Goal: Task Accomplishment & Management: Complete application form

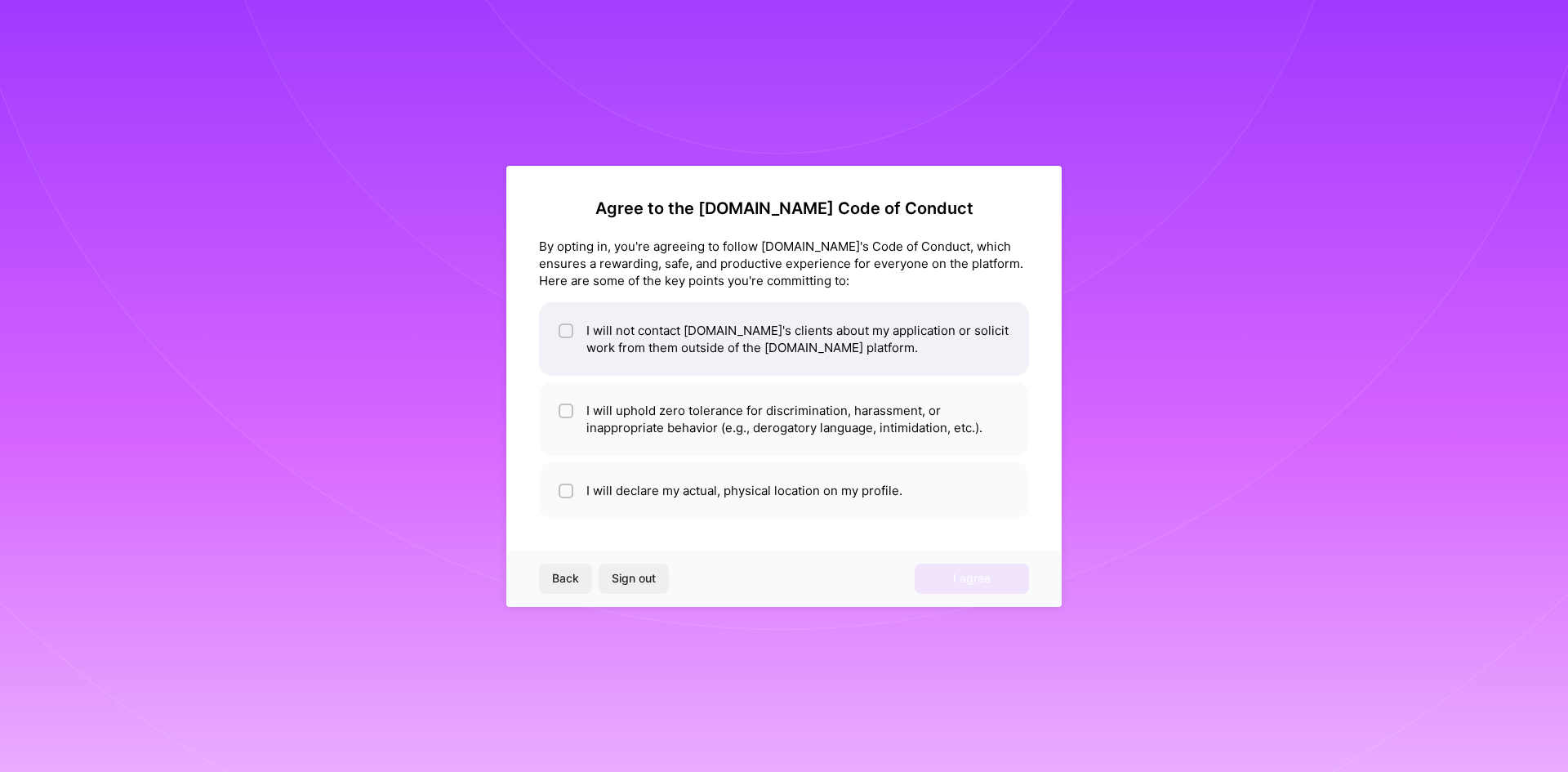
click at [804, 330] on li "I will not contact A.Team's clients about my application or solicit work from t…" at bounding box center [784, 339] width 490 height 73
checkbox input "true"
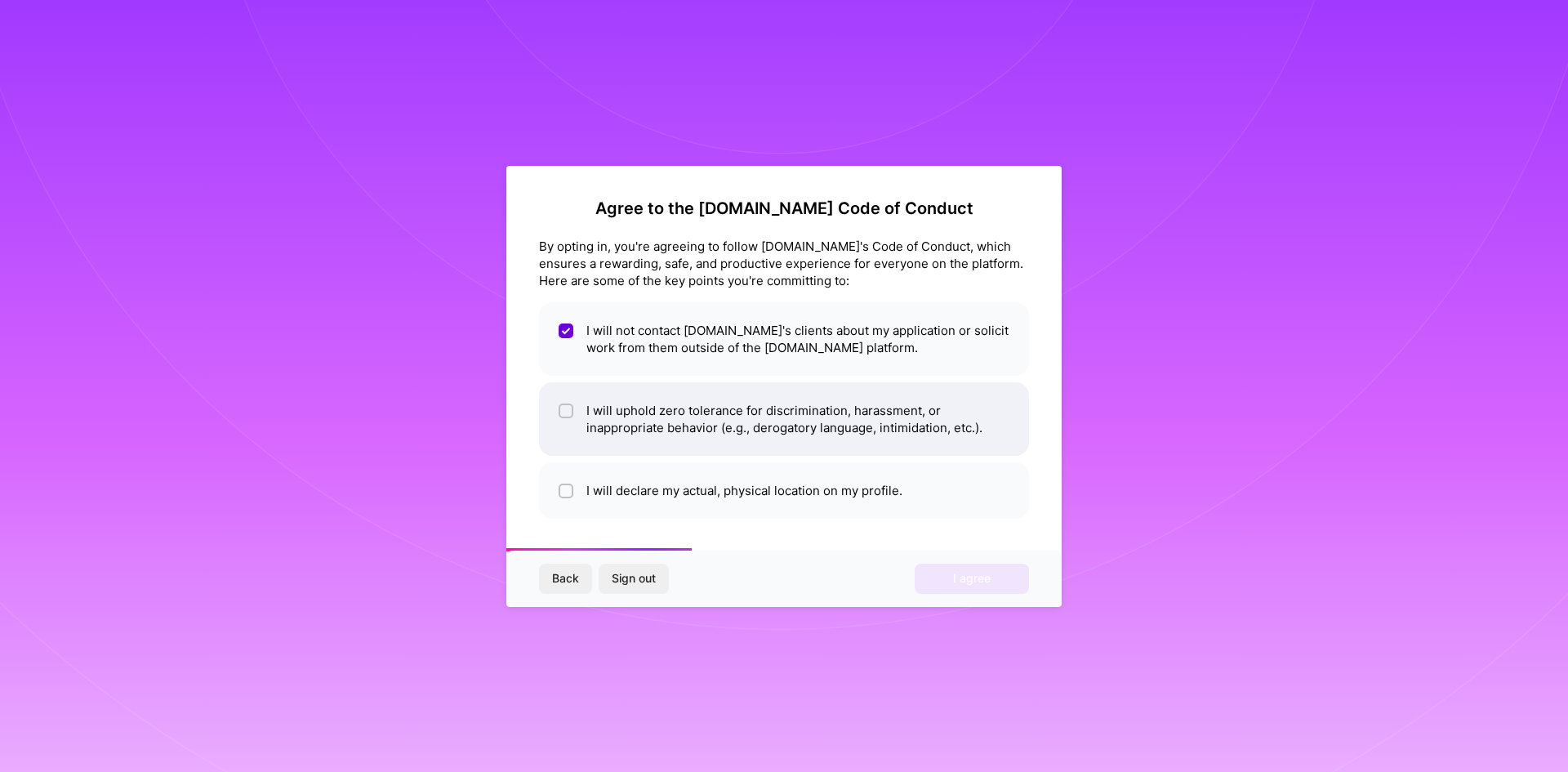
click at [738, 410] on li "I will uphold zero tolerance for discrimination, harassment, or inappropriate b…" at bounding box center [784, 419] width 490 height 73
checkbox input "true"
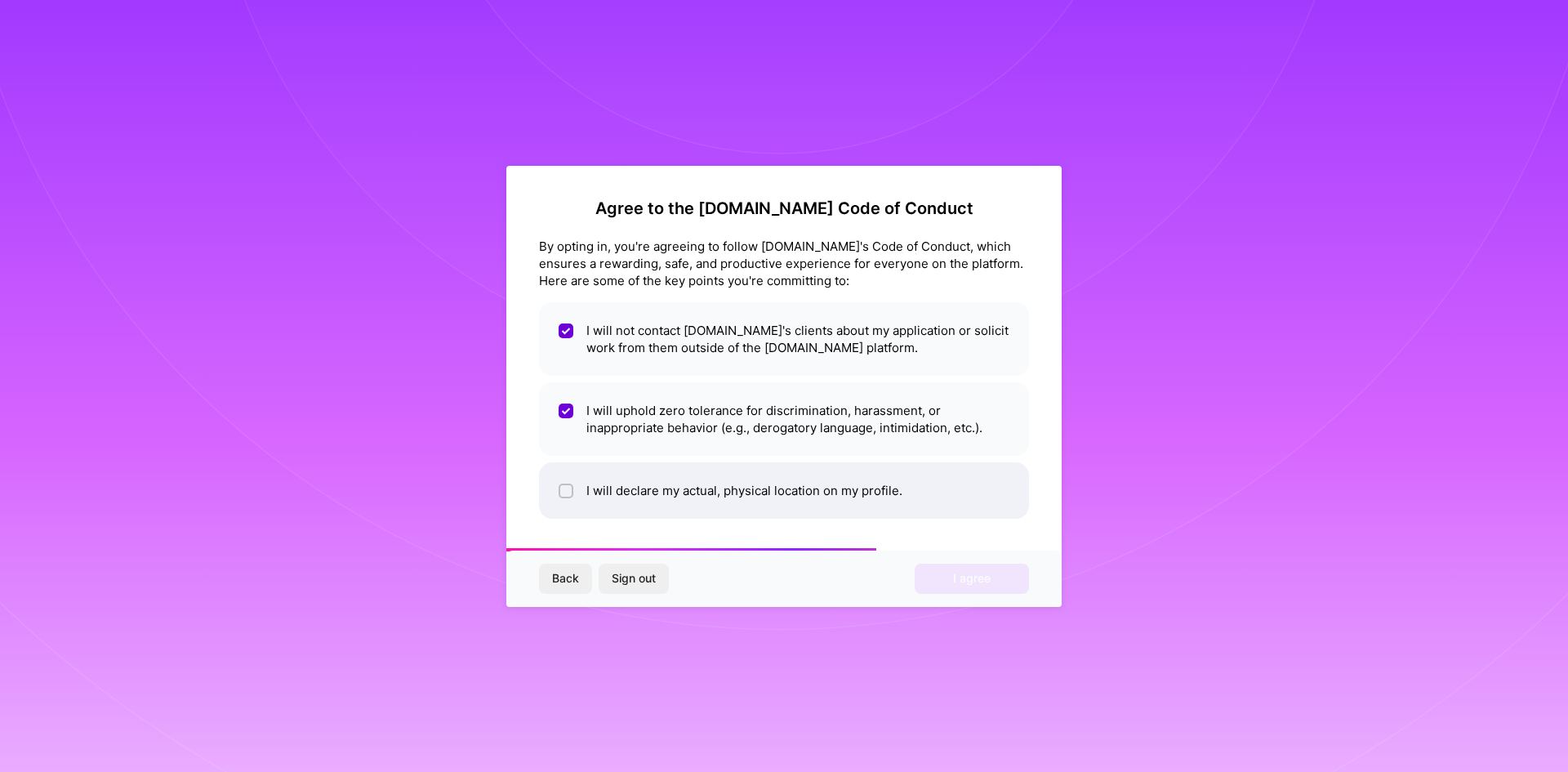
click at [735, 480] on li "I will declare my actual, physical location on my profile." at bounding box center [784, 490] width 490 height 56
checkbox input "true"
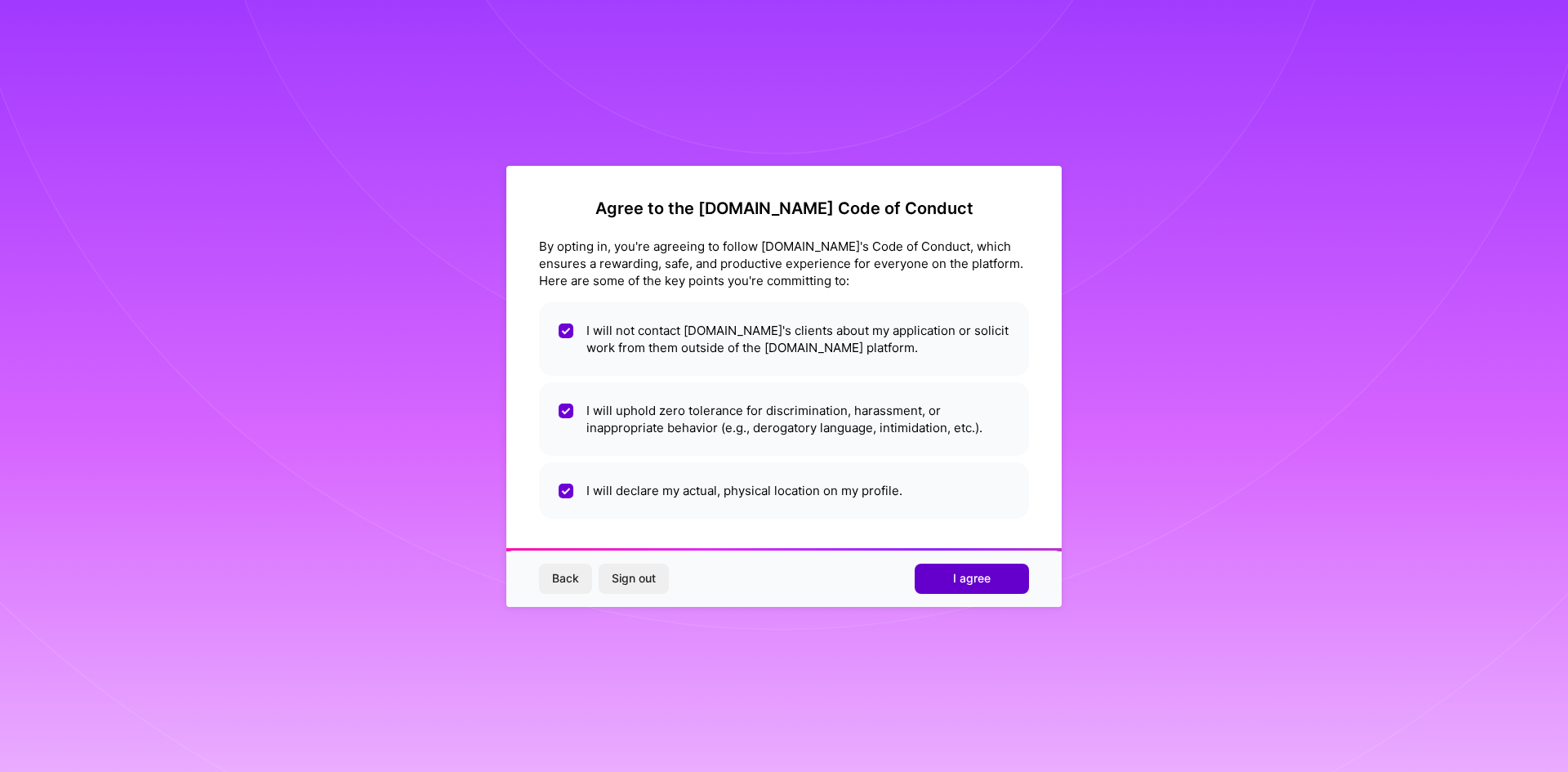
click at [933, 573] on button "I agree" at bounding box center [972, 578] width 115 height 29
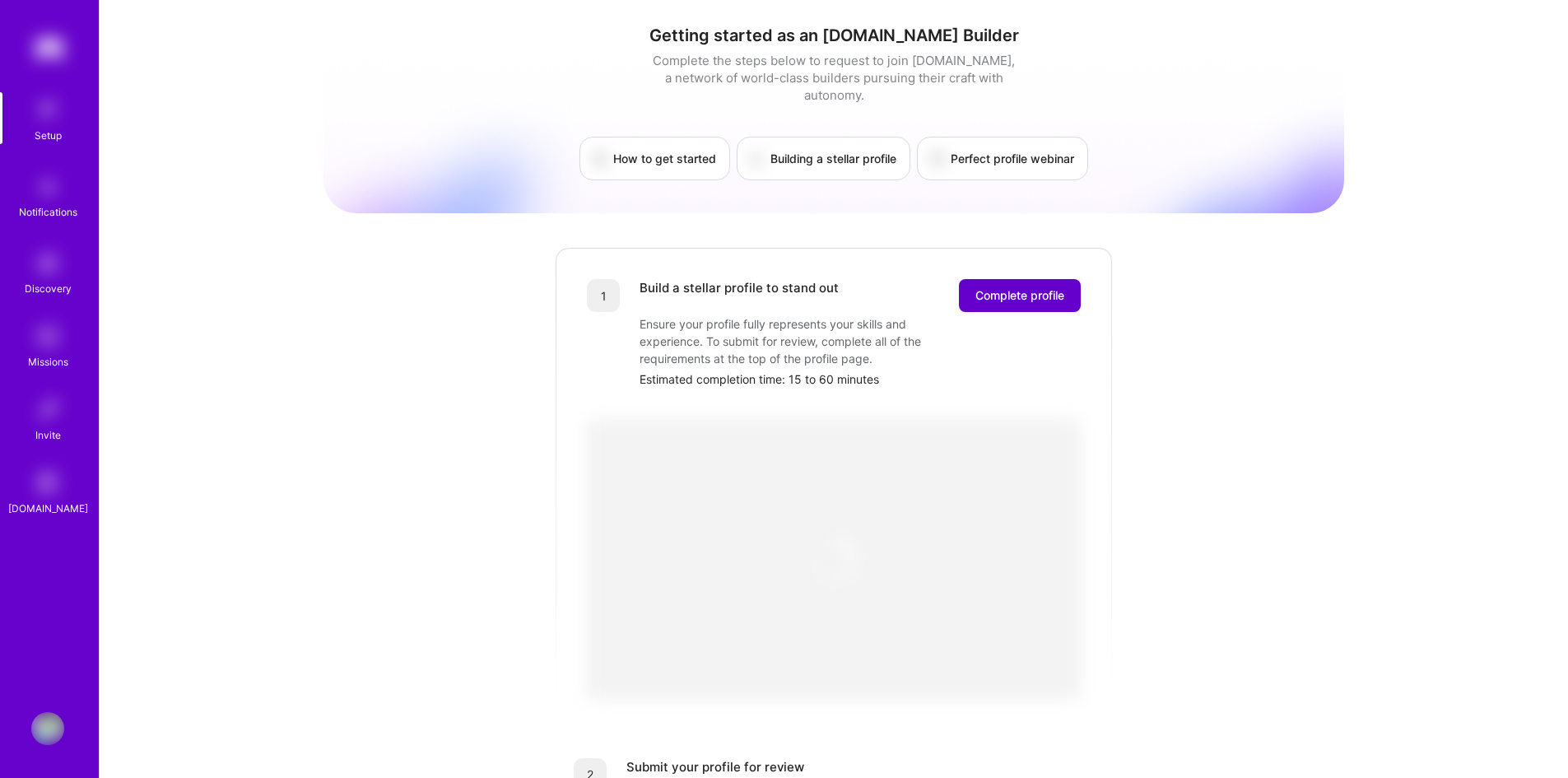
click at [1021, 288] on span "Complete profile" at bounding box center [1020, 296] width 89 height 17
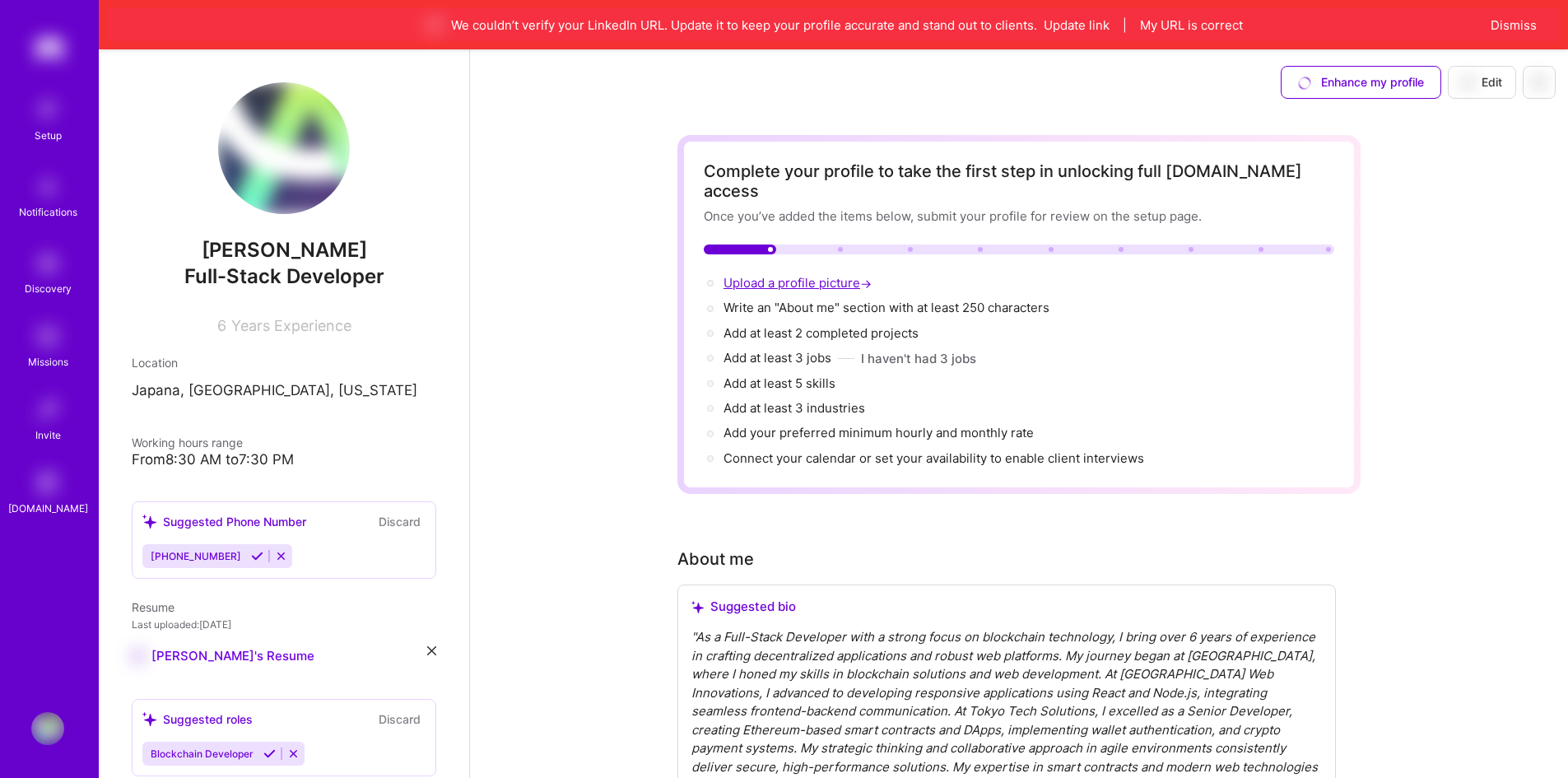
click at [827, 275] on span "Upload a profile picture →" at bounding box center [799, 282] width 152 height 16
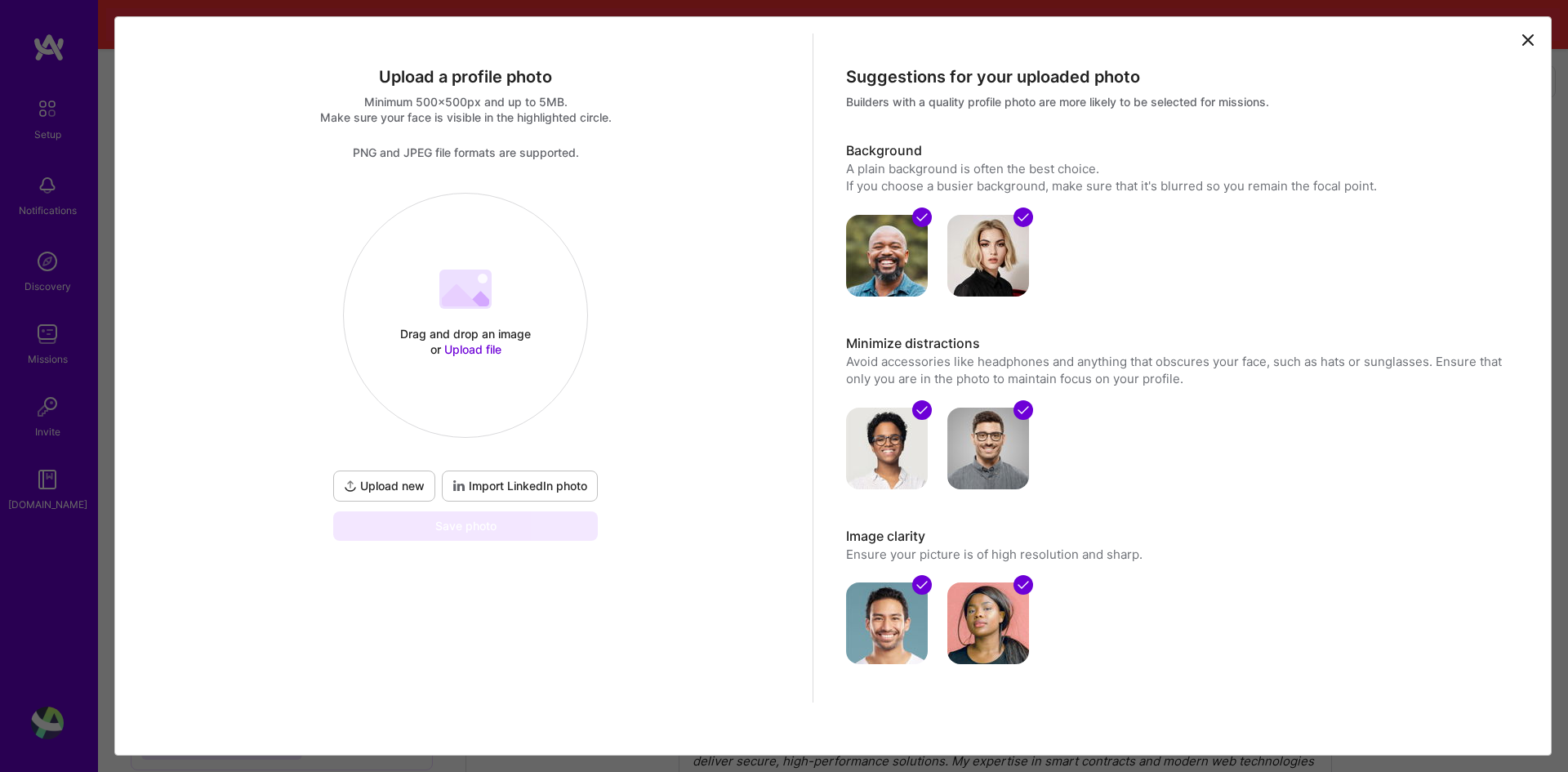
click at [461, 335] on div "Drag and drop an image or Upload file" at bounding box center [465, 341] width 139 height 31
click at [486, 329] on div "Drag and drop an image or Upload file" at bounding box center [465, 341] width 139 height 31
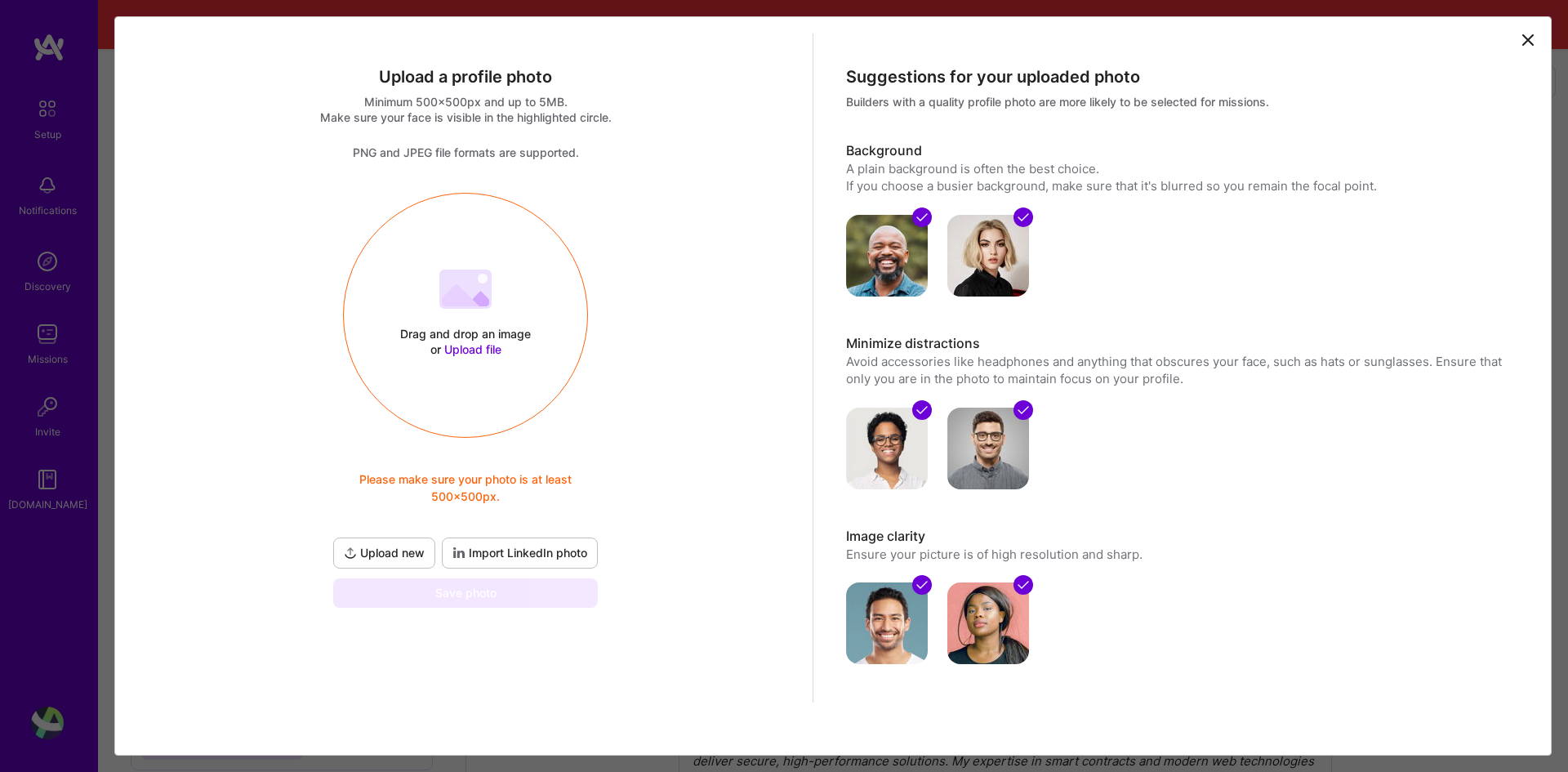
click at [512, 309] on div "Drag and drop an image or Upload file Upload file Please make sure your photo i…" at bounding box center [465, 315] width 243 height 173
click at [398, 553] on span "Upload new" at bounding box center [384, 554] width 81 height 17
click at [455, 311] on div at bounding box center [465, 291] width 52 height 43
click at [486, 386] on div "Drag and drop an image or Upload file Upload file Please make sure your photo i…" at bounding box center [465, 315] width 243 height 173
click at [508, 279] on div "Drag and drop an image or Upload file Upload file Please make sure your photo i…" at bounding box center [465, 315] width 243 height 173
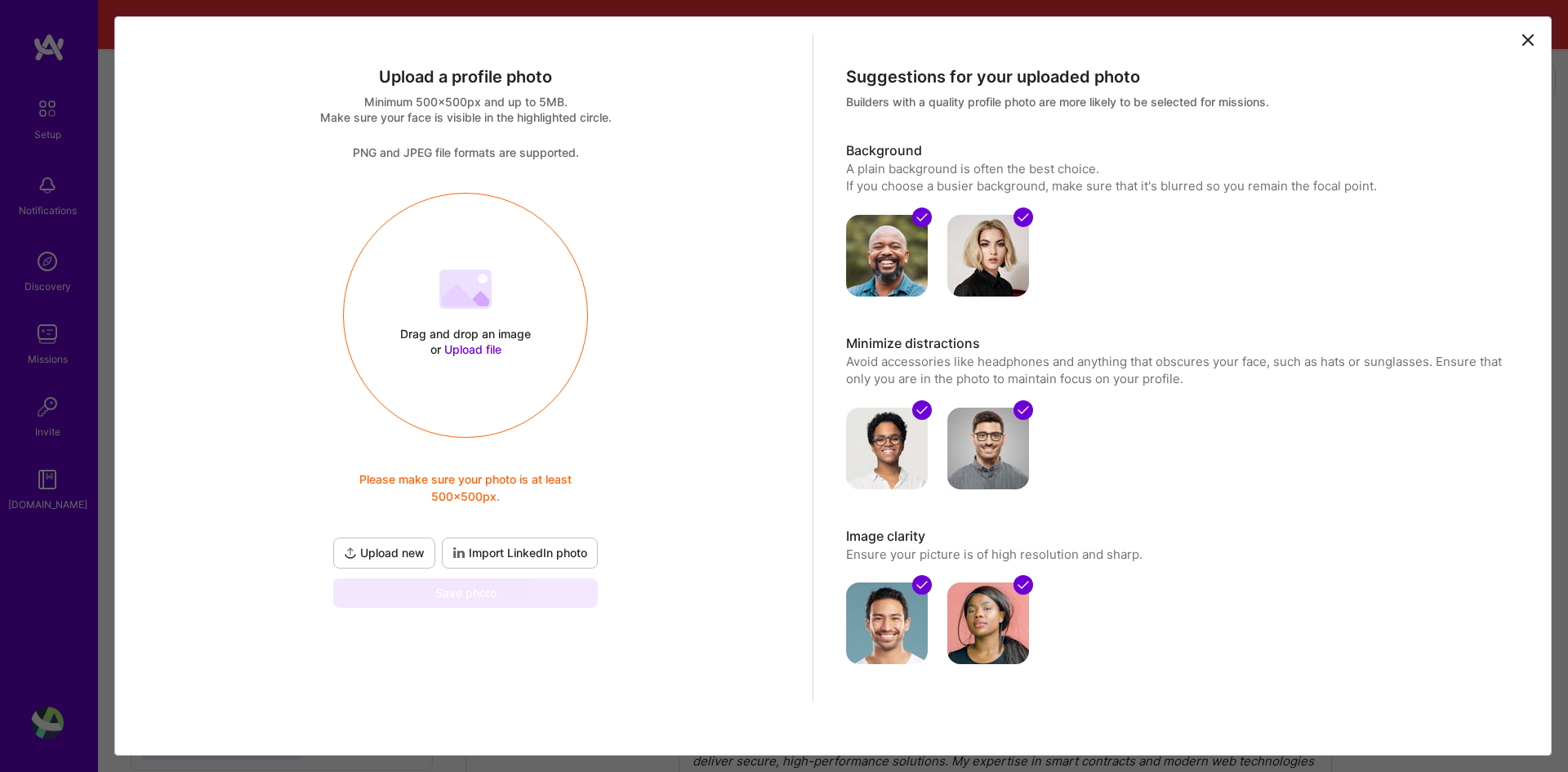
click at [984, 454] on img at bounding box center [987, 448] width 82 height 82
click at [1018, 414] on icon at bounding box center [1023, 410] width 13 height 13
click at [517, 368] on div "Drag and drop an image or Upload file Upload file Please make sure your photo i…" at bounding box center [465, 315] width 243 height 173
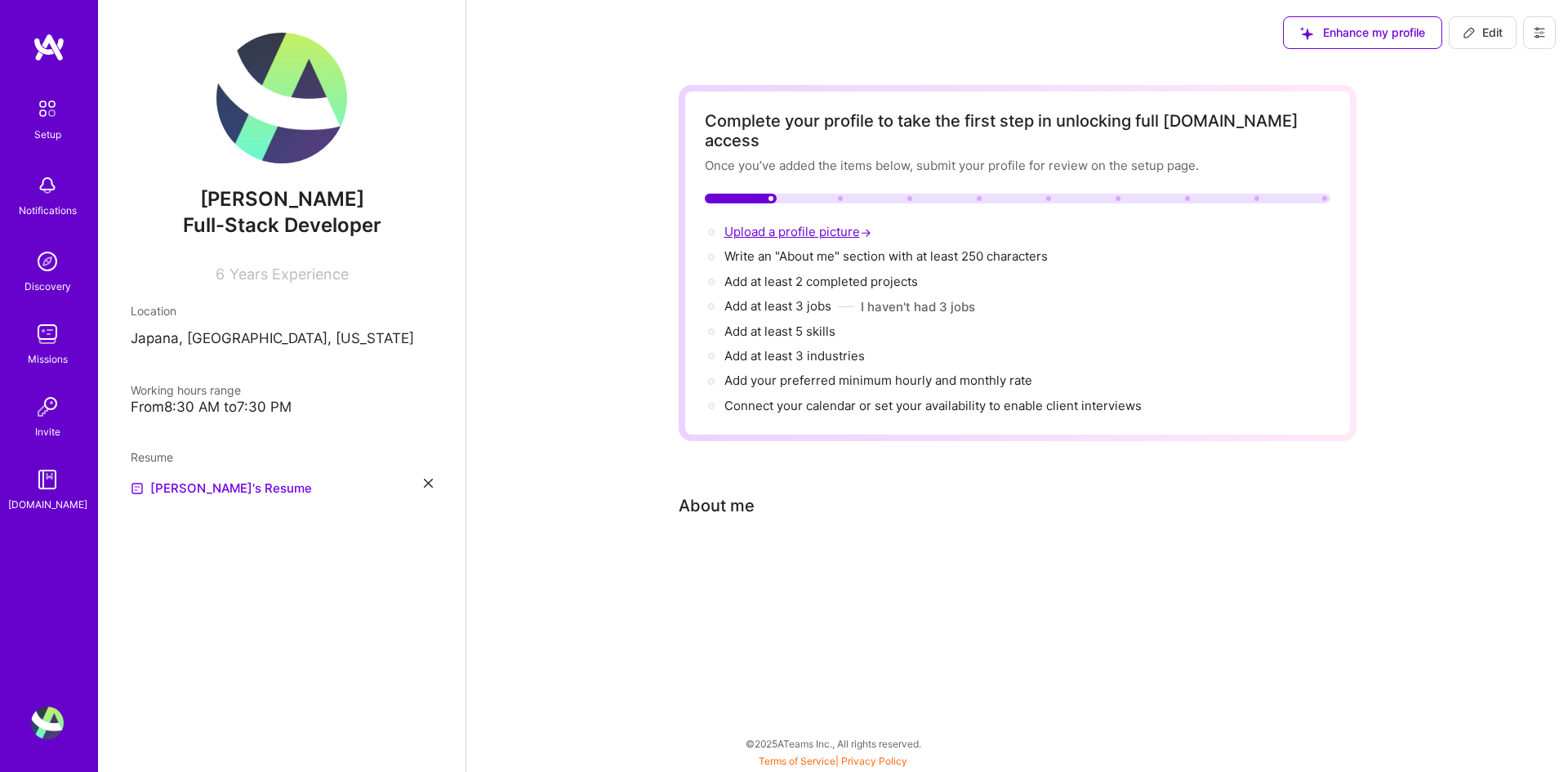
click at [842, 224] on span "Upload a profile picture →" at bounding box center [799, 231] width 150 height 16
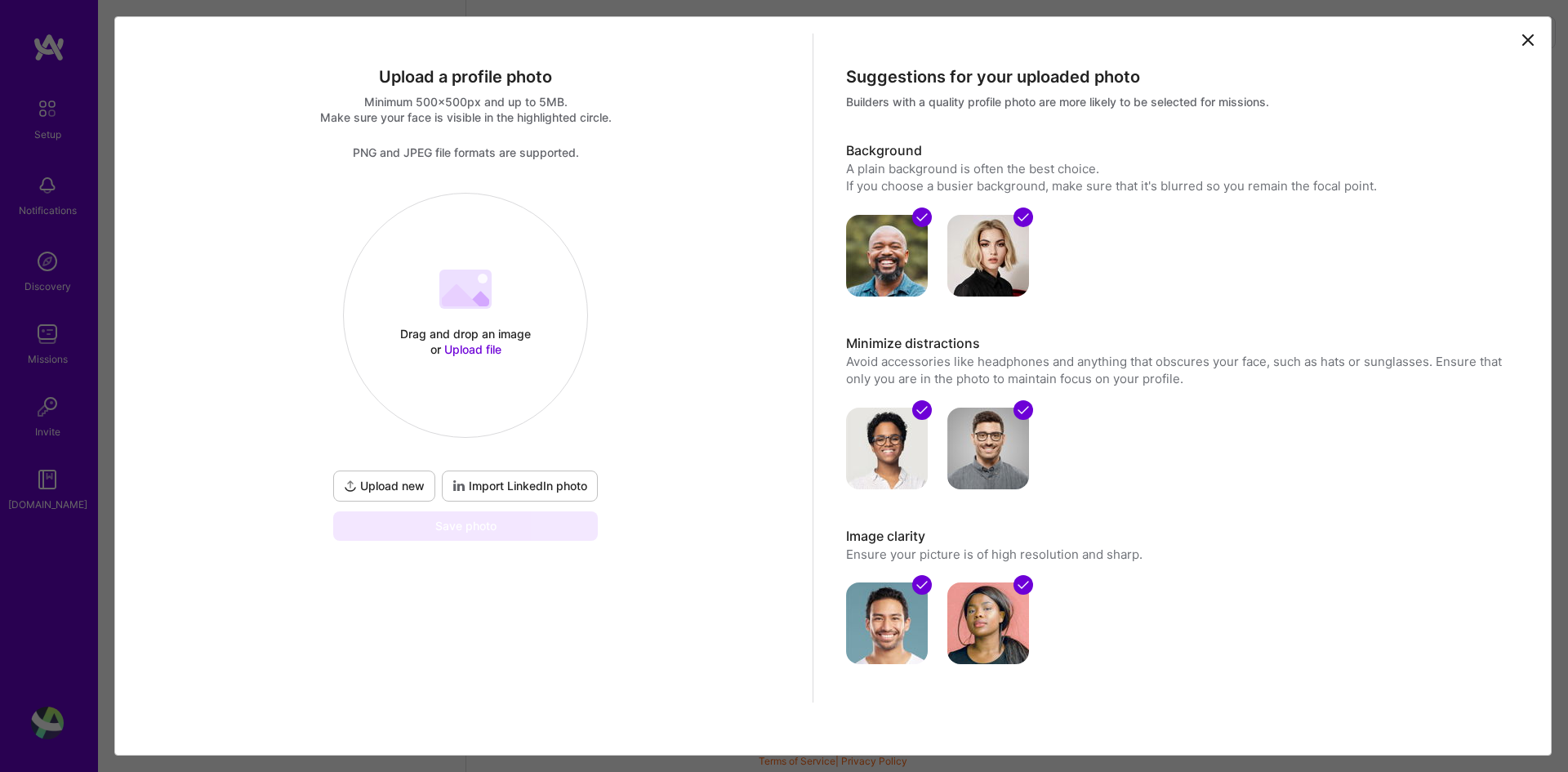
click at [492, 346] on span "Upload file" at bounding box center [473, 349] width 57 height 14
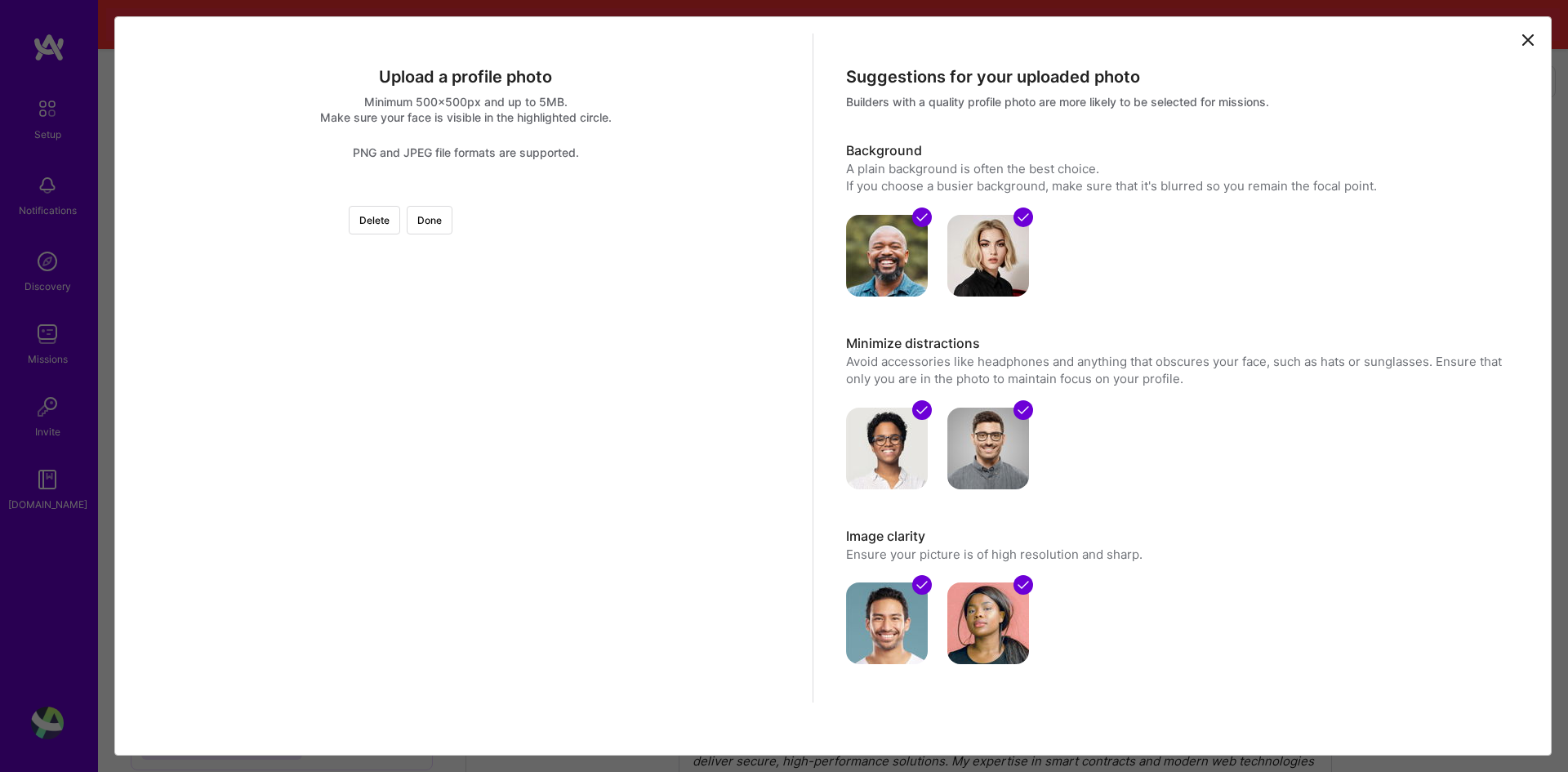
click at [596, 374] on div at bounding box center [681, 408] width 432 height 432
click at [452, 224] on button "Done" at bounding box center [429, 219] width 46 height 28
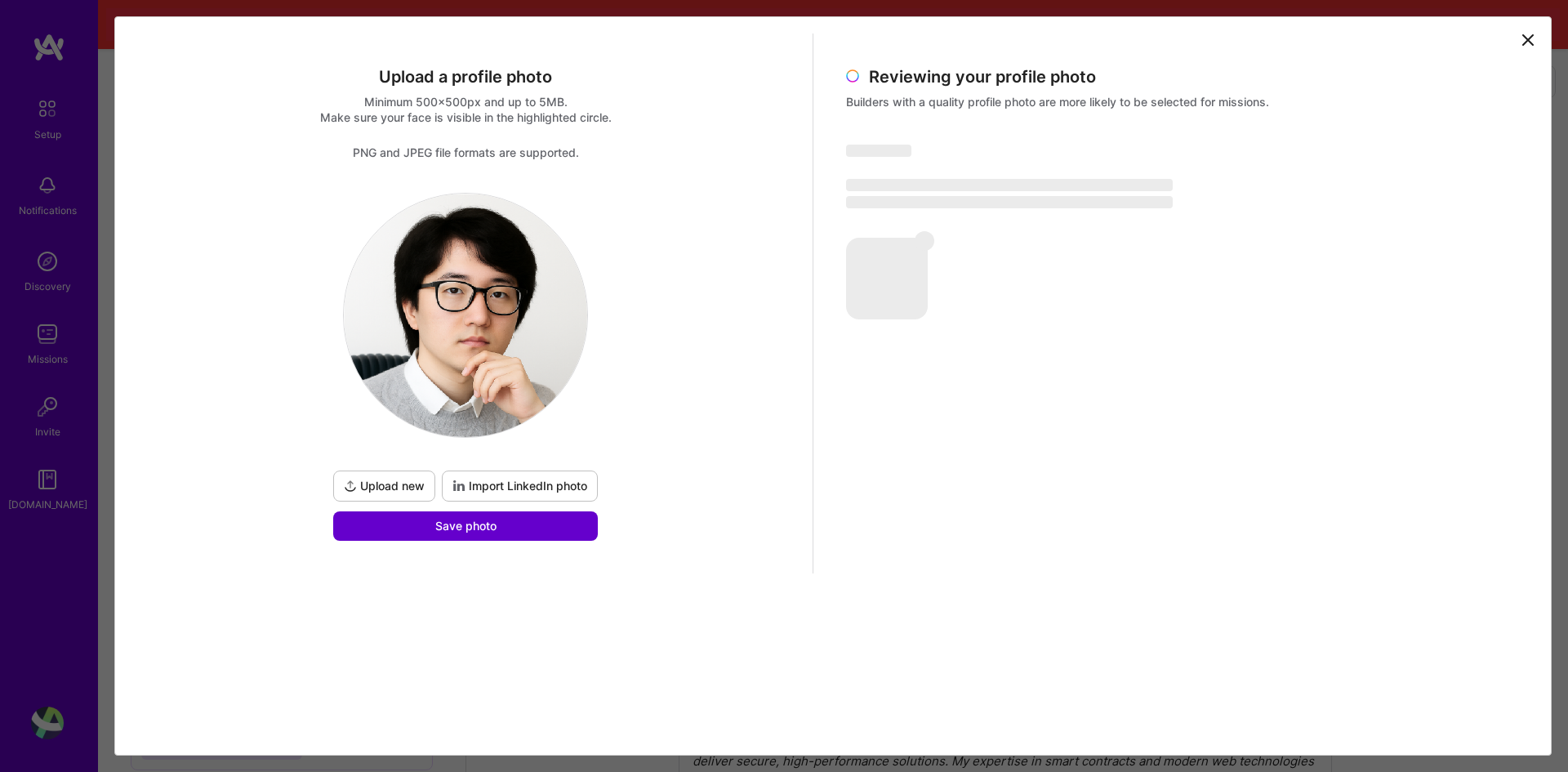
click at [490, 532] on span "Save photo" at bounding box center [465, 526] width 61 height 17
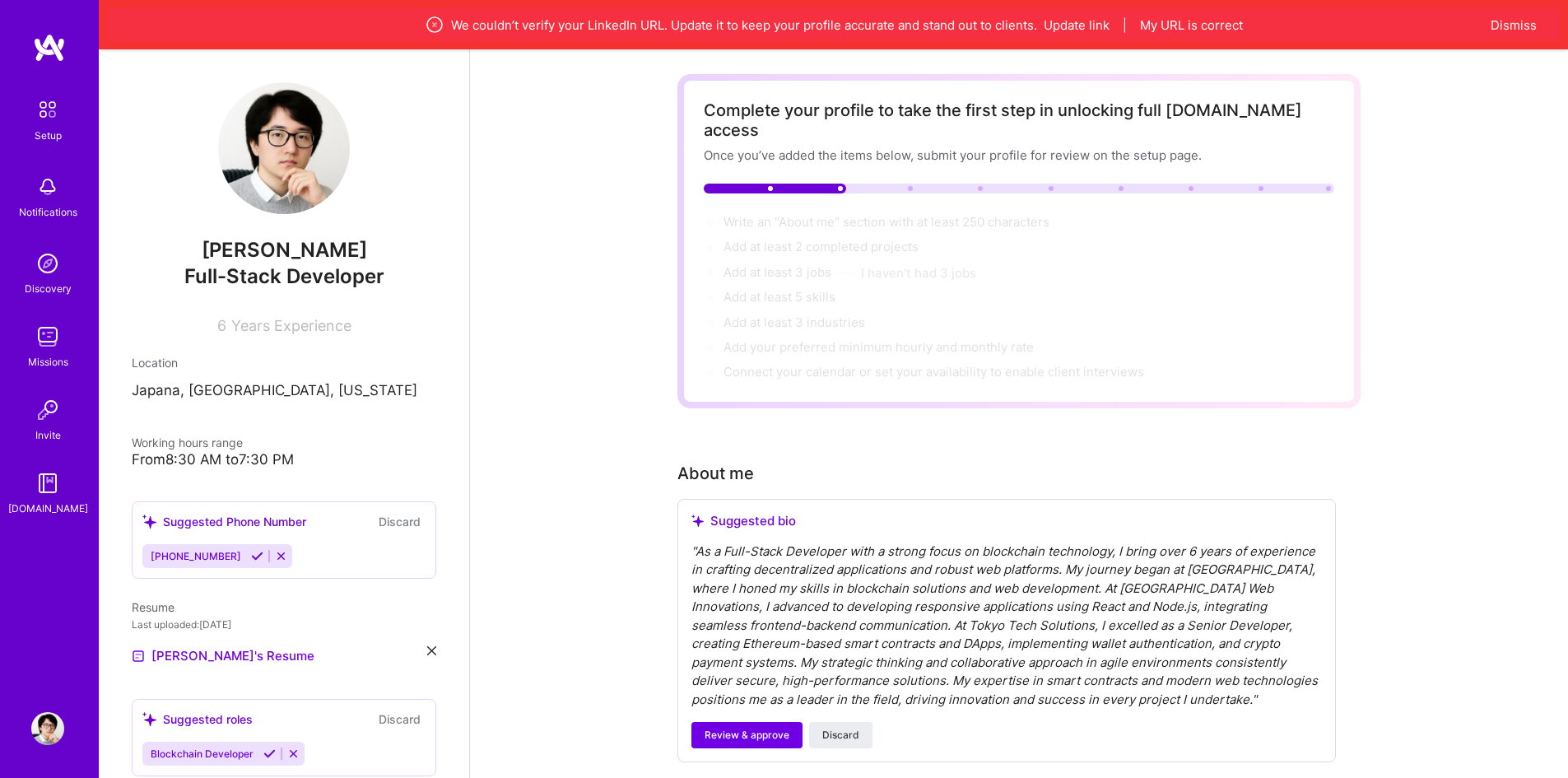
scroll to position [165, 0]
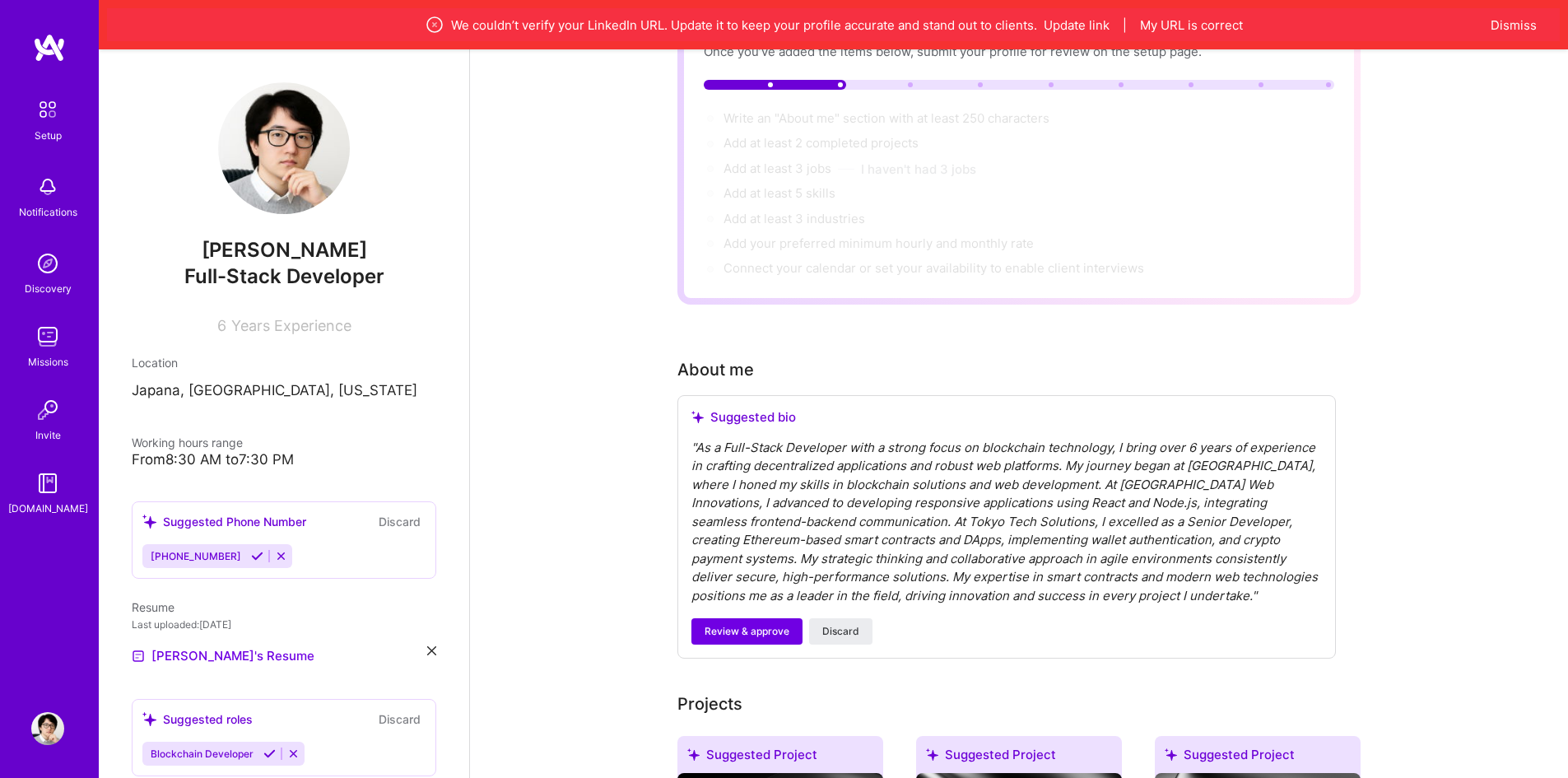
click at [901, 502] on div "" As a Full-Stack Developer with a strong focus on blockchain technology, I bri…" at bounding box center [1007, 522] width 631 height 167
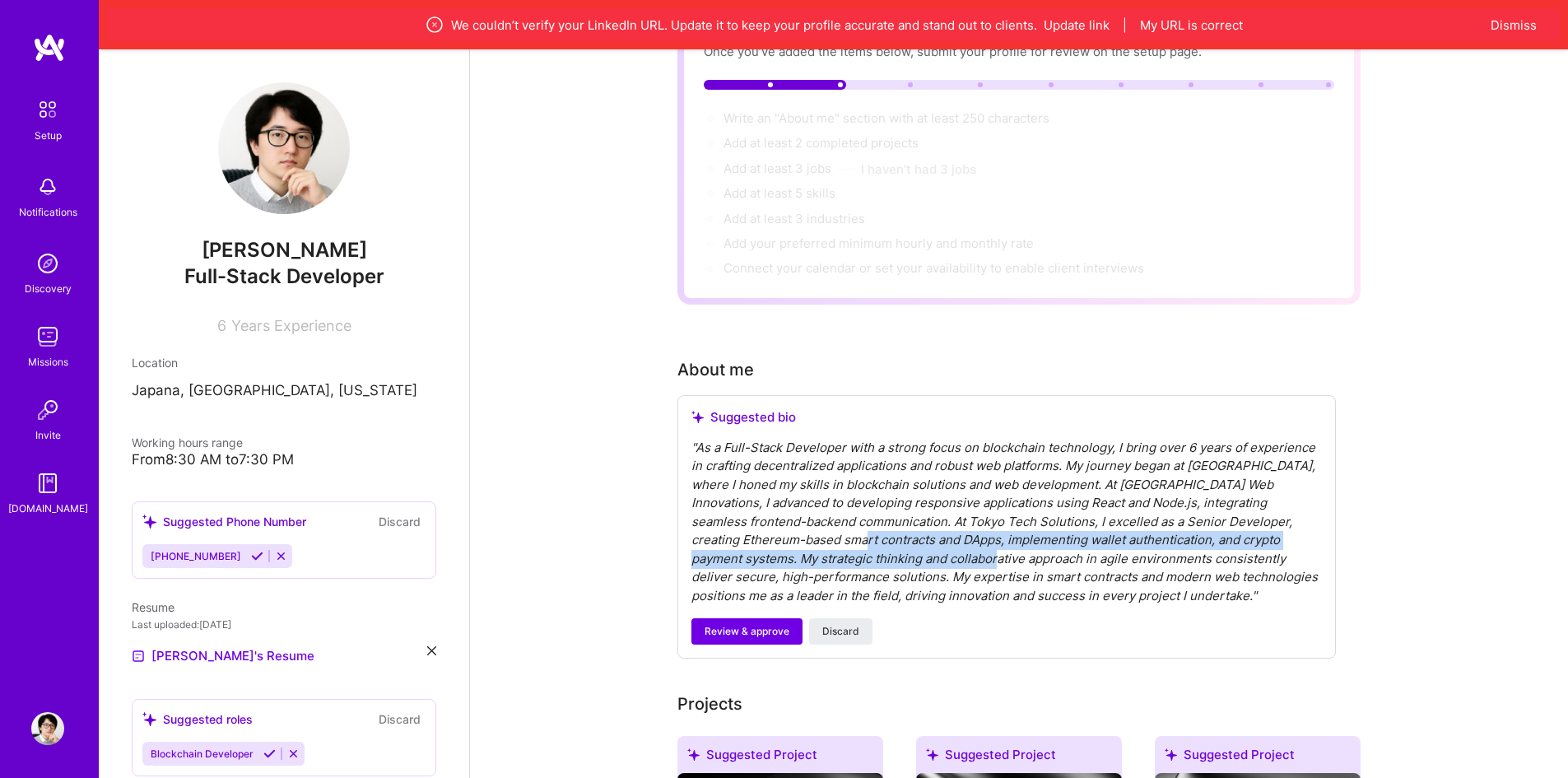
drag, startPoint x: 818, startPoint y: 514, endPoint x: 935, endPoint y: 537, distance: 119.2
click at [935, 537] on div "" As a Full-Stack Developer with a strong focus on blockchain technology, I bri…" at bounding box center [1007, 522] width 631 height 167
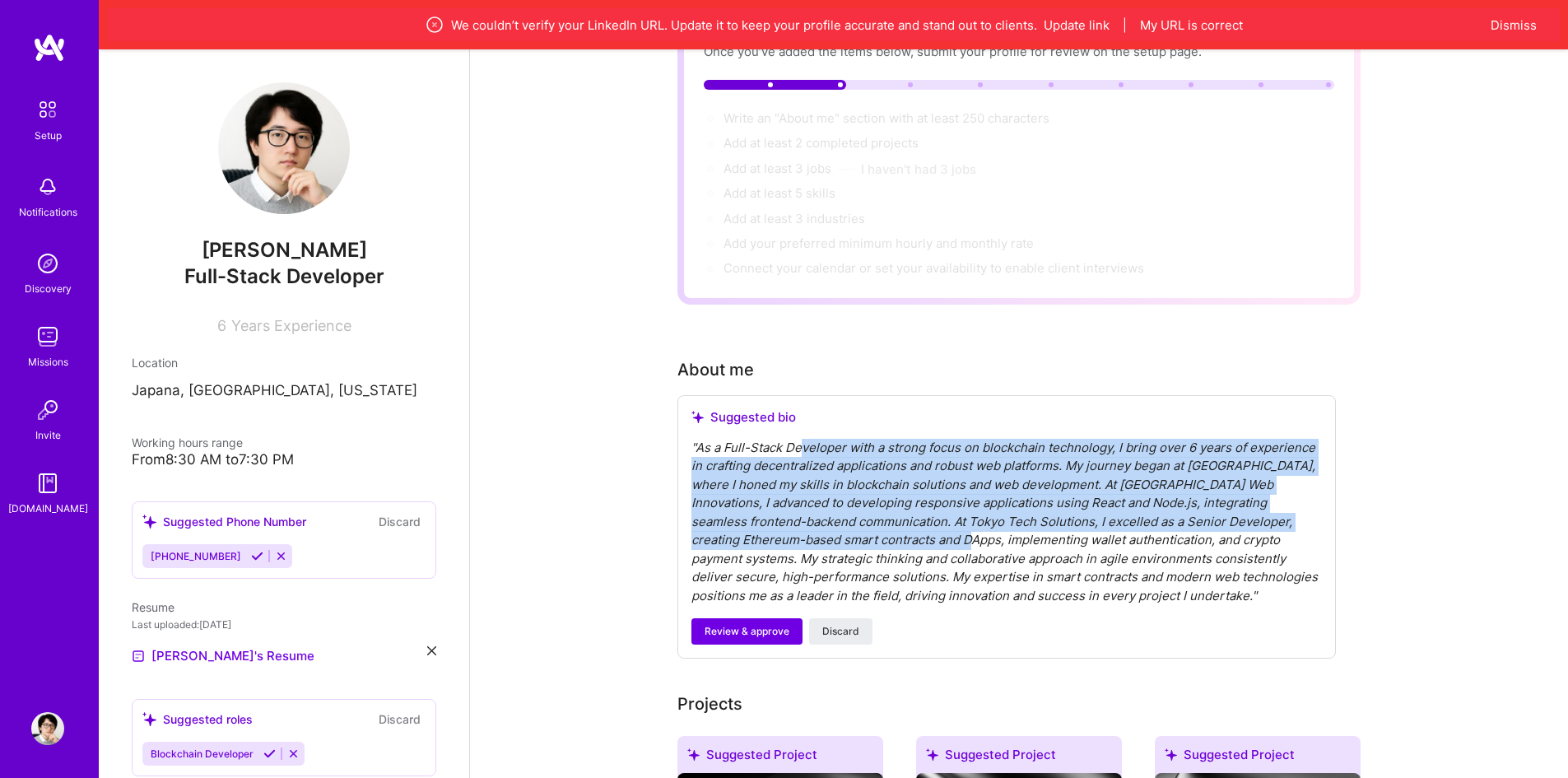
drag, startPoint x: 807, startPoint y: 438, endPoint x: 756, endPoint y: 421, distance: 53.8
click at [927, 512] on div "" As a Full-Stack Developer with a strong focus on blockchain technology, I bri…" at bounding box center [1007, 522] width 631 height 167
click at [921, 512] on div "" As a Full-Stack Developer with a strong focus on blockchain technology, I bri…" at bounding box center [1007, 522] width 631 height 167
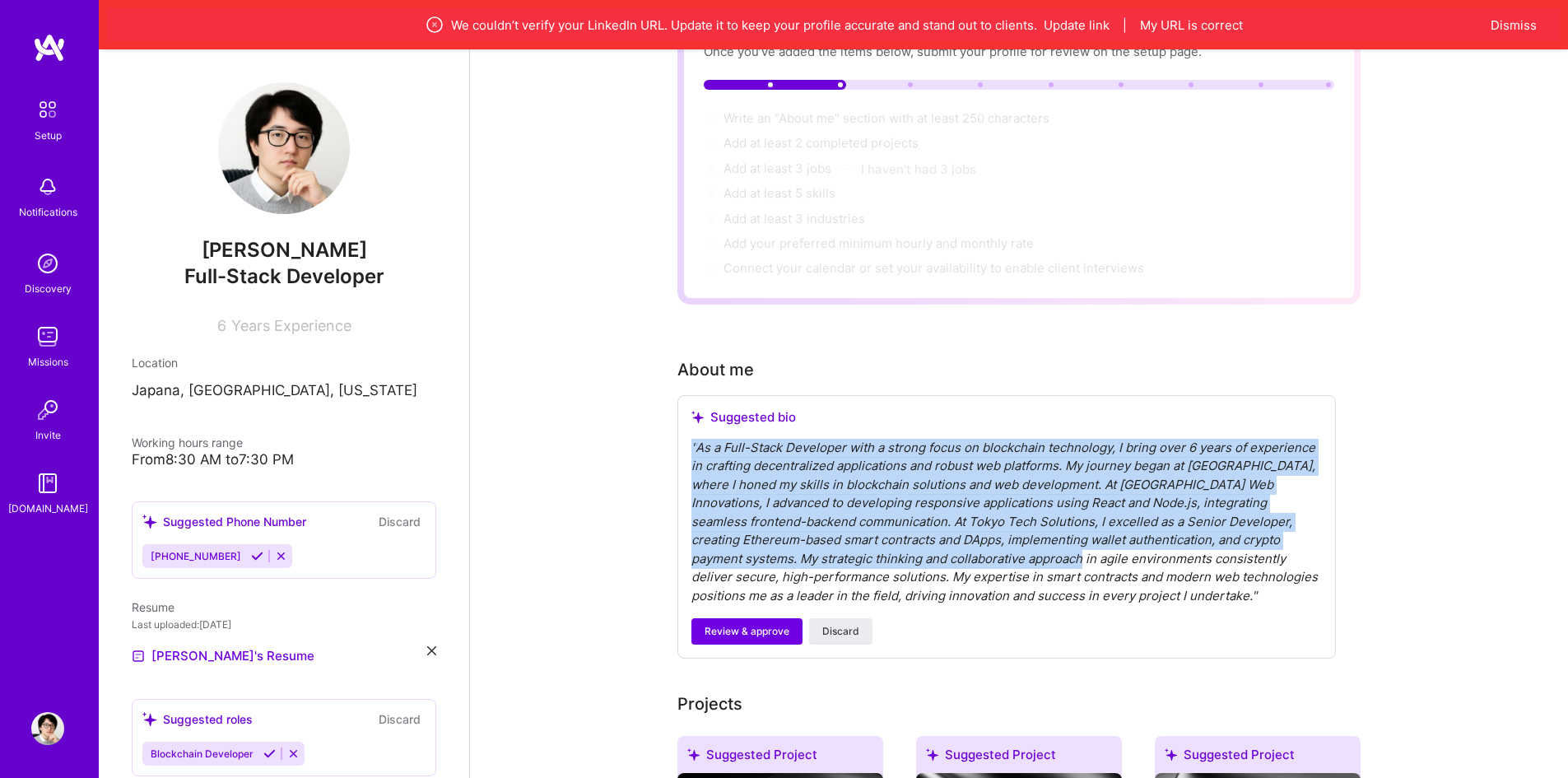
drag, startPoint x: 875, startPoint y: 522, endPoint x: 920, endPoint y: 488, distance: 56.4
click at [1006, 527] on div "Complete your profile to take the first step in unlocking full A.Team access On…" at bounding box center [1019, 759] width 1098 height 1617
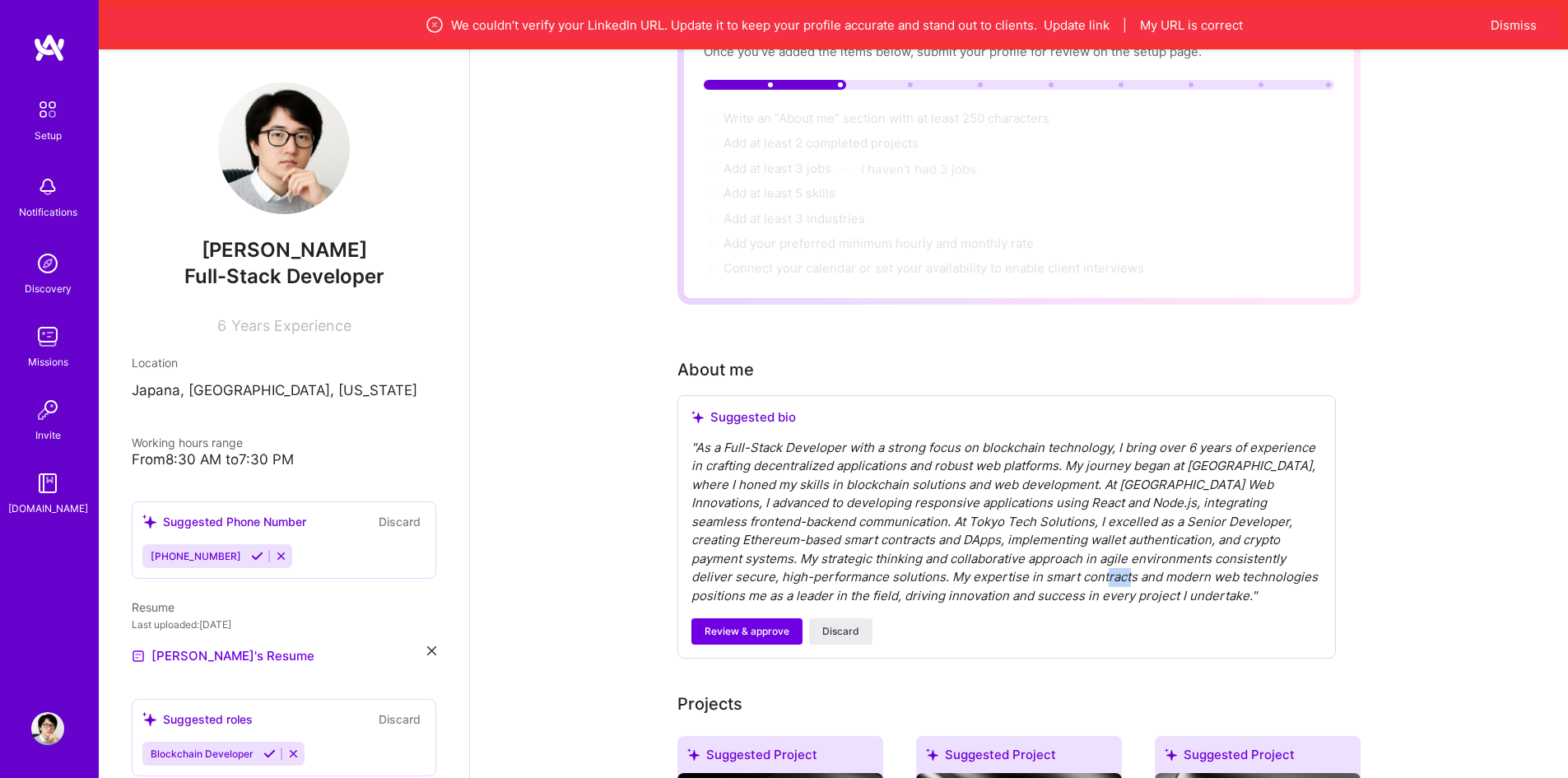
drag, startPoint x: 1056, startPoint y: 554, endPoint x: 1086, endPoint y: 562, distance: 31.0
click at [1086, 562] on div "" As a Full-Stack Developer with a strong focus on blockchain technology, I bri…" at bounding box center [1007, 522] width 631 height 167
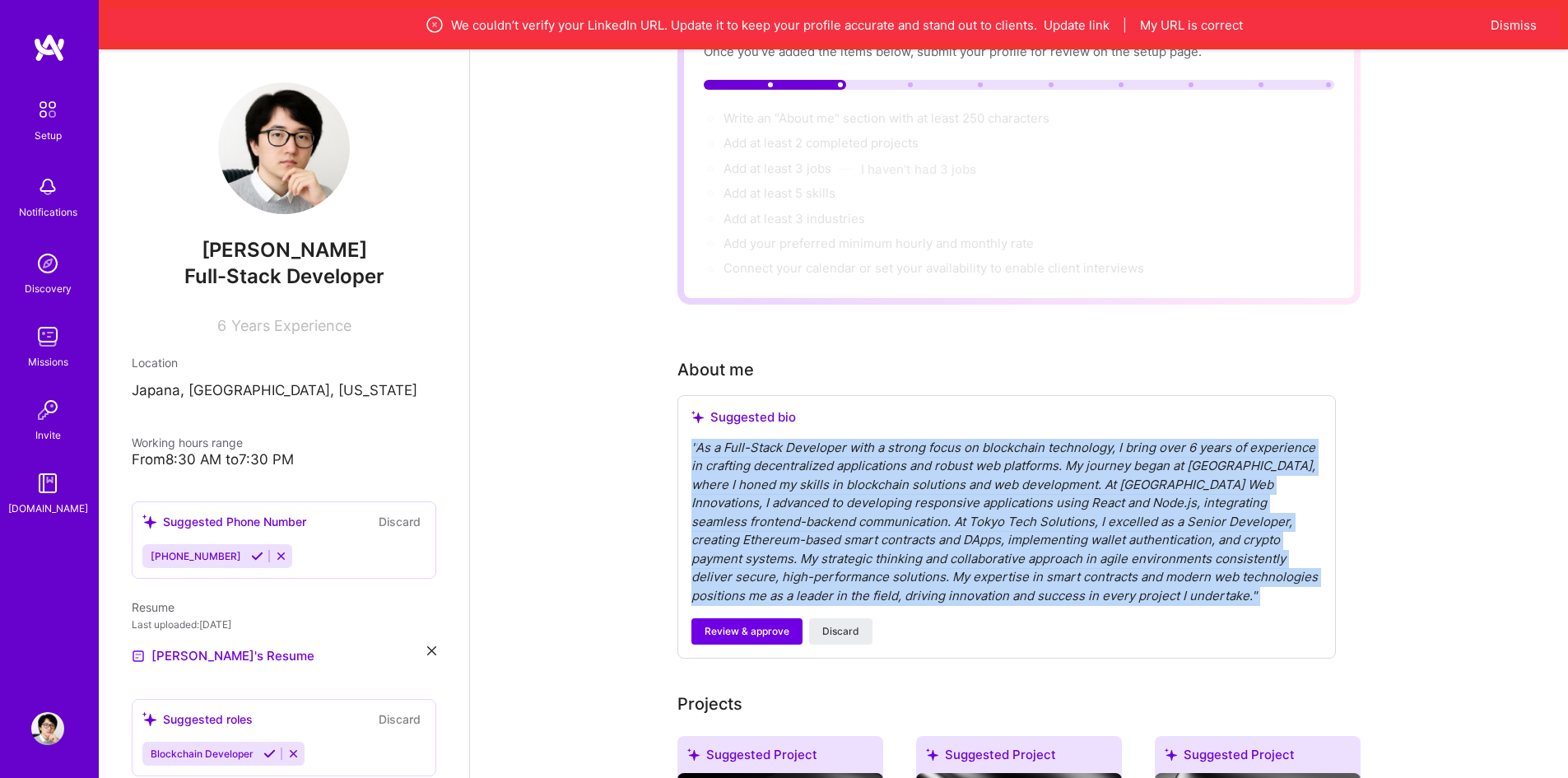
click at [1086, 562] on div "" As a Full-Stack Developer with a strong focus on blockchain technology, I bri…" at bounding box center [1007, 522] width 631 height 167
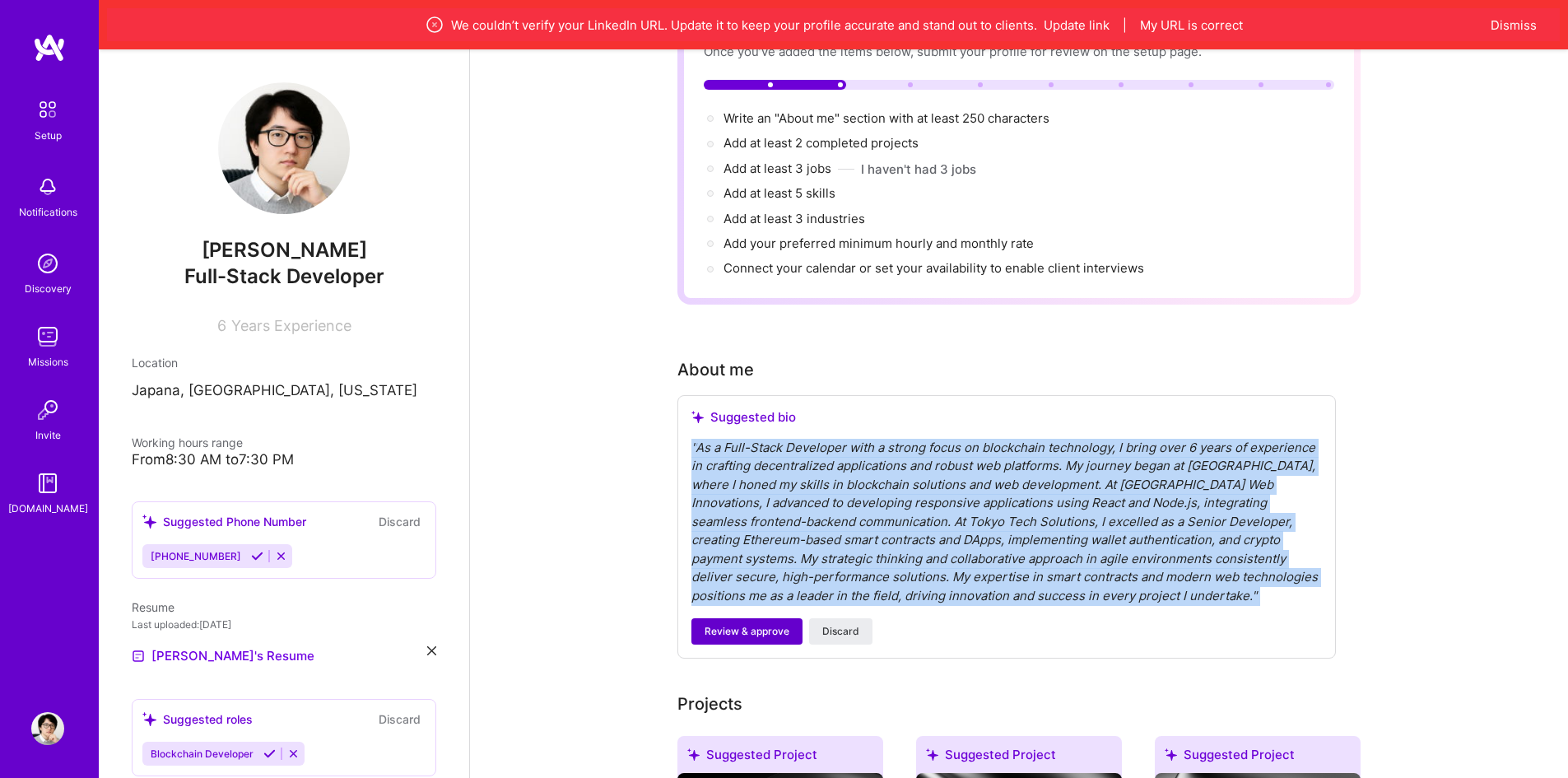
click at [768, 624] on span "Review & approve" at bounding box center [747, 632] width 85 height 15
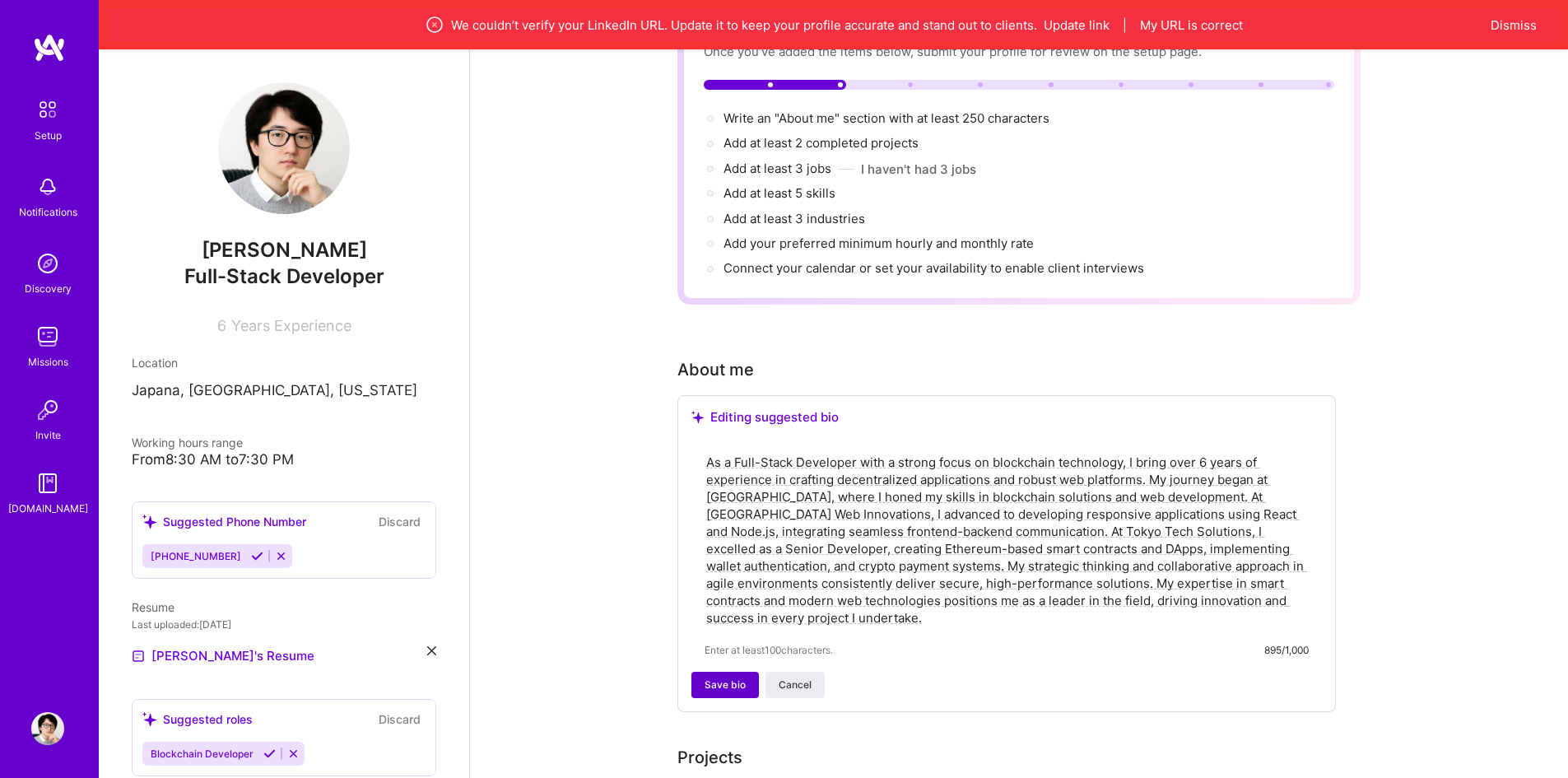
click at [738, 677] on span "Save bio" at bounding box center [725, 685] width 41 height 15
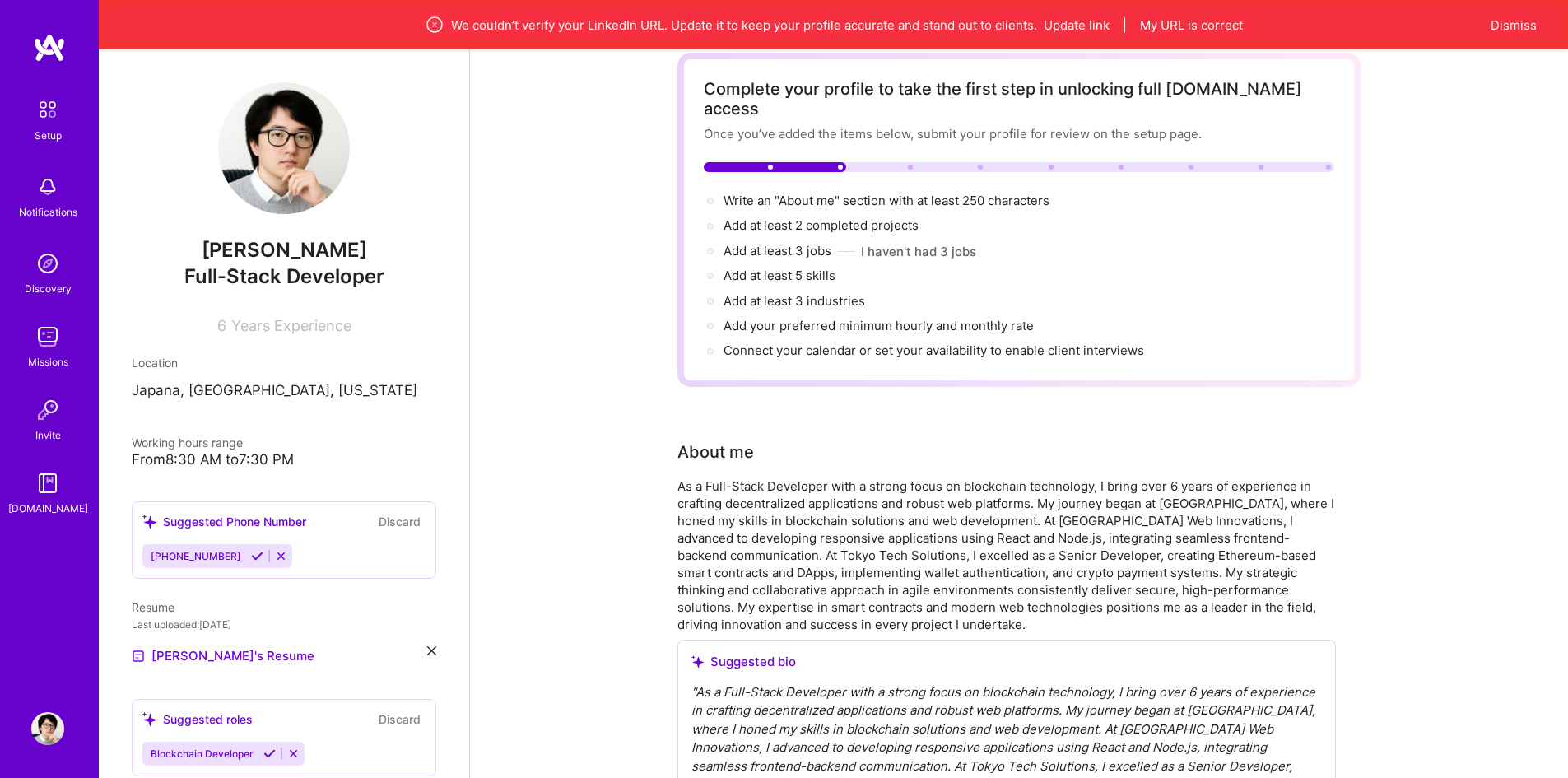
scroll to position [0, 0]
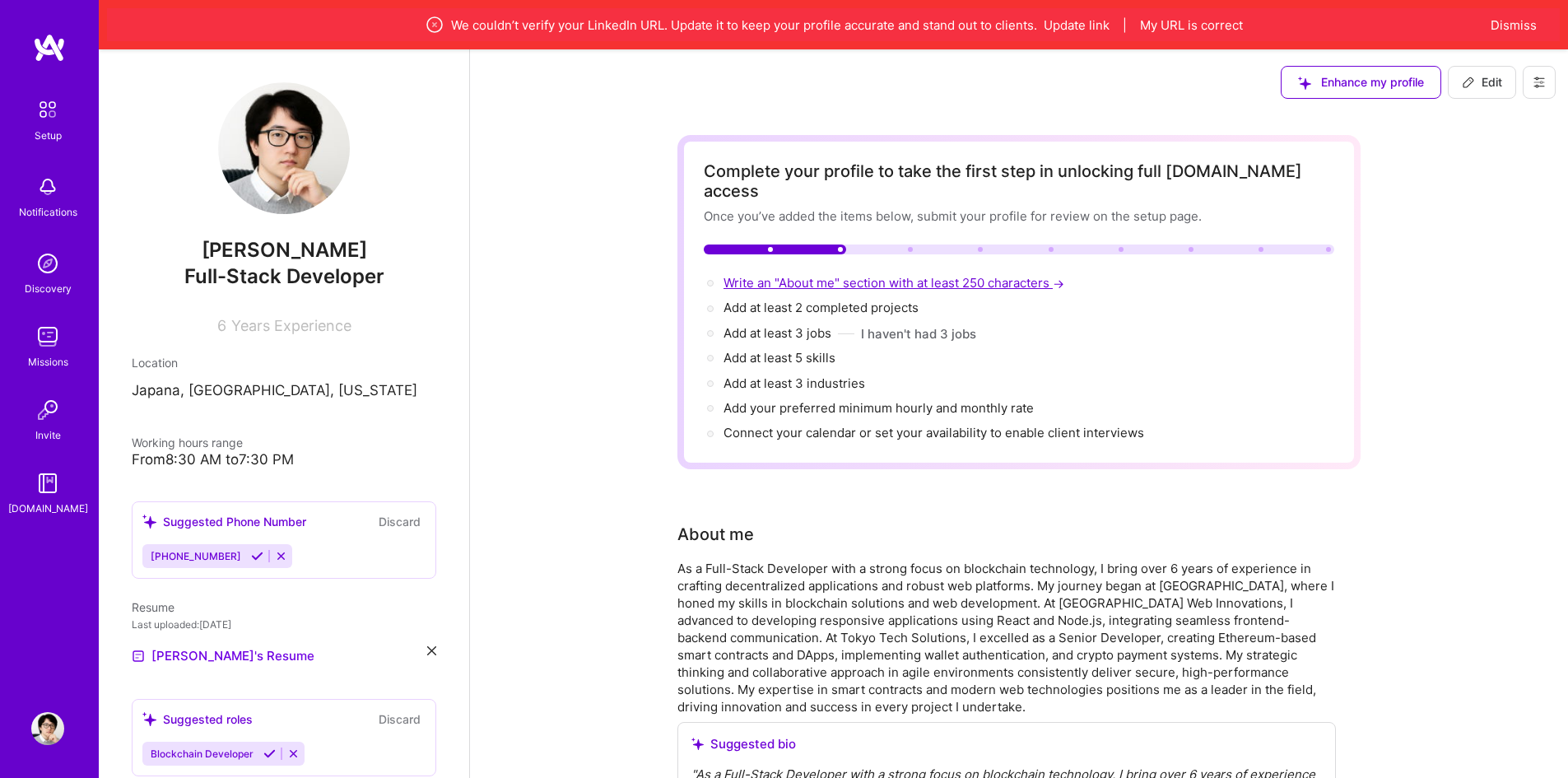
click at [848, 275] on span "Write an "About me" section with at least 250 characters →" at bounding box center [895, 282] width 344 height 16
select select "US"
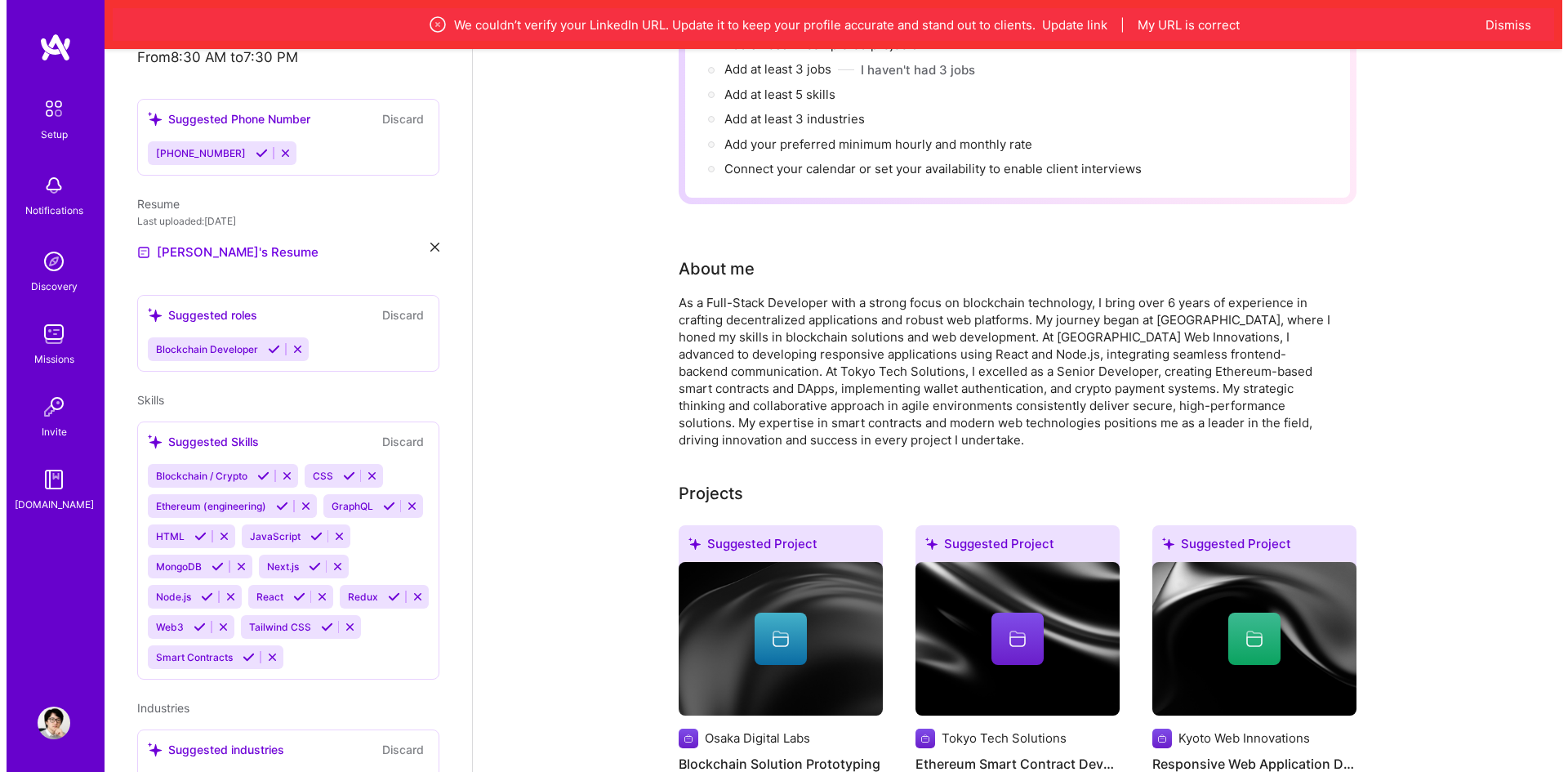
scroll to position [408, 0]
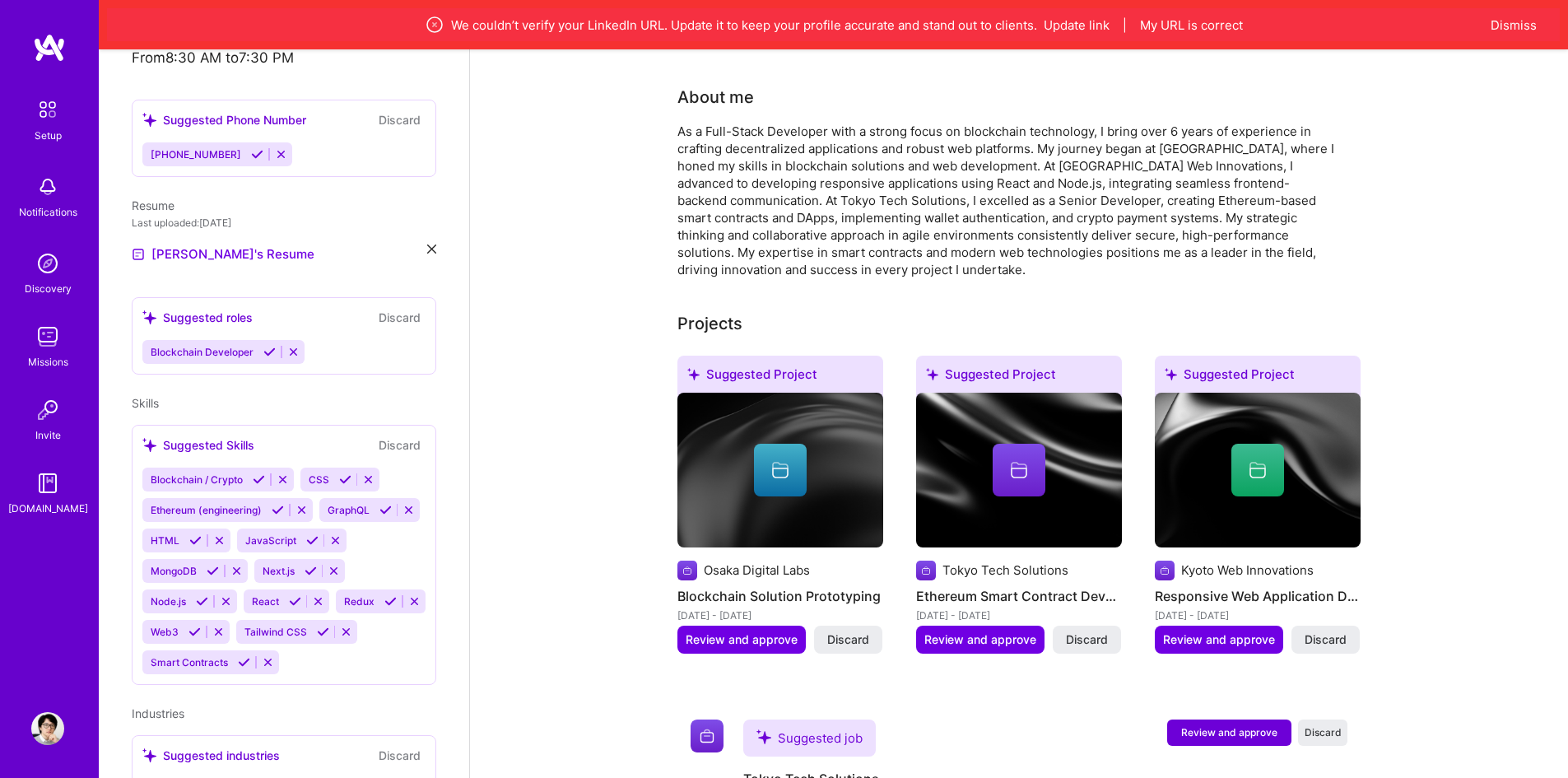
click at [787, 460] on icon at bounding box center [780, 469] width 19 height 19
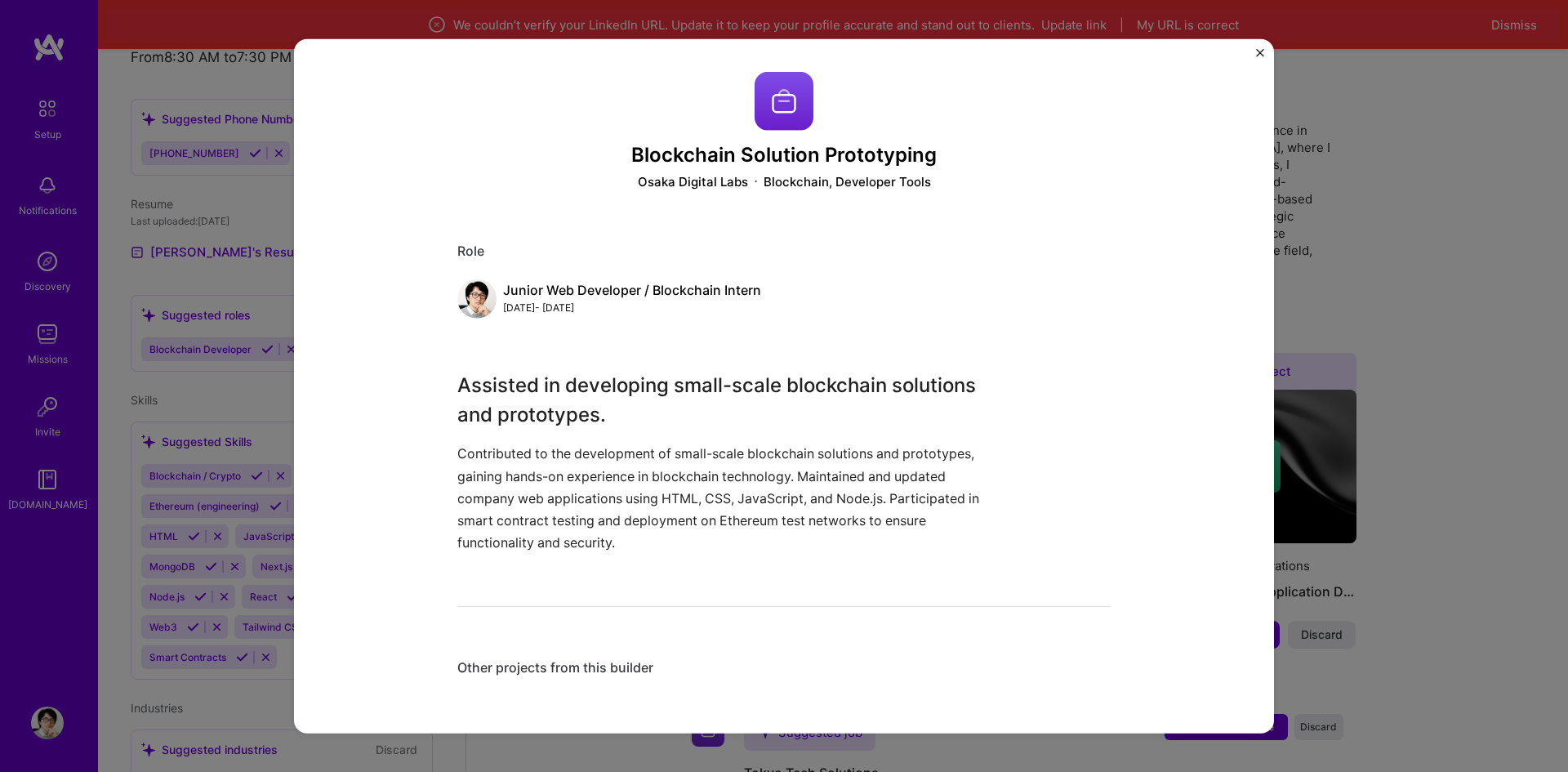
click at [559, 566] on div "Blockchain Solution Prototyping Osaka Digital Labs Blockchain, Developer Tools …" at bounding box center [784, 383] width 653 height 625
click at [531, 521] on p "Contributed to the development of small-scale blockchain solutions and prototyp…" at bounding box center [722, 498] width 530 height 111
drag, startPoint x: 566, startPoint y: 559, endPoint x: 583, endPoint y: 586, distance: 31.9
click at [582, 582] on div "Blockchain Solution Prototyping Osaka Digital Labs Blockchain, Developer Tools …" at bounding box center [784, 383] width 653 height 625
click at [562, 658] on div "Blockchain Solution Prototyping Osaka Digital Labs Blockchain, Developer Tools …" at bounding box center [784, 383] width 653 height 625
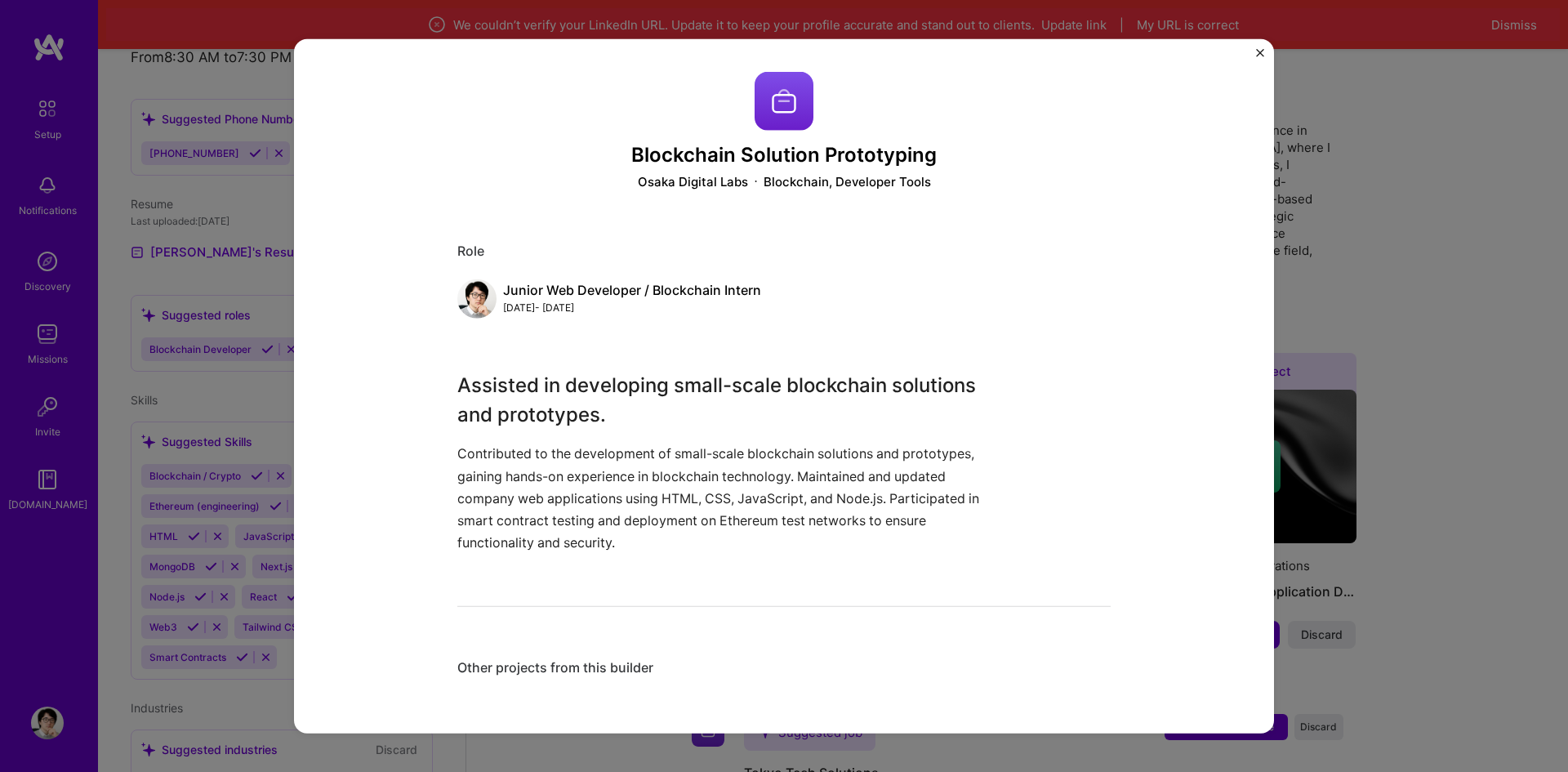
click at [563, 665] on div "Other projects from this builder" at bounding box center [784, 667] width 653 height 17
click at [496, 592] on div "Blockchain Solution Prototyping Osaka Digital Labs Blockchain, Developer Tools …" at bounding box center [784, 383] width 653 height 625
click at [501, 605] on div "Blockchain Solution Prototyping Osaka Digital Labs Blockchain, Developer Tools …" at bounding box center [784, 383] width 653 height 625
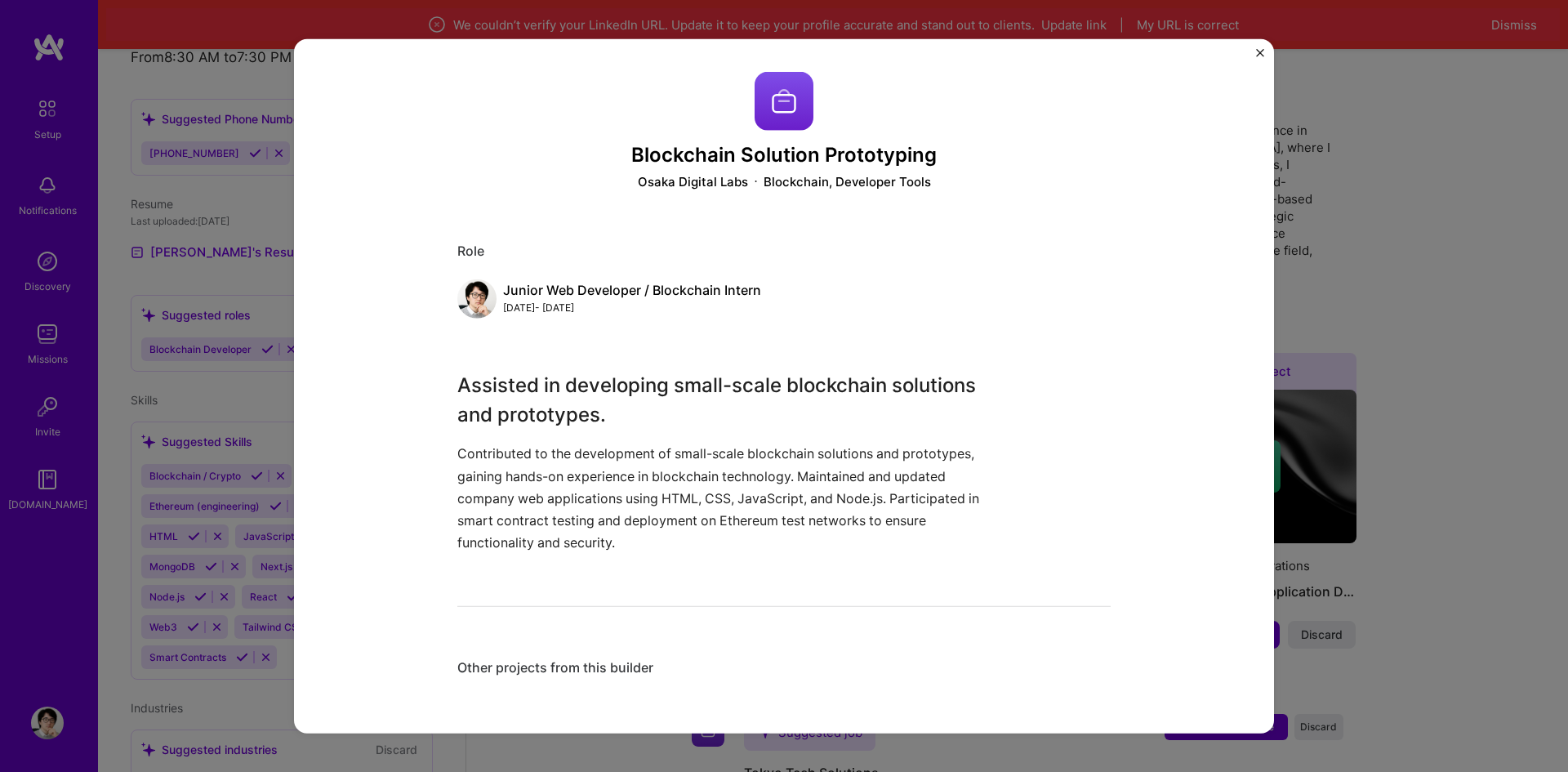
drag, startPoint x: 500, startPoint y: 606, endPoint x: 506, endPoint y: 507, distance: 99.2
click at [498, 605] on div "Blockchain Solution Prototyping Osaka Digital Labs Blockchain, Developer Tools …" at bounding box center [784, 383] width 653 height 625
drag, startPoint x: 491, startPoint y: 344, endPoint x: 515, endPoint y: 307, distance: 44.1
click at [491, 341] on div "Blockchain Solution Prototyping Osaka Digital Labs Blockchain, Developer Tools …" at bounding box center [784, 383] width 653 height 625
click at [530, 285] on div "Junior Web Developer / Blockchain Intern" at bounding box center [631, 290] width 258 height 17
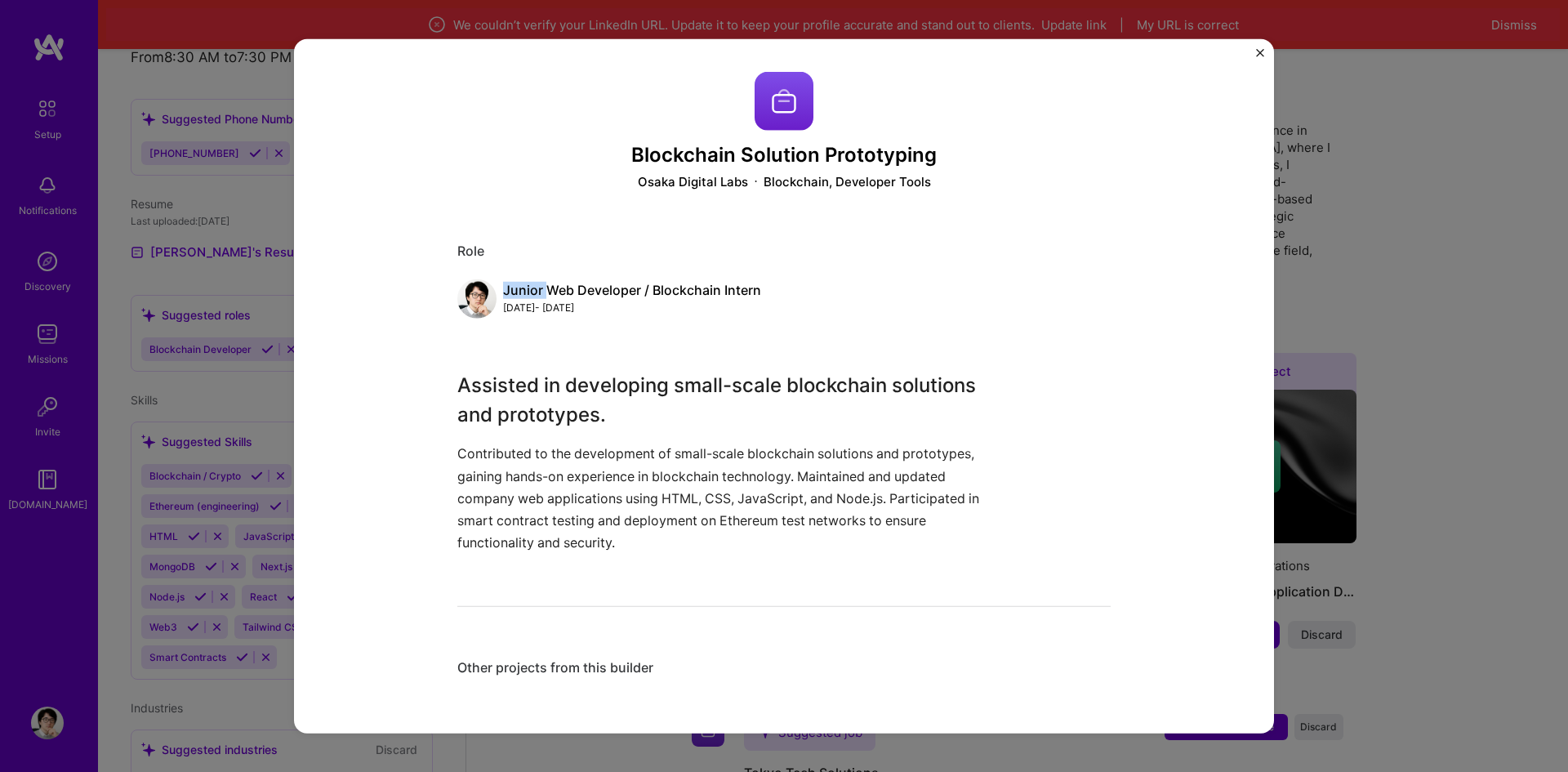
click at [530, 285] on div "Junior Web Developer / Blockchain Intern" at bounding box center [631, 290] width 258 height 17
drag, startPoint x: 565, startPoint y: 303, endPoint x: 618, endPoint y: 341, distance: 65.2
click at [583, 316] on div "Junior Web Developer / Blockchain Intern May, 2019 - Feb, 2022" at bounding box center [631, 298] width 258 height 34
drag, startPoint x: 618, startPoint y: 341, endPoint x: 640, endPoint y: 372, distance: 38.0
click at [619, 343] on div "Blockchain Solution Prototyping Osaka Digital Labs Blockchain, Developer Tools …" at bounding box center [784, 383] width 653 height 625
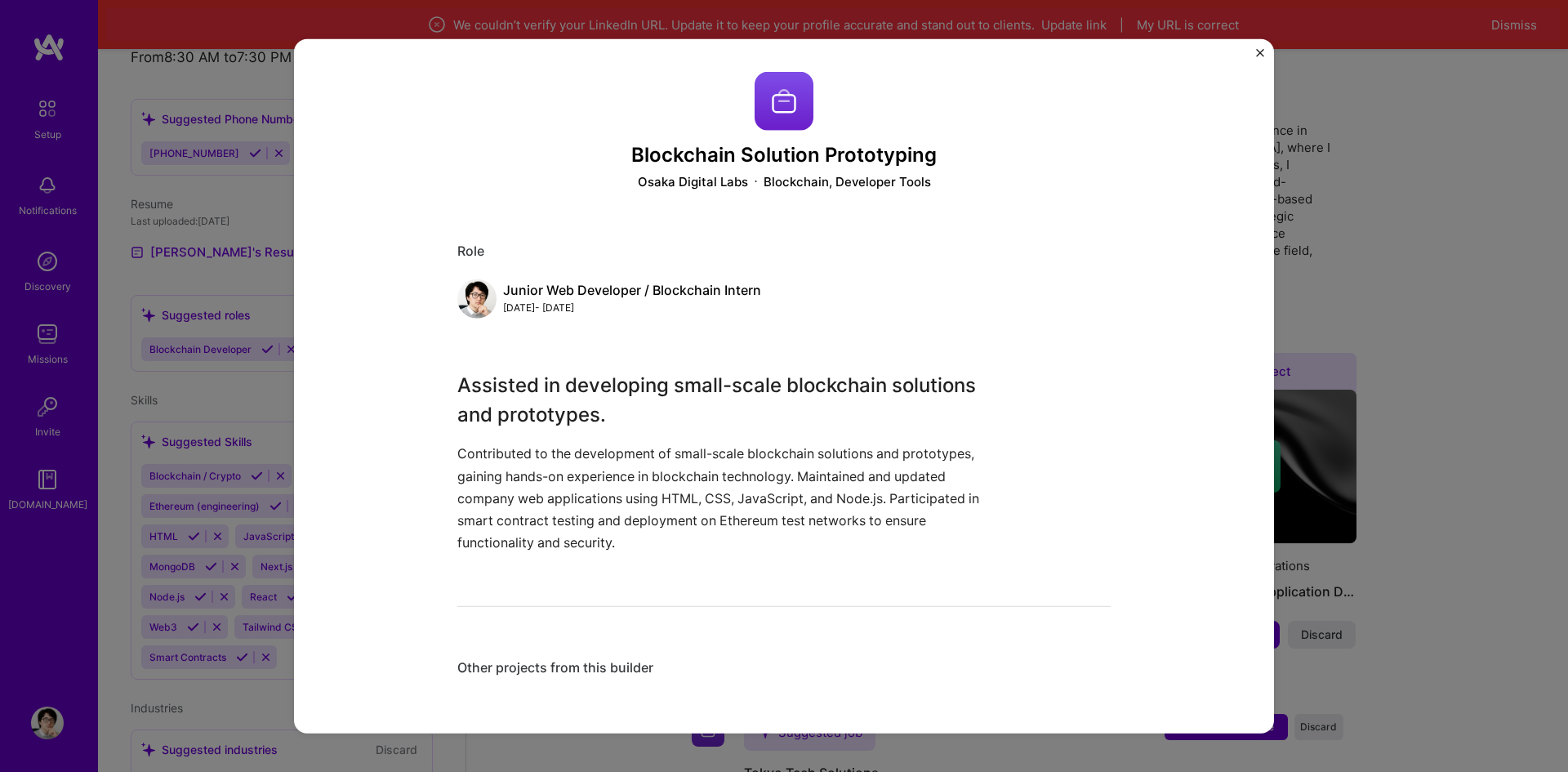
drag, startPoint x: 640, startPoint y: 372, endPoint x: 649, endPoint y: 396, distance: 25.6
click at [644, 380] on h3 "Assisted in developing small-scale blockchain solutions and prototypes." at bounding box center [722, 400] width 530 height 59
click at [651, 405] on h3 "Assisted in developing small-scale blockchain solutions and prototypes." at bounding box center [722, 400] width 530 height 59
click at [1309, 408] on div "Blockchain Solution Prototyping Osaka Digital Labs Blockchain, Developer Tools …" at bounding box center [784, 386] width 1568 height 772
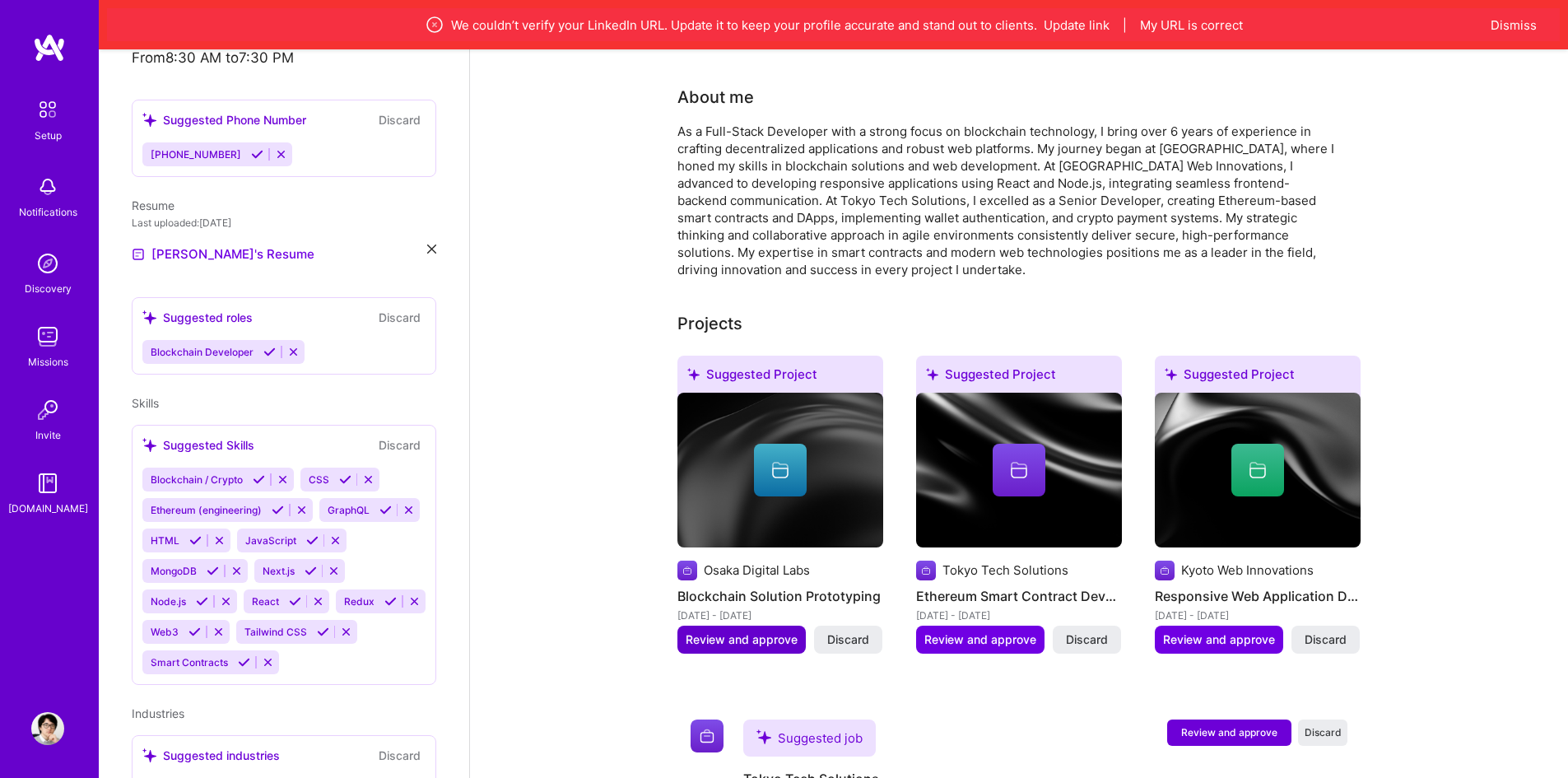
click at [741, 632] on span "Review and approve" at bounding box center [741, 640] width 112 height 17
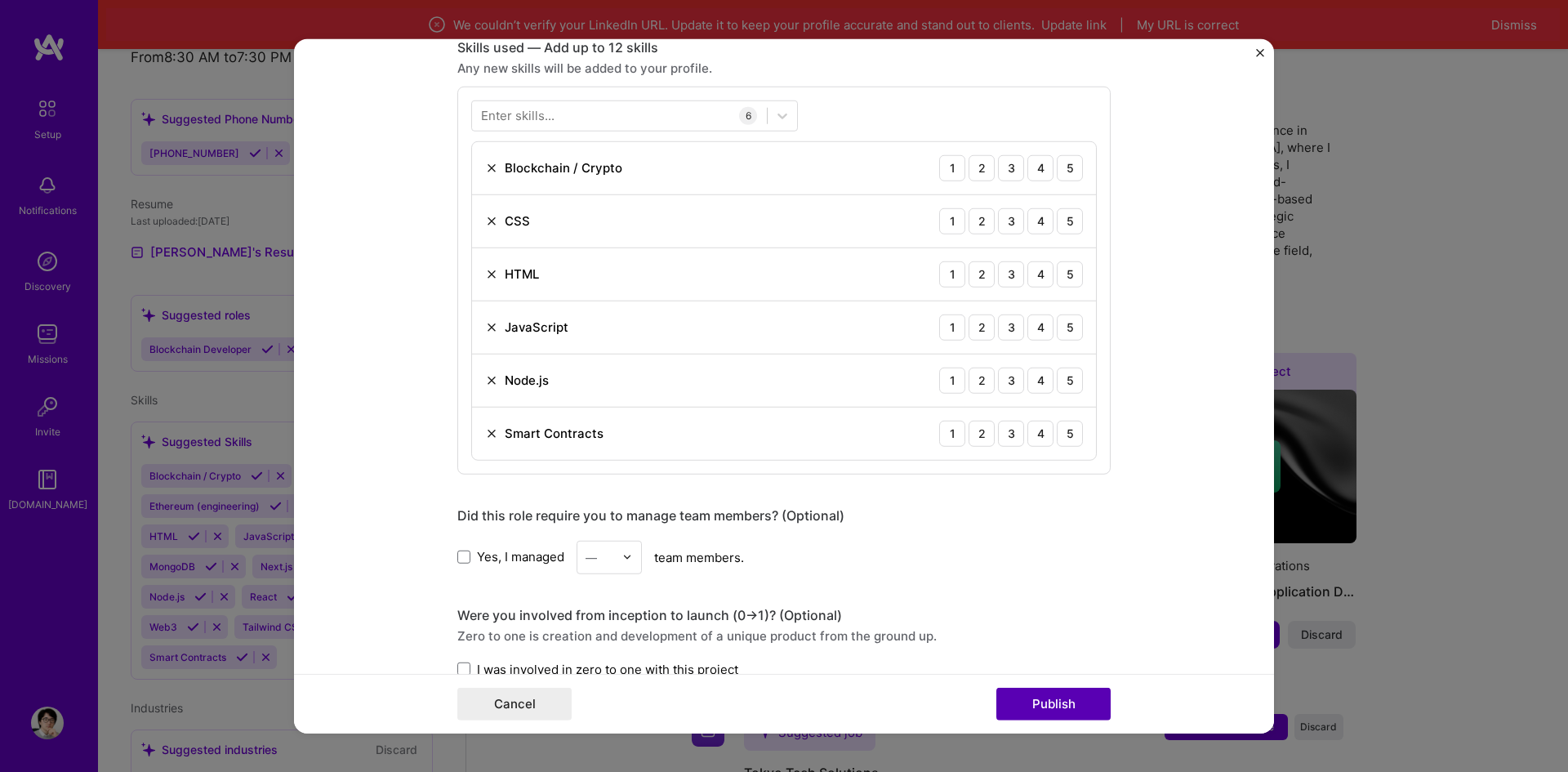
click at [1035, 701] on button "Publish" at bounding box center [1053, 704] width 115 height 33
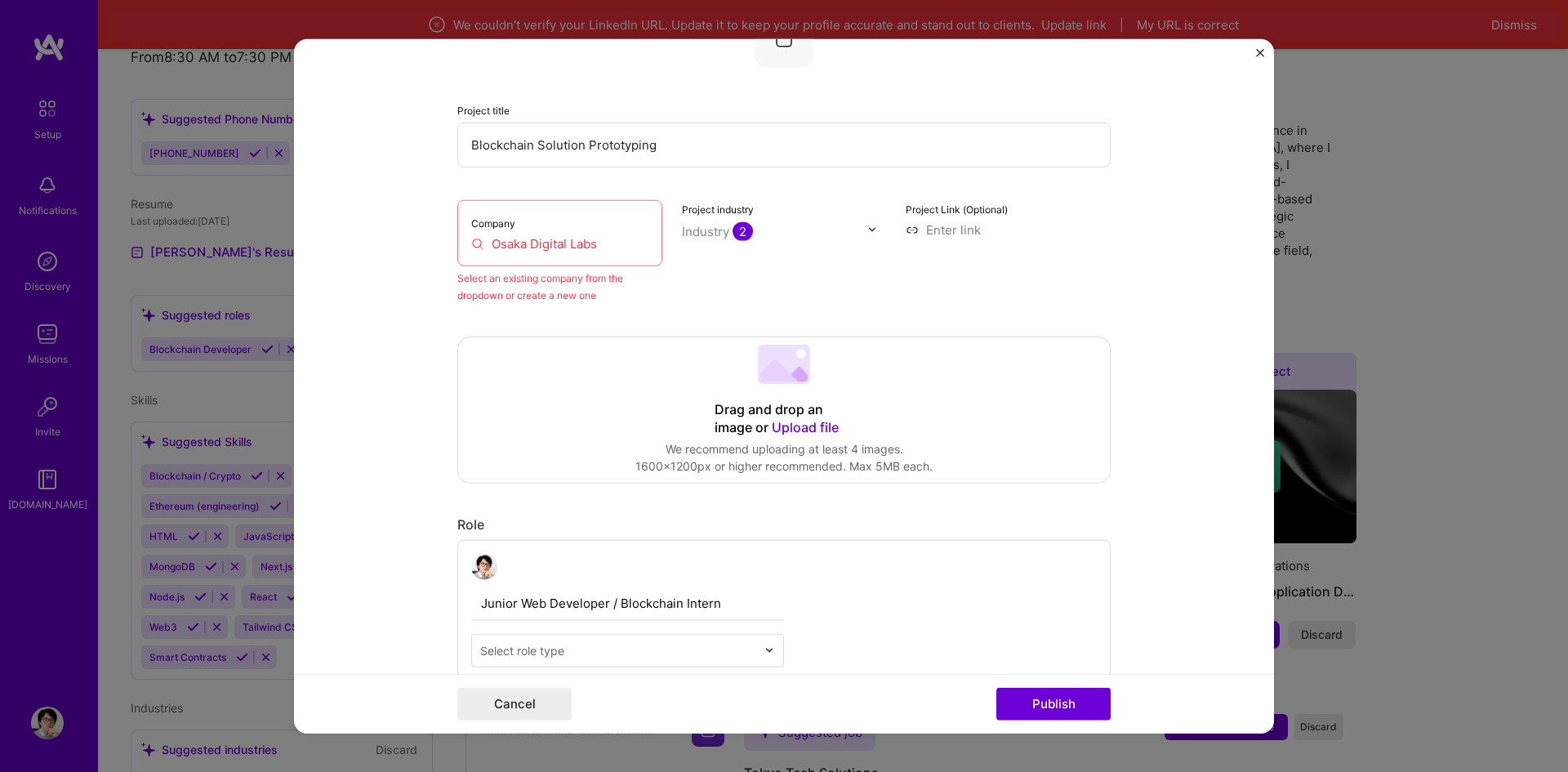
scroll to position [107, 0]
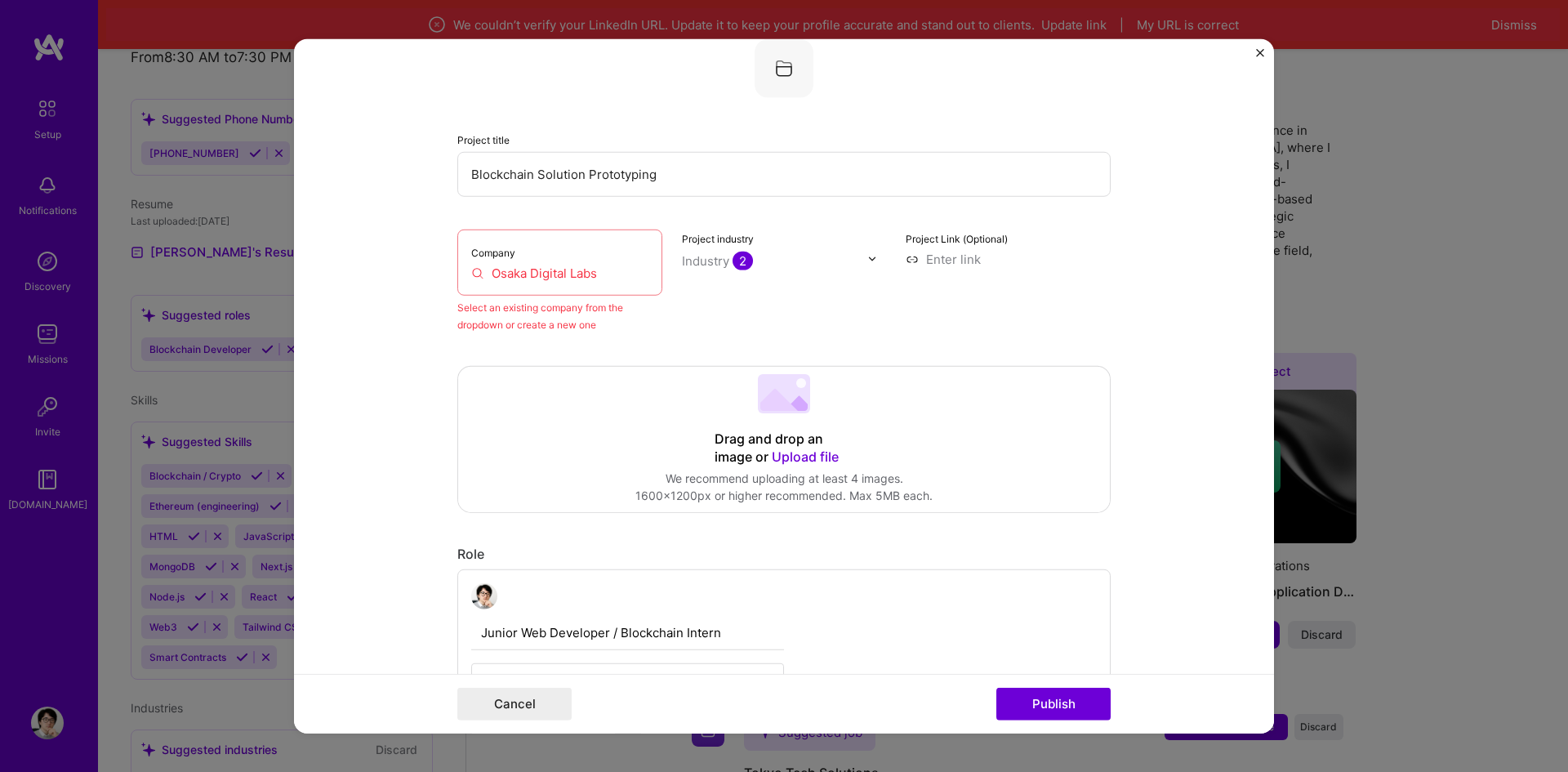
click at [565, 269] on input "Osaka Digital Labs" at bounding box center [560, 272] width 177 height 17
click at [472, 273] on input "Osaka Digital Labs" at bounding box center [560, 272] width 177 height 17
click at [510, 265] on input "Osaka Digital Labs" at bounding box center [560, 272] width 177 height 17
click at [535, 268] on input "Osaka Digital Labs" at bounding box center [560, 272] width 177 height 17
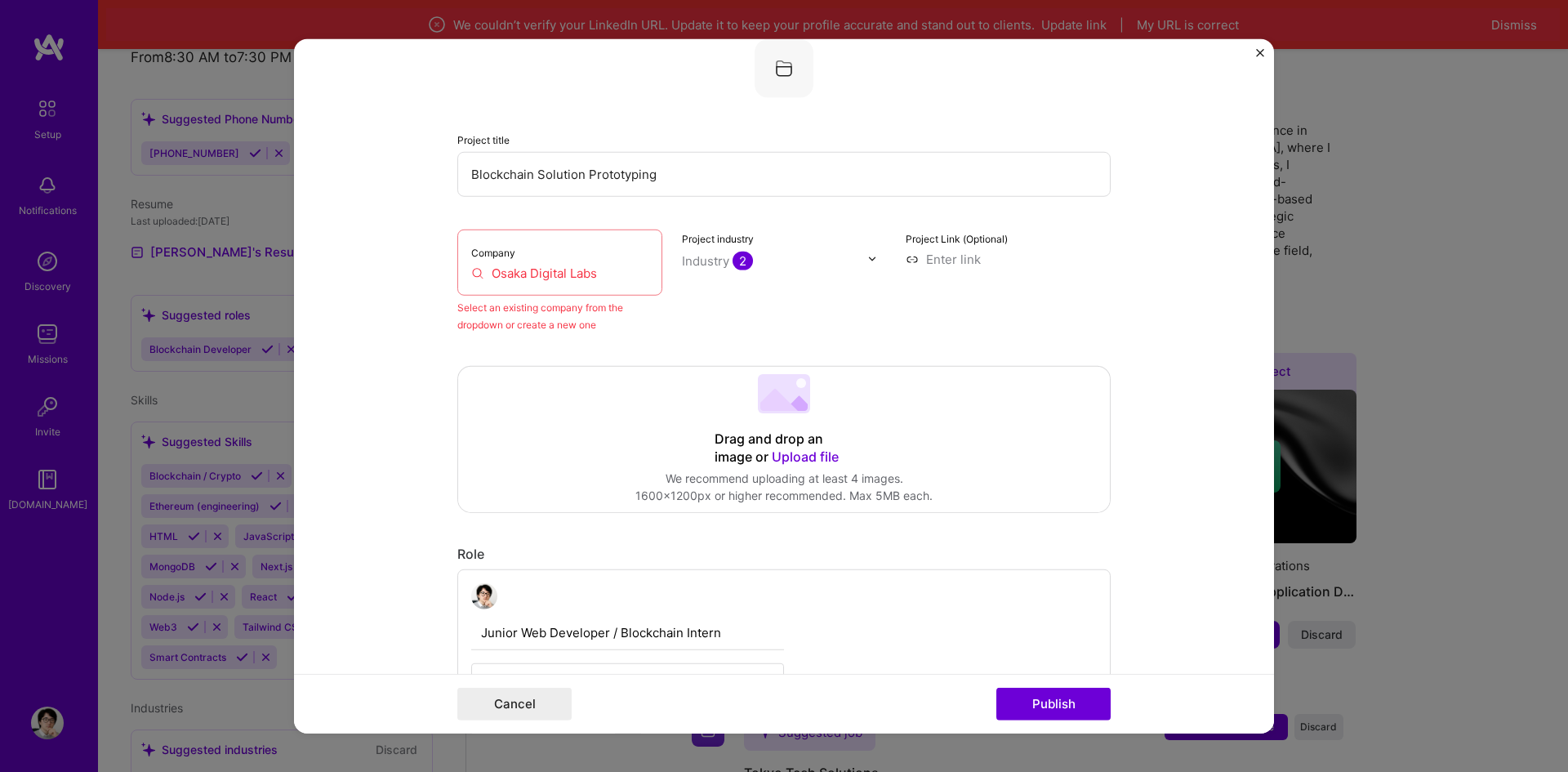
click at [535, 268] on input "Osaka Digital Labs" at bounding box center [560, 272] width 177 height 17
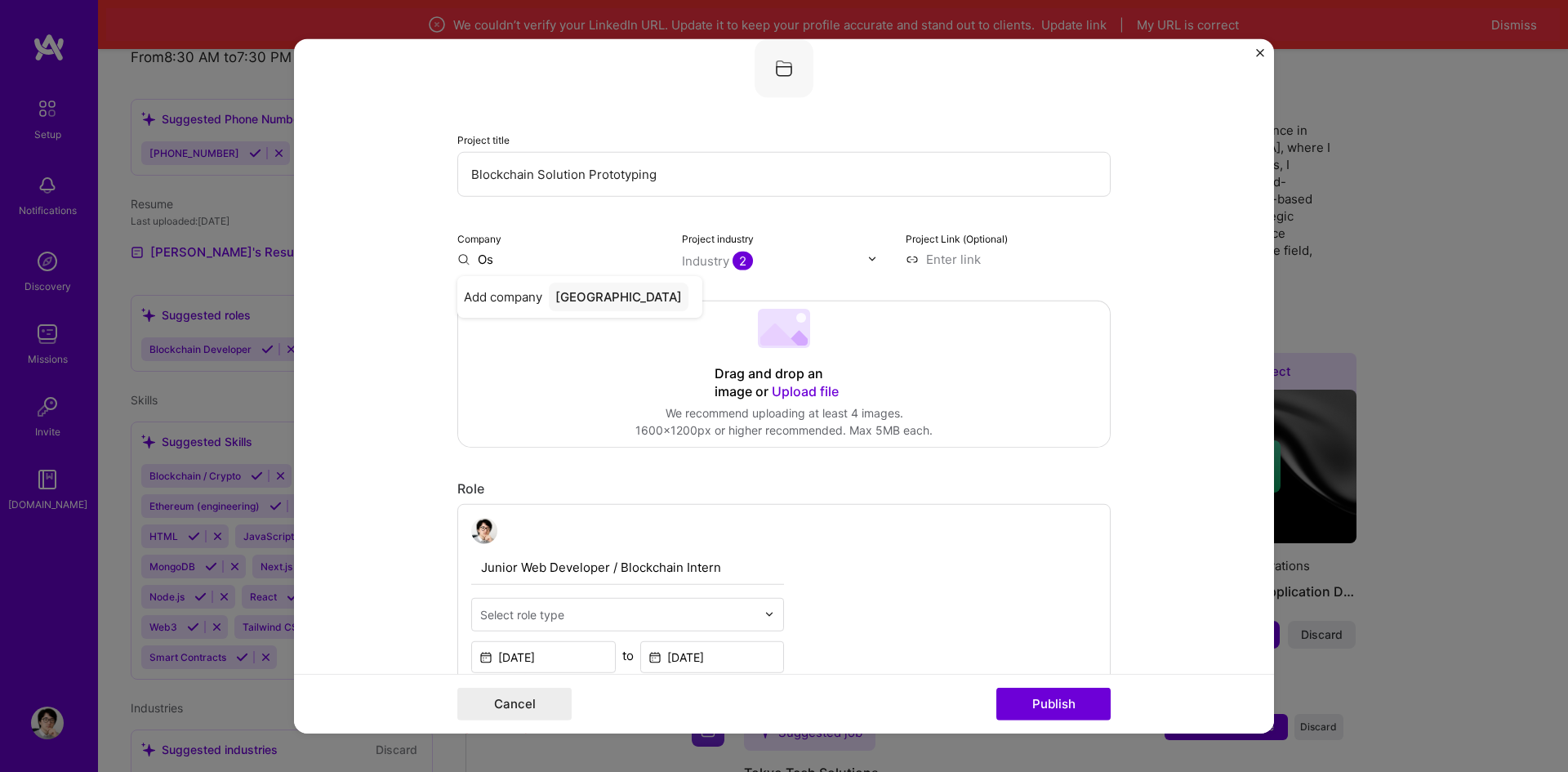
type input "O"
type input "D"
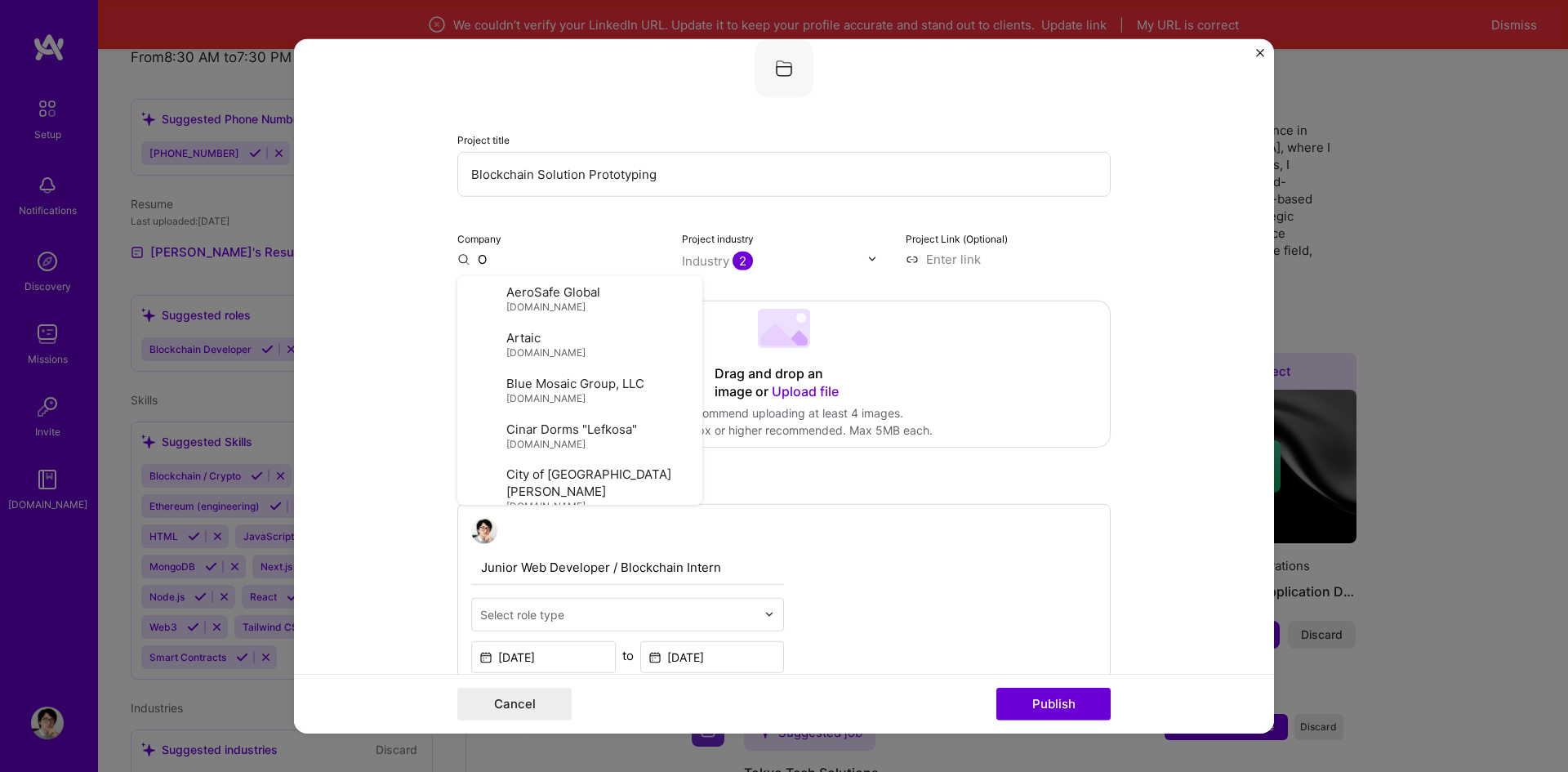
type input "Osaka Digital Labs"
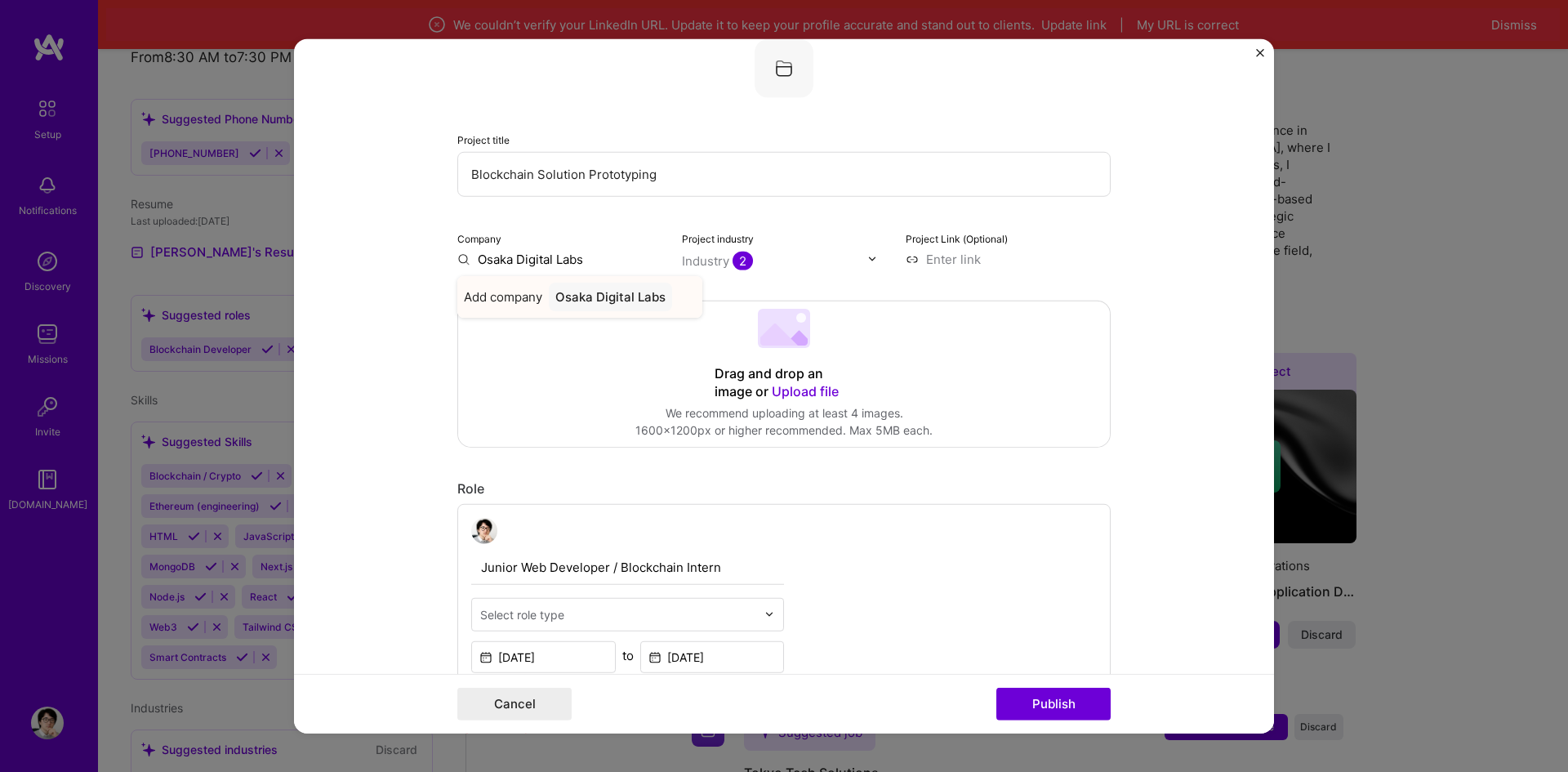
click at [585, 286] on div "Osaka Digital Labs" at bounding box center [610, 296] width 123 height 28
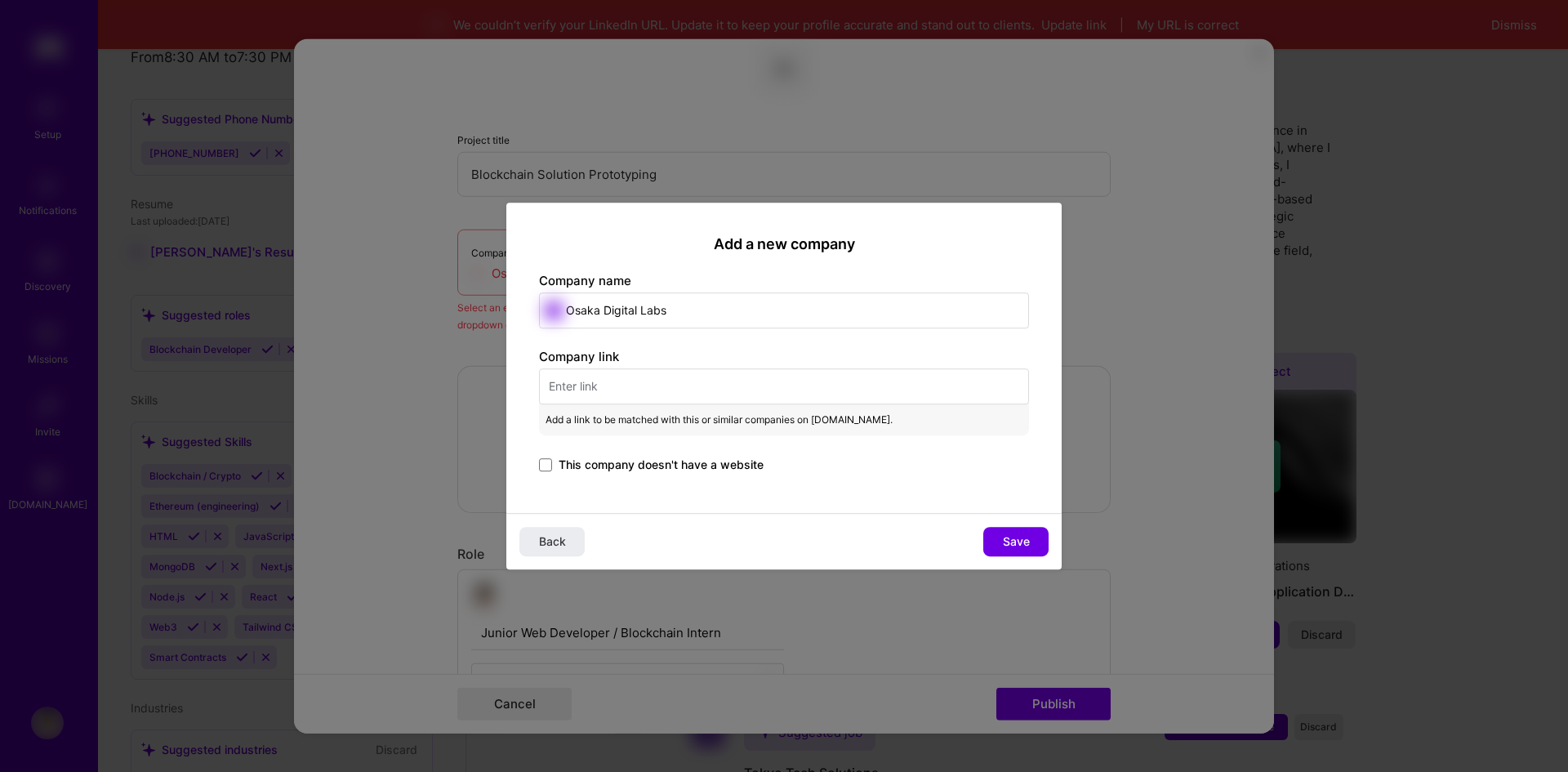
drag, startPoint x: 579, startPoint y: 322, endPoint x: 466, endPoint y: 335, distance: 113.7
click at [466, 335] on div "Add a new company Company name Osaka Digital Labs Company link Add a link to be…" at bounding box center [784, 386] width 1568 height 772
click at [701, 411] on span "Add a link to be matched with this or similar companies on A.Team." at bounding box center [718, 420] width 347 height 18
click at [690, 388] on input "text" at bounding box center [784, 386] width 490 height 36
paste input "www.osakalabs.com ."
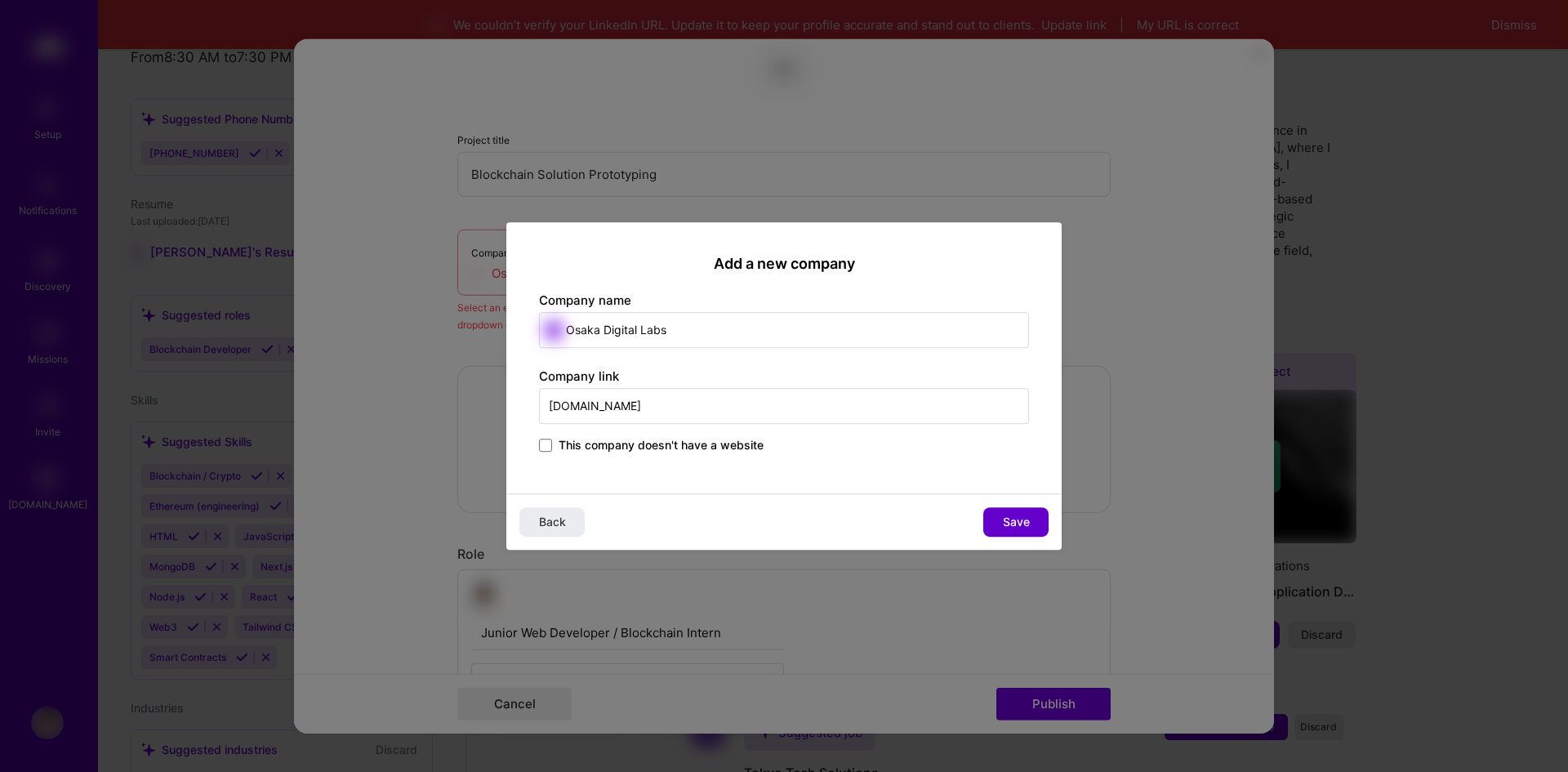
type input "www.osakalabs.com"
click at [997, 520] on button "Save" at bounding box center [1016, 522] width 65 height 29
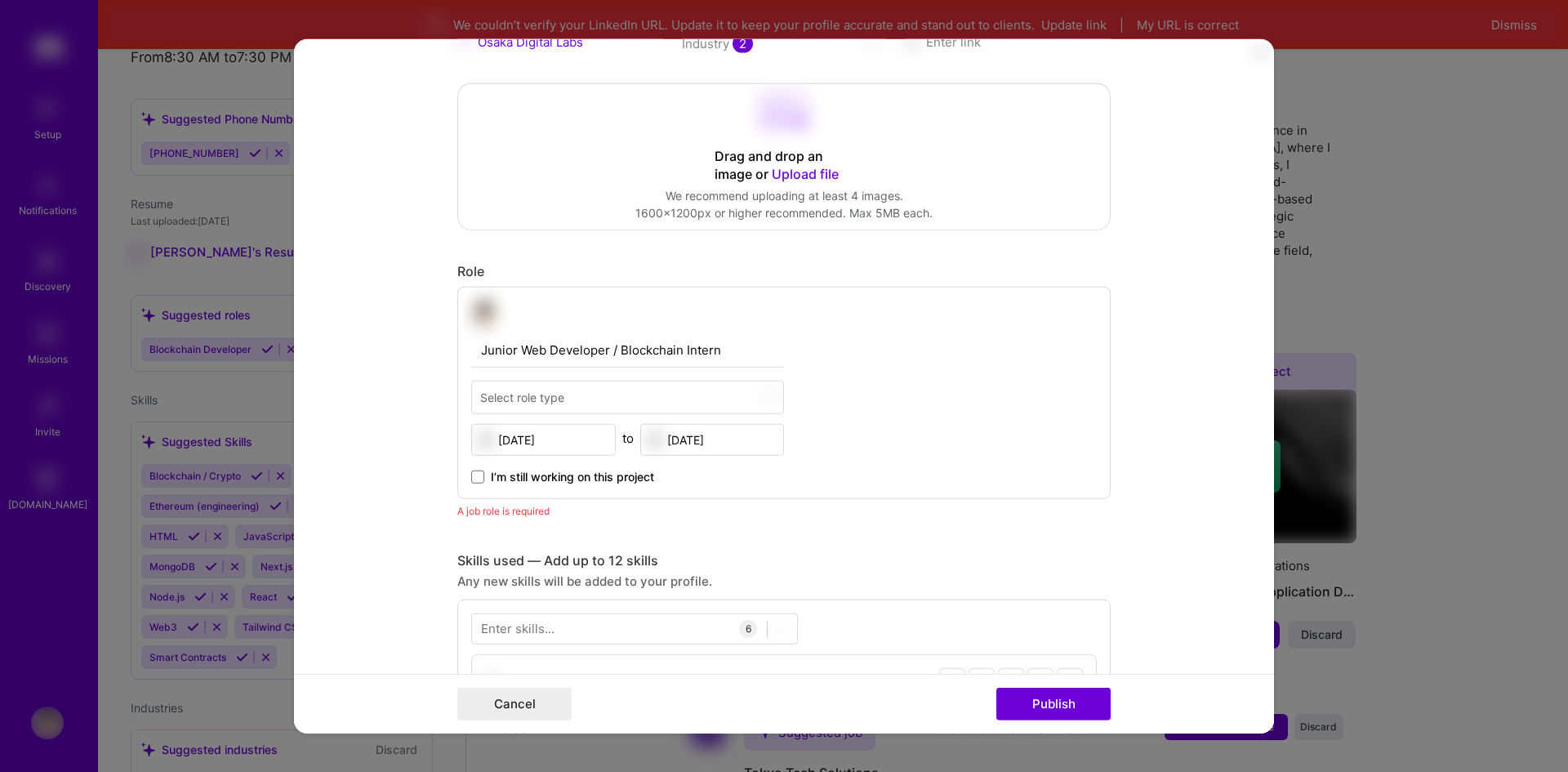
scroll to position [352, 0]
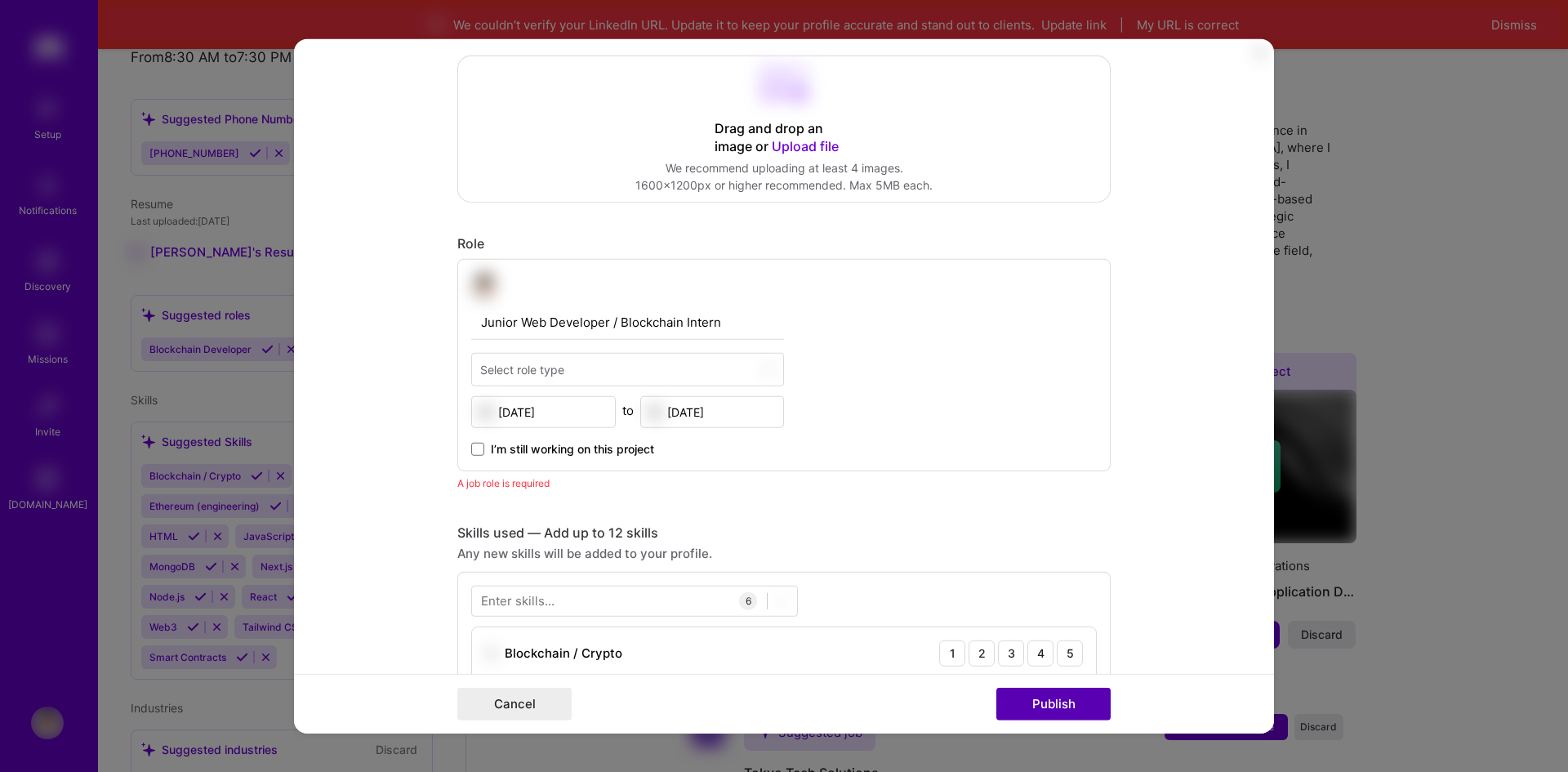
click at [1031, 701] on button "Publish" at bounding box center [1053, 704] width 115 height 33
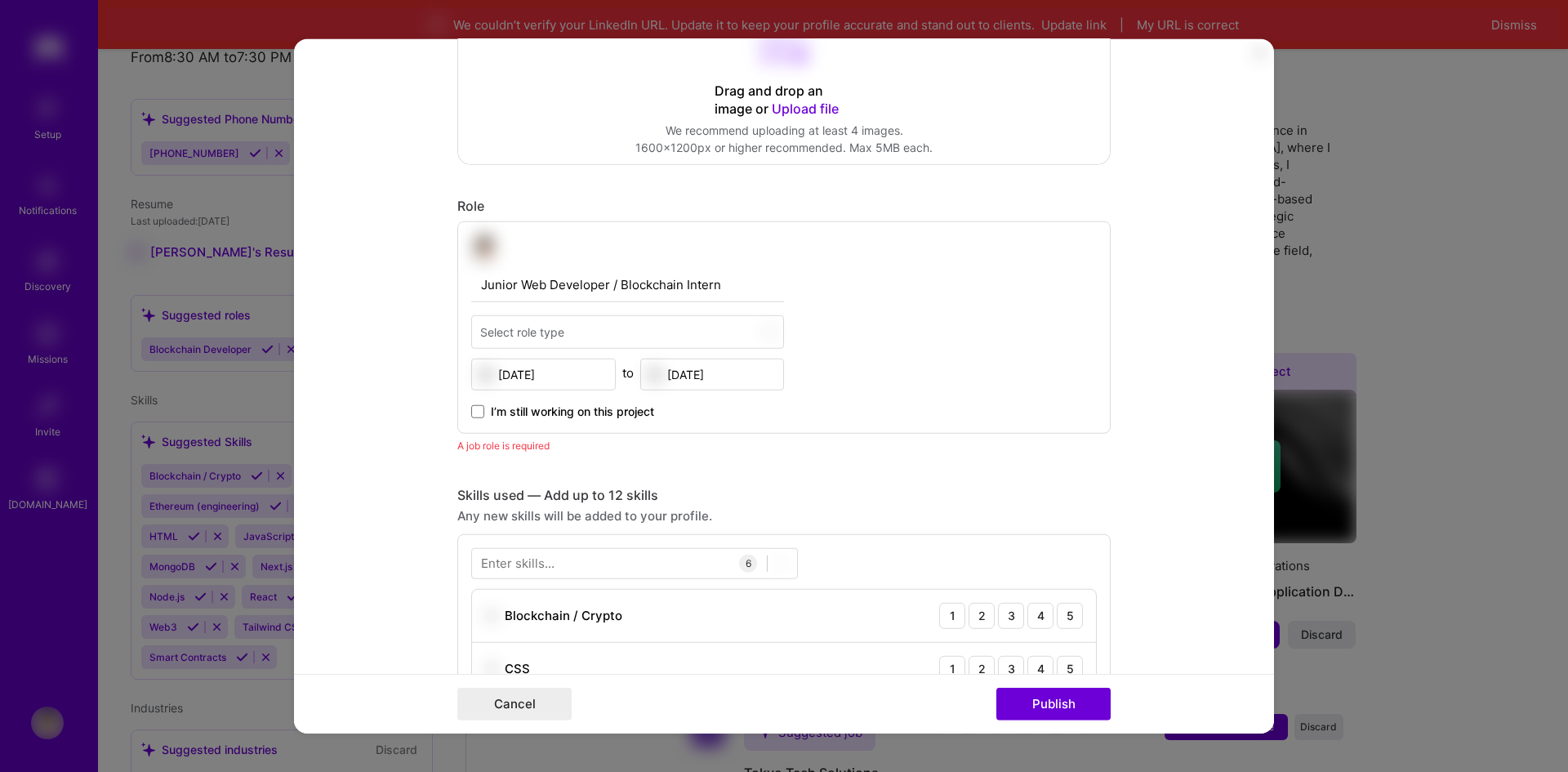
scroll to position [385, 0]
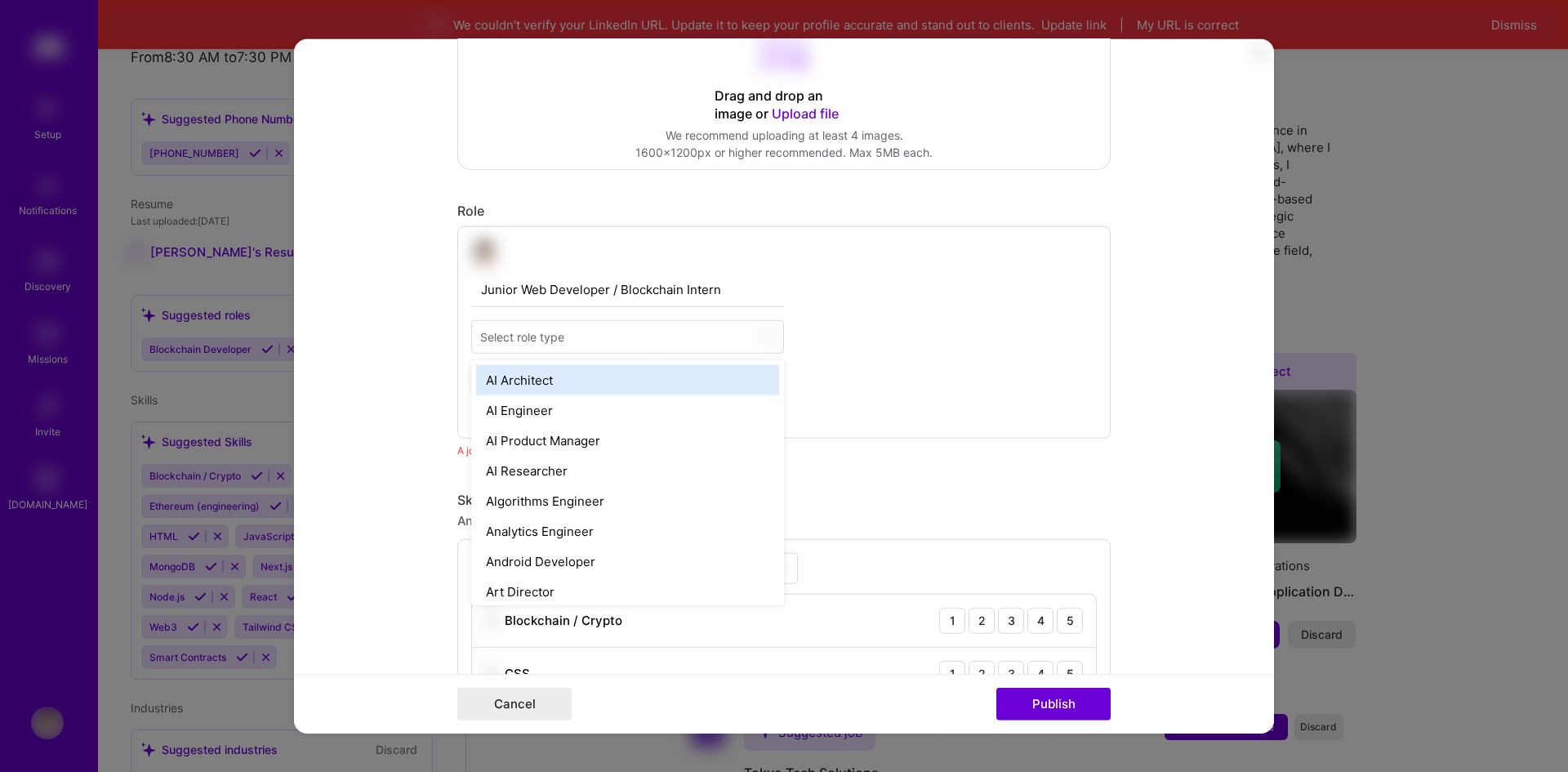
click at [554, 333] on div "Select role type" at bounding box center [522, 336] width 84 height 17
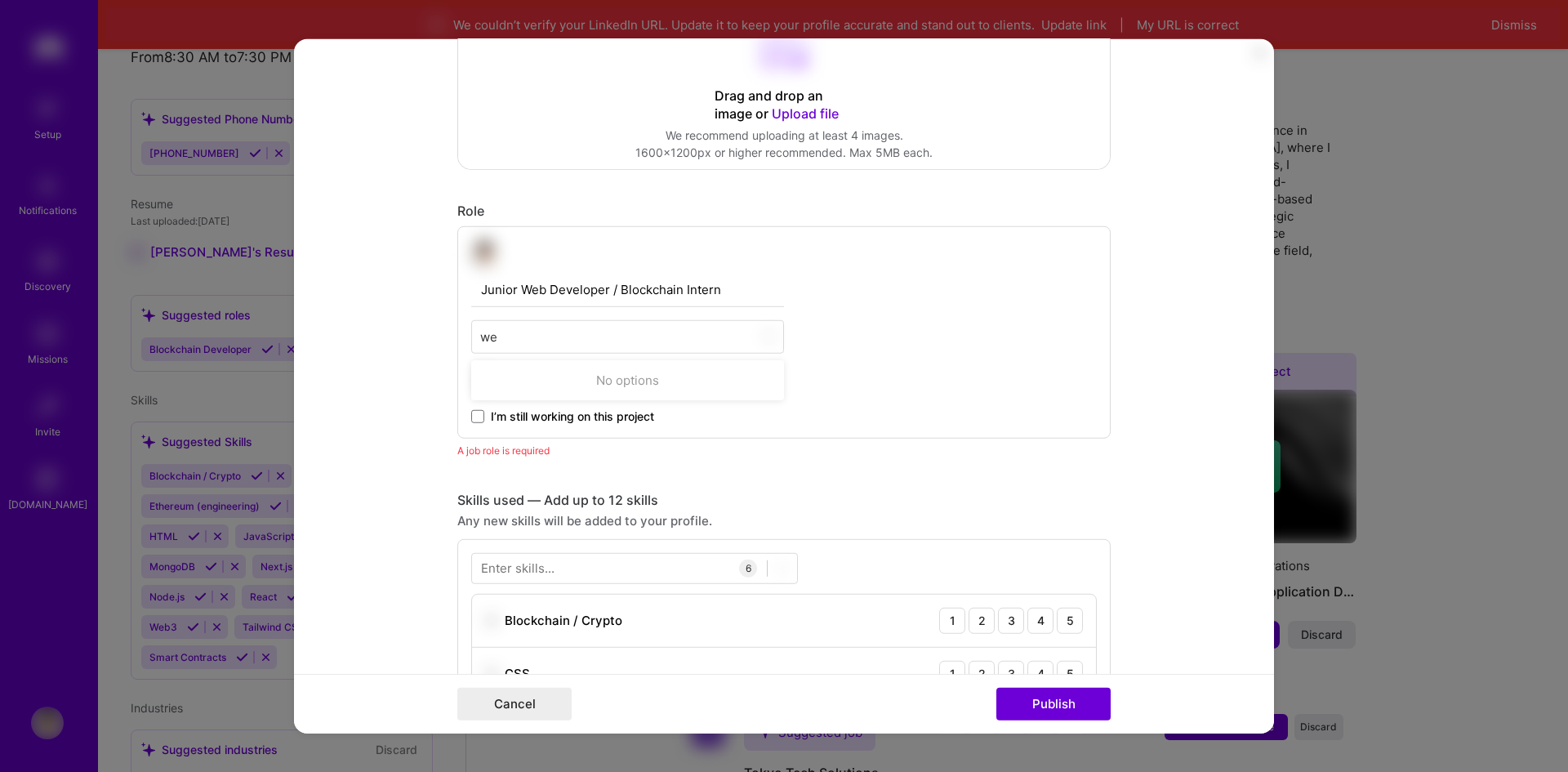
type input "we"
click at [532, 336] on div "Select role type" at bounding box center [522, 336] width 84 height 17
type input "full"
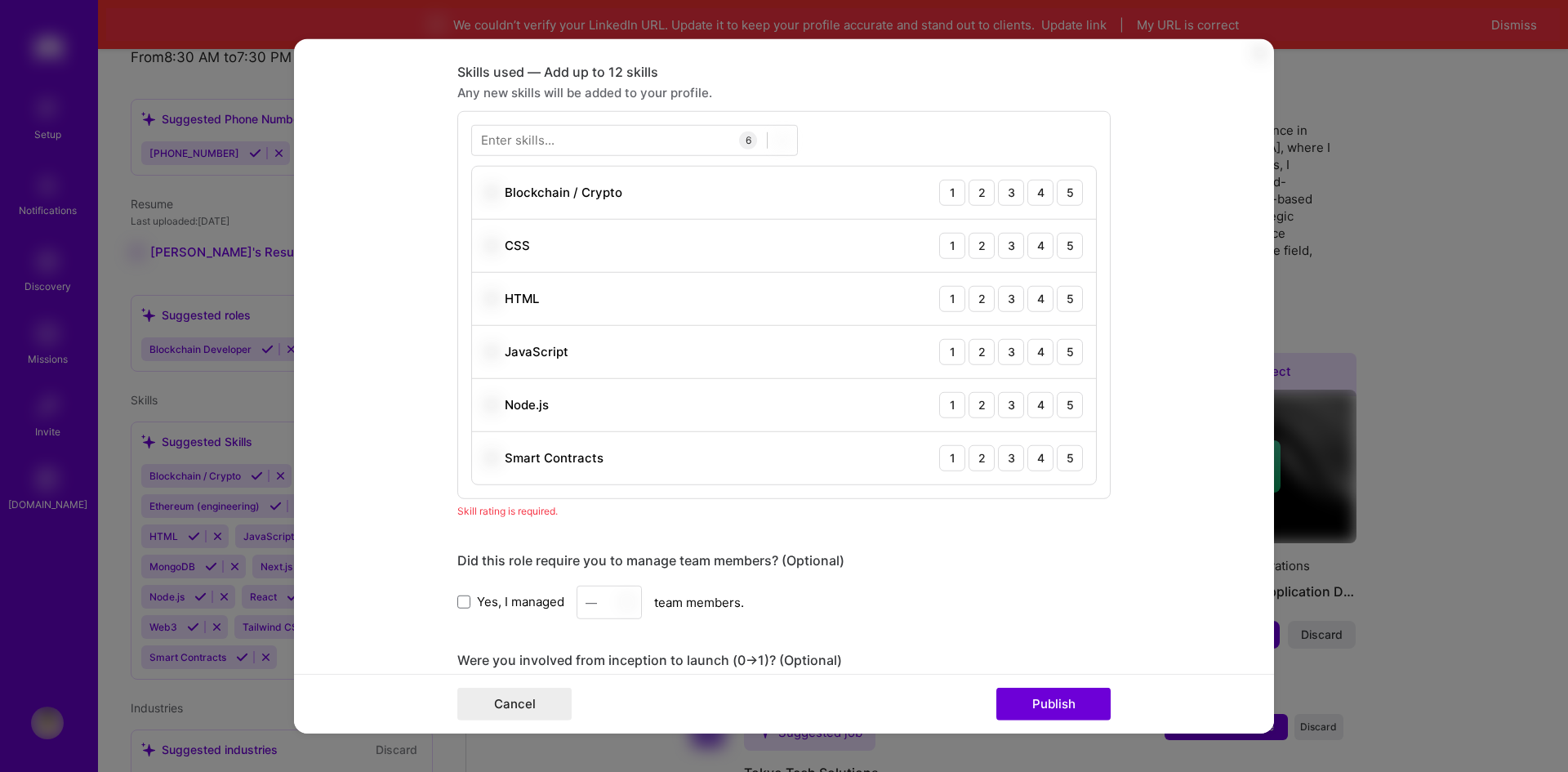
scroll to position [793, 0]
click at [1068, 187] on div "5" at bounding box center [1070, 191] width 26 height 26
click at [1059, 241] on div "5" at bounding box center [1070, 244] width 26 height 26
drag, startPoint x: 1055, startPoint y: 273, endPoint x: 1062, endPoint y: 299, distance: 26.9
click at [1055, 275] on div "HTML 1 2 3 4 5" at bounding box center [784, 297] width 624 height 53
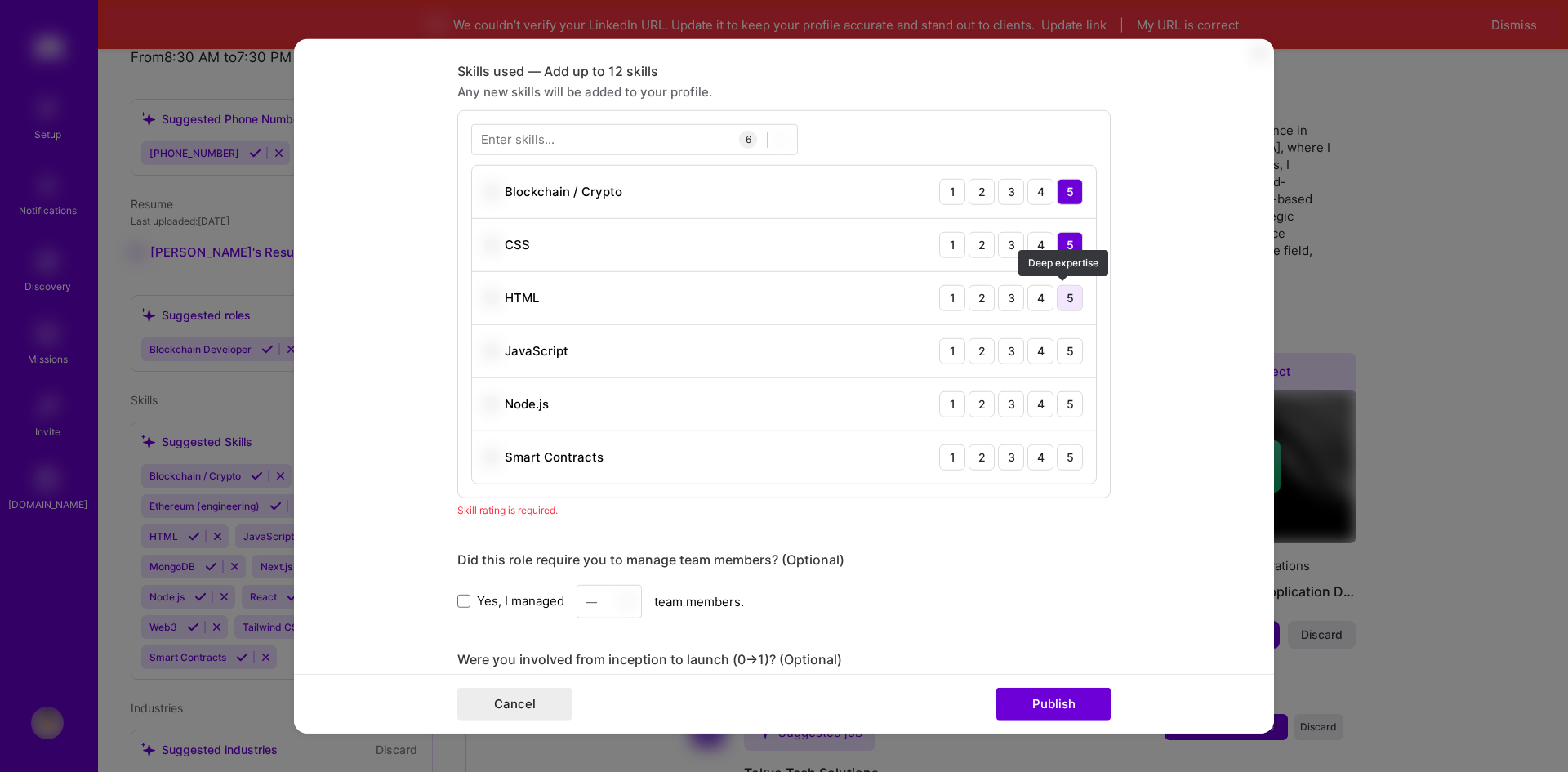
click at [1062, 299] on div "5" at bounding box center [1070, 297] width 26 height 26
click at [1059, 352] on div "5" at bounding box center [1070, 351] width 26 height 26
click at [1068, 400] on div "5" at bounding box center [1070, 403] width 26 height 26
click at [1034, 456] on div "4" at bounding box center [1040, 456] width 26 height 26
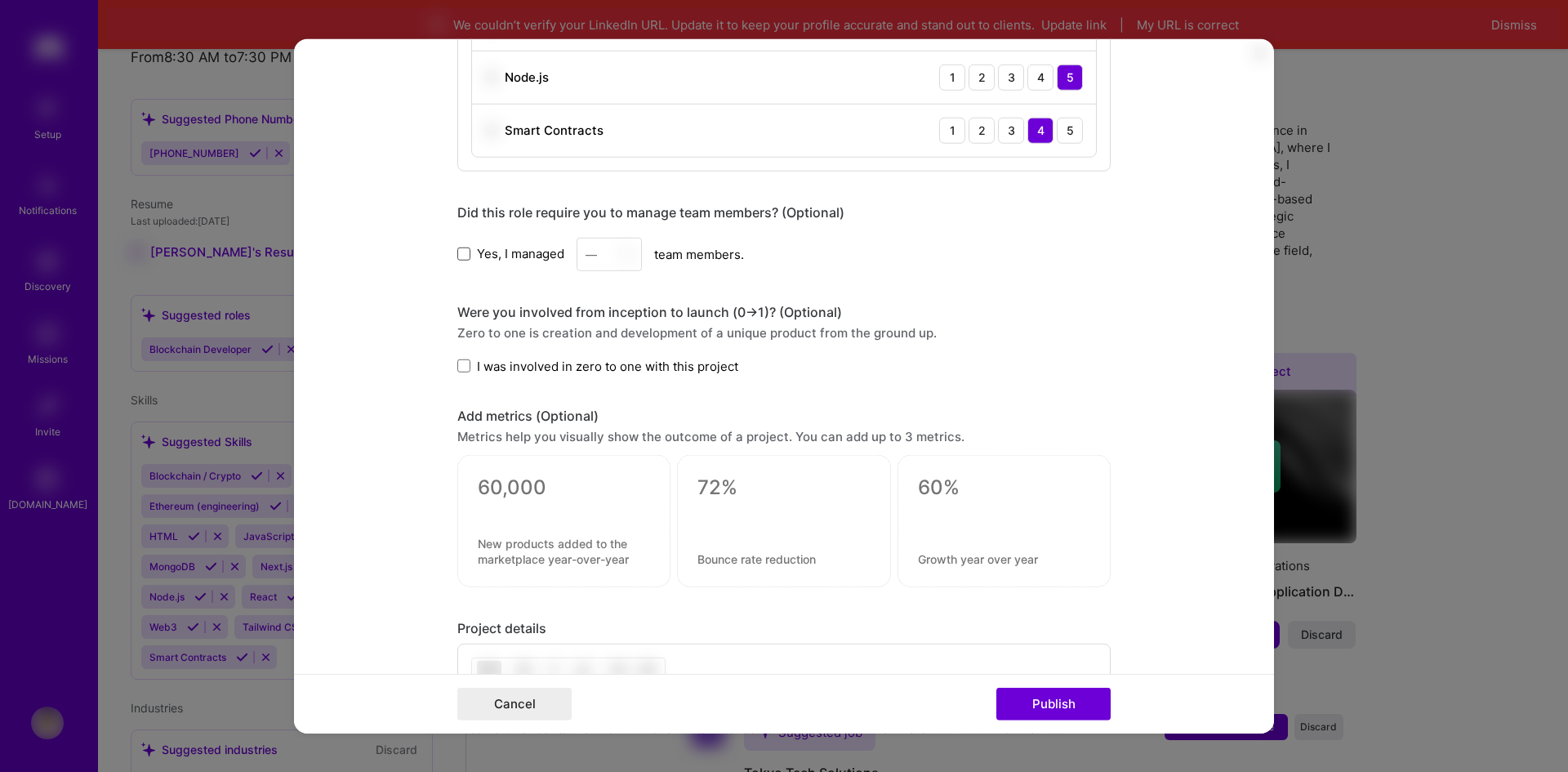
scroll to position [1202, 0]
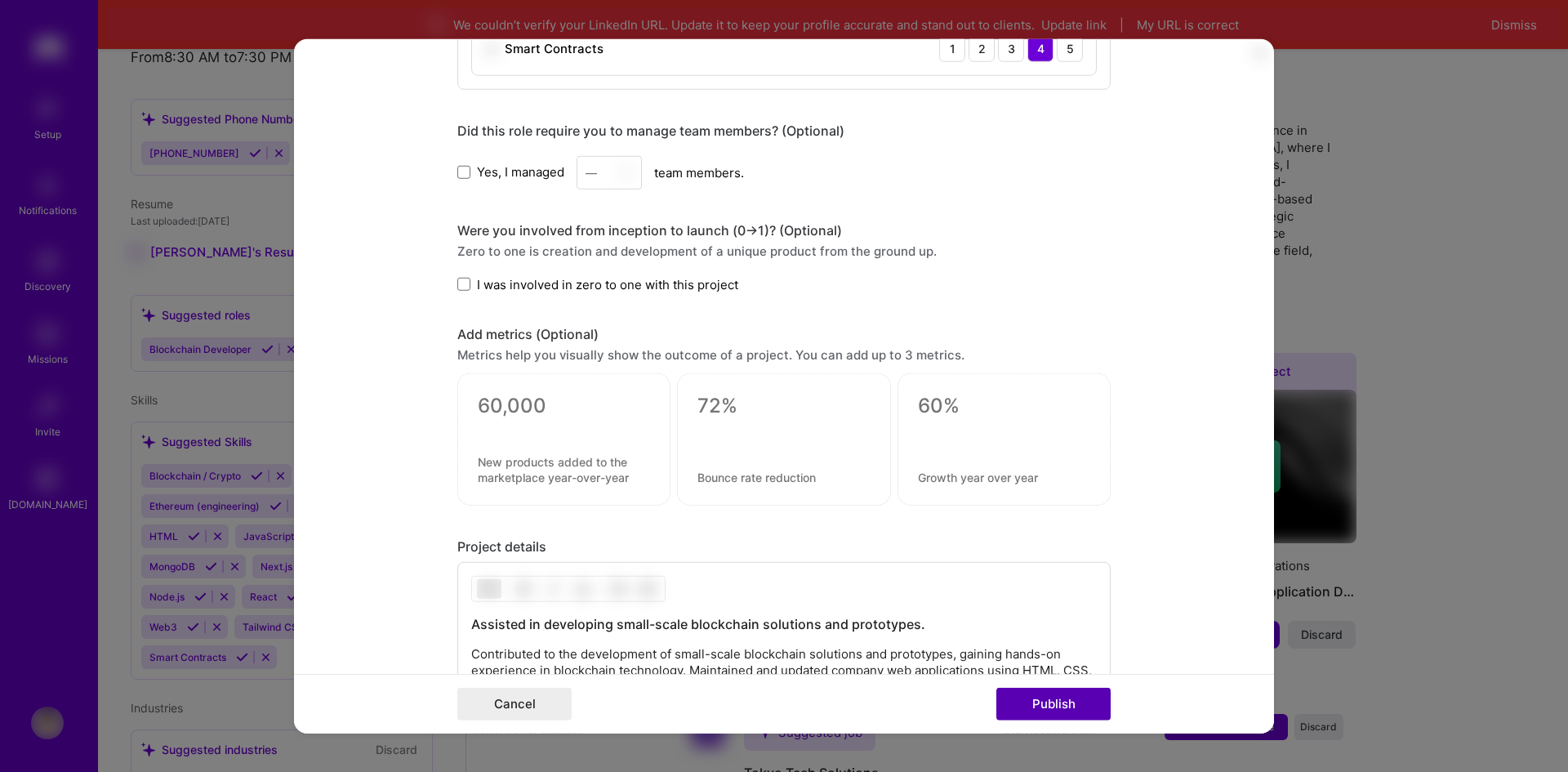
click at [1033, 697] on button "Publish" at bounding box center [1053, 704] width 115 height 33
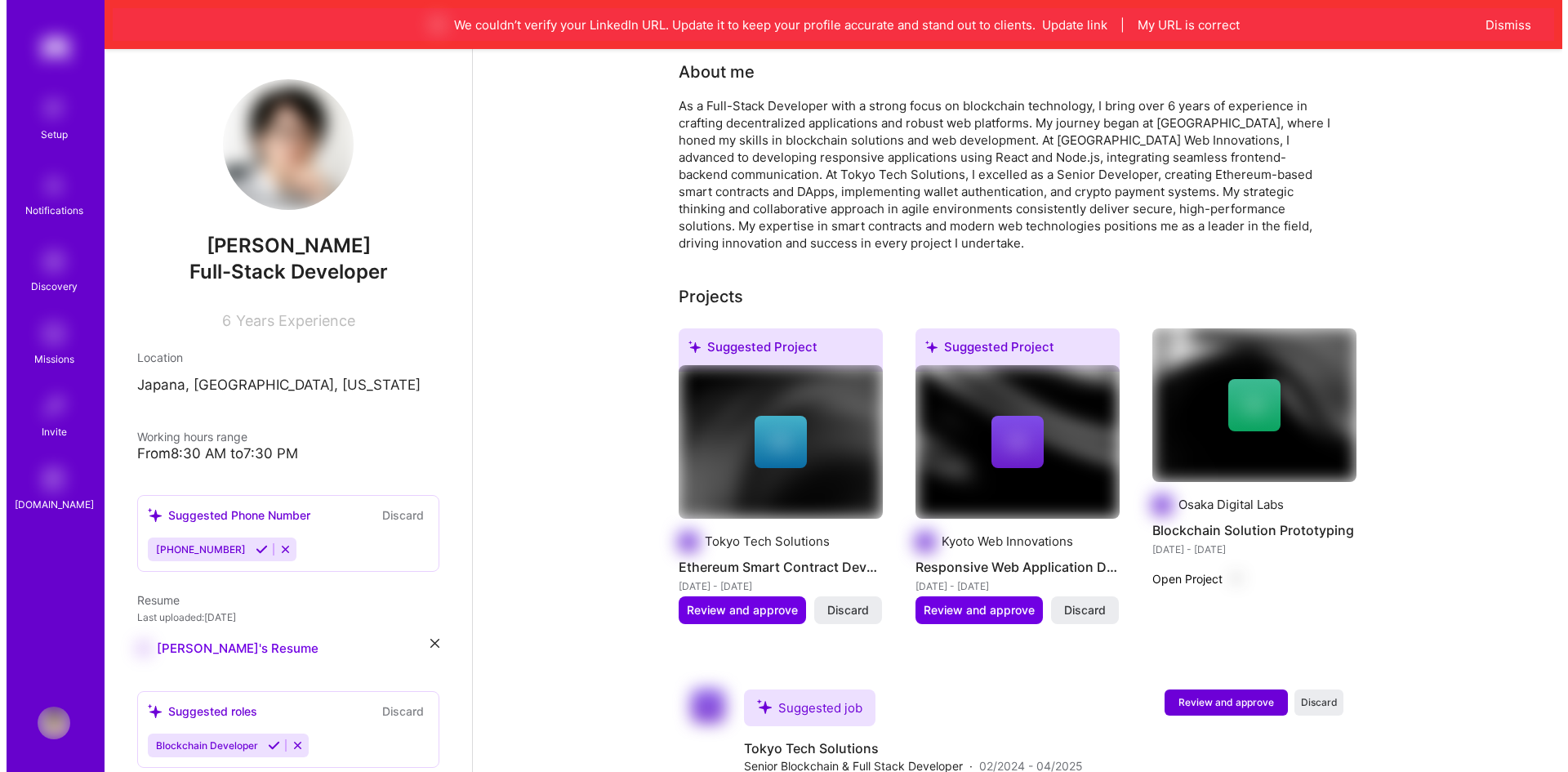
scroll to position [0, 0]
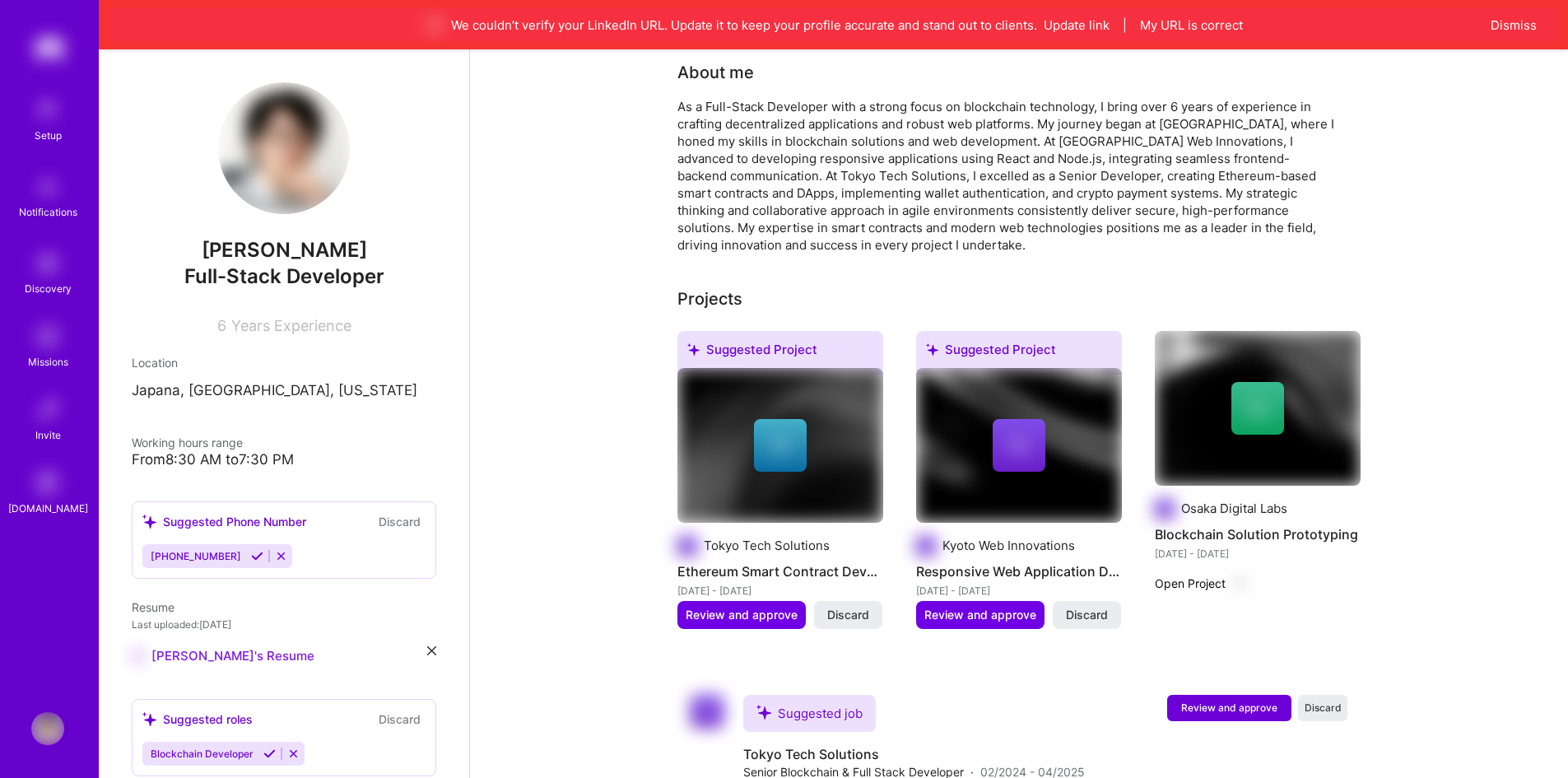
click at [146, 657] on link "Hirogawa's Resume" at bounding box center [223, 656] width 183 height 19
click at [1253, 399] on icon at bounding box center [1257, 408] width 19 height 19
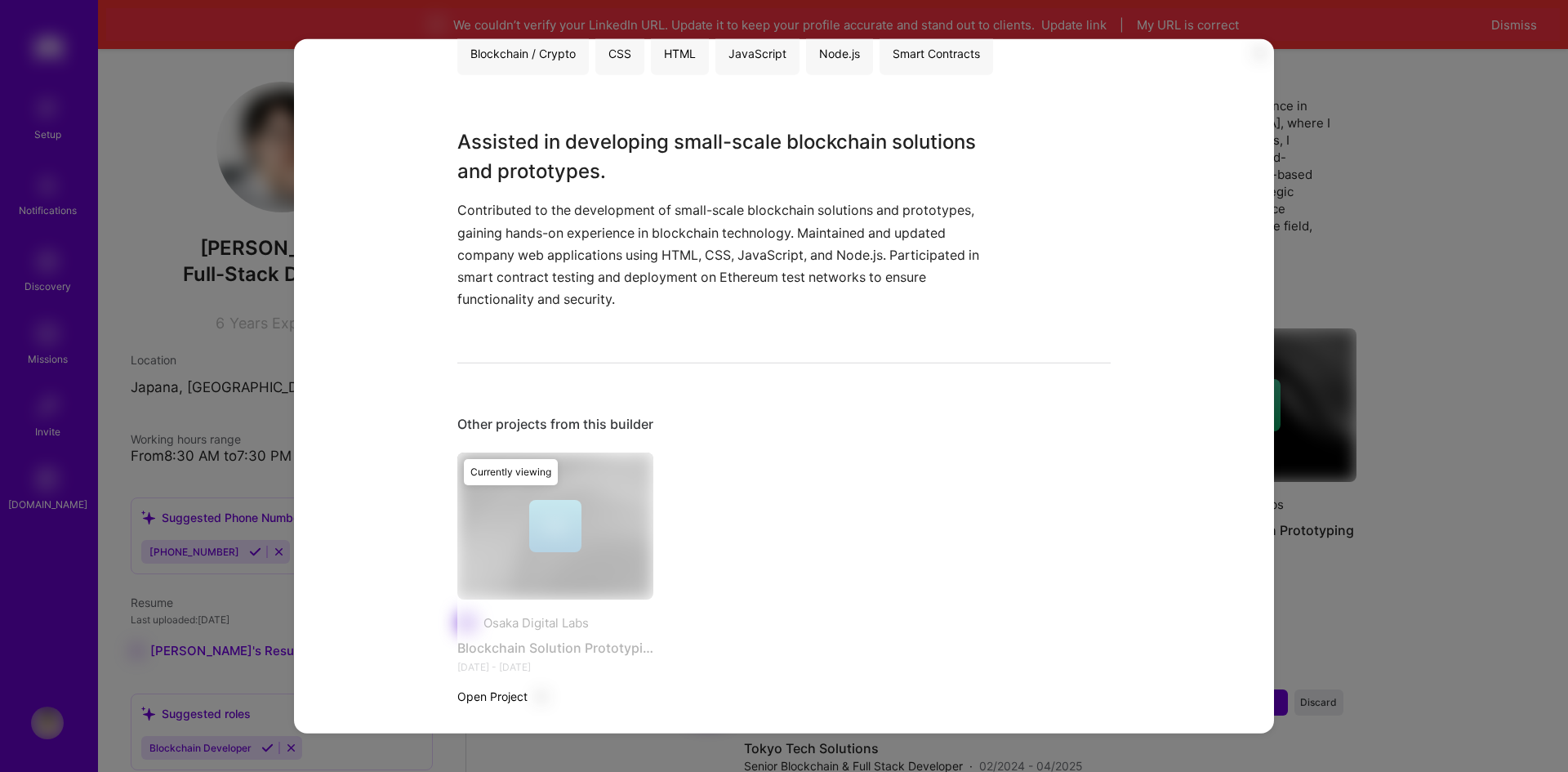
scroll to position [399, 0]
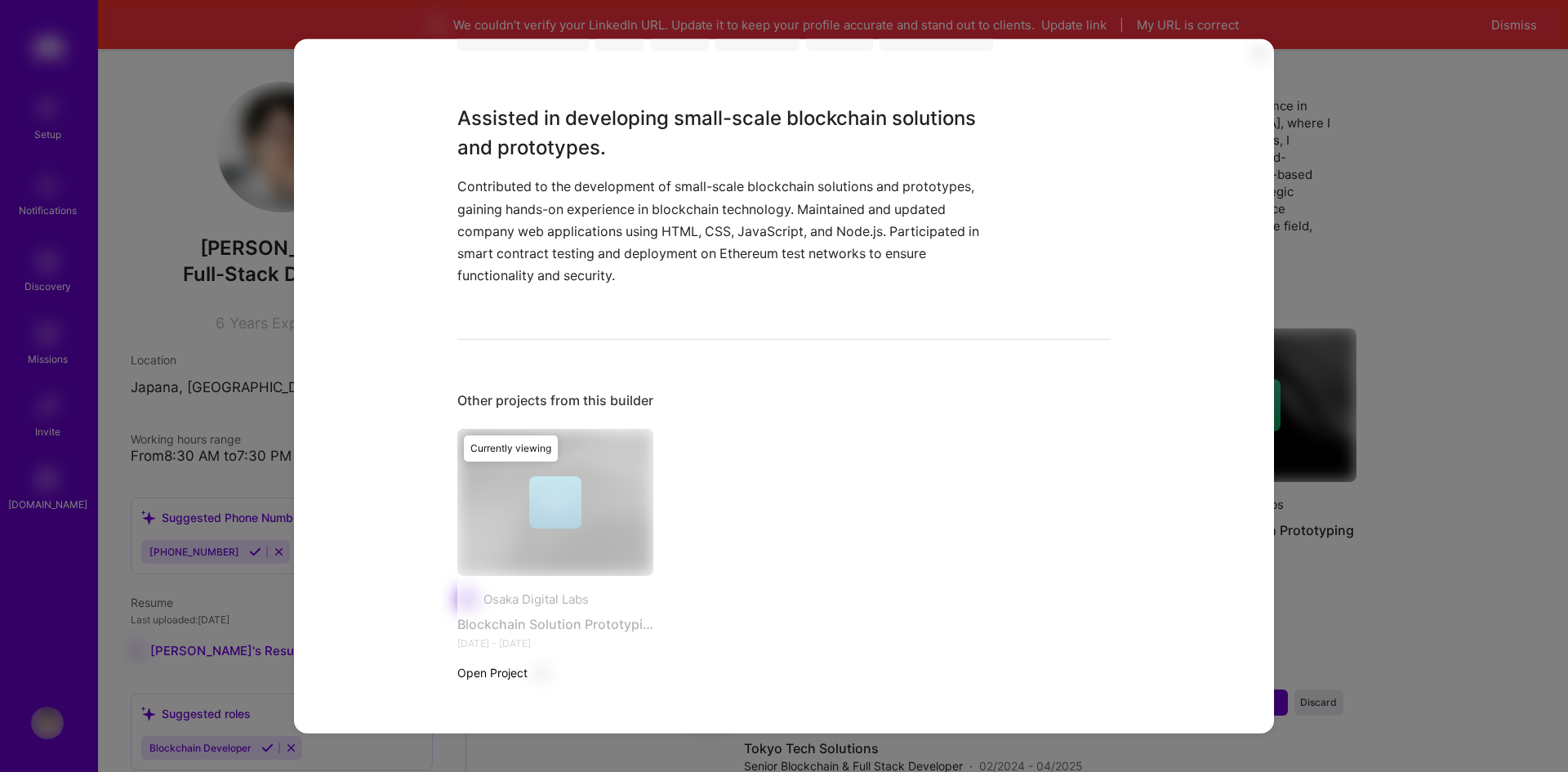
click at [548, 513] on div "Currently viewing" at bounding box center [555, 565] width 196 height 272
click at [495, 655] on div "Currently viewing" at bounding box center [555, 565] width 196 height 272
click at [496, 664] on div "Currently viewing" at bounding box center [555, 565] width 196 height 272
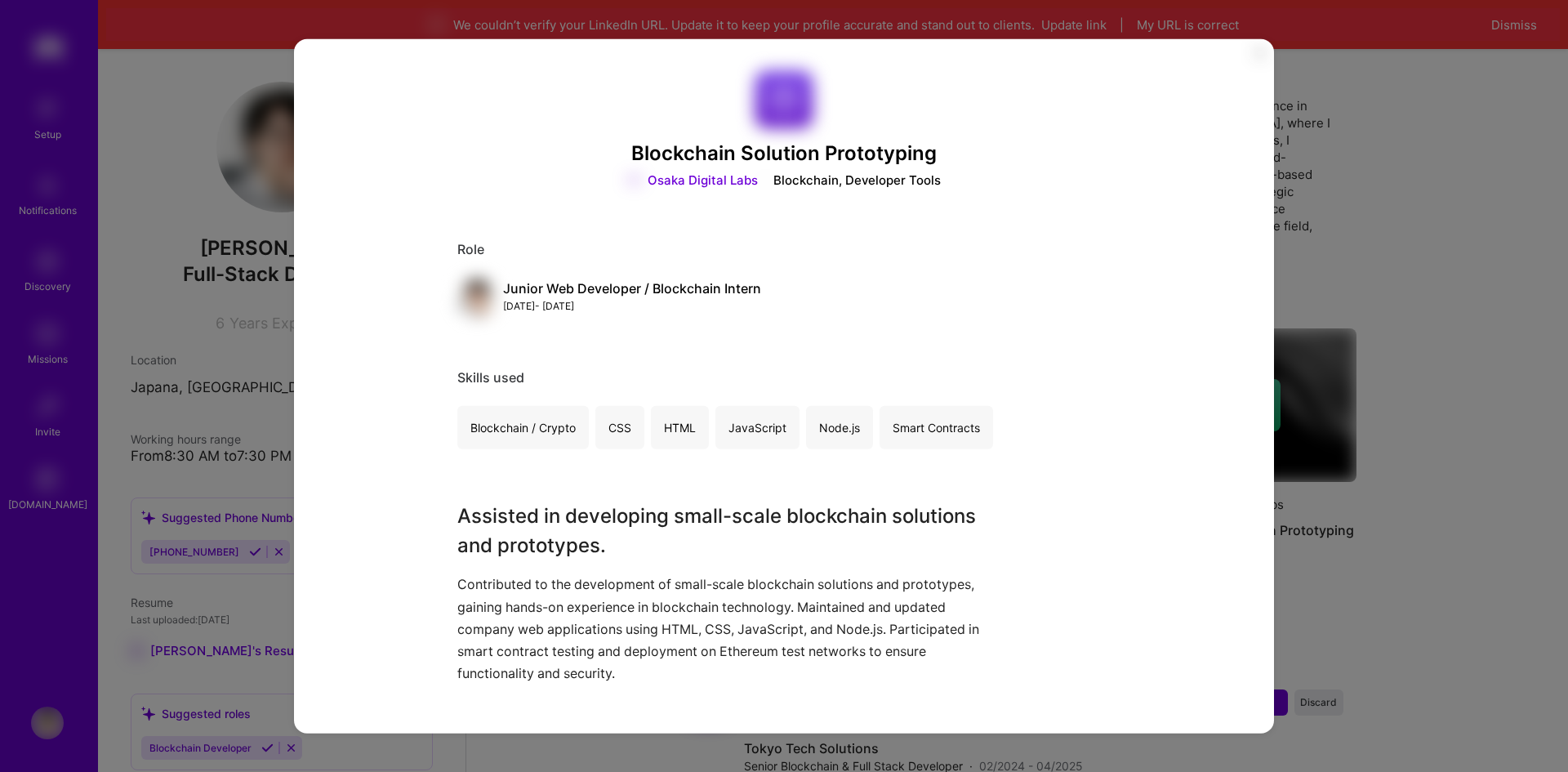
scroll to position [0, 0]
click at [118, 567] on div "Blockchain Solution Prototyping Osaka Digital Labs Blockchain, Developer Tools …" at bounding box center [784, 386] width 1568 height 772
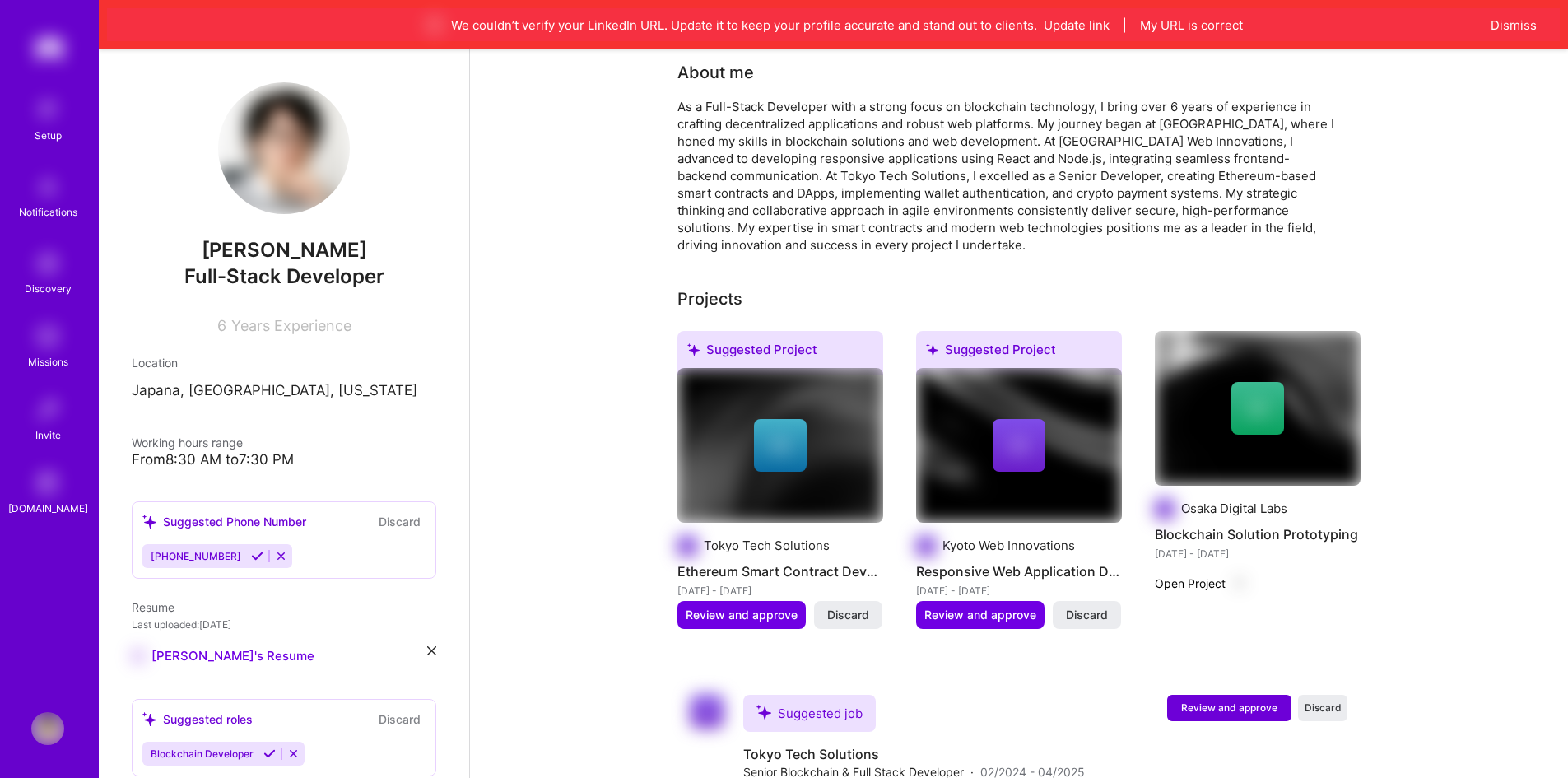
click at [1016, 436] on icon at bounding box center [1019, 445] width 19 height 19
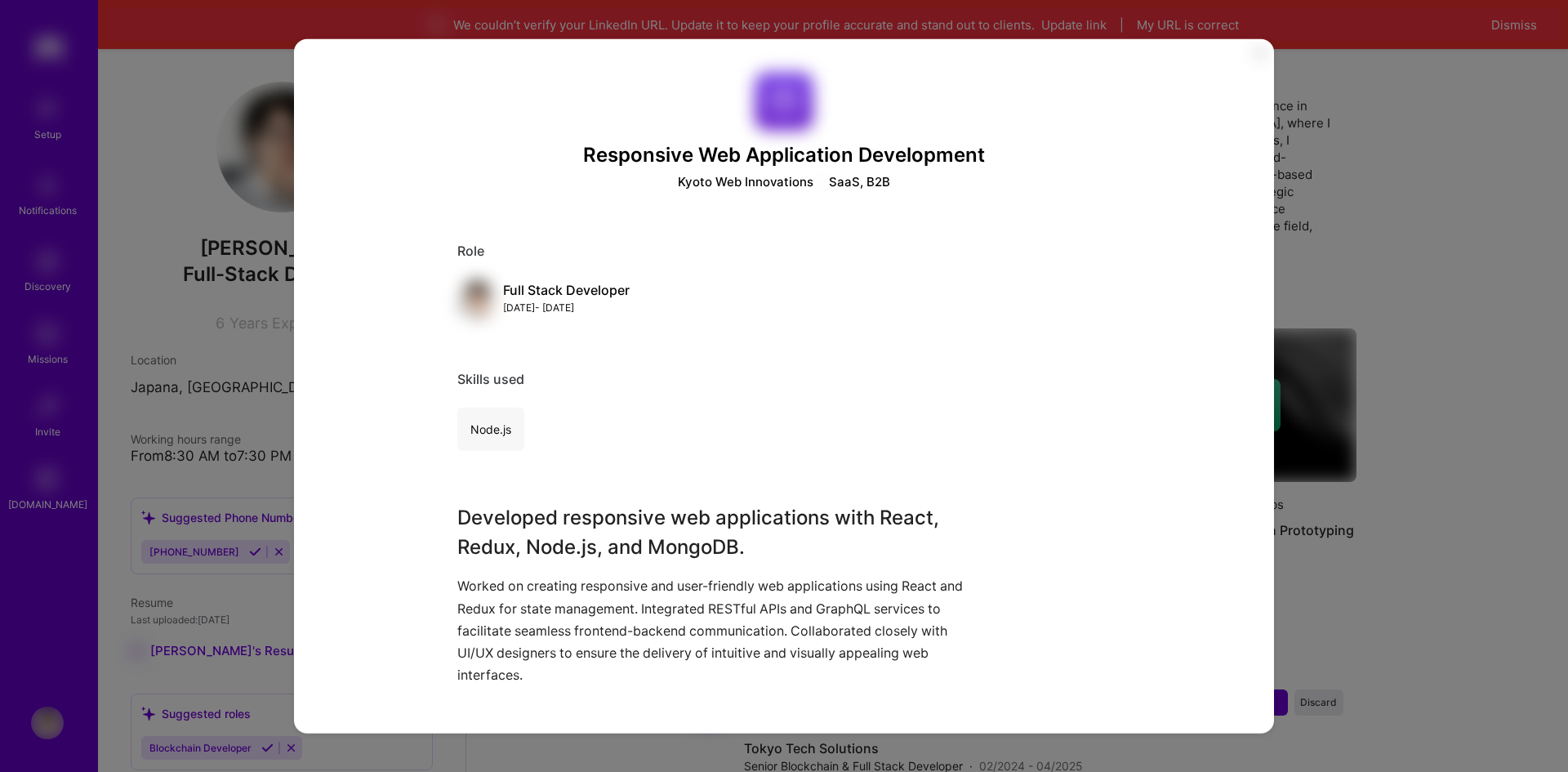
click at [1417, 377] on div "Responsive Web Application Development Kyoto Web Innovations SaaS, B2B Role Ful…" at bounding box center [784, 386] width 1568 height 772
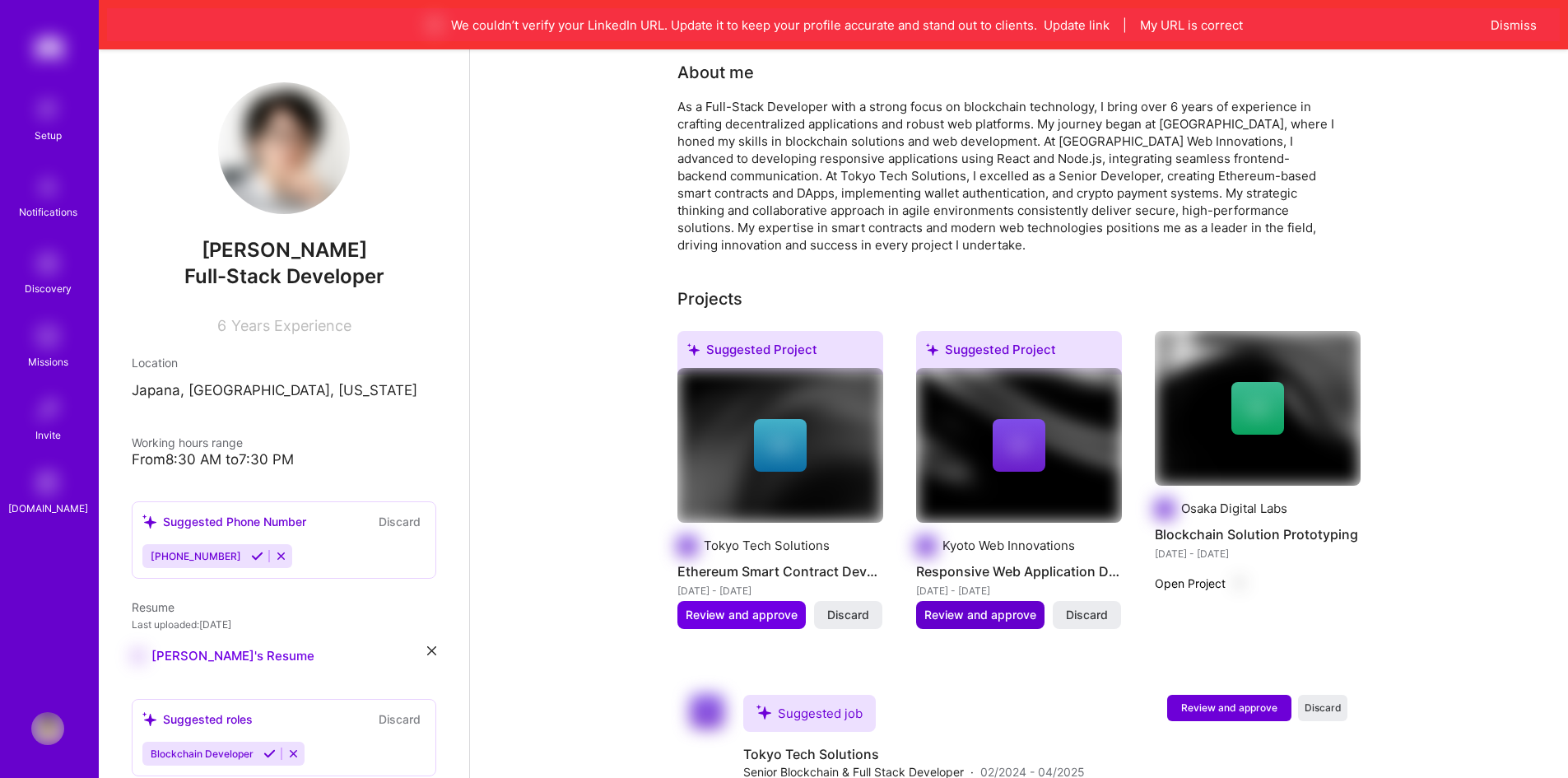
click at [1000, 607] on span "Review and approve" at bounding box center [980, 615] width 112 height 17
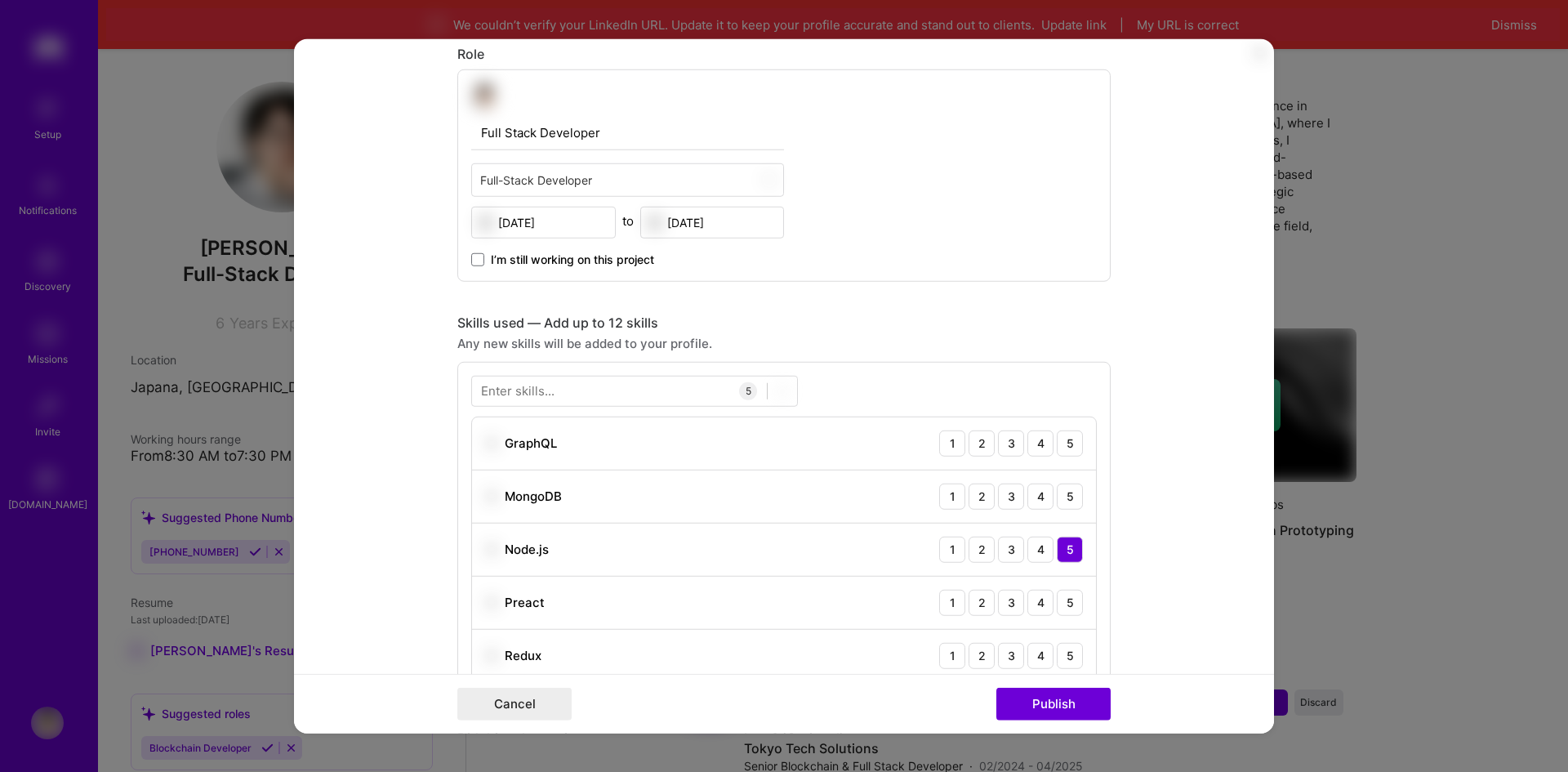
scroll to position [735, 0]
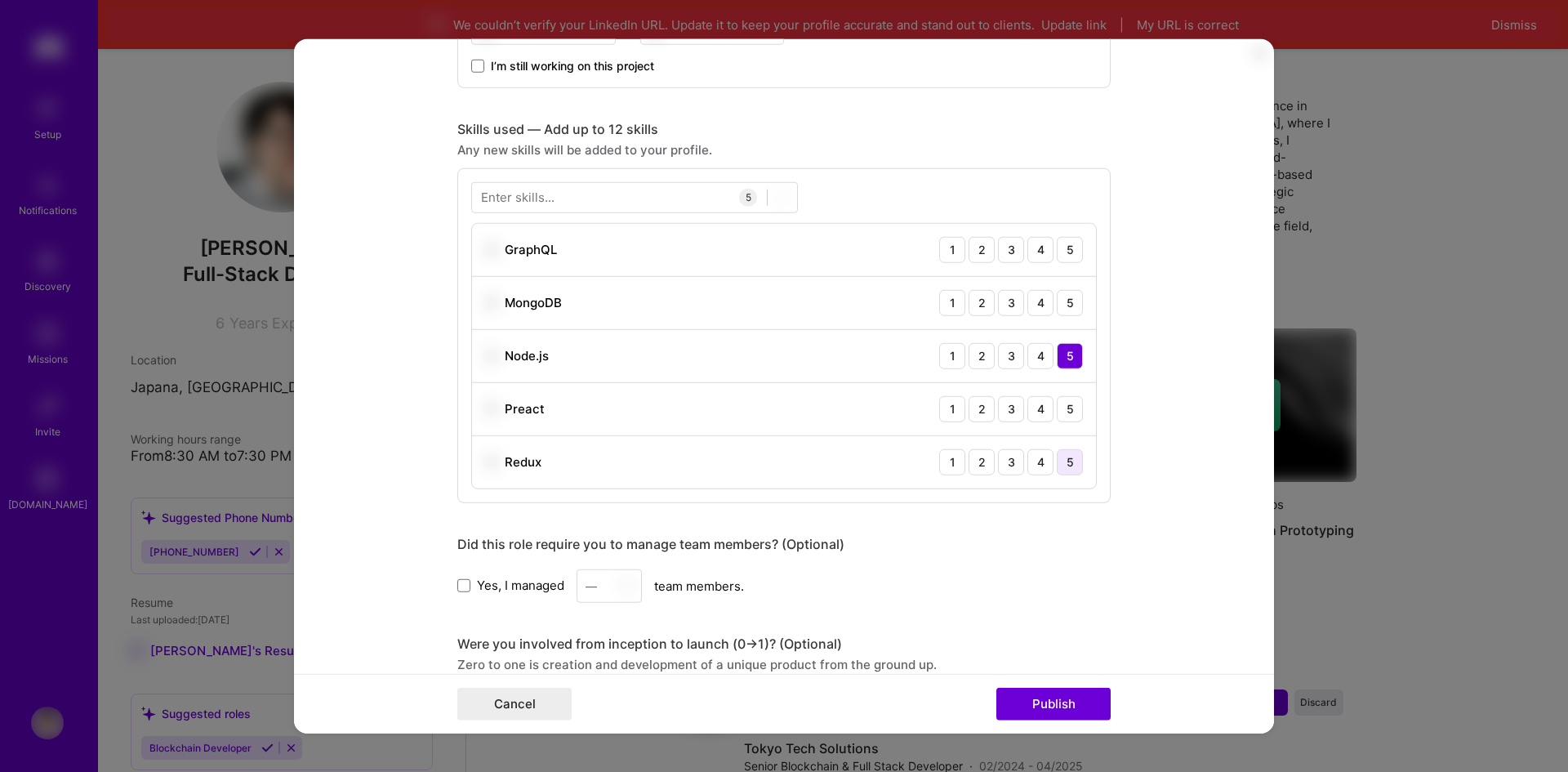
click at [1057, 457] on div "5" at bounding box center [1070, 462] width 26 height 26
drag, startPoint x: 1062, startPoint y: 319, endPoint x: 1059, endPoint y: 309, distance: 10.4
click at [1060, 316] on div "MongoDB 1 2 3 4 5" at bounding box center [784, 303] width 624 height 53
click at [1059, 309] on div "5" at bounding box center [1070, 302] width 26 height 26
click at [1033, 243] on div "4" at bounding box center [1040, 249] width 26 height 26
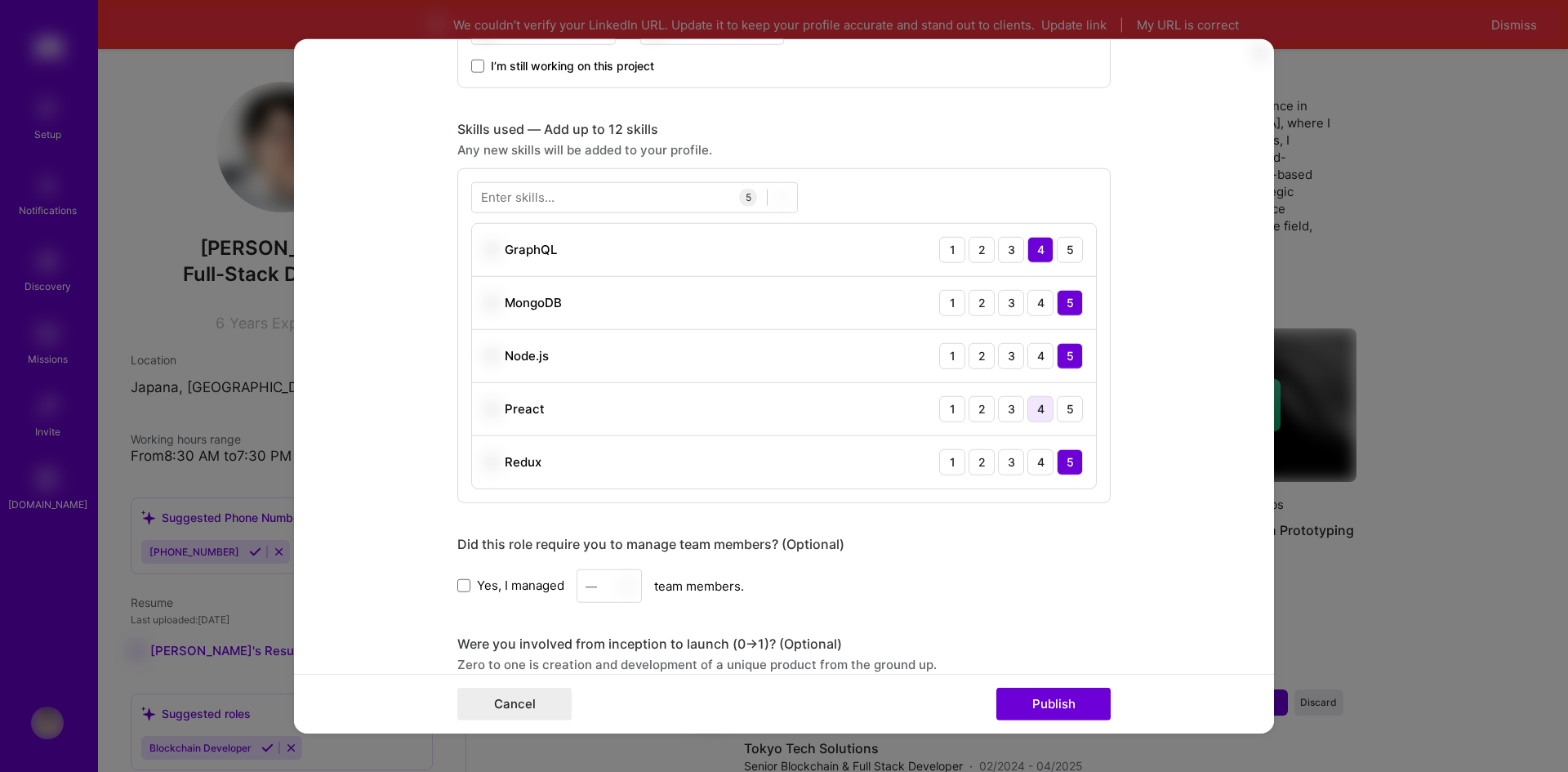
click at [1043, 412] on div "4" at bounding box center [1040, 408] width 26 height 26
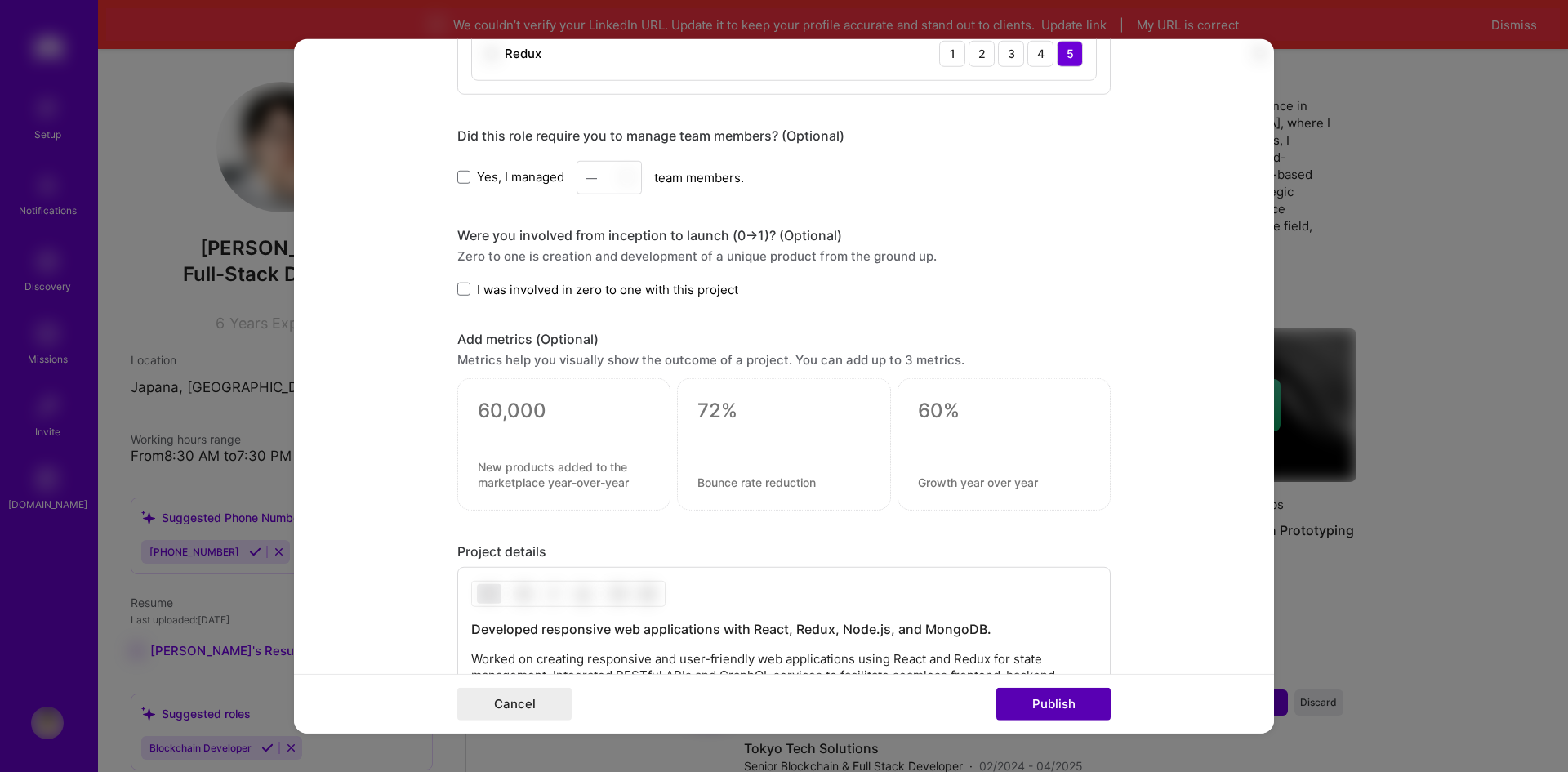
click at [1035, 702] on button "Publish" at bounding box center [1053, 704] width 115 height 33
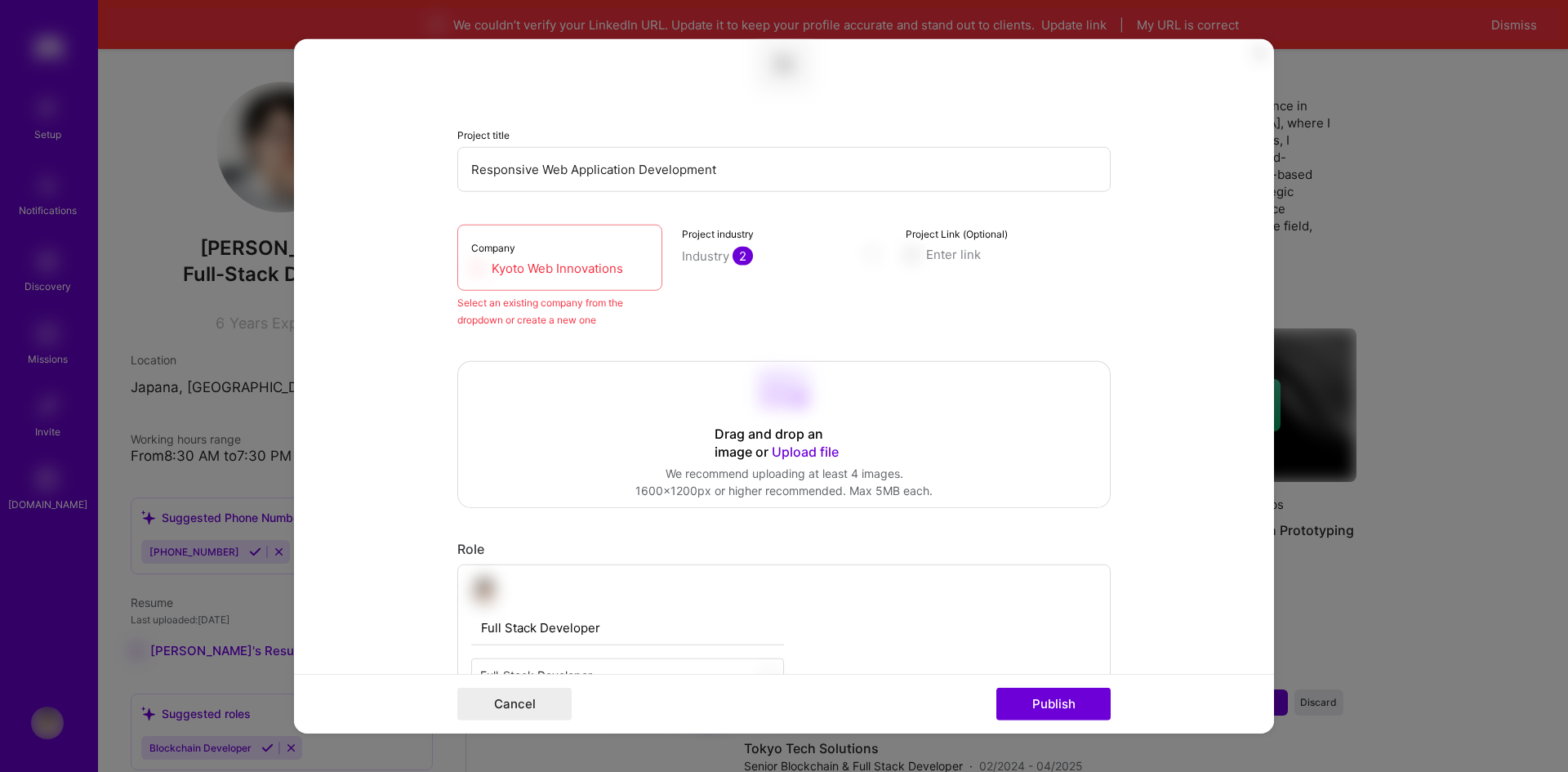
scroll to position [107, 0]
click at [536, 273] on input "Kyoto Web Innovations" at bounding box center [560, 272] width 177 height 17
click at [514, 248] on div "Company Kyoto Web Innovations" at bounding box center [559, 262] width 205 height 66
click at [552, 274] on input "Kyoto Web Innovations" at bounding box center [560, 272] width 177 height 17
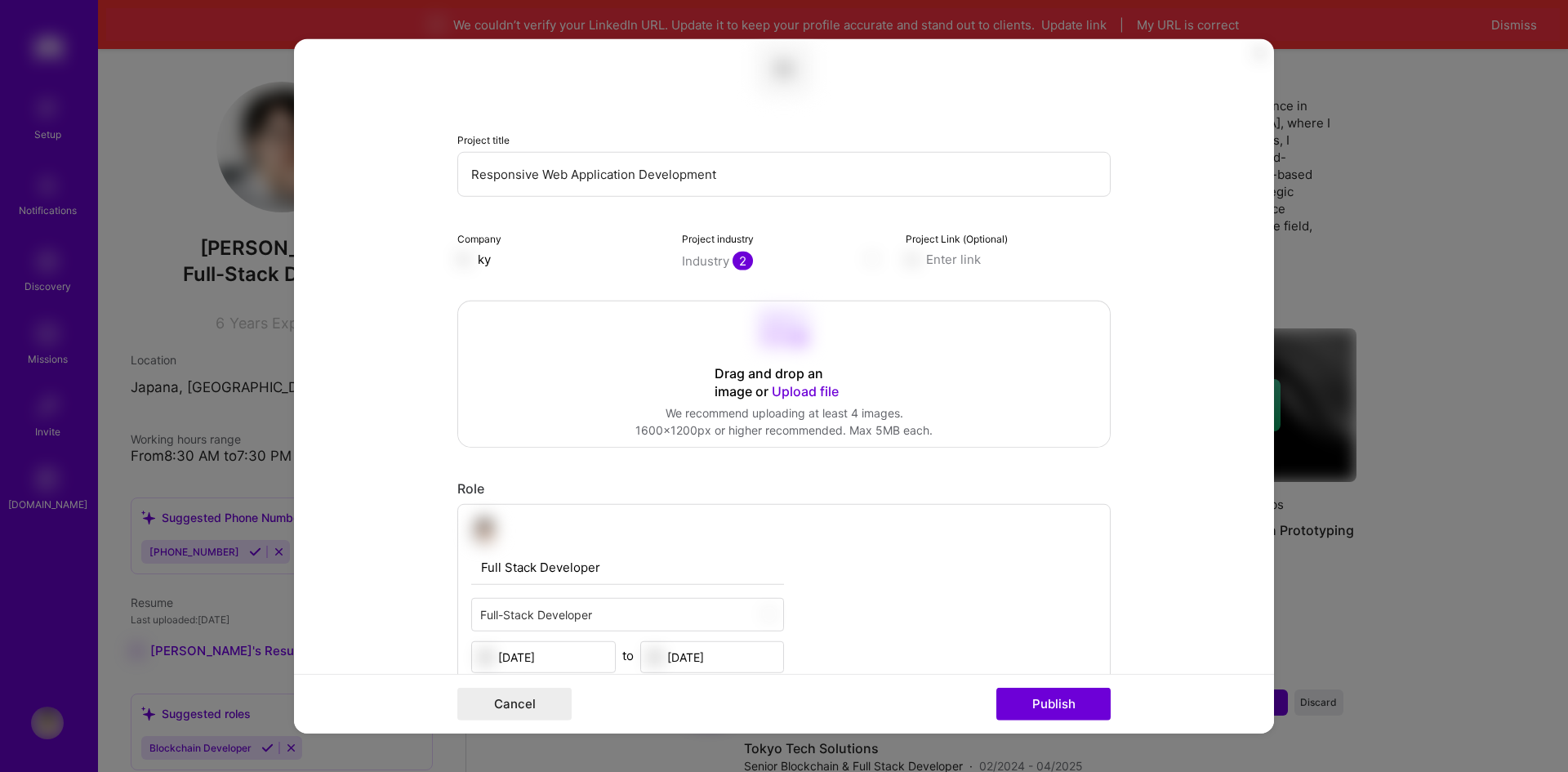
type input "k"
paste input "Kyoto Web Innovations"
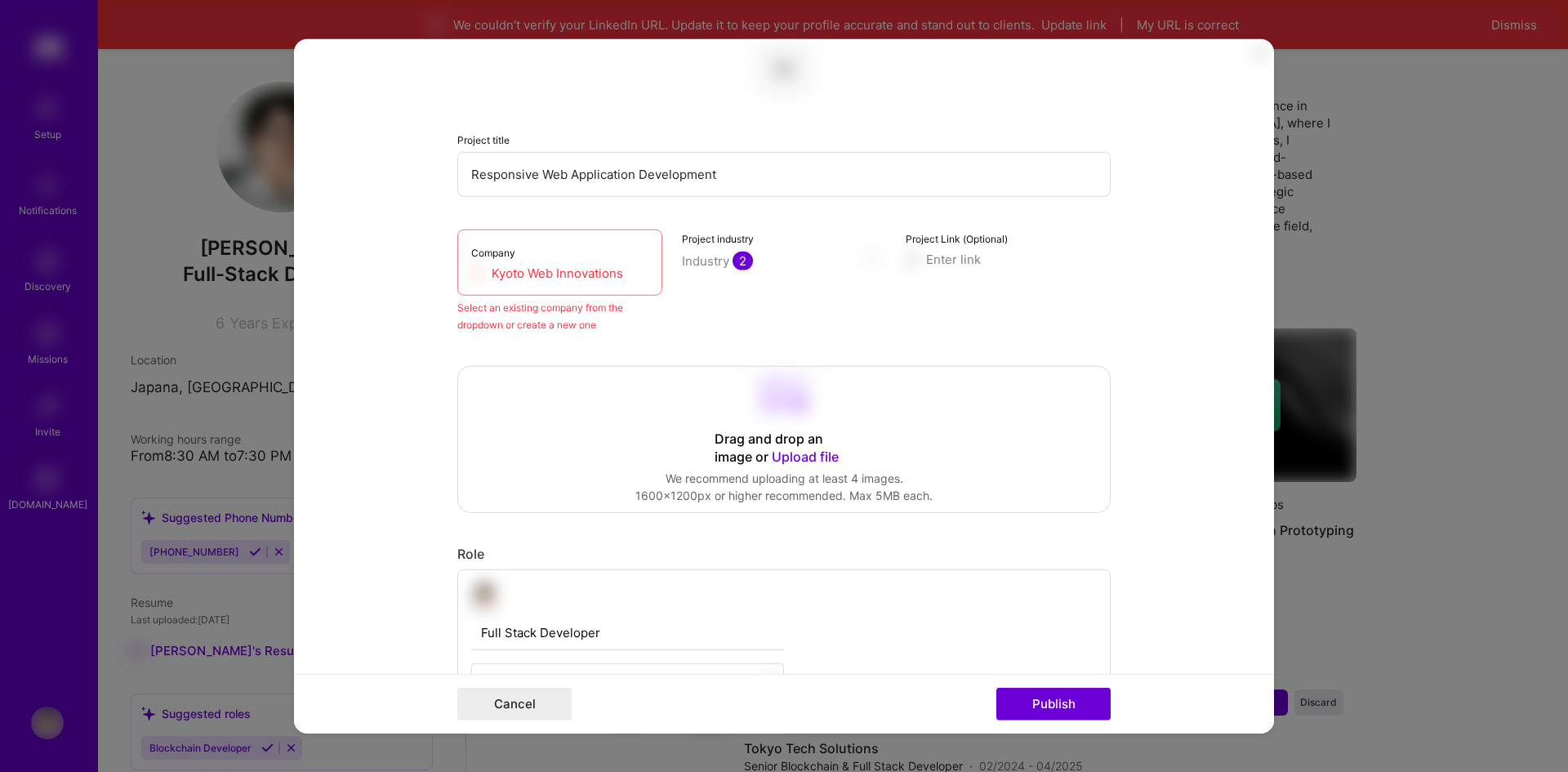
click at [627, 276] on input "Kyoto Web Innovations" at bounding box center [560, 272] width 177 height 17
click at [564, 320] on div "Select an existing company from the dropdown or create a new one" at bounding box center [559, 315] width 205 height 34
click at [627, 279] on input "Kyoto Web Innovations" at bounding box center [560, 272] width 177 height 17
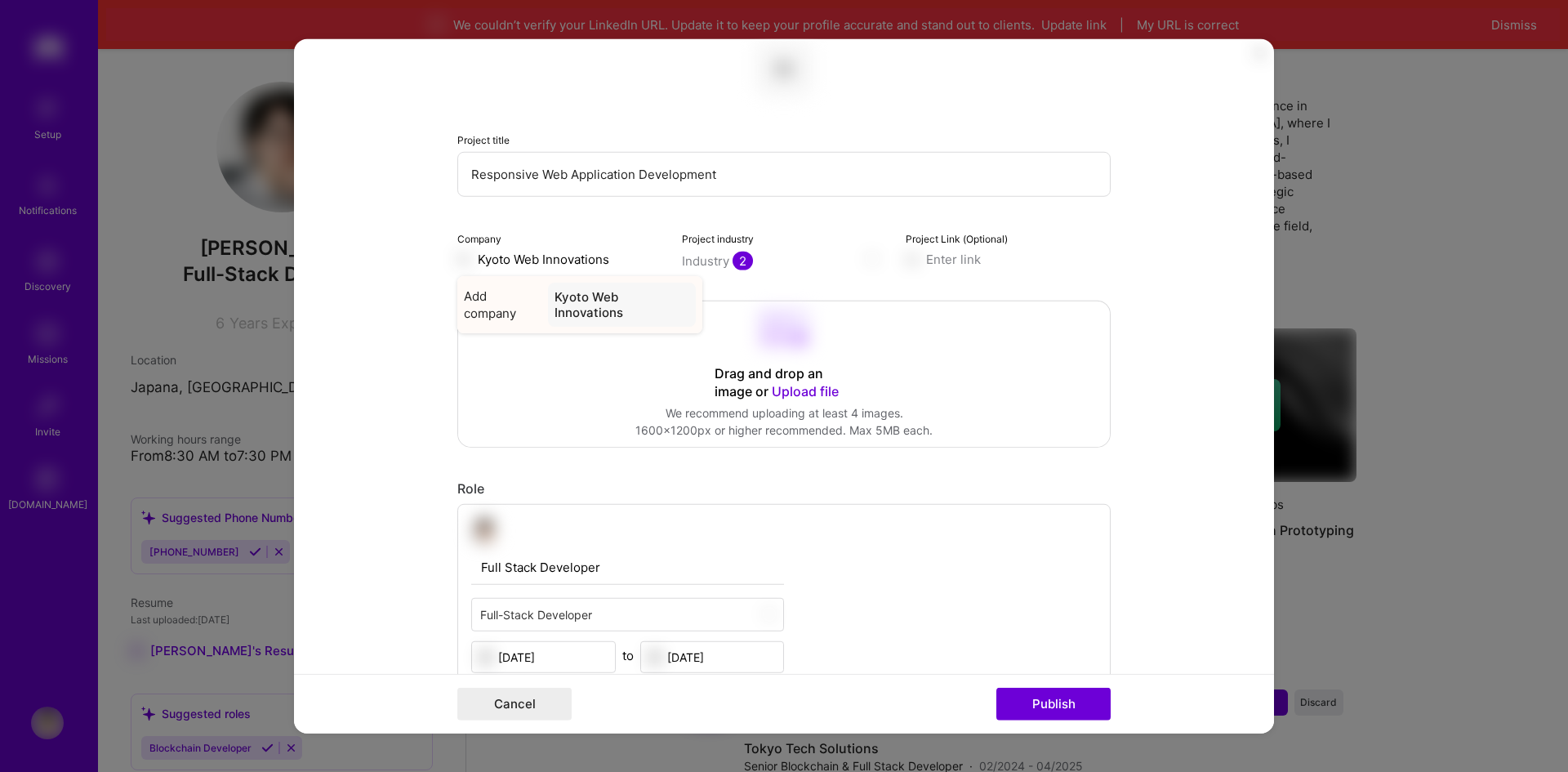
type input "Kyoto Web Innovations"
click at [568, 305] on div "Kyoto Web Innovations" at bounding box center [621, 304] width 148 height 44
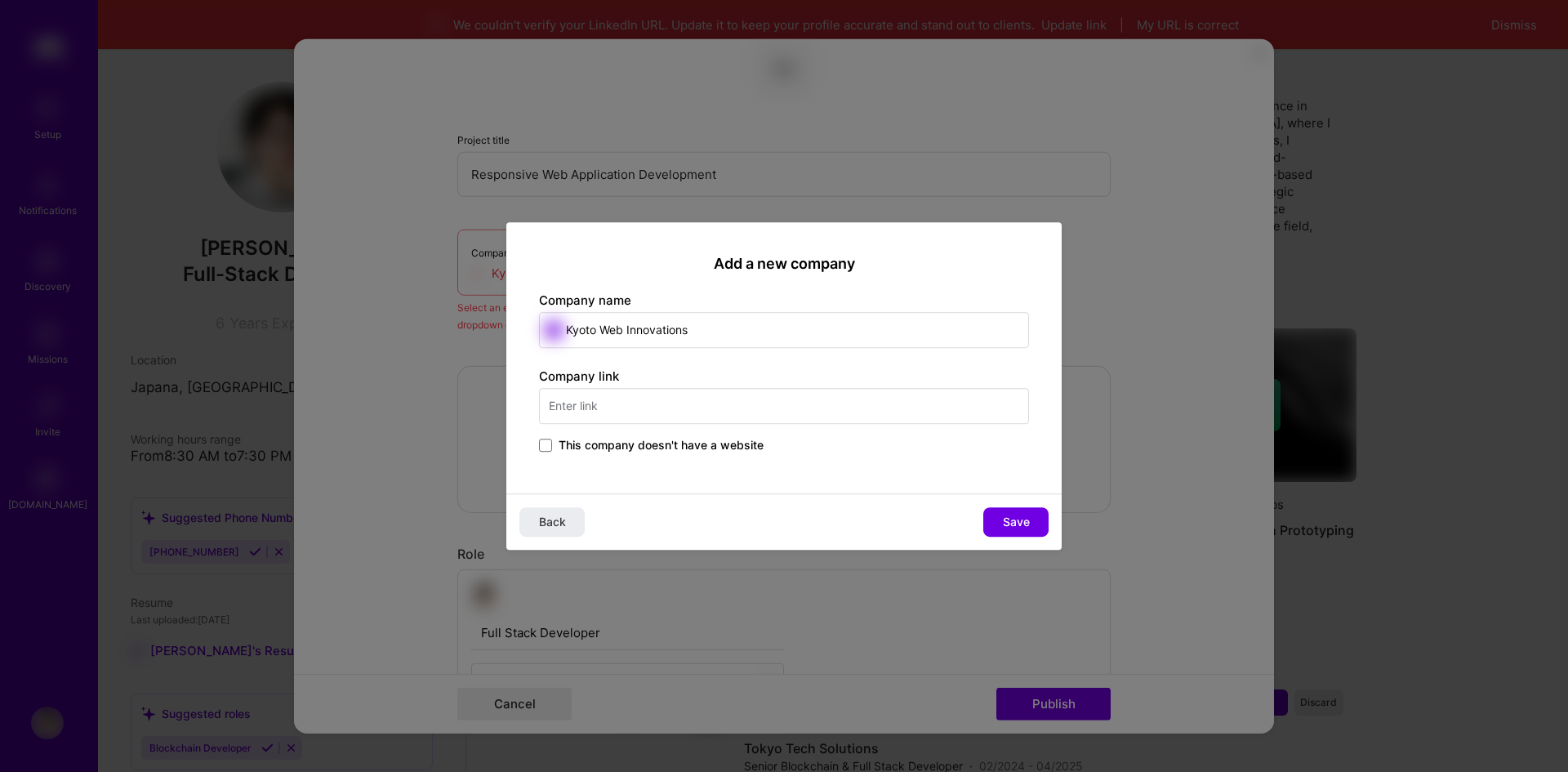
drag, startPoint x: 713, startPoint y: 323, endPoint x: 394, endPoint y: 347, distance: 319.9
click at [394, 347] on div "Add a new company Company name Kyoto Web Innovations Company link This company …" at bounding box center [784, 386] width 1568 height 772
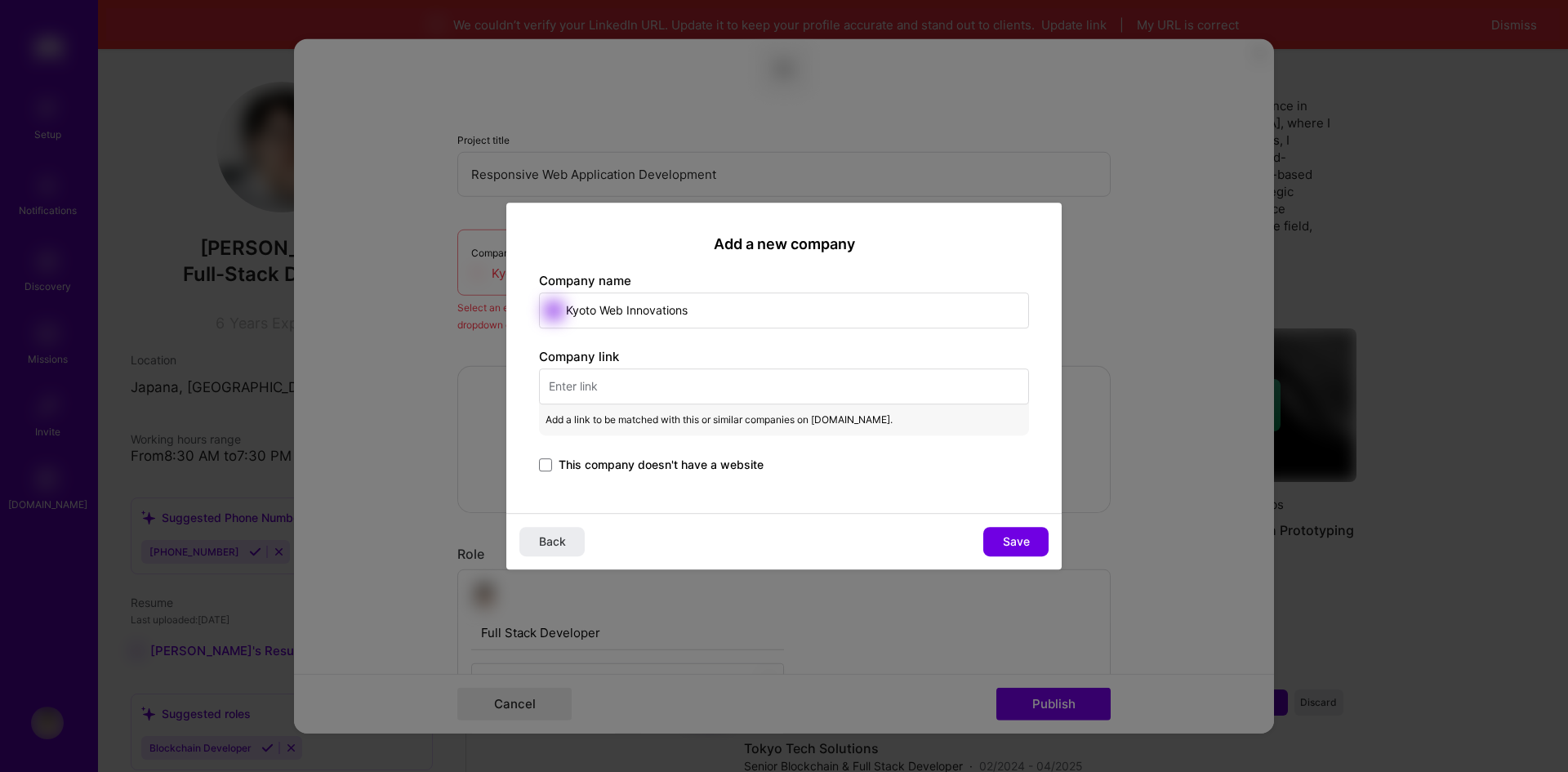
click at [706, 374] on input "text" at bounding box center [784, 386] width 490 height 36
paste input "kyotowebtech.com"
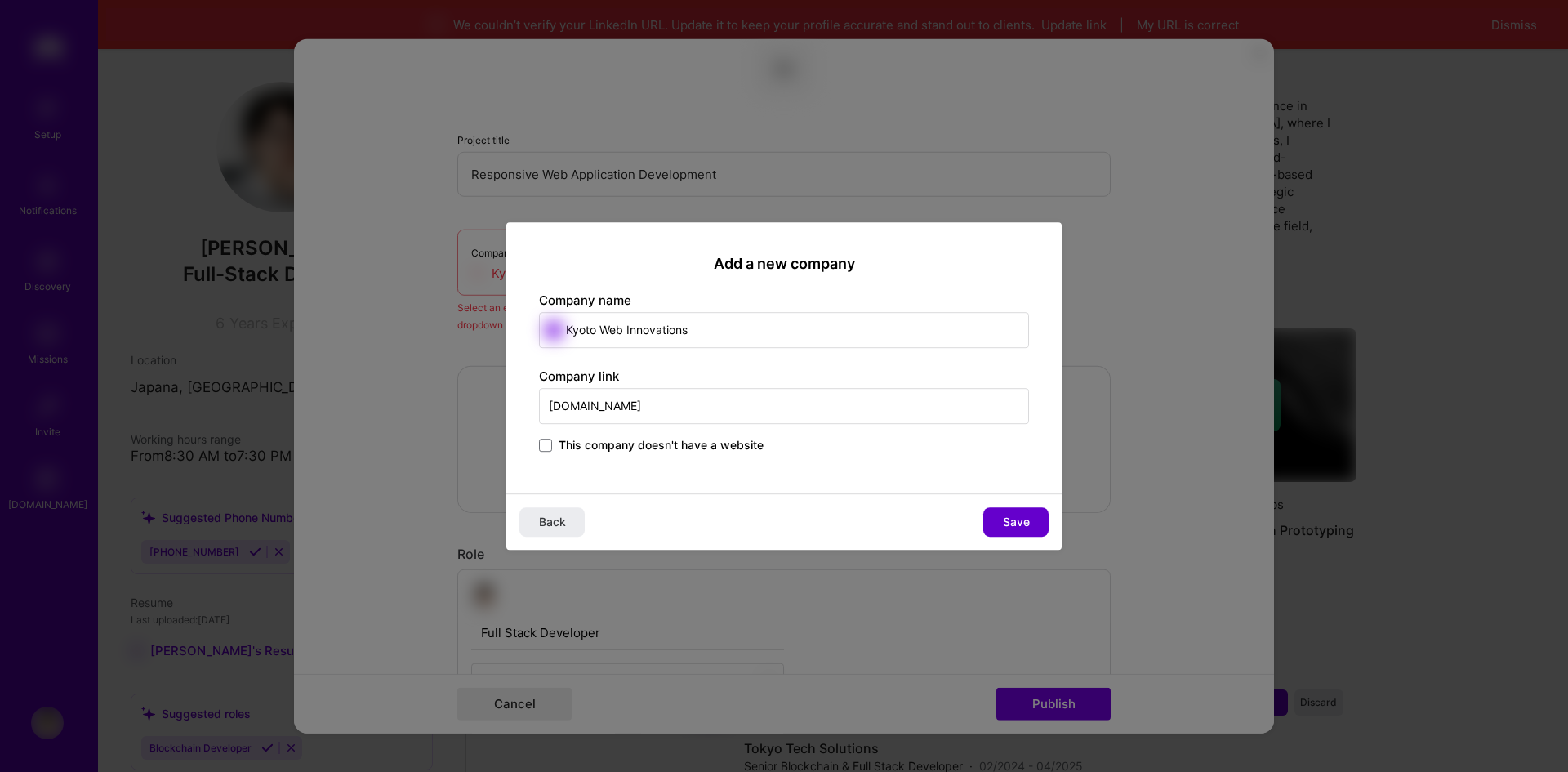
type input "kyotowebtech.com"
click at [1006, 516] on span "Save" at bounding box center [1016, 522] width 27 height 17
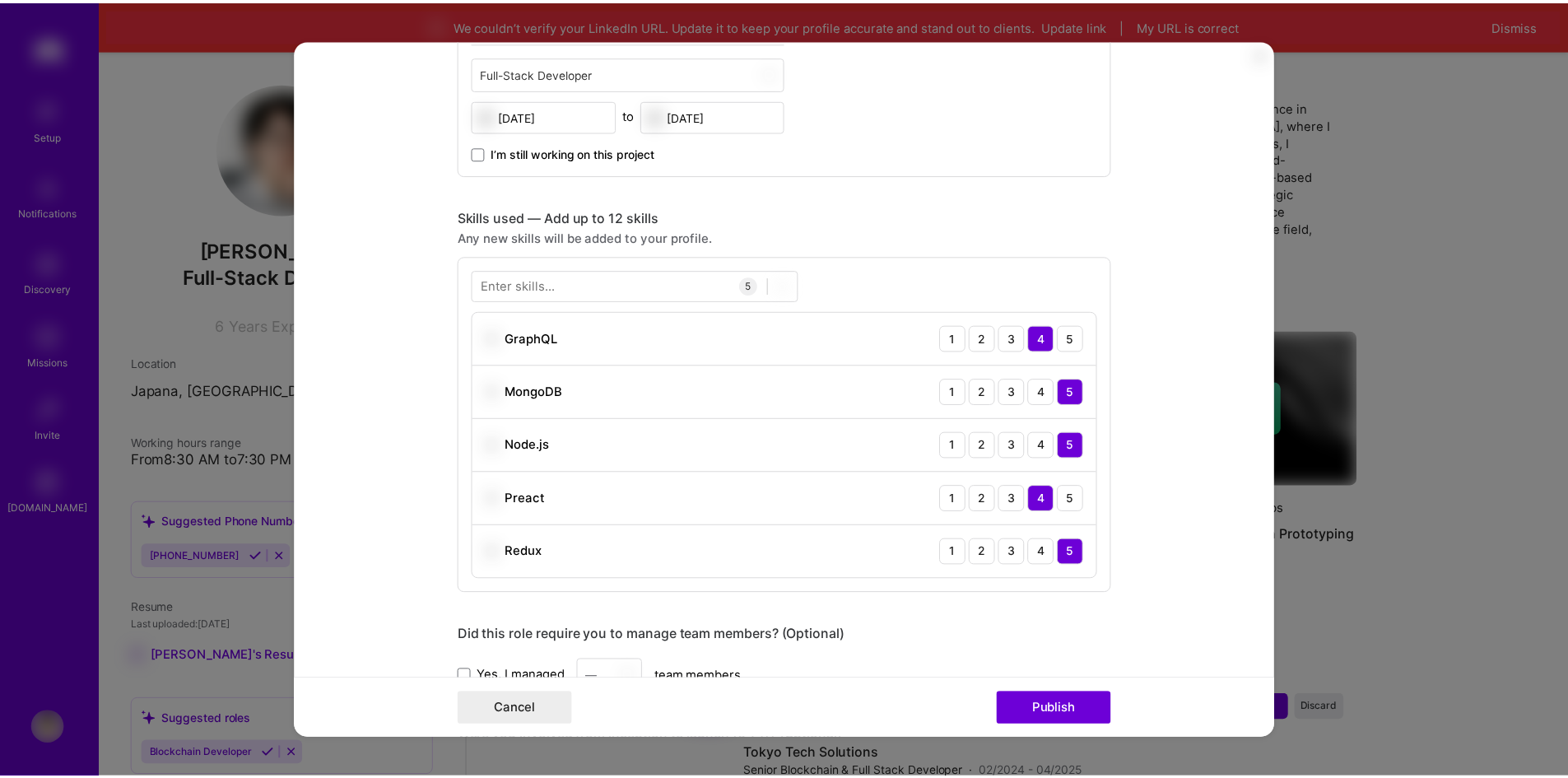
scroll to position [685, 0]
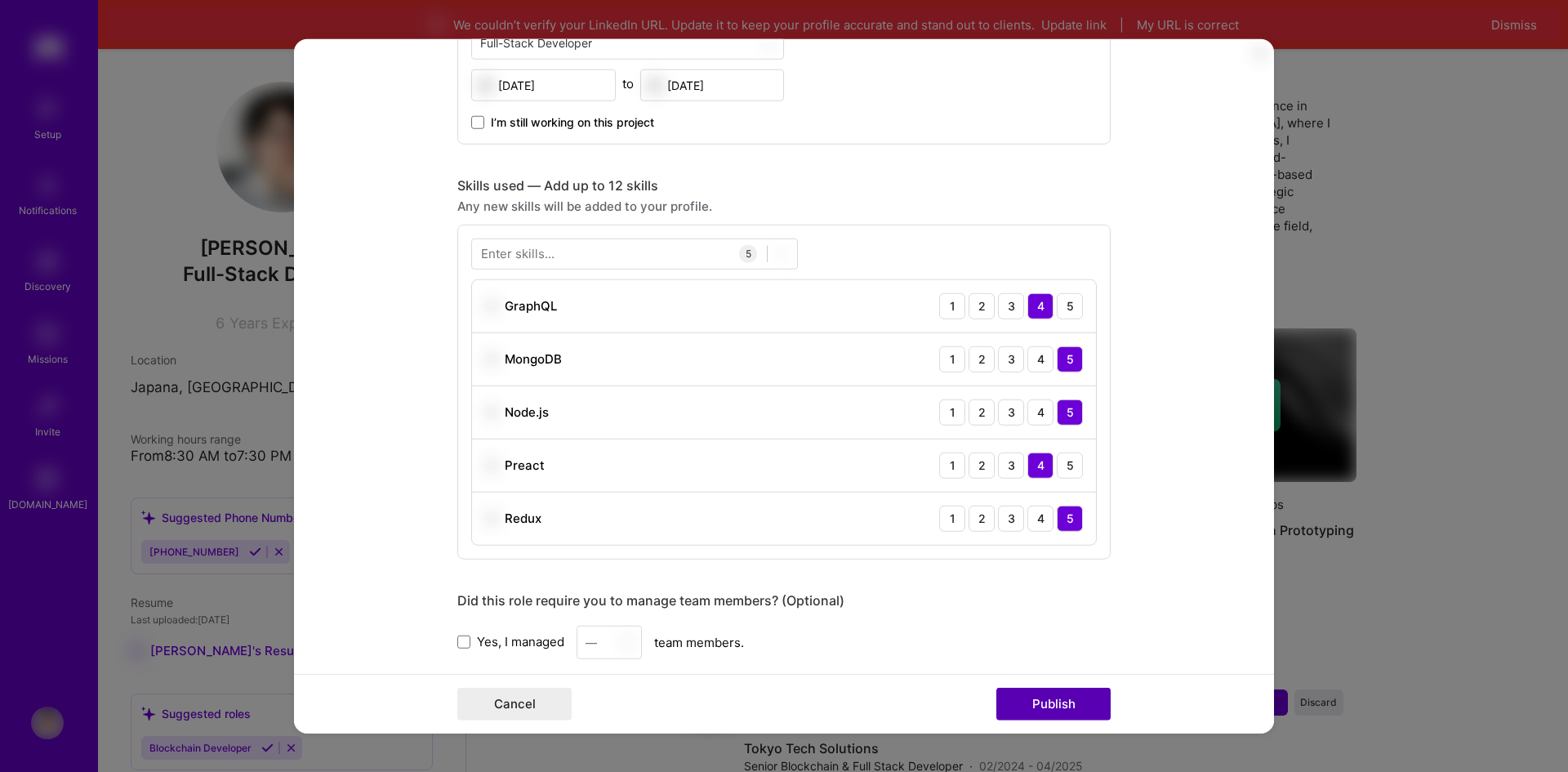
click at [1049, 694] on button "Publish" at bounding box center [1053, 704] width 115 height 33
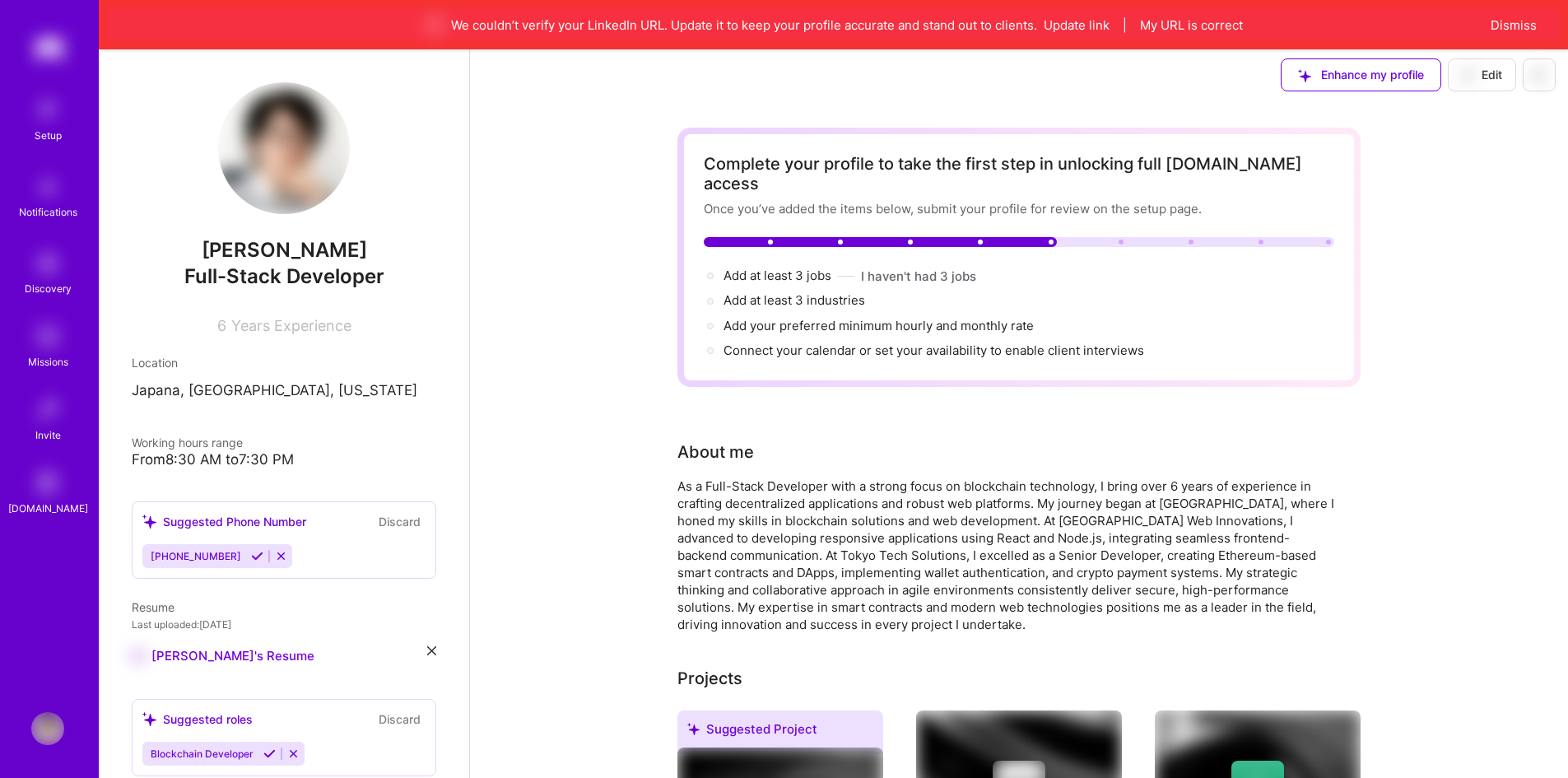
scroll to position [0, 0]
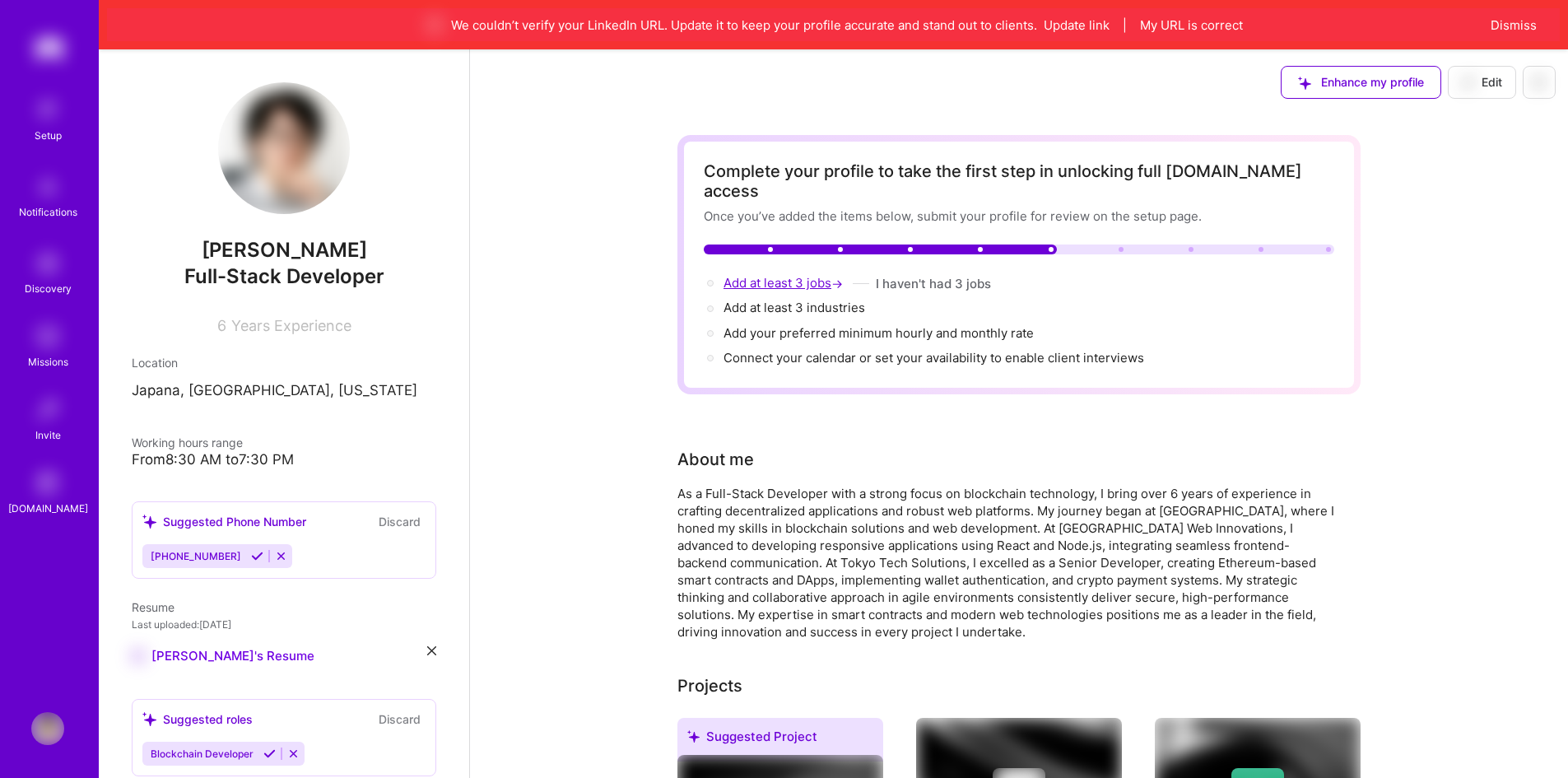
click at [776, 275] on span "Add at least 3 jobs →" at bounding box center [784, 282] width 123 height 16
select select "US"
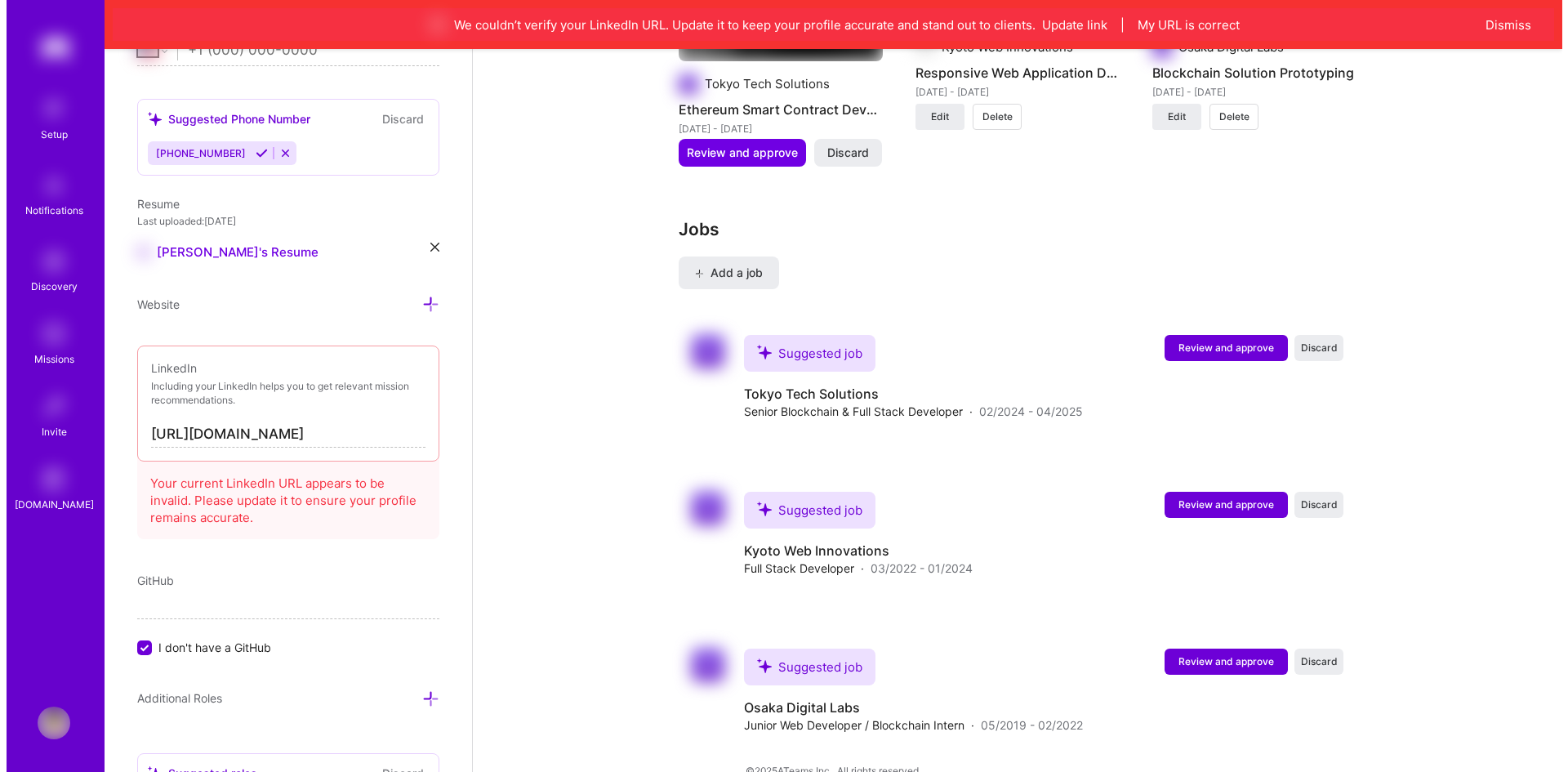
scroll to position [1653, 0]
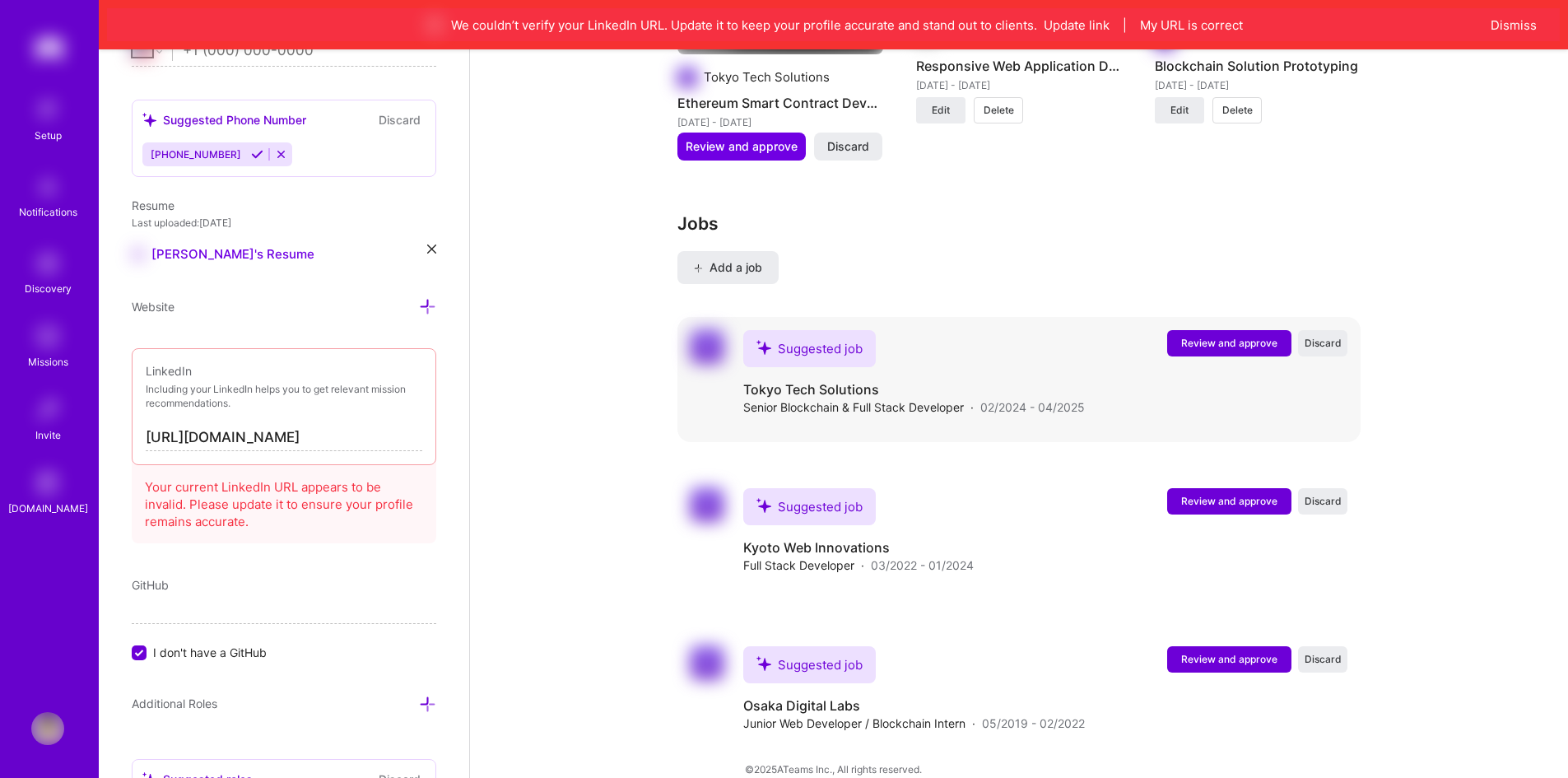
click at [1010, 359] on div "Suggested job Tokyo Tech Solutions Senior Blockchain & Full Stack Developer · 0…" at bounding box center [914, 373] width 341 height 86
click at [1252, 336] on span "Review and approve" at bounding box center [1229, 342] width 96 height 14
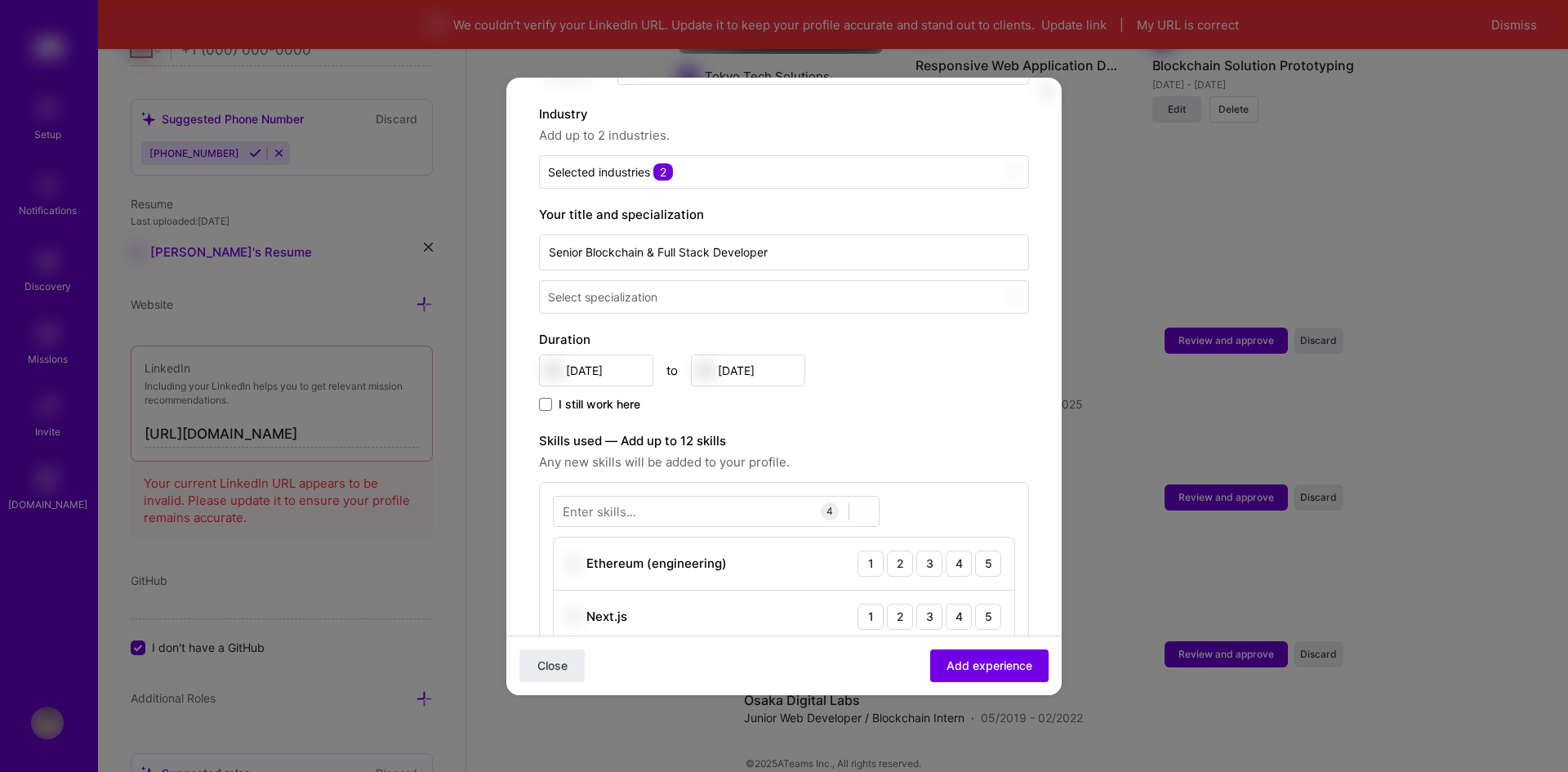
scroll to position [245, 0]
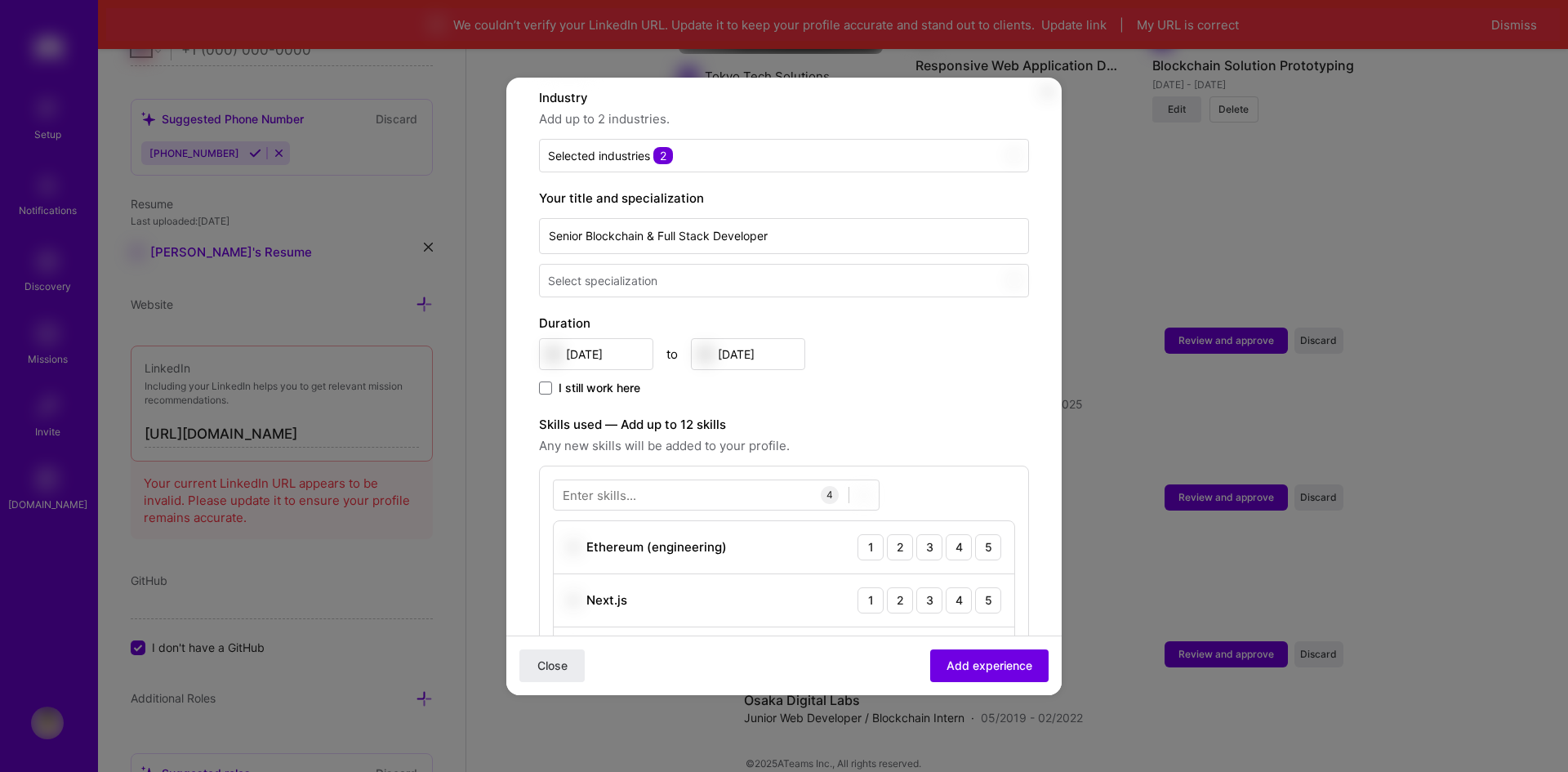
click at [691, 272] on input "text" at bounding box center [775, 280] width 456 height 17
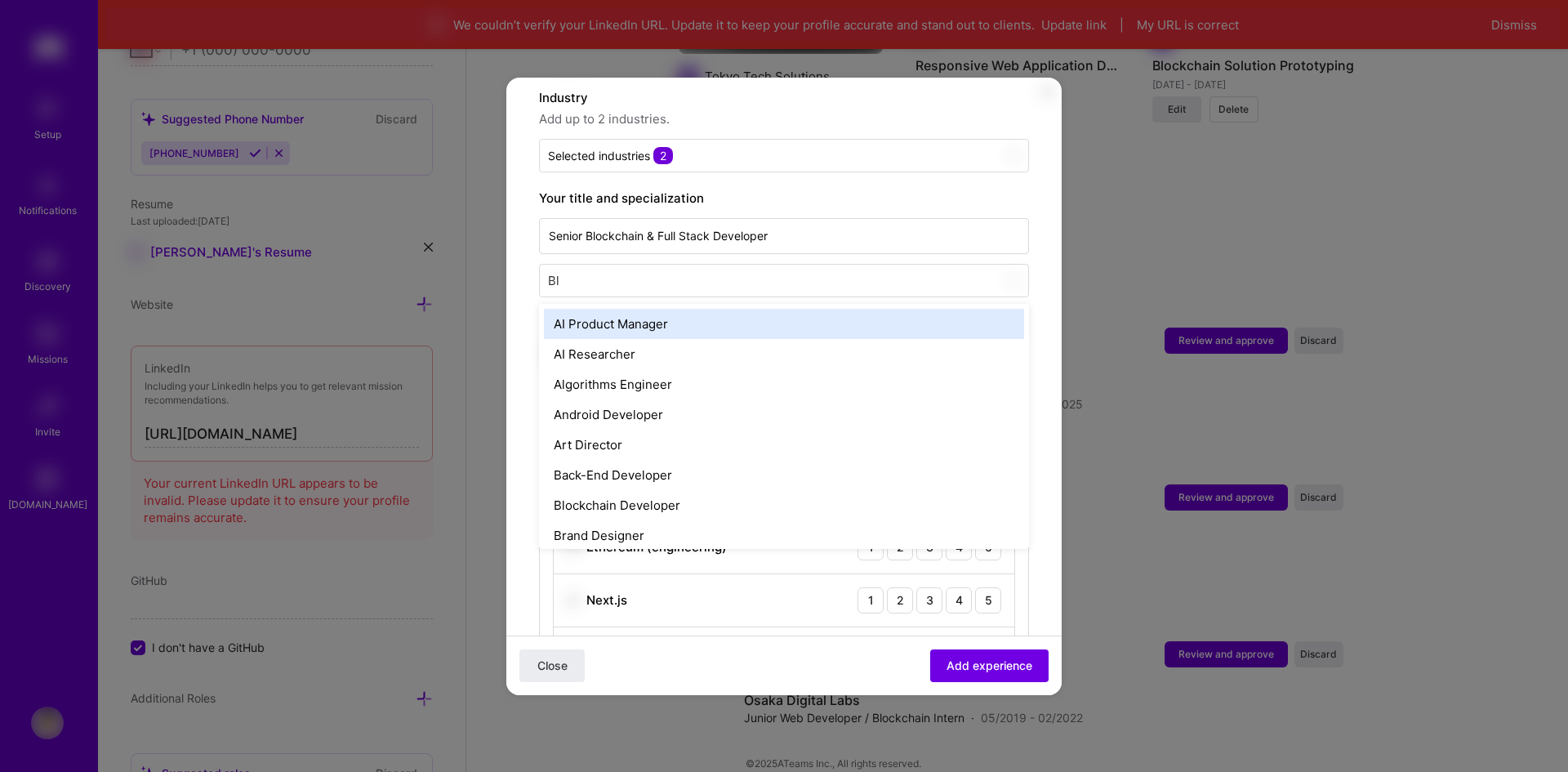
type input "Blo"
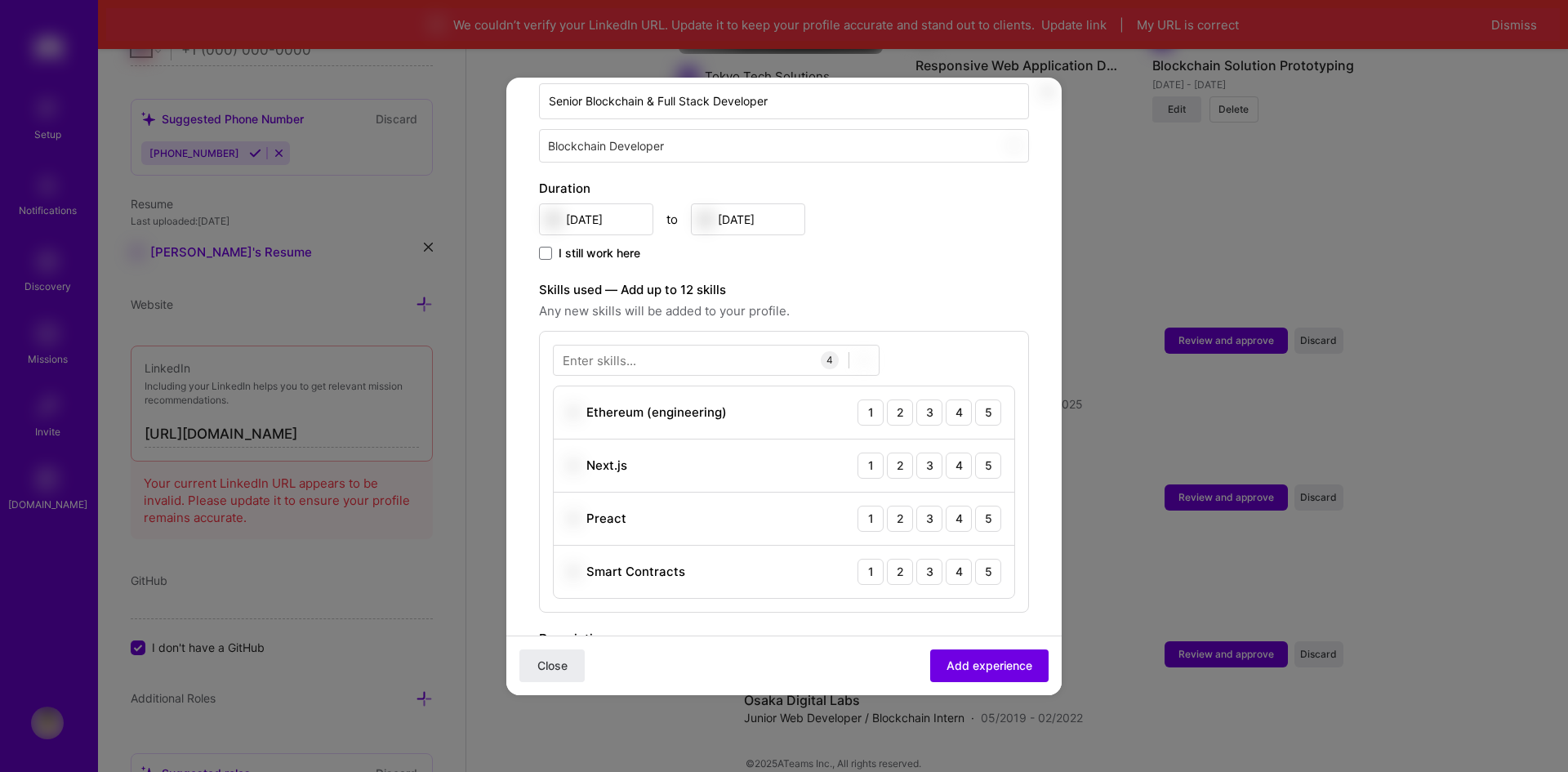
scroll to position [408, 0]
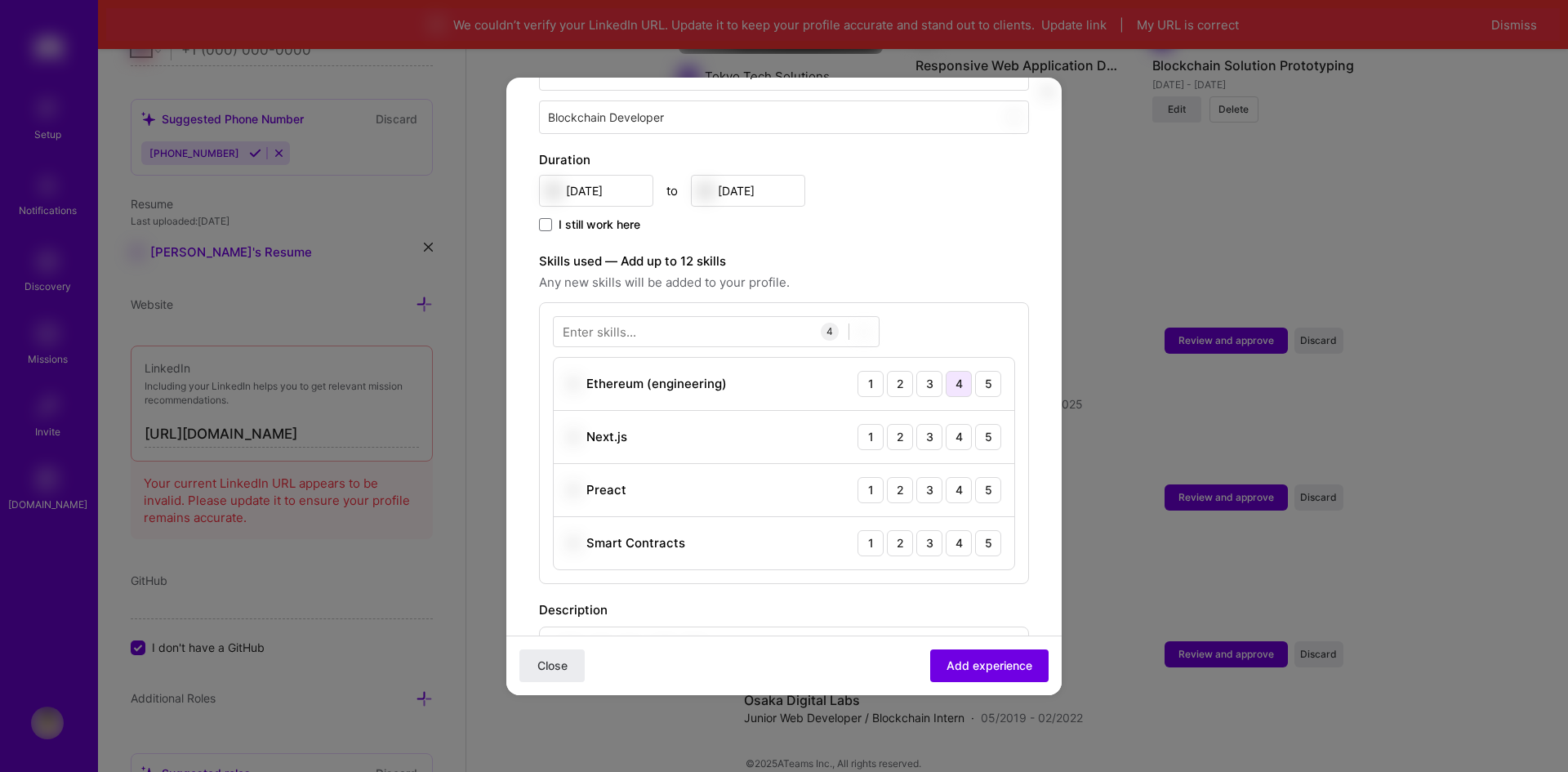
click at [957, 371] on div "4" at bounding box center [959, 384] width 26 height 26
click at [982, 424] on div "5" at bounding box center [988, 437] width 26 height 26
click at [960, 477] on div "1 2 3 4 5" at bounding box center [929, 490] width 144 height 26
click at [958, 477] on div "4" at bounding box center [959, 490] width 26 height 26
click at [953, 531] on div "4" at bounding box center [959, 543] width 26 height 26
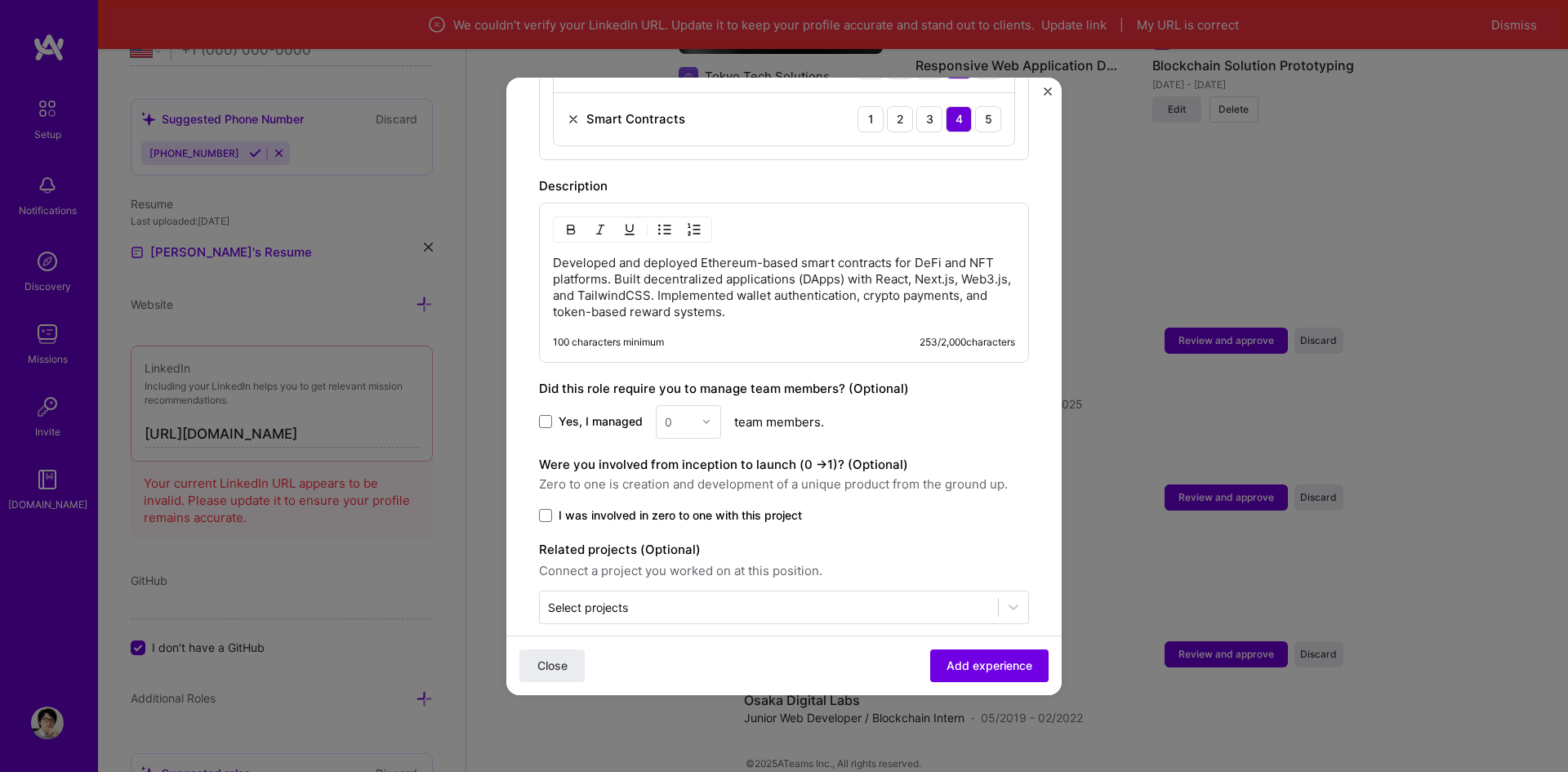
scroll to position [836, 0]
click at [953, 657] on span "Add experience" at bounding box center [988, 666] width 85 height 17
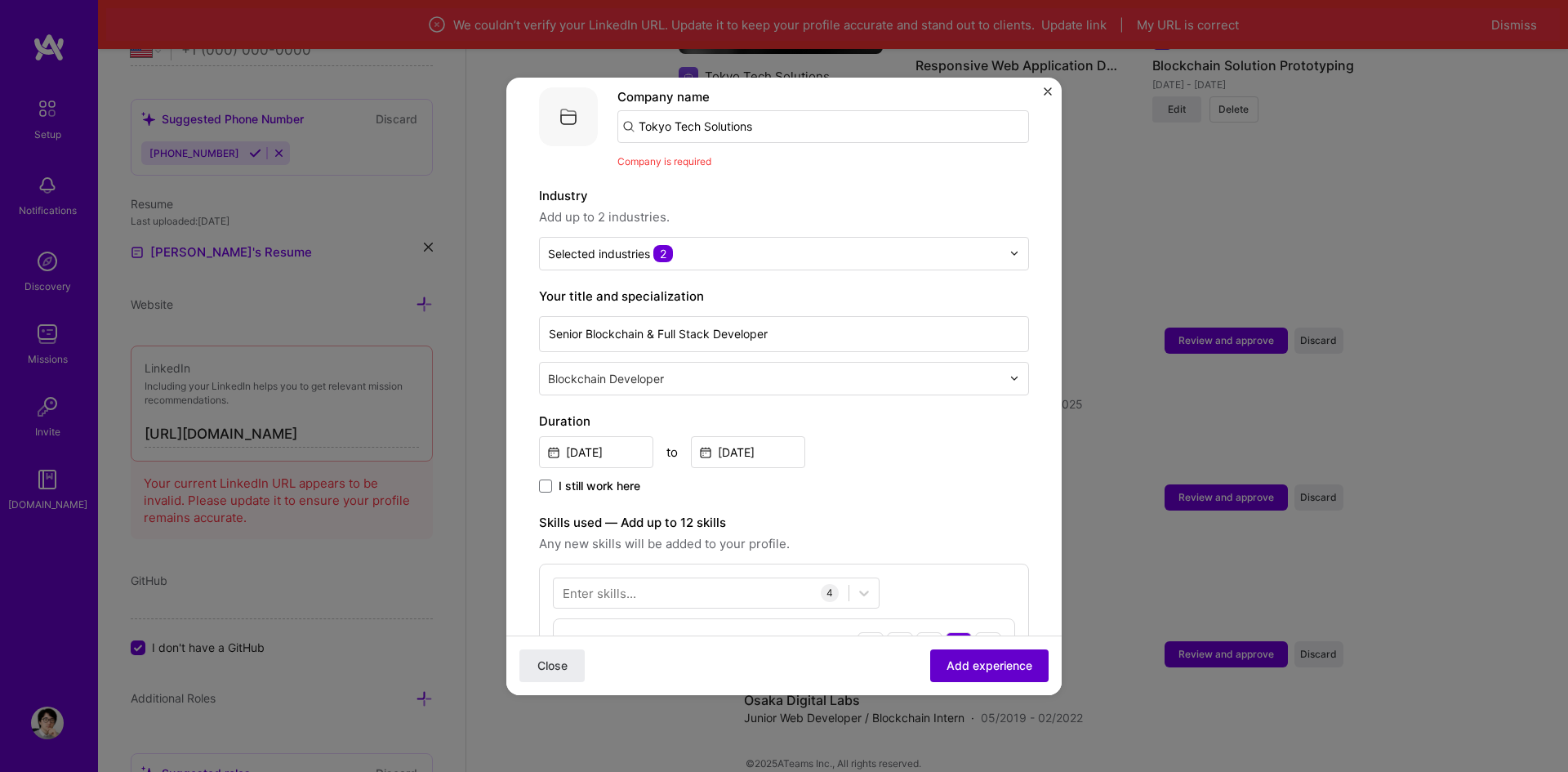
scroll to position [163, 0]
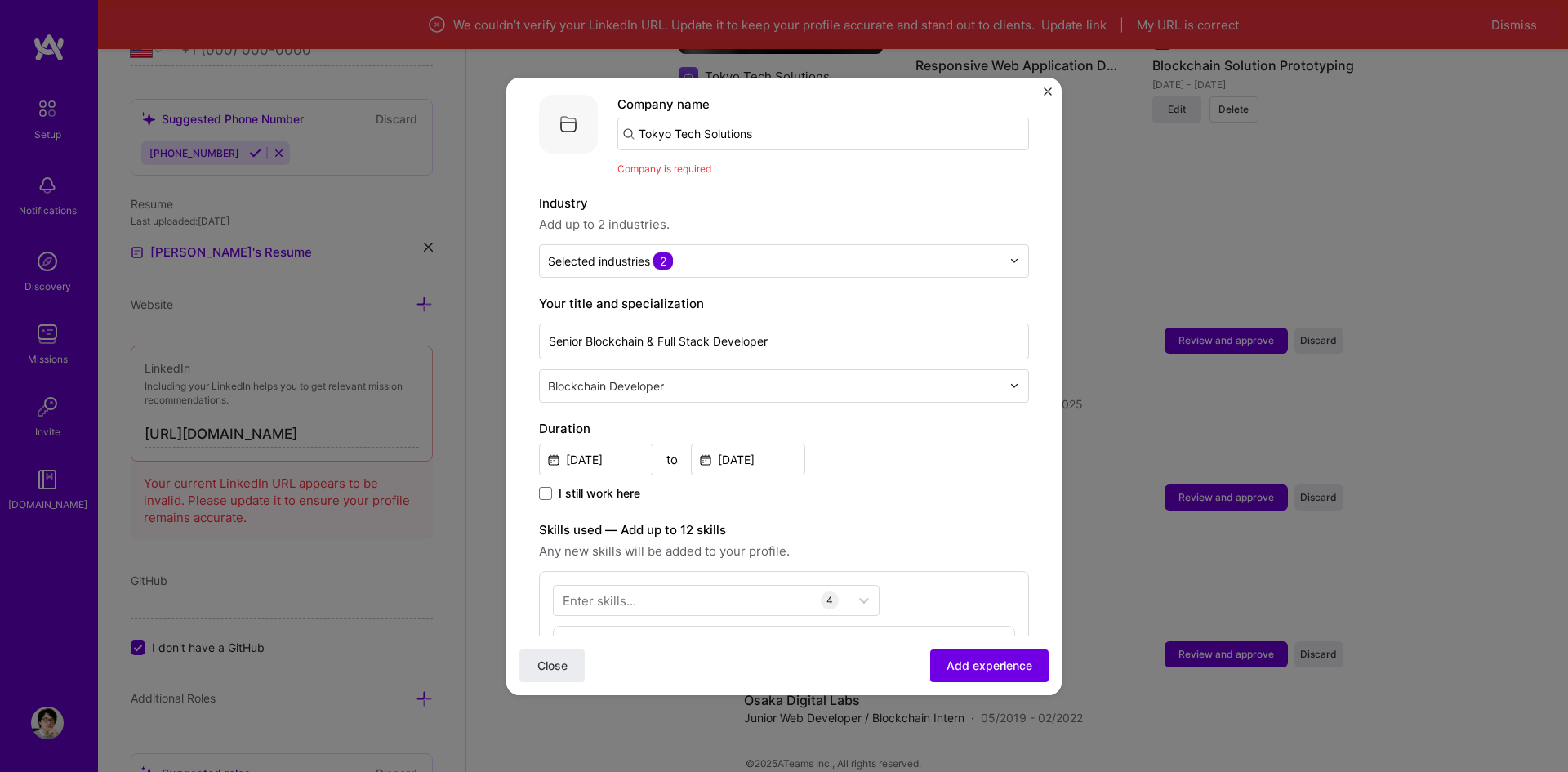
click at [739, 118] on input "Tokyo Tech Solutions" at bounding box center [823, 134] width 412 height 33
click at [774, 117] on input "Tokyo Tech Solutions" at bounding box center [823, 134] width 412 height 33
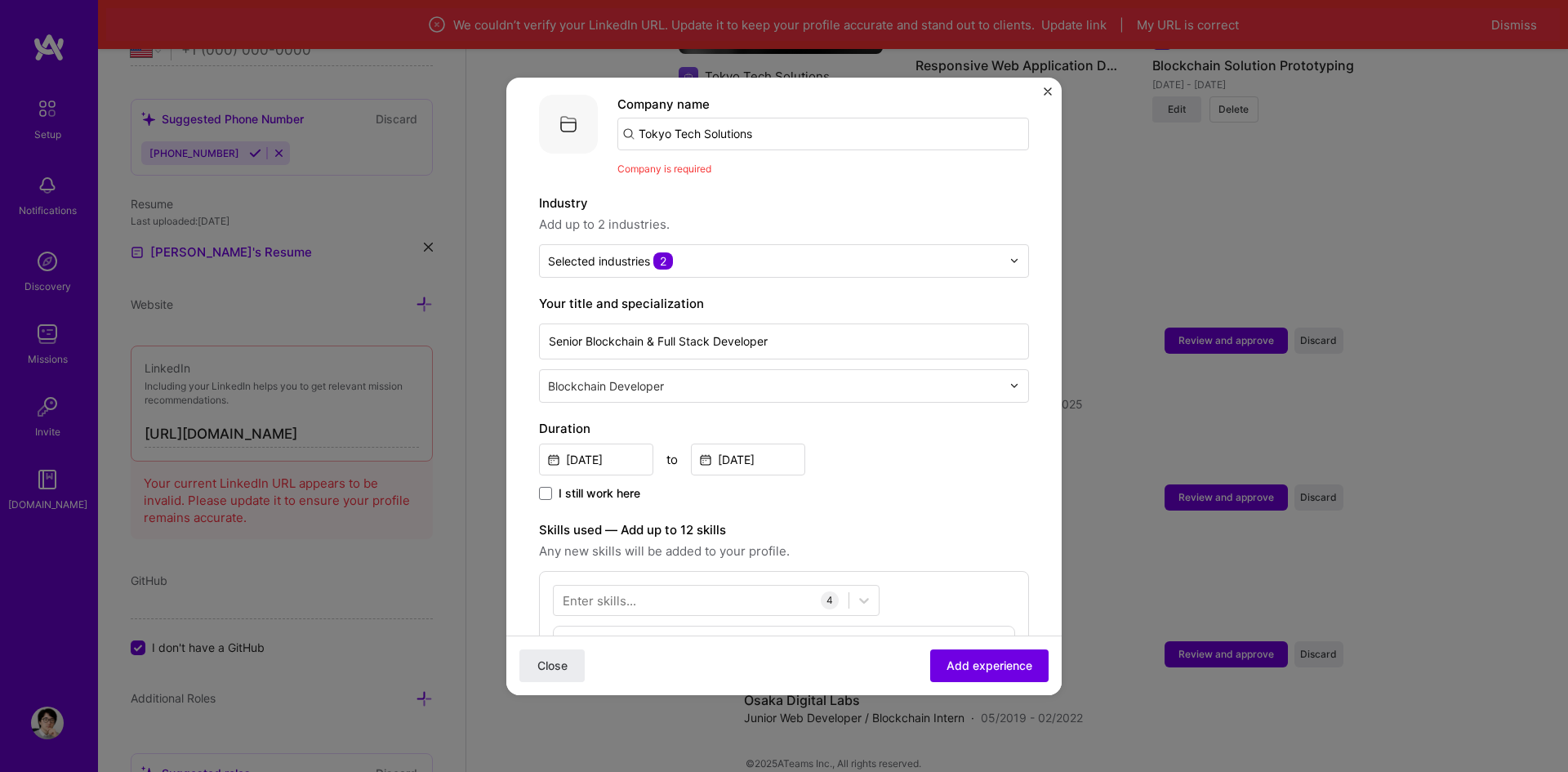
click at [774, 117] on input "Tokyo Tech Solutions" at bounding box center [823, 134] width 412 height 33
paste input "Tokyo Tech Solutions"
type input "Tokyo Tech Solutions"
click at [742, 165] on div "Tokyo Tech Solutions" at bounding box center [778, 179] width 140 height 28
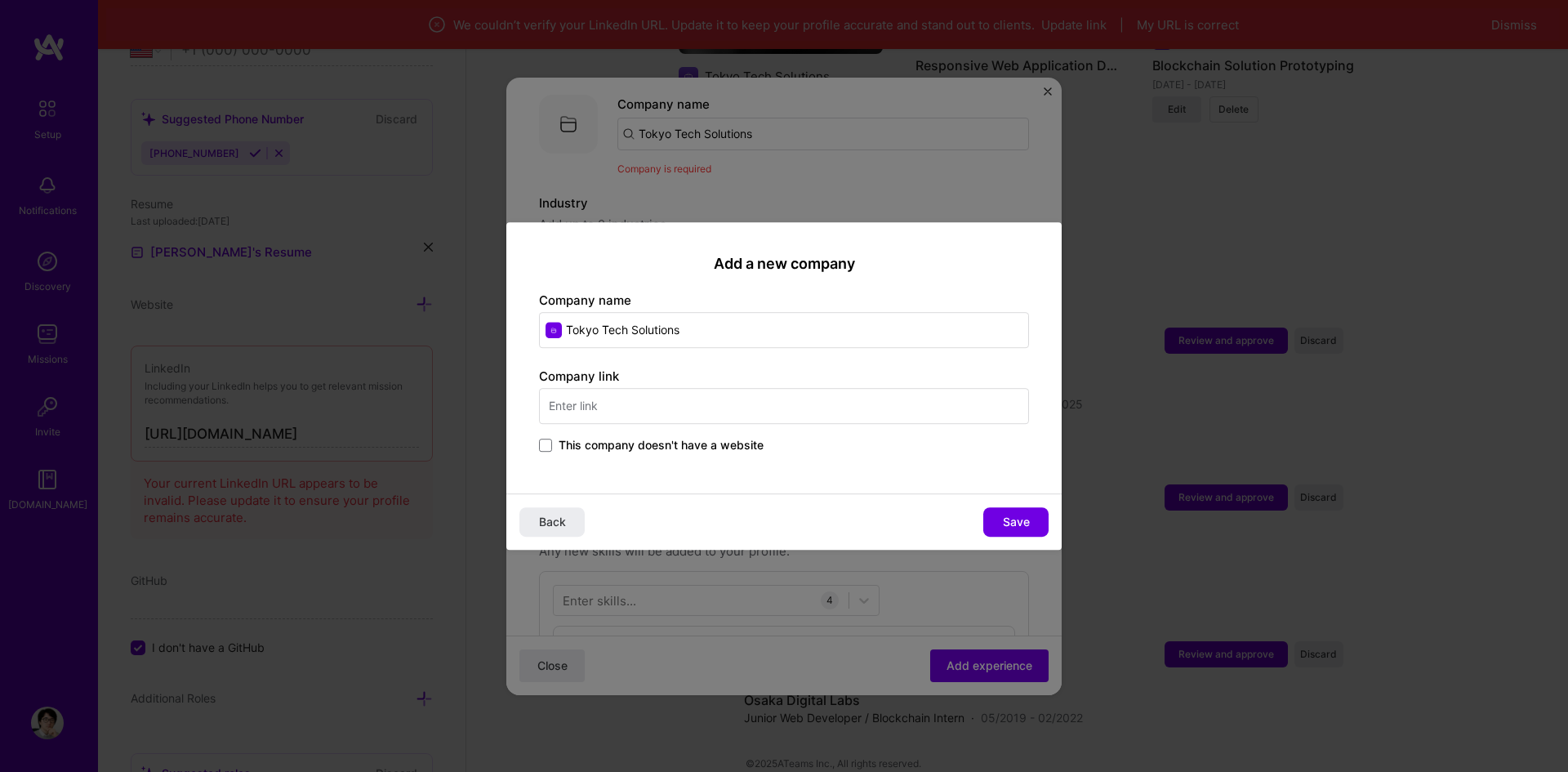
drag, startPoint x: 715, startPoint y: 330, endPoint x: 203, endPoint y: 338, distance: 512.1
click at [203, 338] on div "Add a new company Company name Tokyo Tech Solutions Company link This company d…" at bounding box center [784, 386] width 1568 height 772
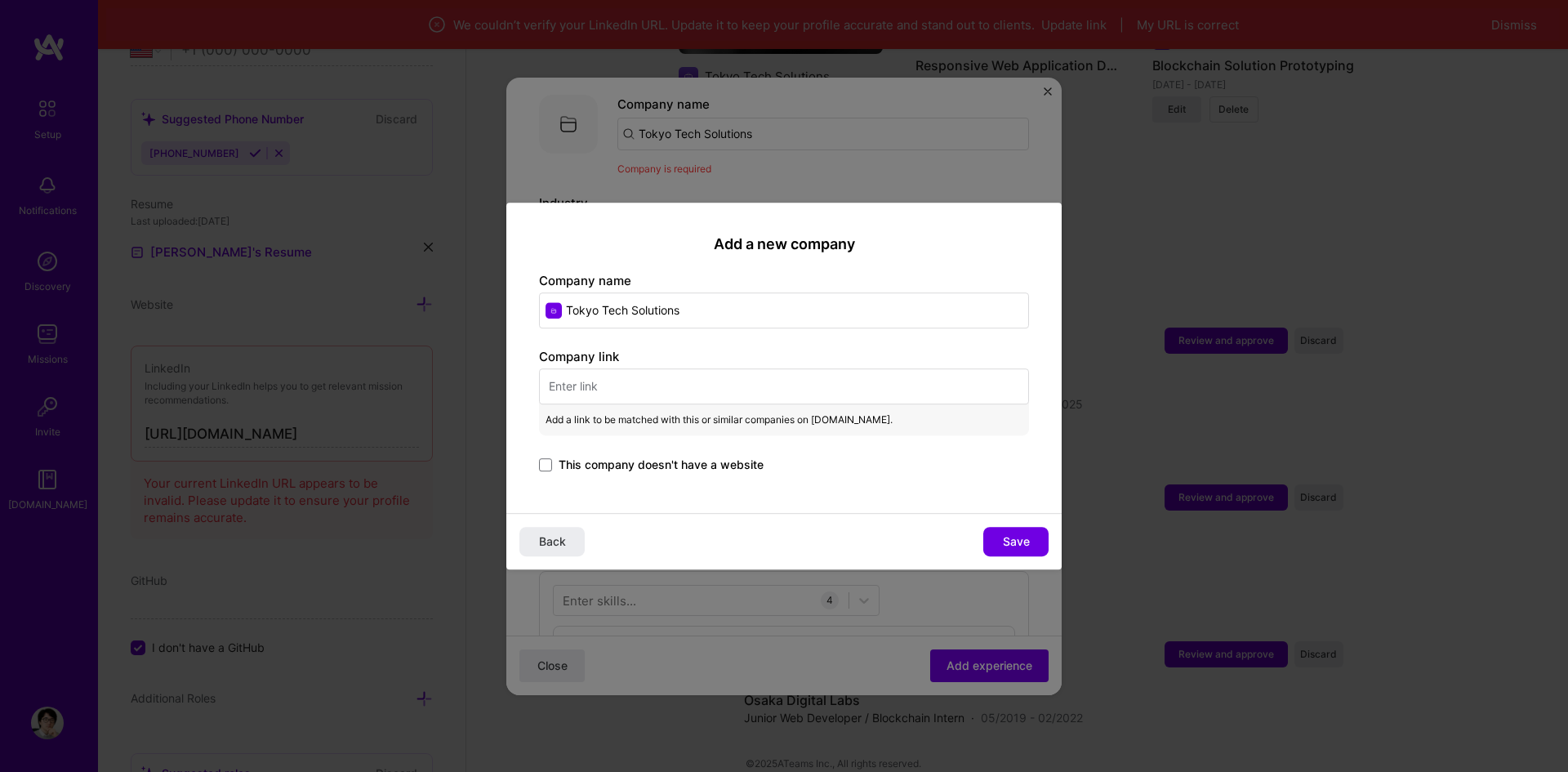
click at [650, 390] on input "text" at bounding box center [784, 386] width 490 height 36
paste input "https://www.tokyotechies.com/?utm_source=chatgpt.com"
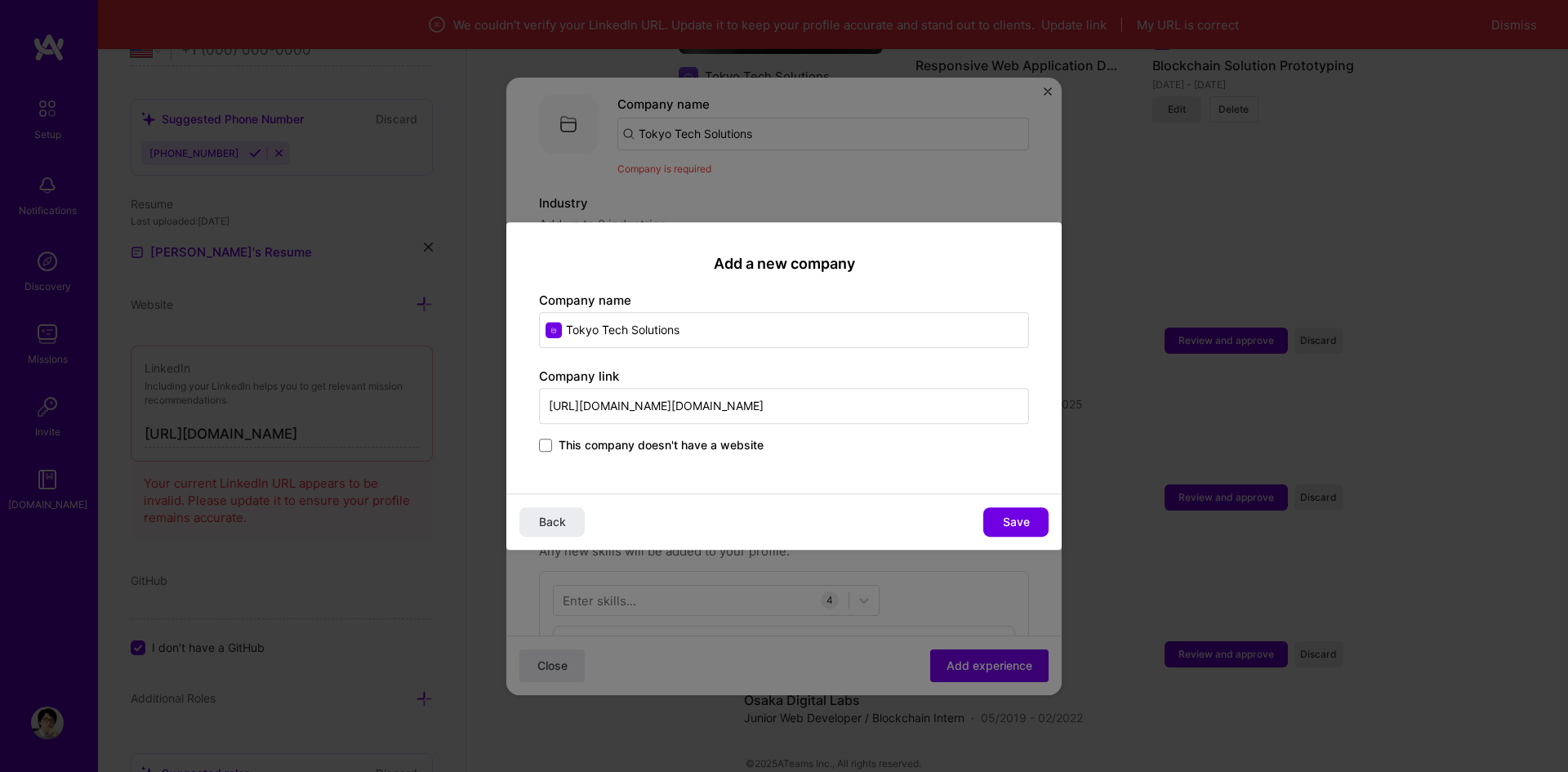
drag, startPoint x: 586, startPoint y: 411, endPoint x: 415, endPoint y: 427, distance: 171.7
click at [415, 427] on div "Add a new company Company name Tokyo Tech Solutions Company link https://www.to…" at bounding box center [784, 386] width 1568 height 772
drag, startPoint x: 892, startPoint y: 407, endPoint x: 715, endPoint y: 417, distance: 177.3
click at [715, 417] on input "https://www.tokyotechies.com/?utm_source=chatgpt.com" at bounding box center [784, 406] width 490 height 36
type input "https://www.tokyotechies.com/"
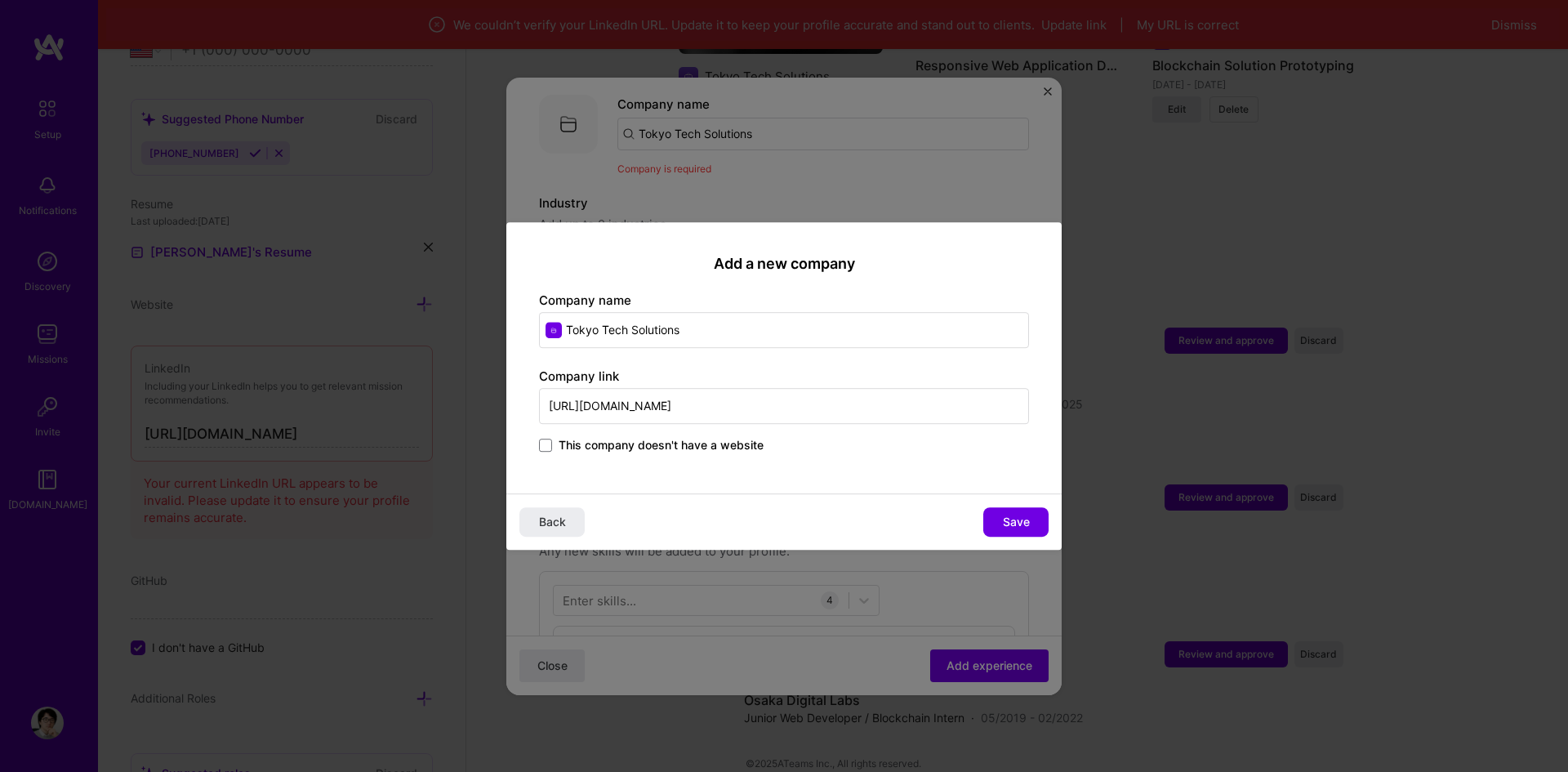
click at [998, 527] on button "Save" at bounding box center [1016, 522] width 65 height 29
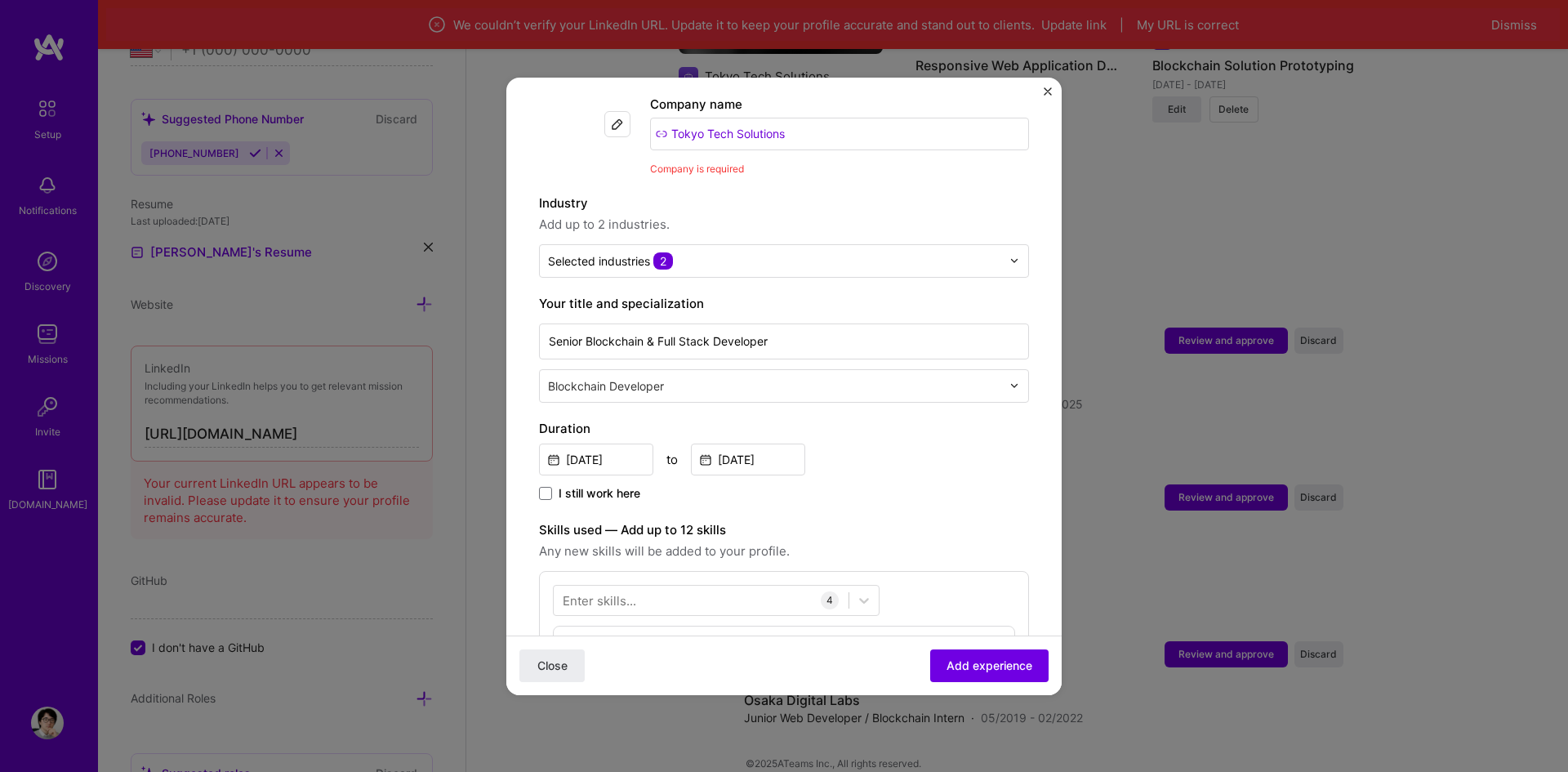
scroll to position [82, 0]
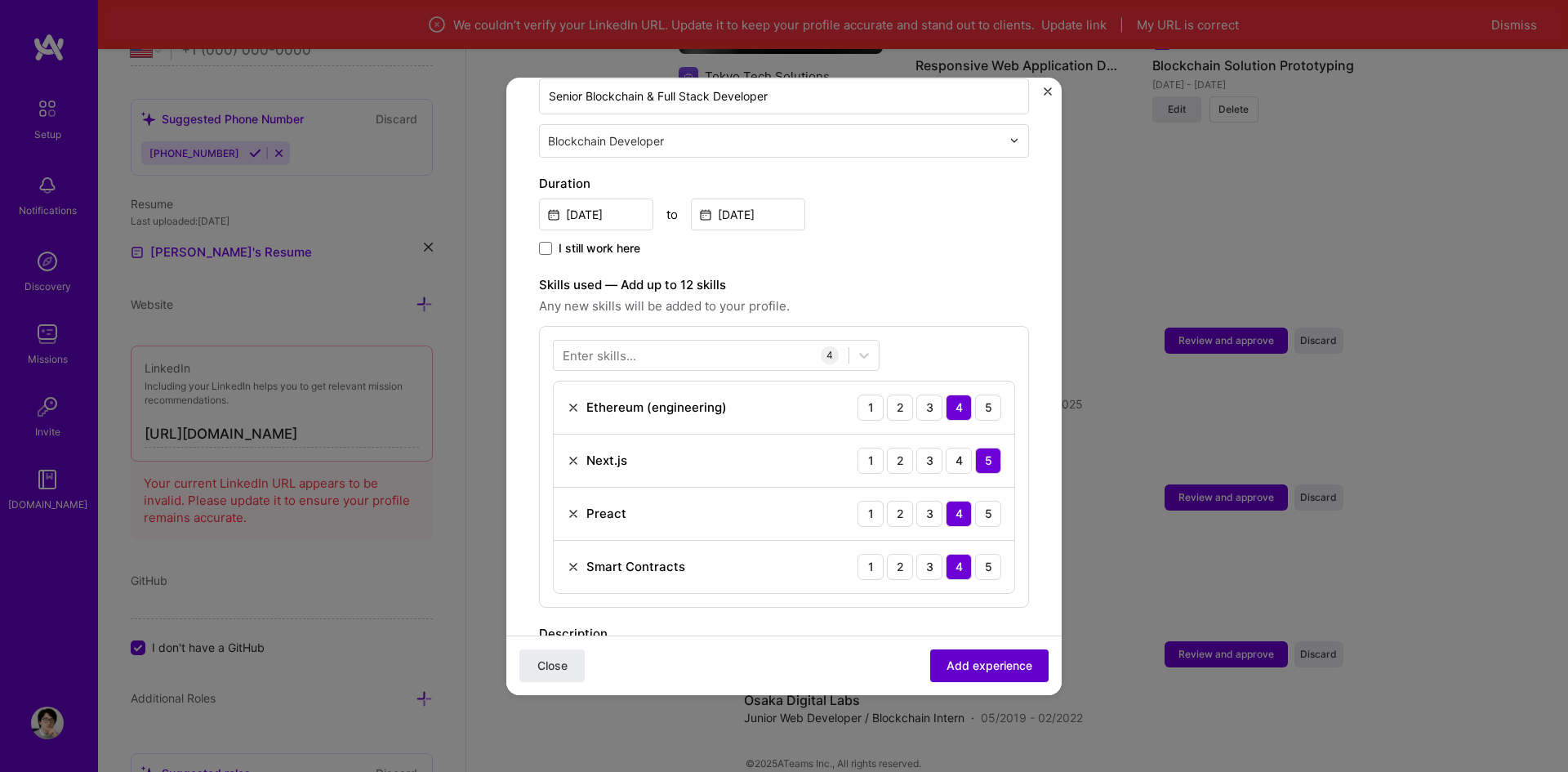
click at [978, 679] on button "Add experience" at bounding box center [989, 666] width 118 height 33
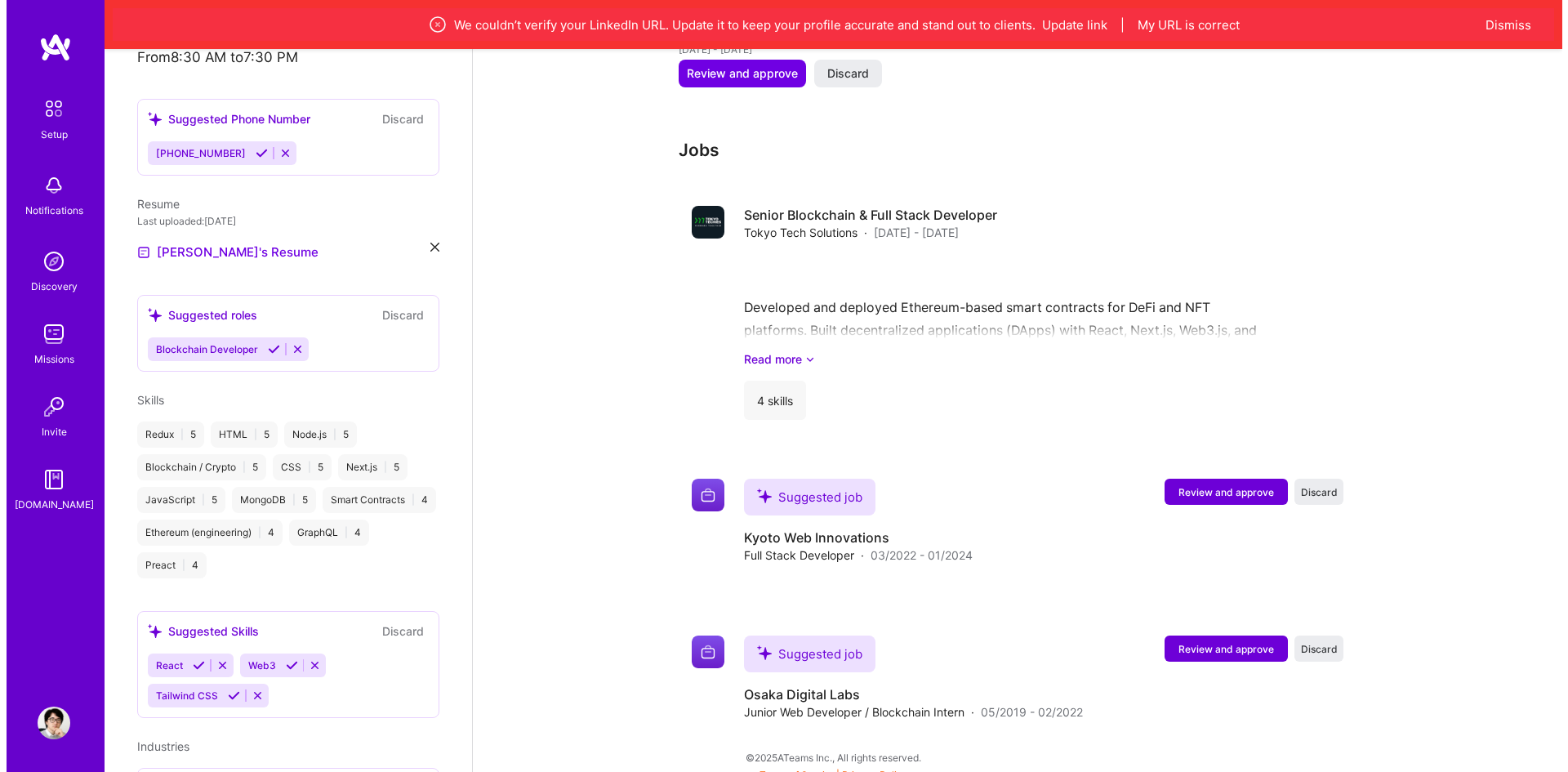
scroll to position [914, 0]
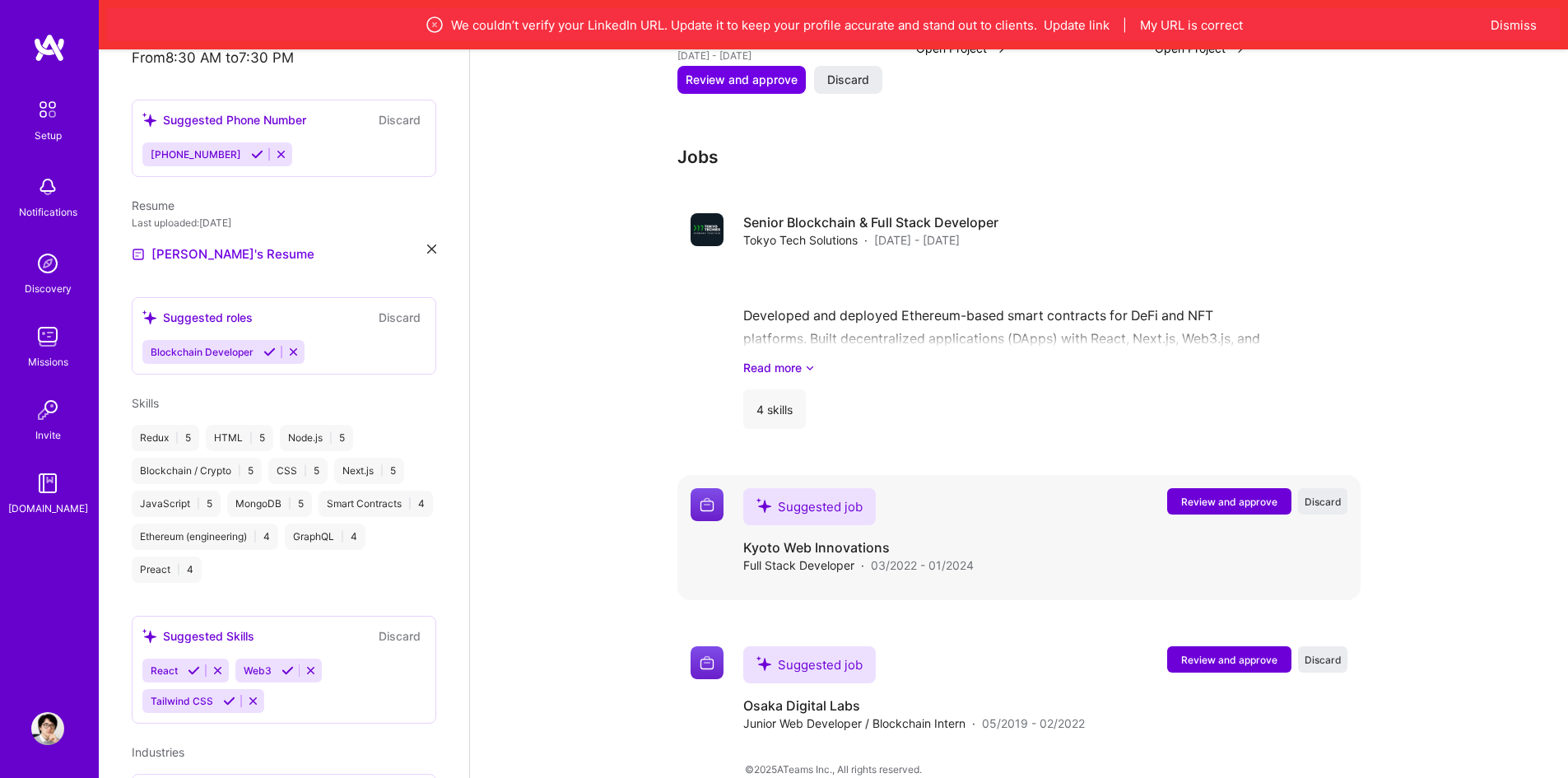
click at [1232, 495] on span "Review and approve" at bounding box center [1229, 501] width 96 height 14
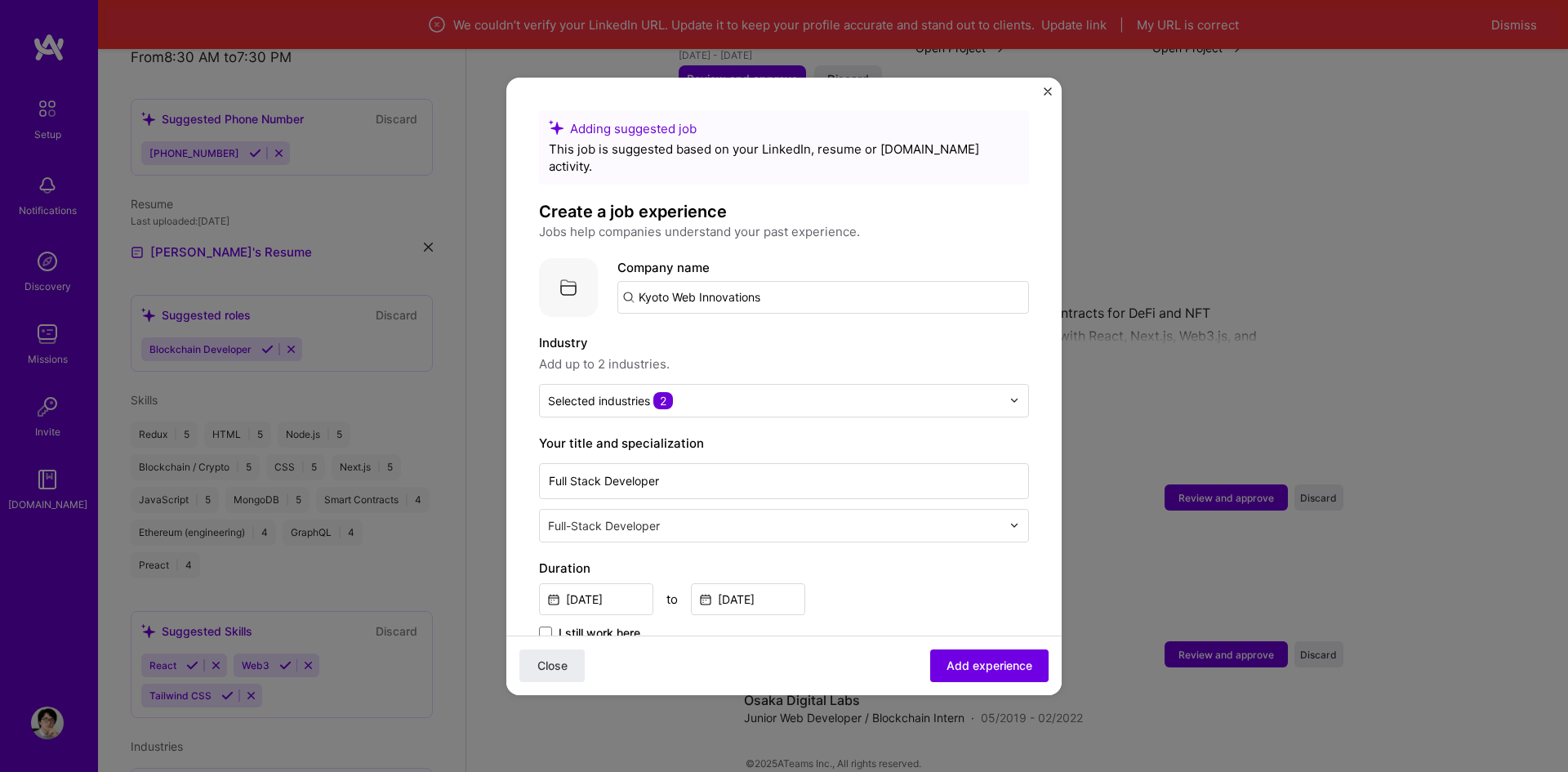
drag, startPoint x: 737, startPoint y: 285, endPoint x: 463, endPoint y: 285, distance: 274.0
click at [463, 285] on div "Adding suggested job This job is suggested based on your LinkedIn, resume or A.…" at bounding box center [784, 386] width 1568 height 772
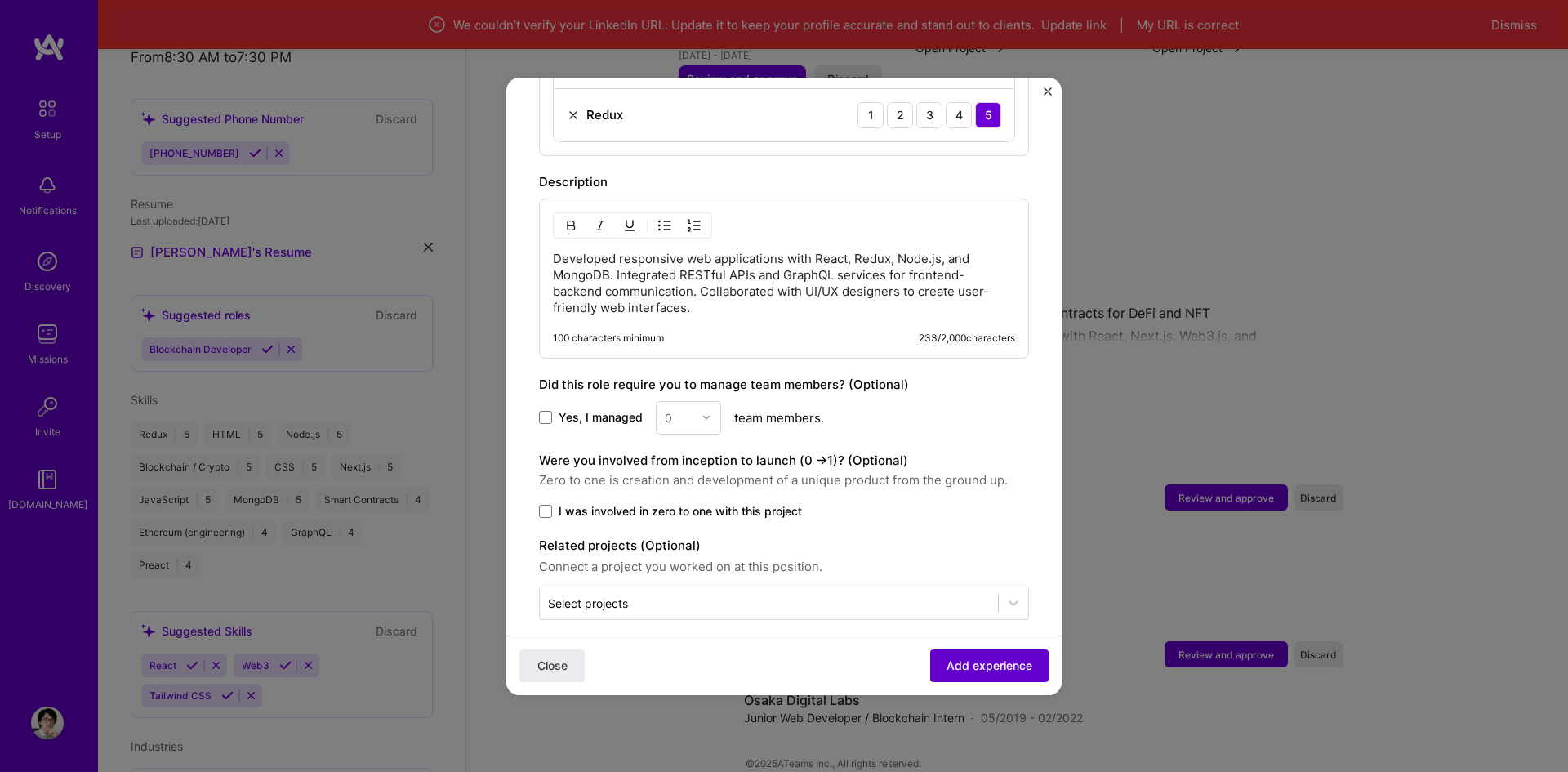
click at [976, 652] on button "Add experience" at bounding box center [989, 666] width 118 height 33
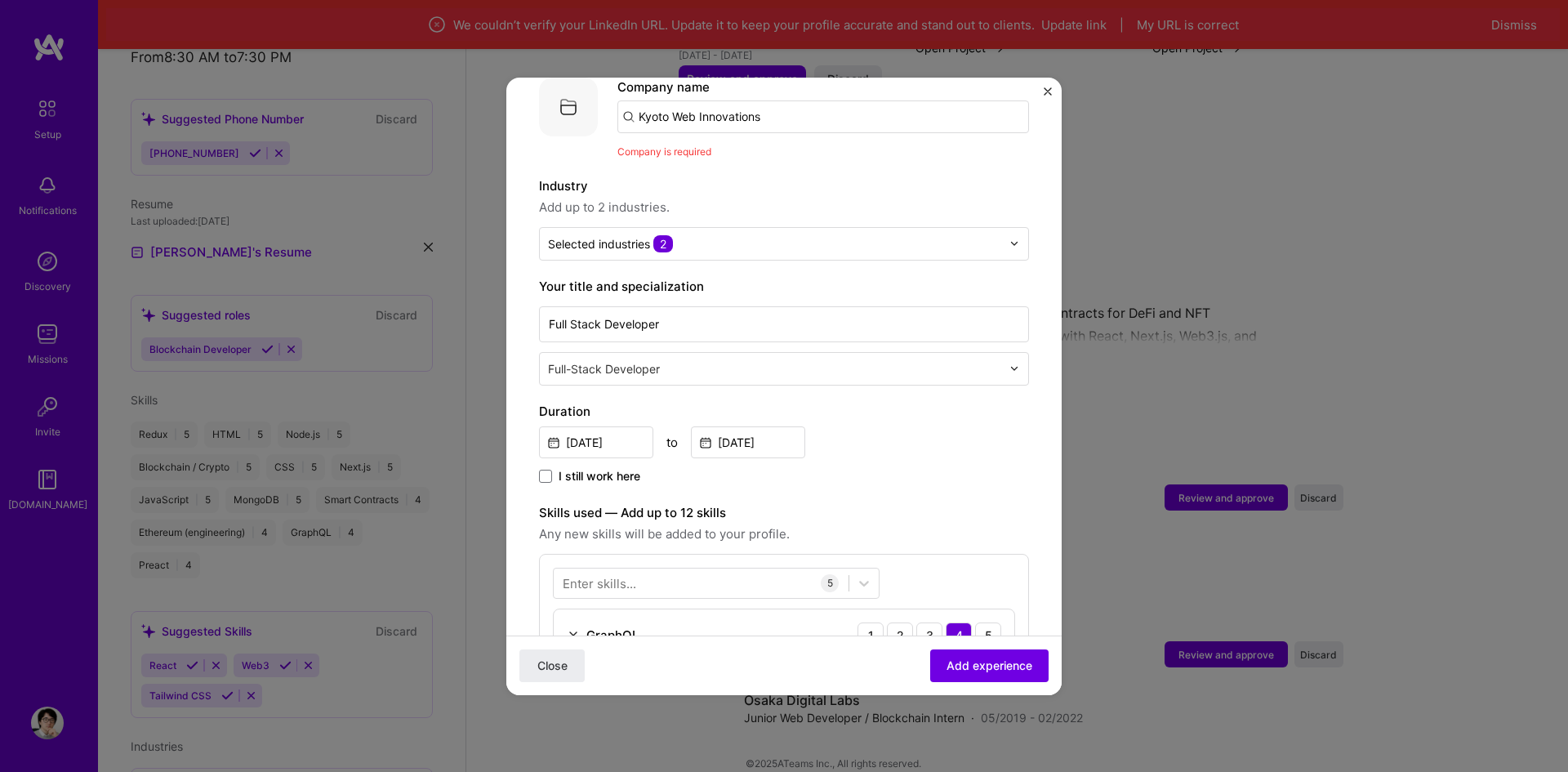
scroll to position [163, 0]
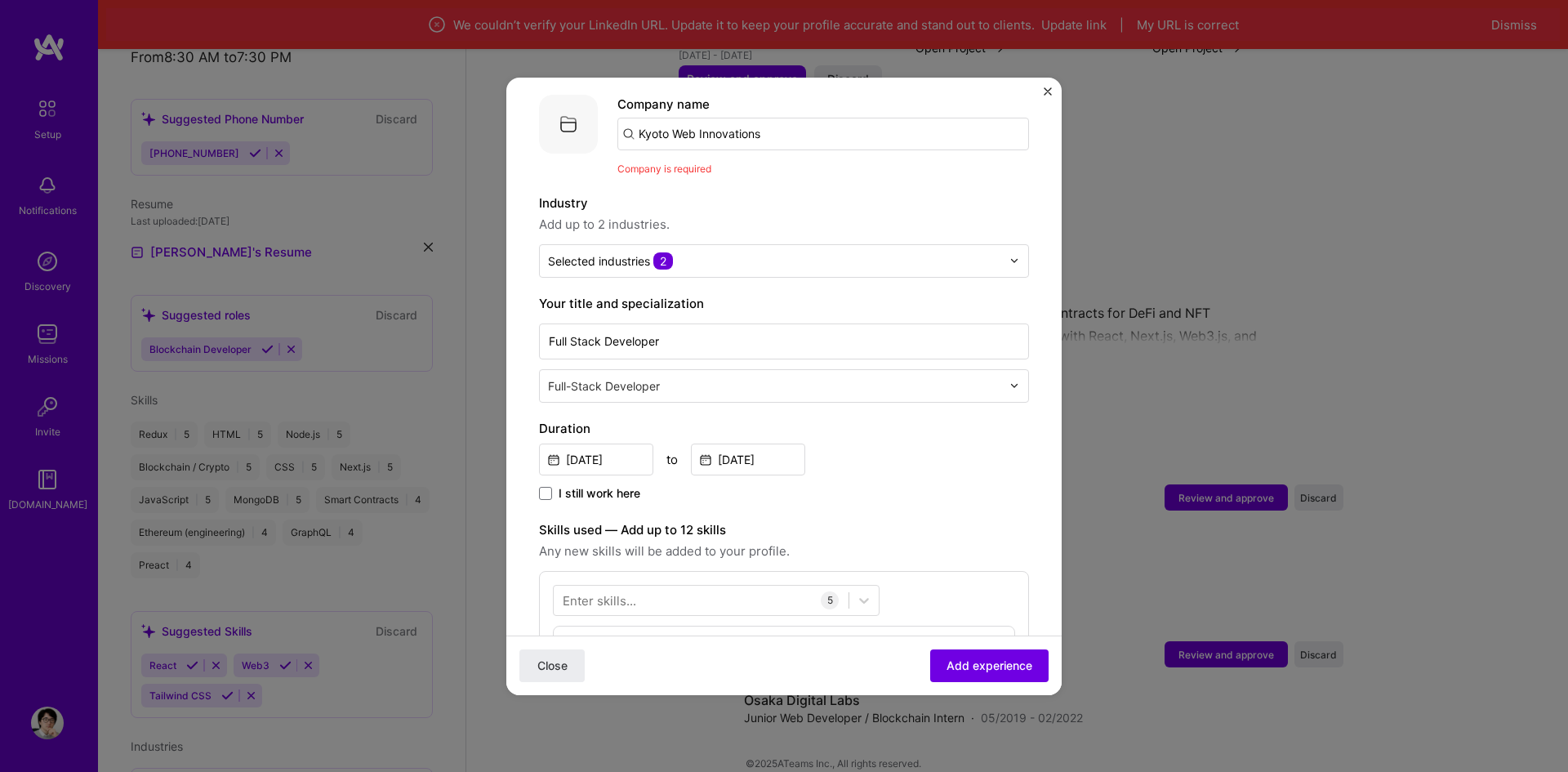
click at [712, 117] on input "Kyoto Web Innovations" at bounding box center [823, 134] width 412 height 33
click at [769, 123] on input "Kyoto Web Innovations" at bounding box center [823, 134] width 412 height 33
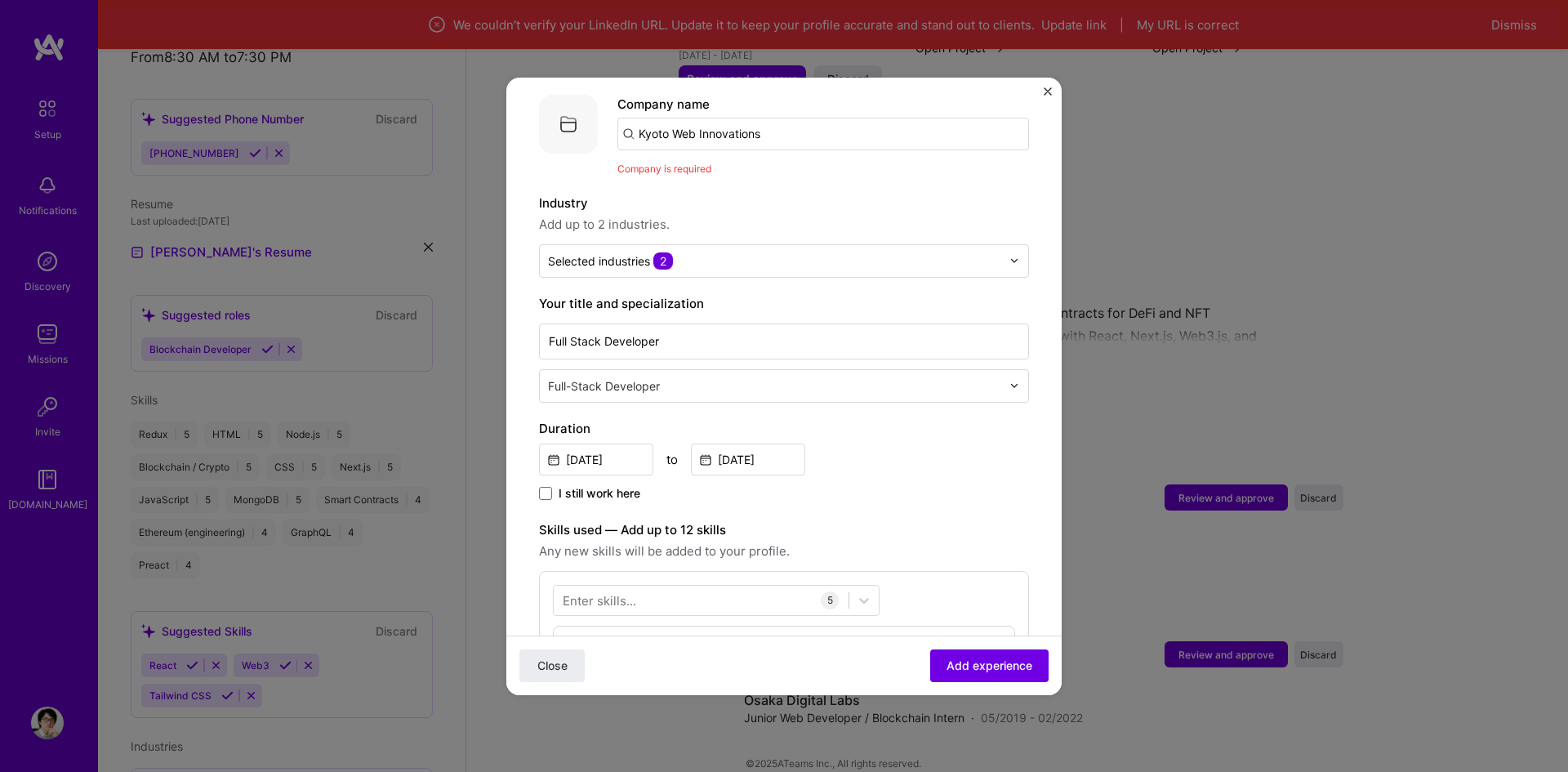
click at [769, 123] on input "Kyoto Web Innovations" at bounding box center [823, 134] width 412 height 33
paste input "Kyoto Web Innovations"
type input "Kyoto Web Innovations"
click at [761, 165] on div "Kyoto Web Innovations" at bounding box center [783, 179] width 149 height 28
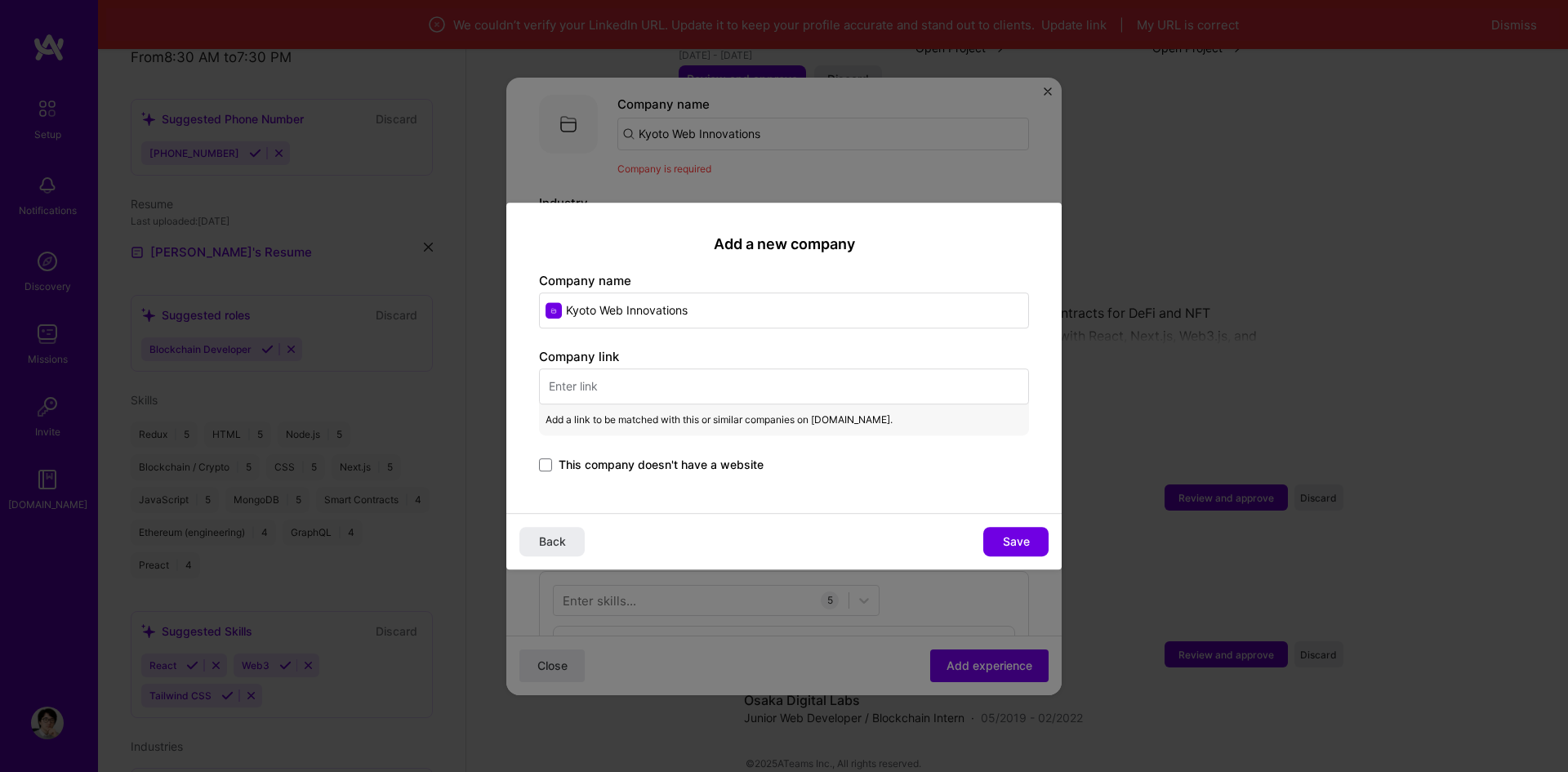
click at [639, 391] on input "text" at bounding box center [784, 386] width 490 height 36
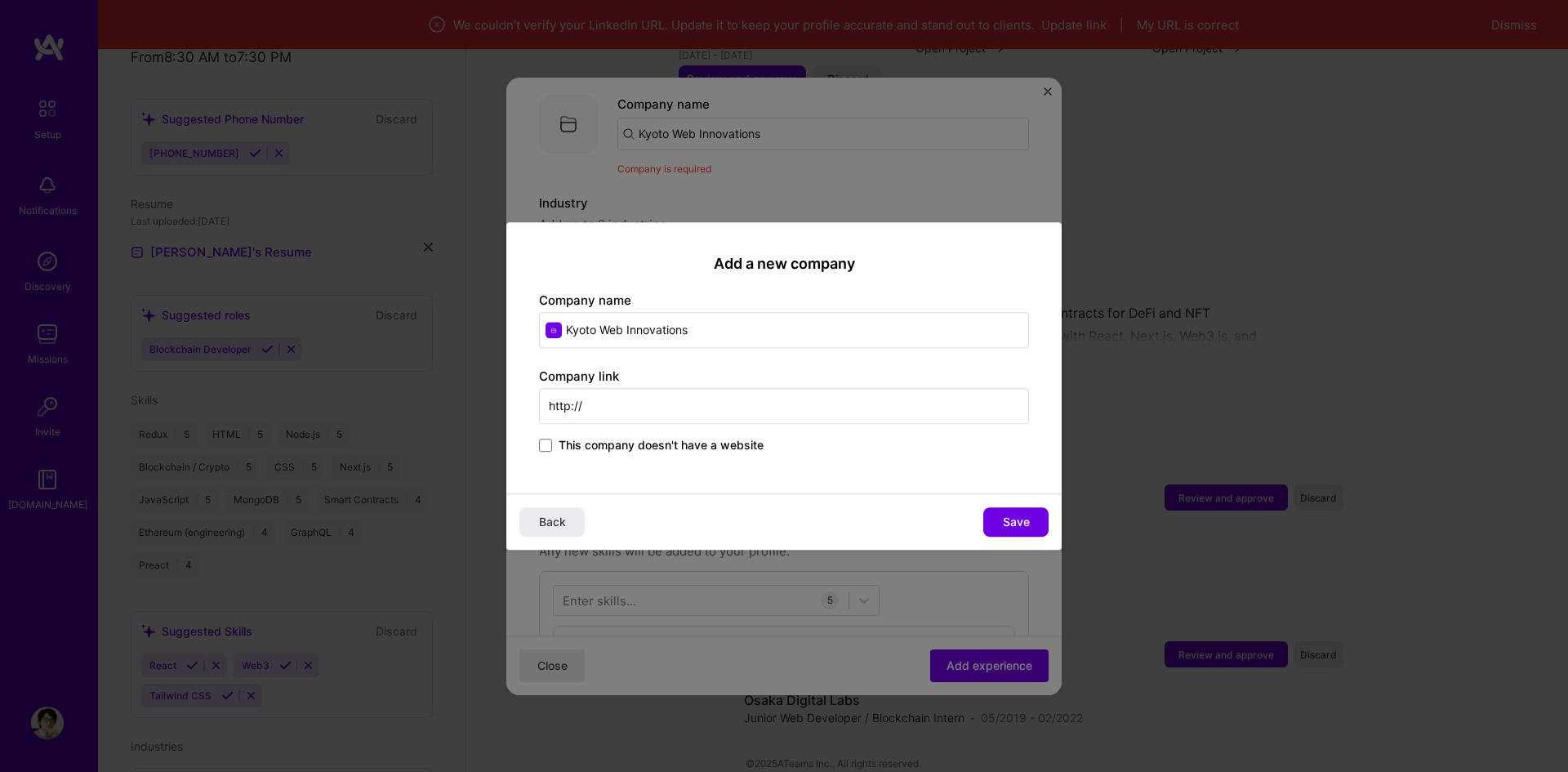
paste input "kyotowebtech.com"
type input "http://kyotowebtech.com"
click at [999, 522] on button "Save" at bounding box center [1016, 522] width 65 height 29
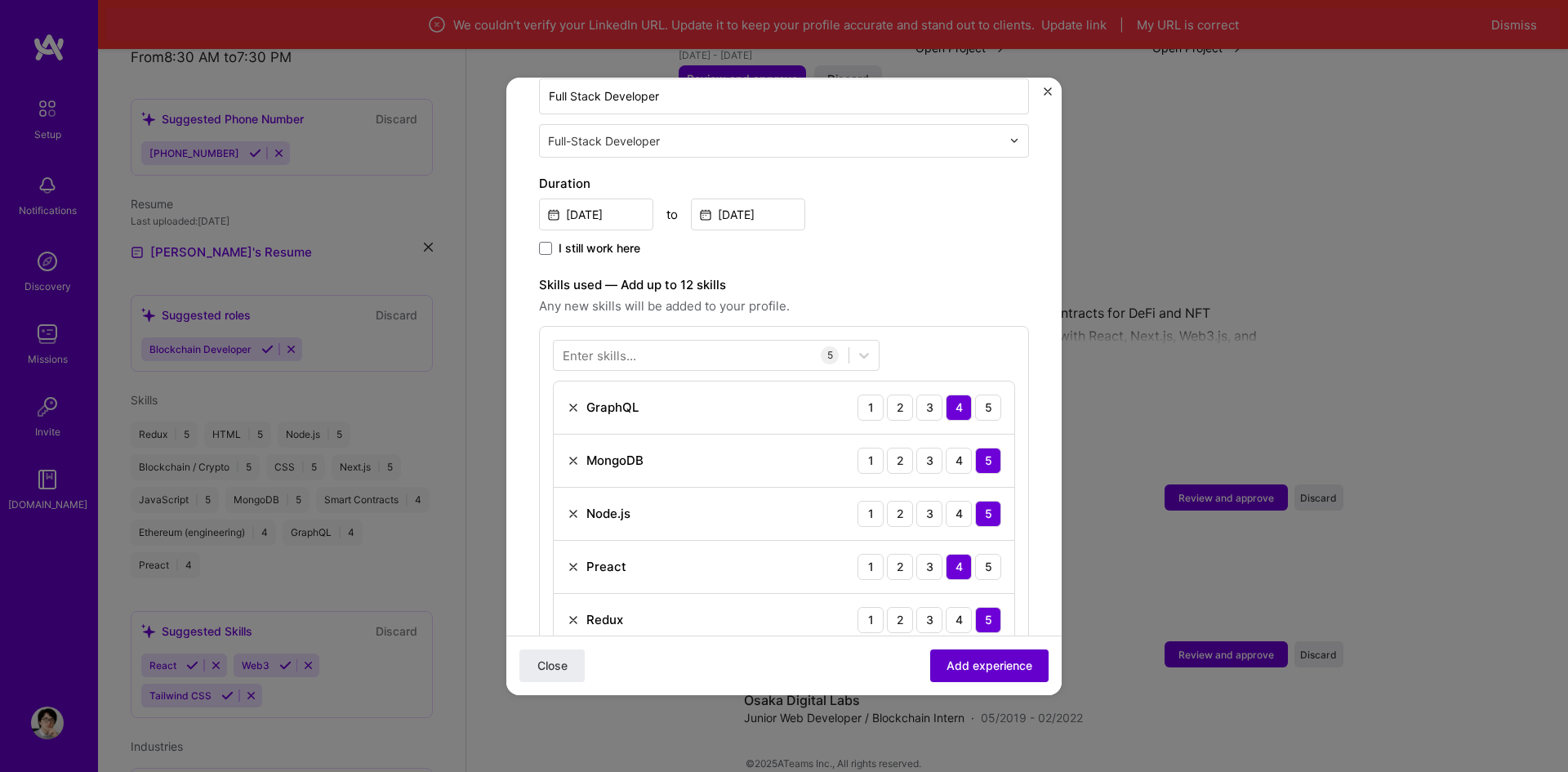
click at [977, 666] on span "Add experience" at bounding box center [988, 666] width 85 height 17
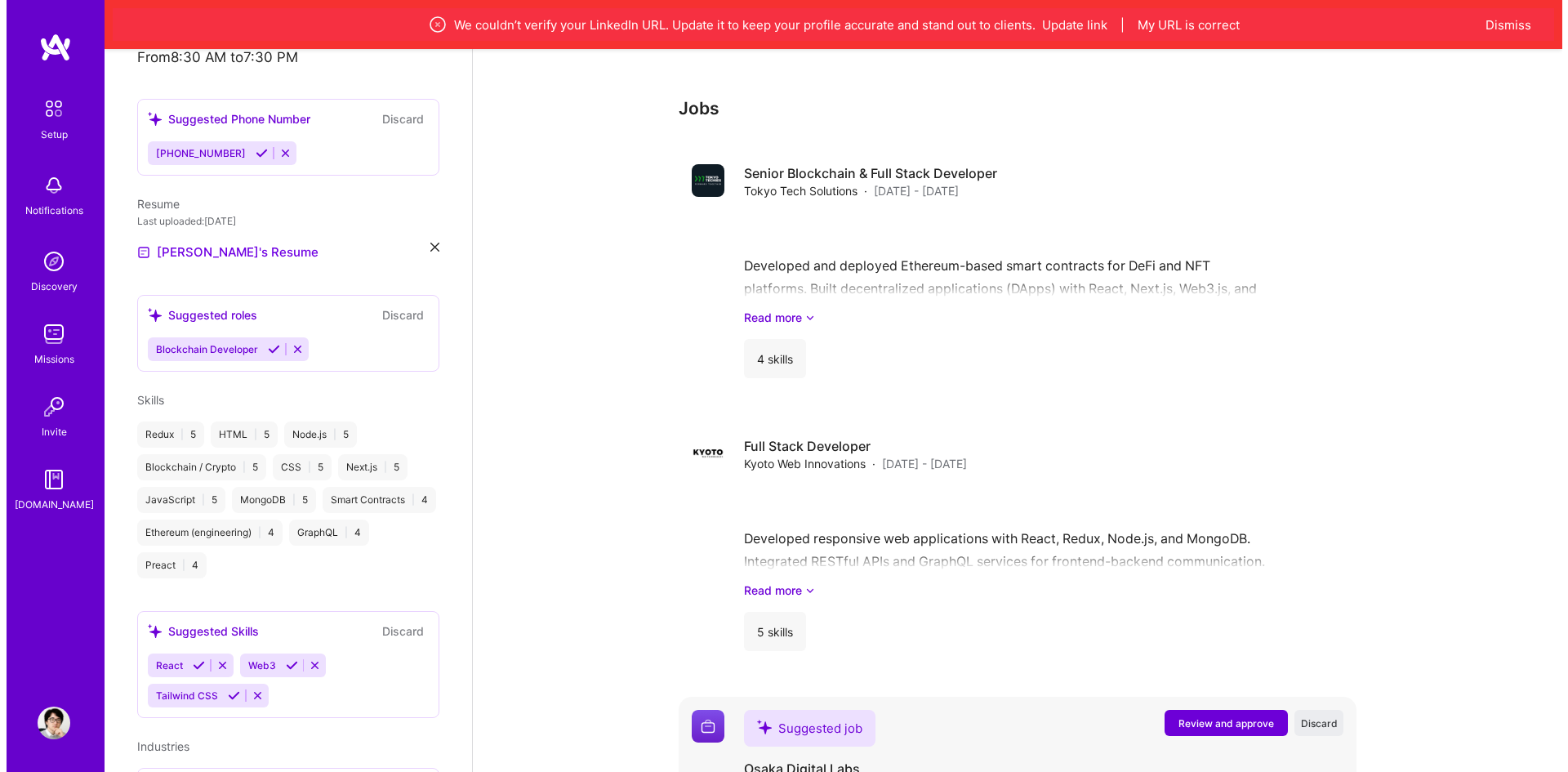
scroll to position [1030, 0]
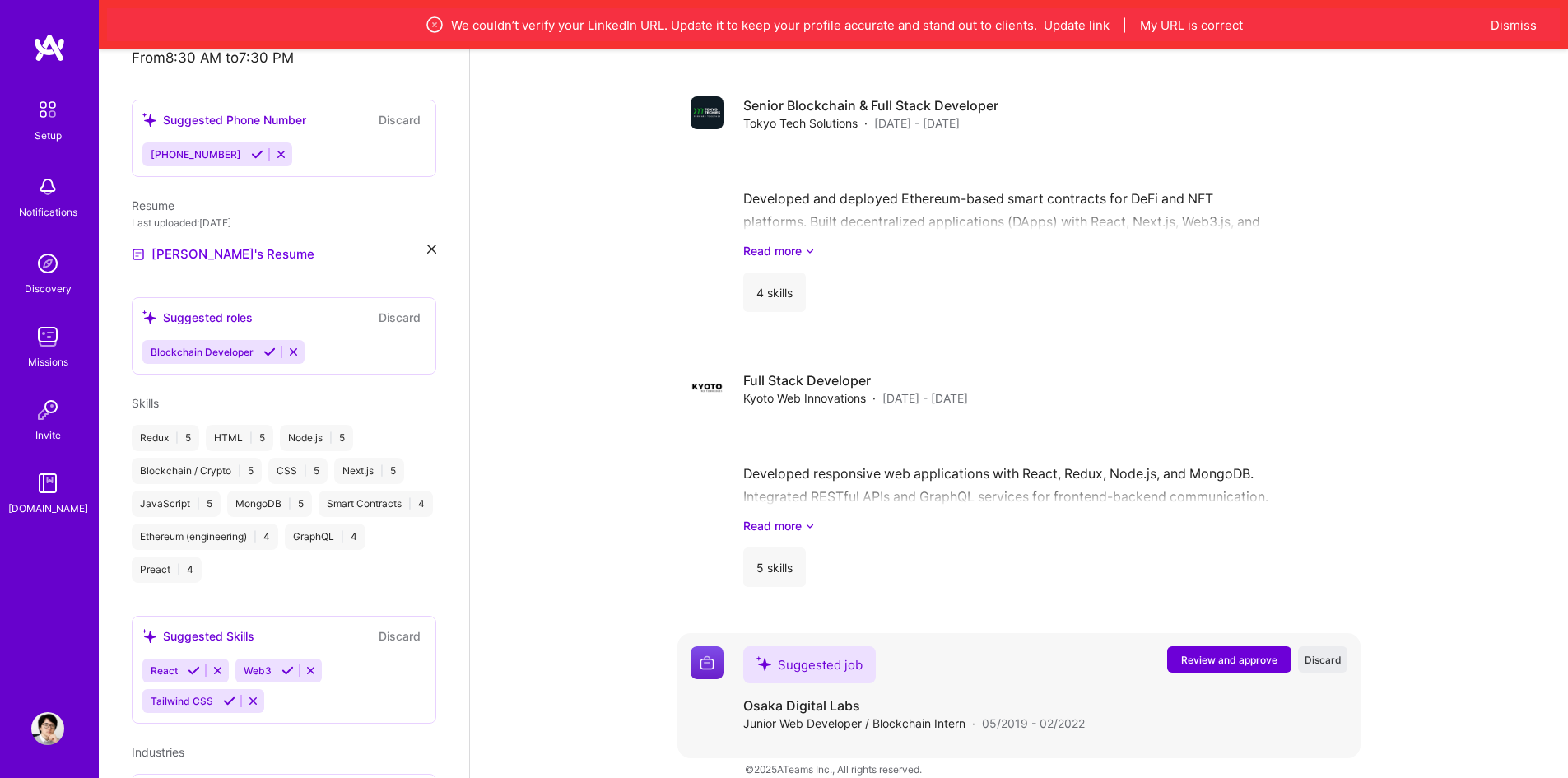
click at [1230, 651] on button "Review and approve" at bounding box center [1229, 660] width 124 height 26
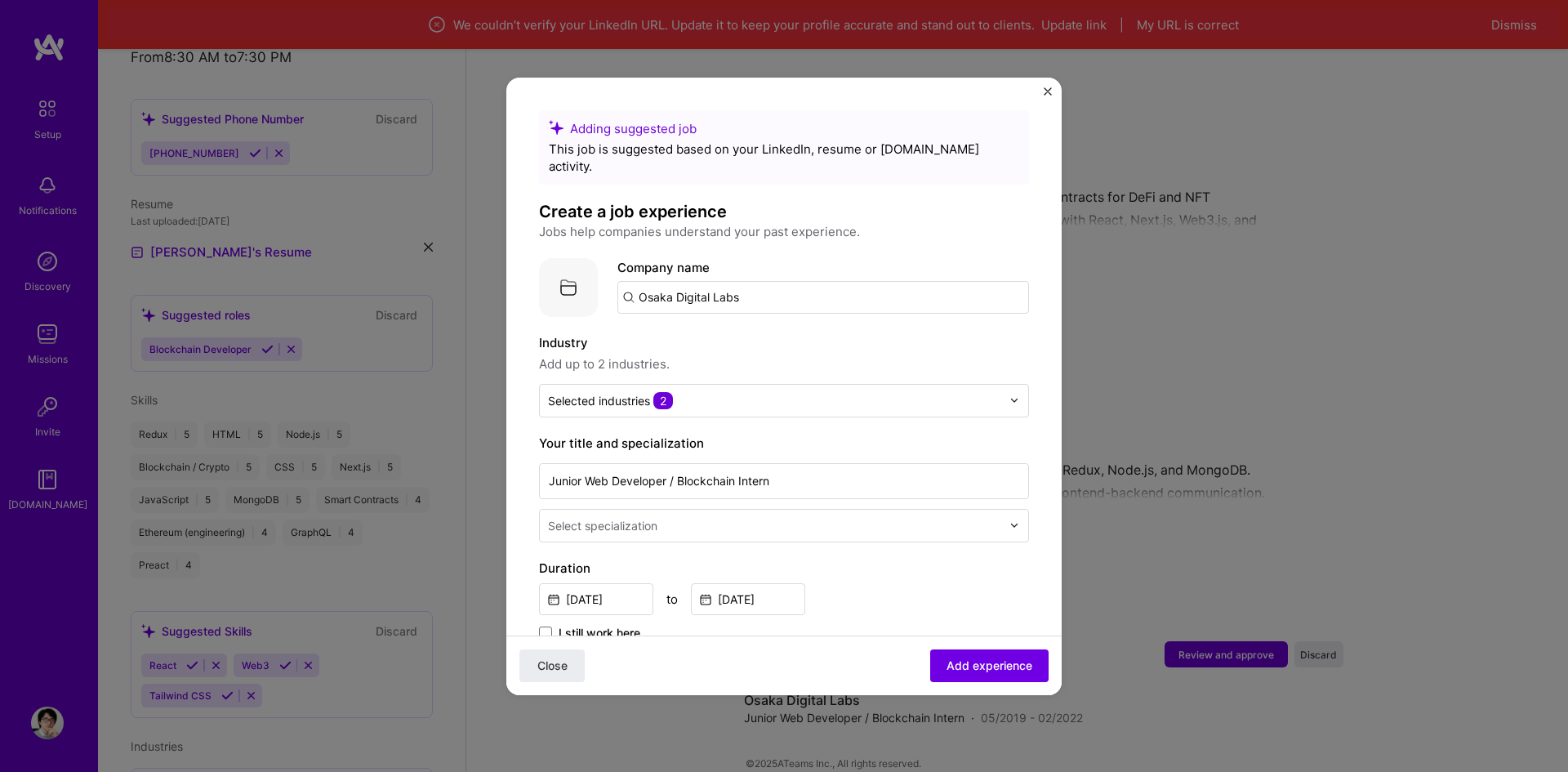
click at [746, 293] on input "Osaka Digital Labs" at bounding box center [823, 297] width 412 height 33
paste input "Osaka Digital Labs"
type input "Osaka Digital Labs"
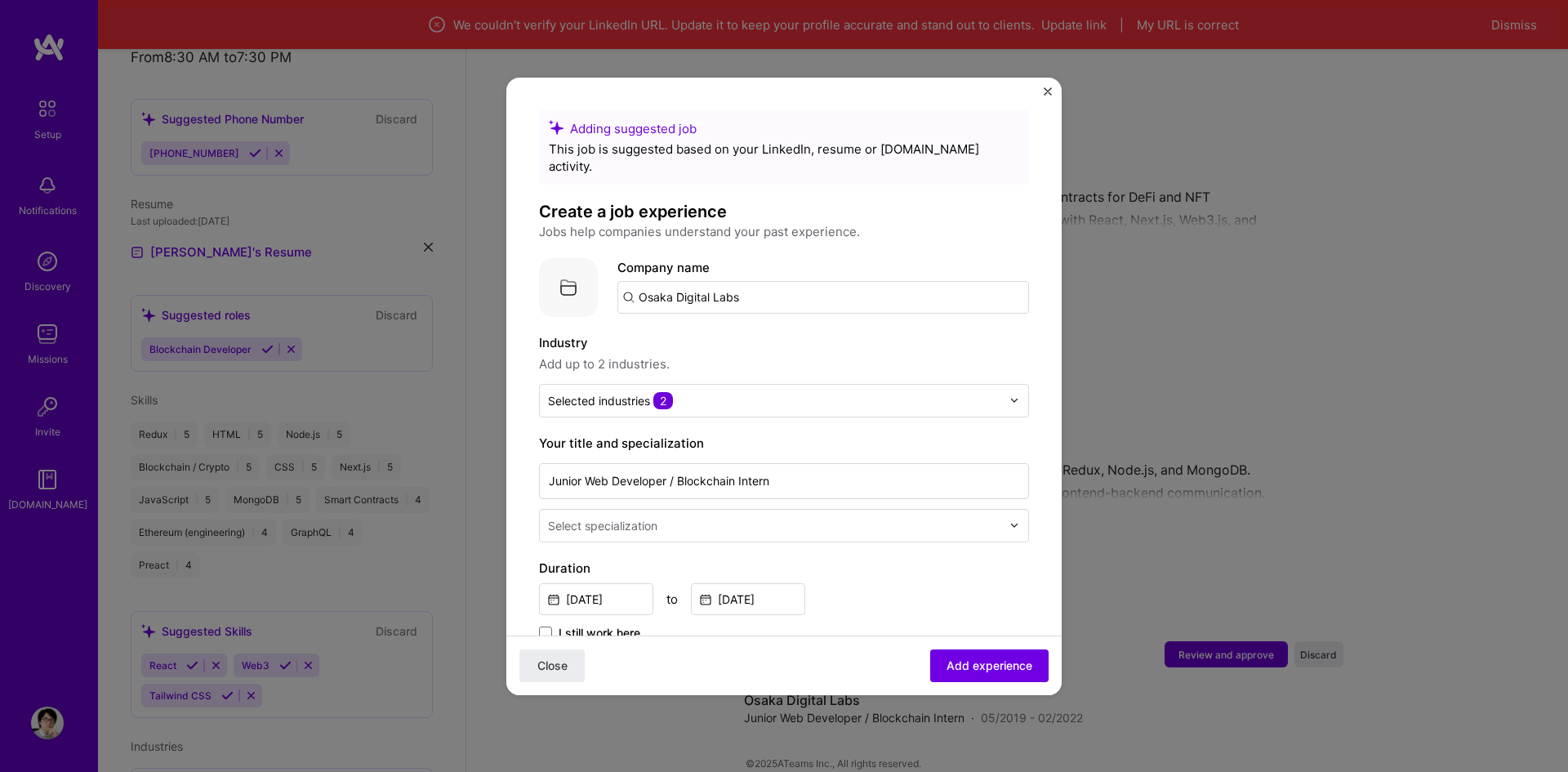
click at [746, 290] on input "Osaka Digital Labs" at bounding box center [823, 297] width 412 height 33
click at [713, 285] on input "text" at bounding box center [823, 297] width 412 height 33
click at [709, 285] on input "text" at bounding box center [823, 297] width 412 height 33
click at [707, 285] on input "text" at bounding box center [823, 297] width 412 height 33
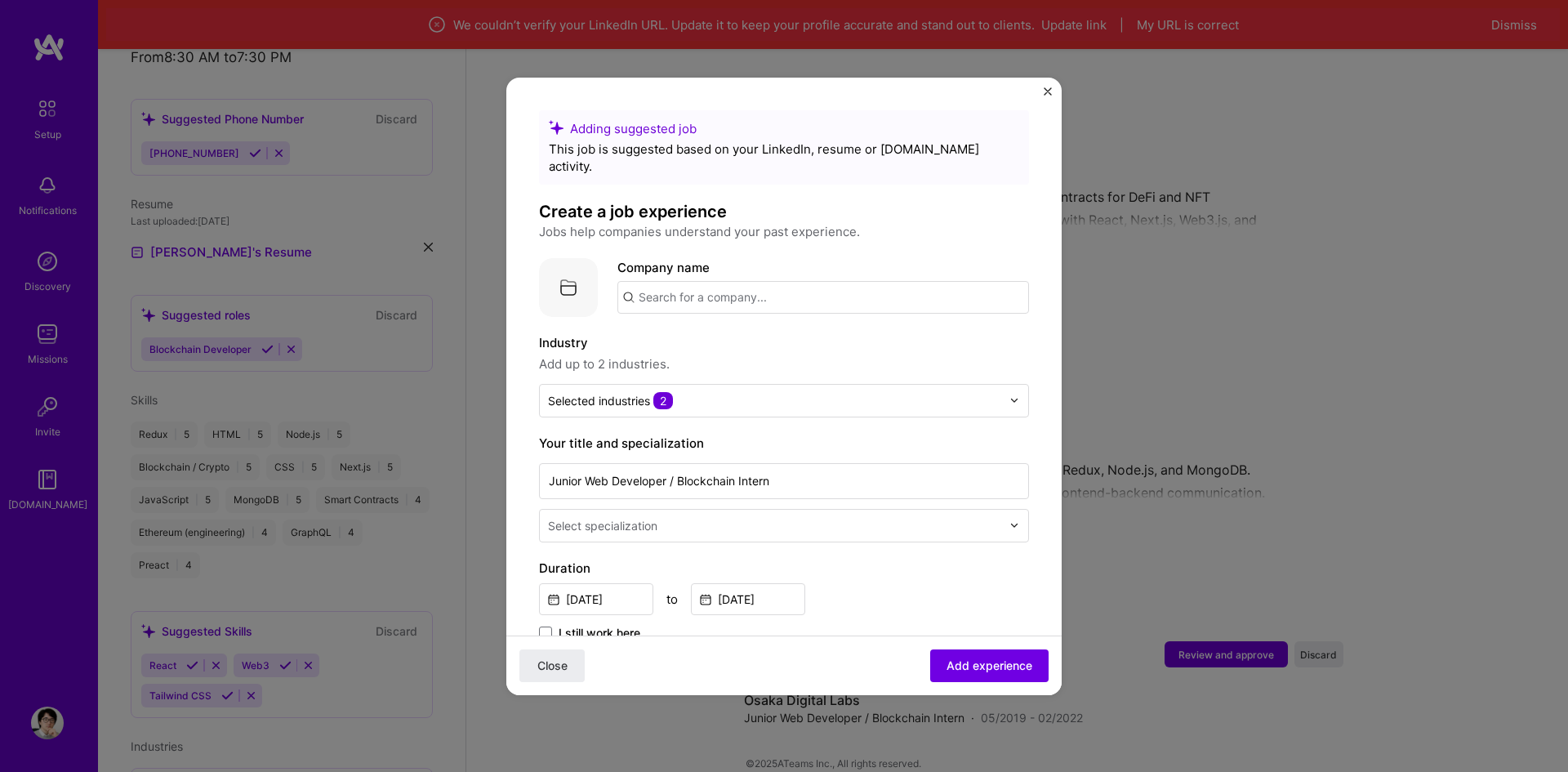
click at [705, 285] on input "text" at bounding box center [823, 297] width 412 height 33
click at [844, 295] on input "text" at bounding box center [823, 297] width 412 height 33
paste input "Osaka Digital Labs"
type input "Osaka Digital Labs"
click at [744, 331] on div "Osaka Digital Labs" at bounding box center [770, 342] width 123 height 28
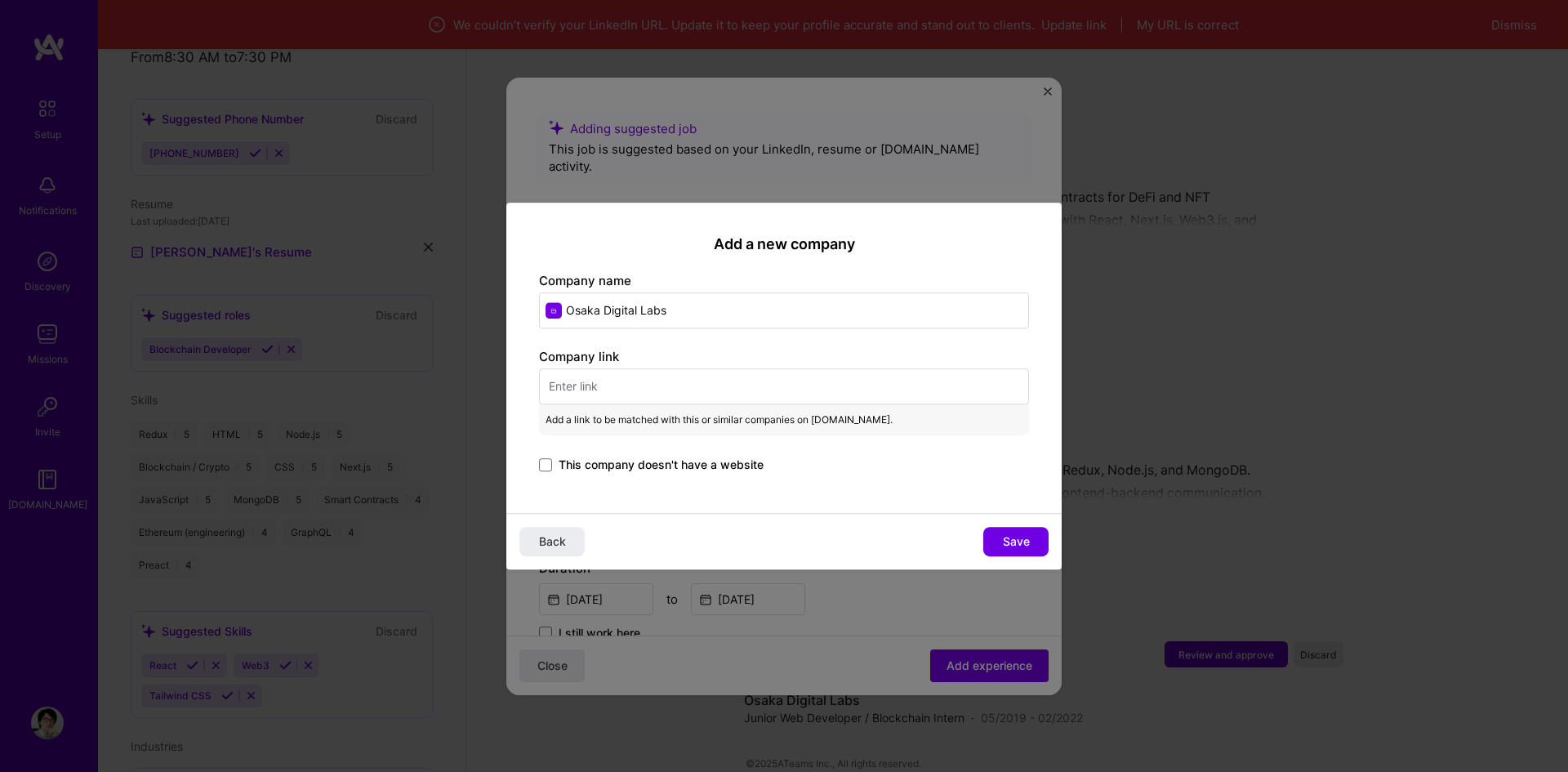
click at [686, 375] on input "text" at bounding box center [784, 386] width 490 height 36
paste input "www.osakalabs.com ."
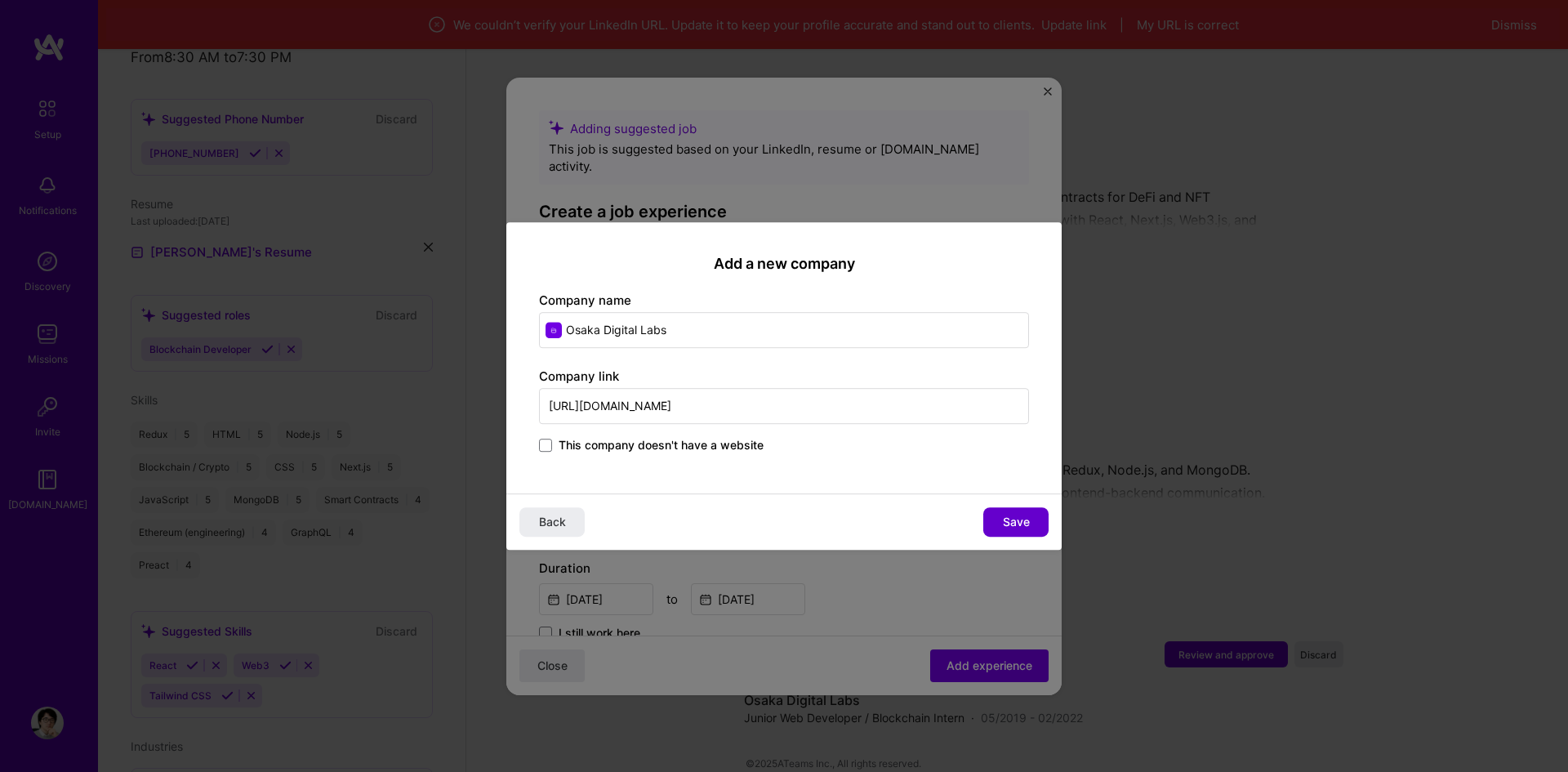
type input "http://www.osakalabs.com/"
click at [1027, 522] on span "Save" at bounding box center [1016, 522] width 27 height 17
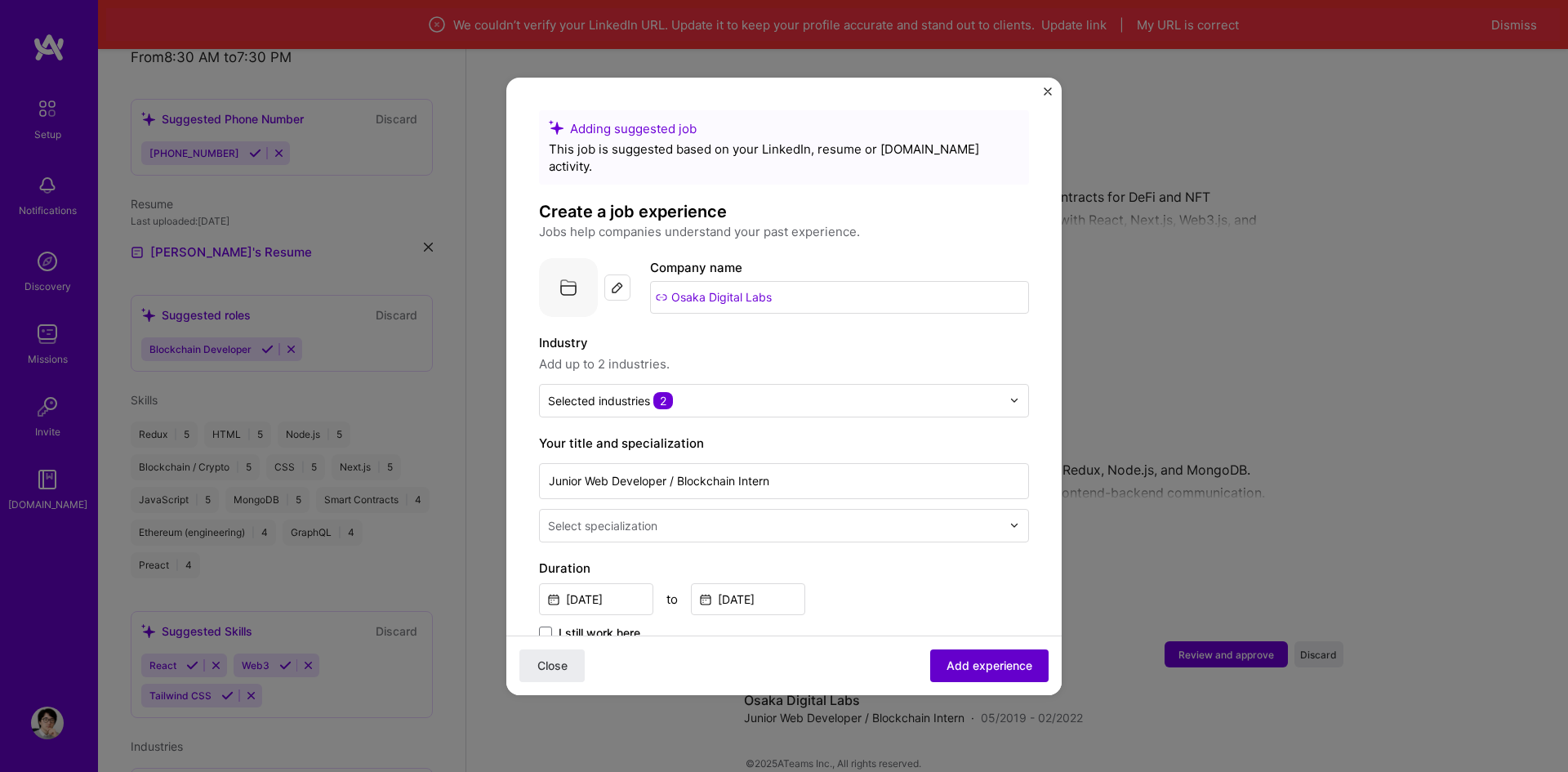
click at [989, 667] on span "Add experience" at bounding box center [988, 666] width 85 height 17
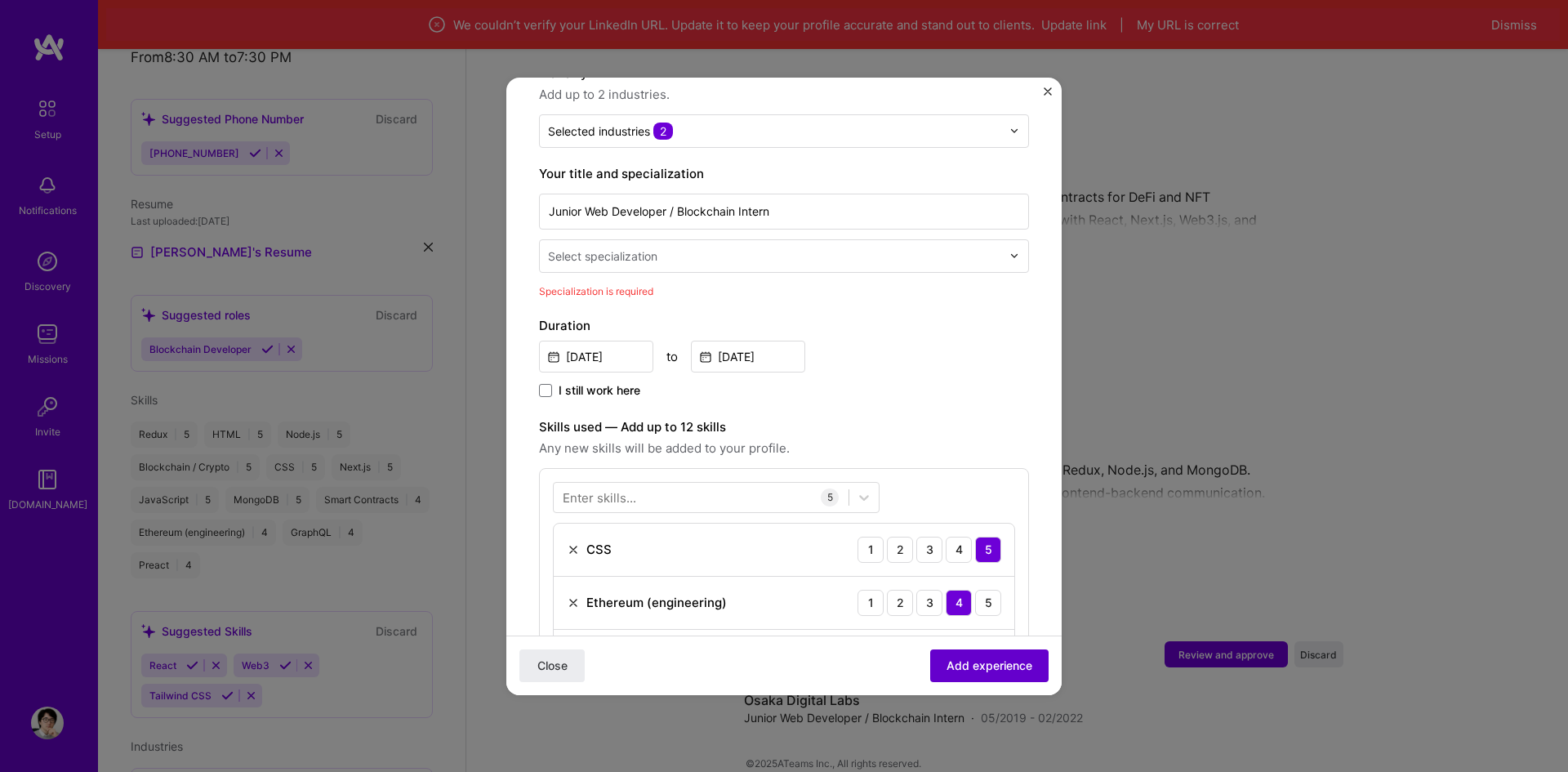
scroll to position [339, 0]
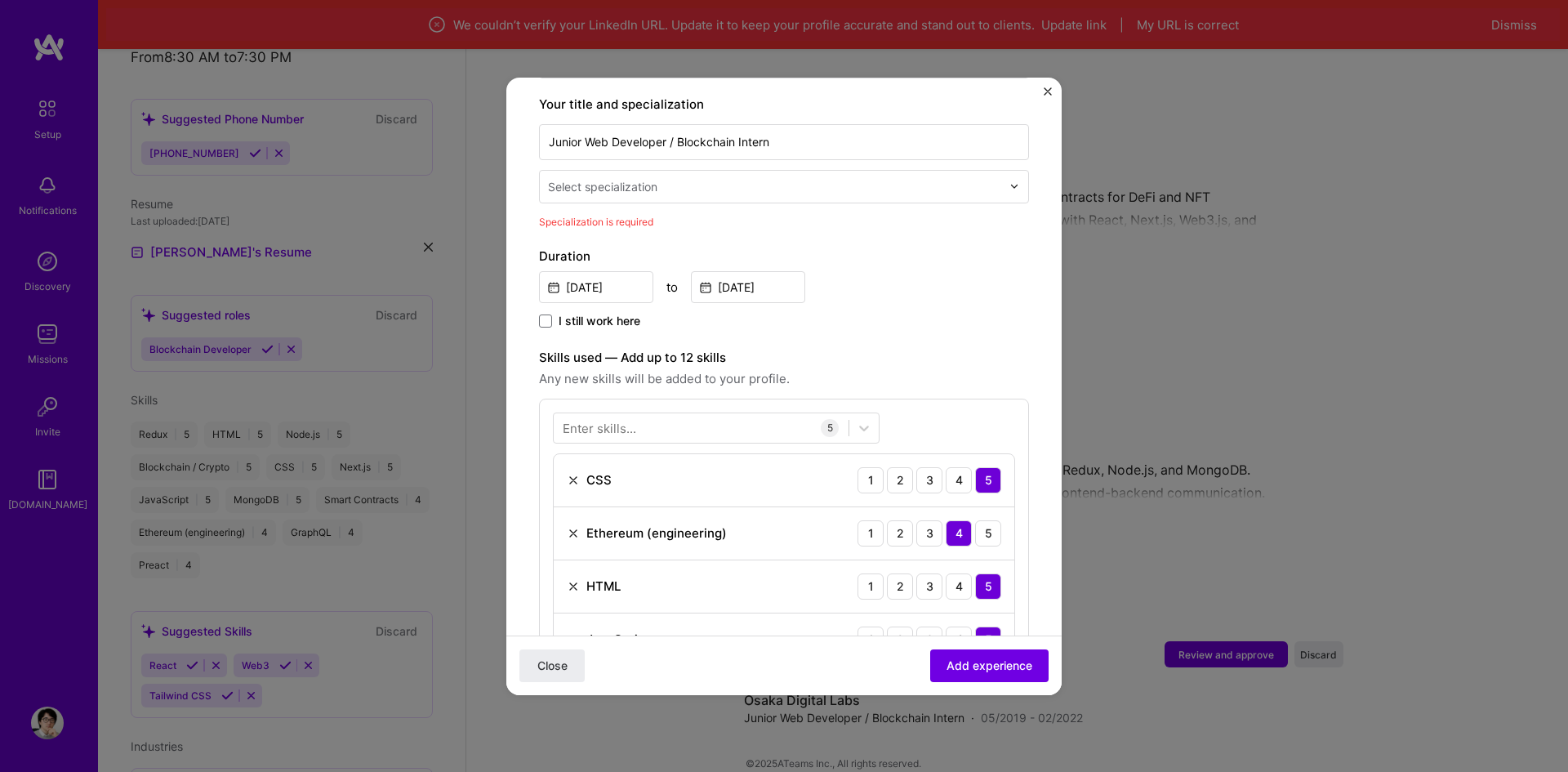
click at [644, 178] on div "Select specialization" at bounding box center [602, 186] width 109 height 17
type input "w"
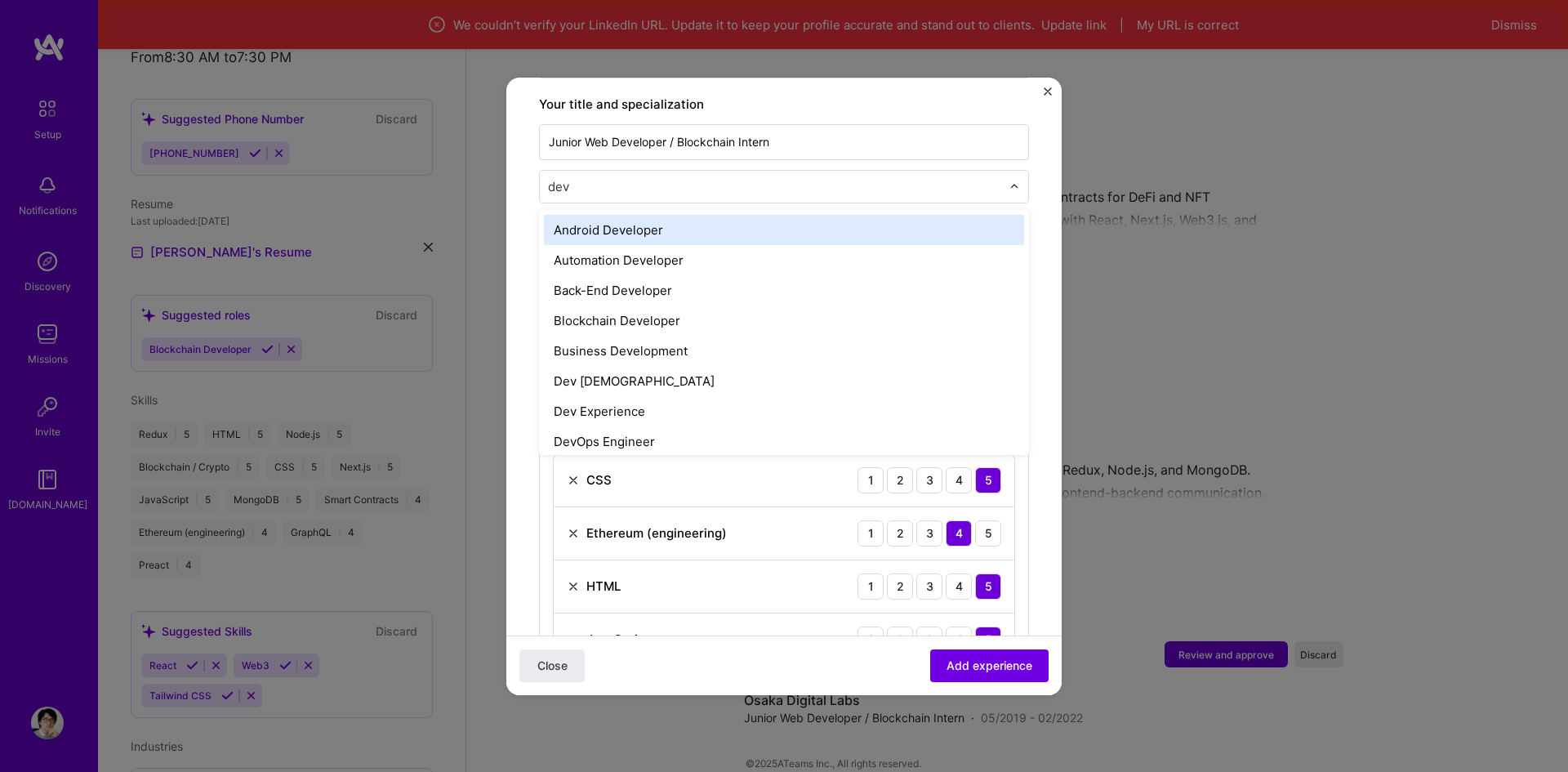
type input "deve"
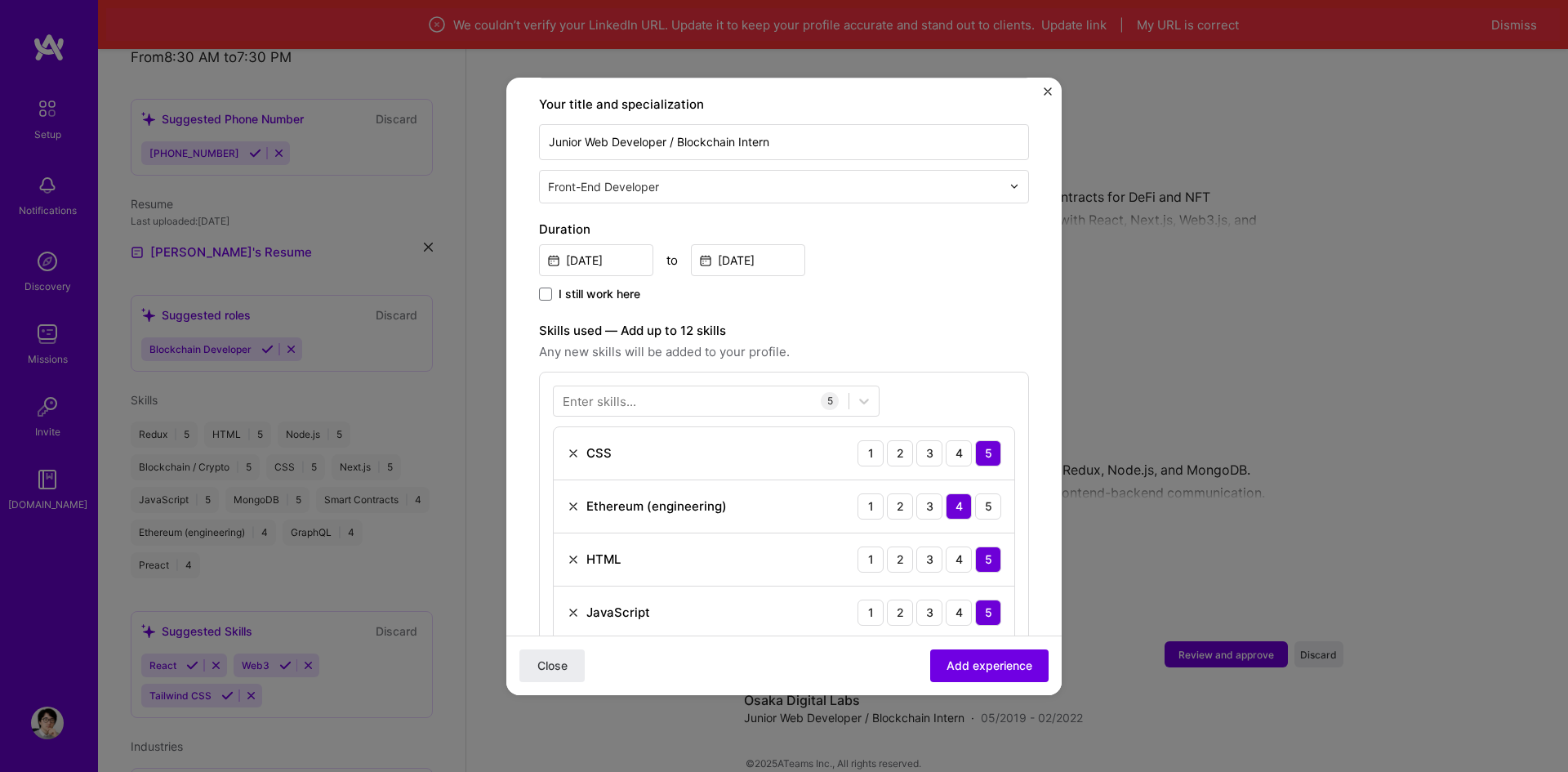
click at [684, 178] on input "text" at bounding box center [775, 186] width 456 height 17
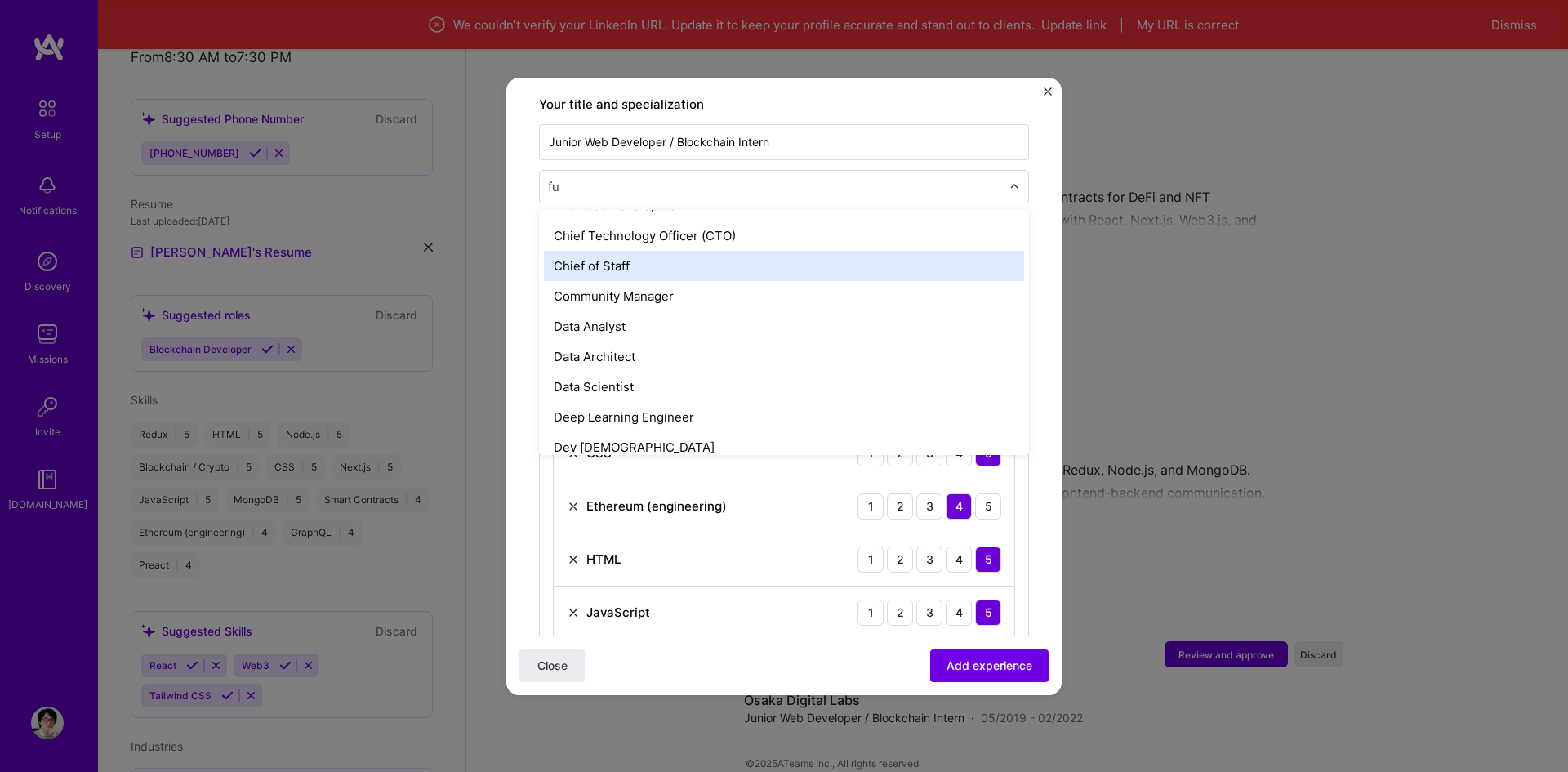
scroll to position [0, 0]
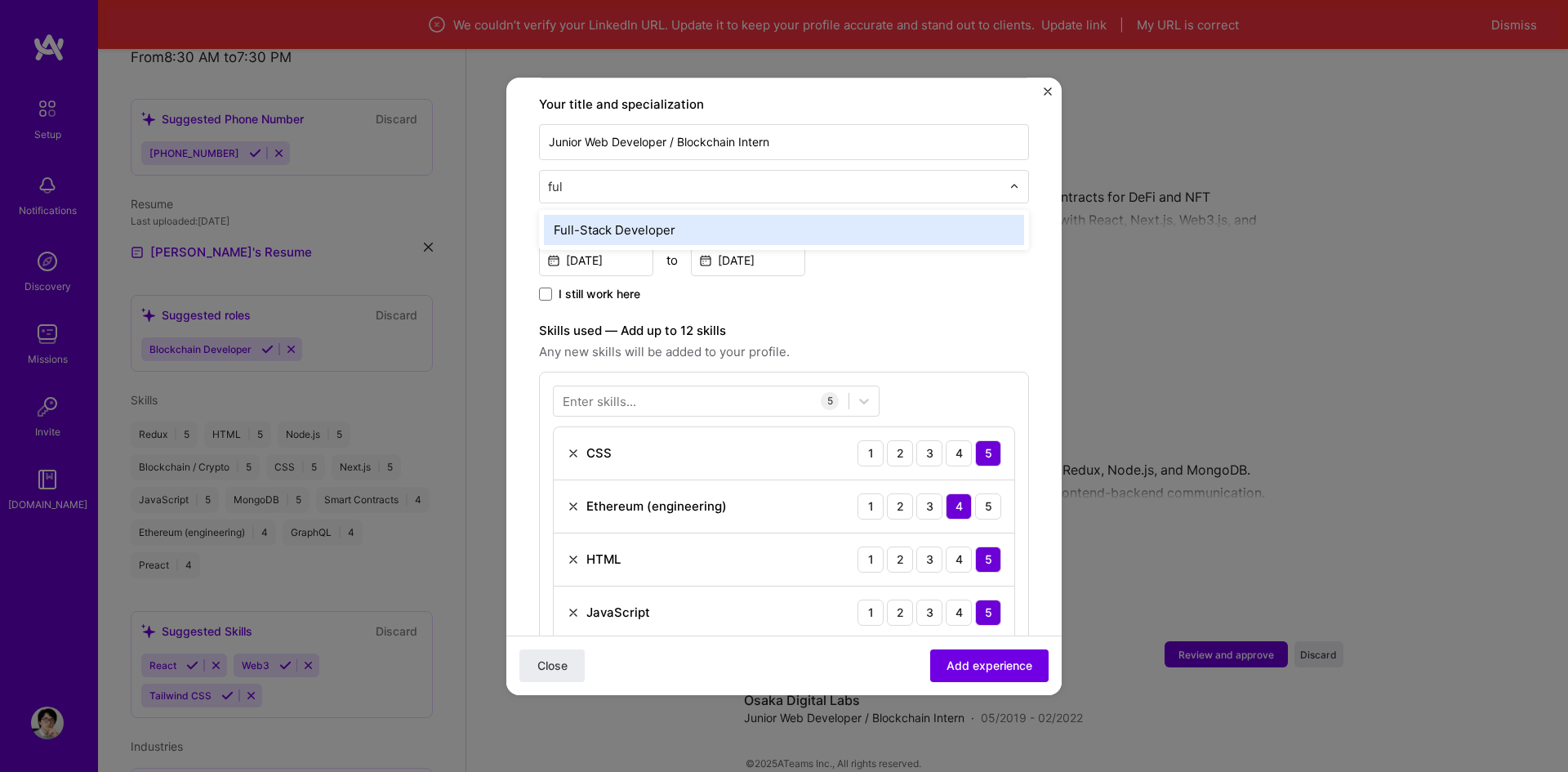
type input "full"
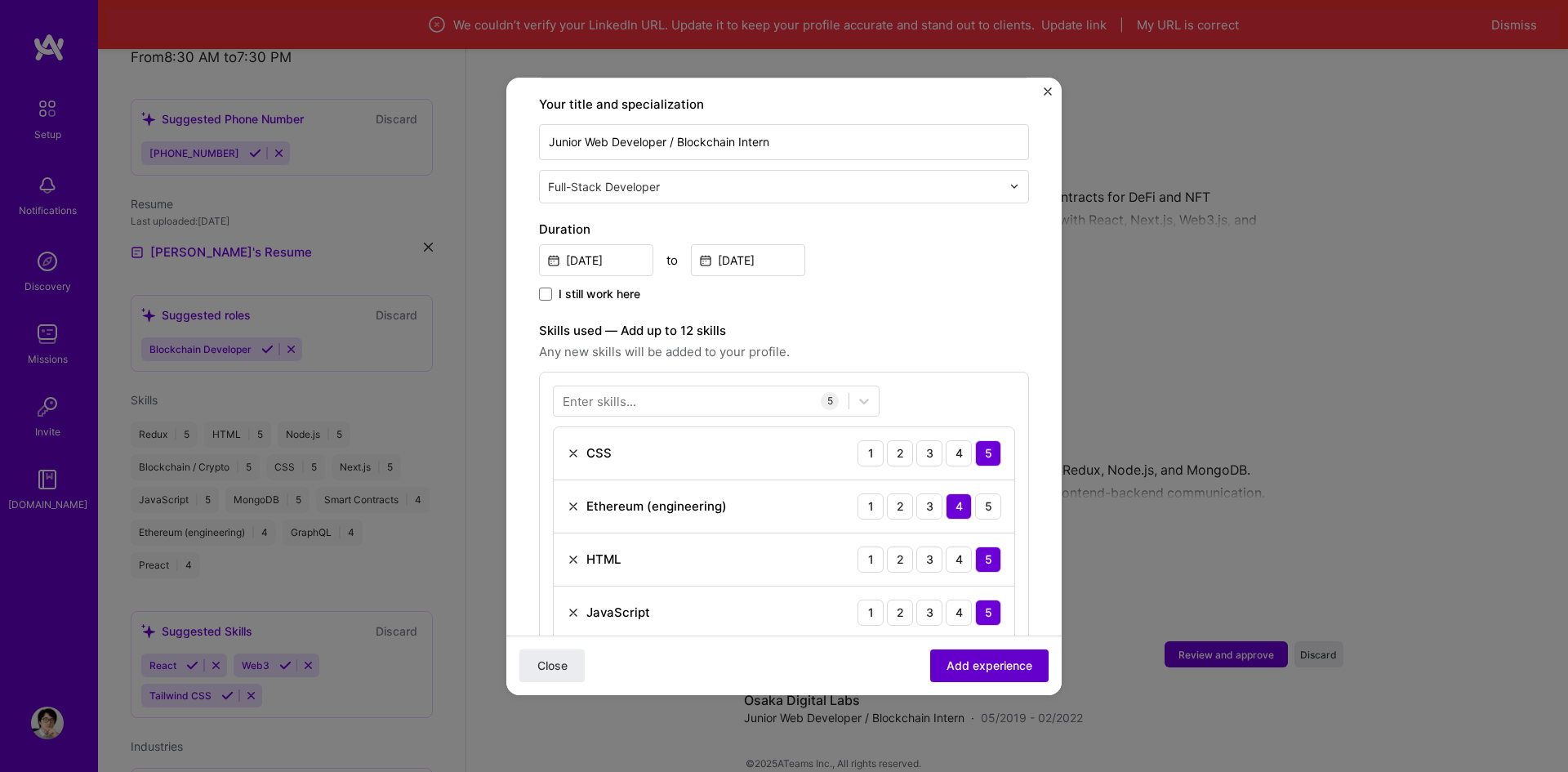
click at [954, 658] on span "Add experience" at bounding box center [988, 666] width 85 height 17
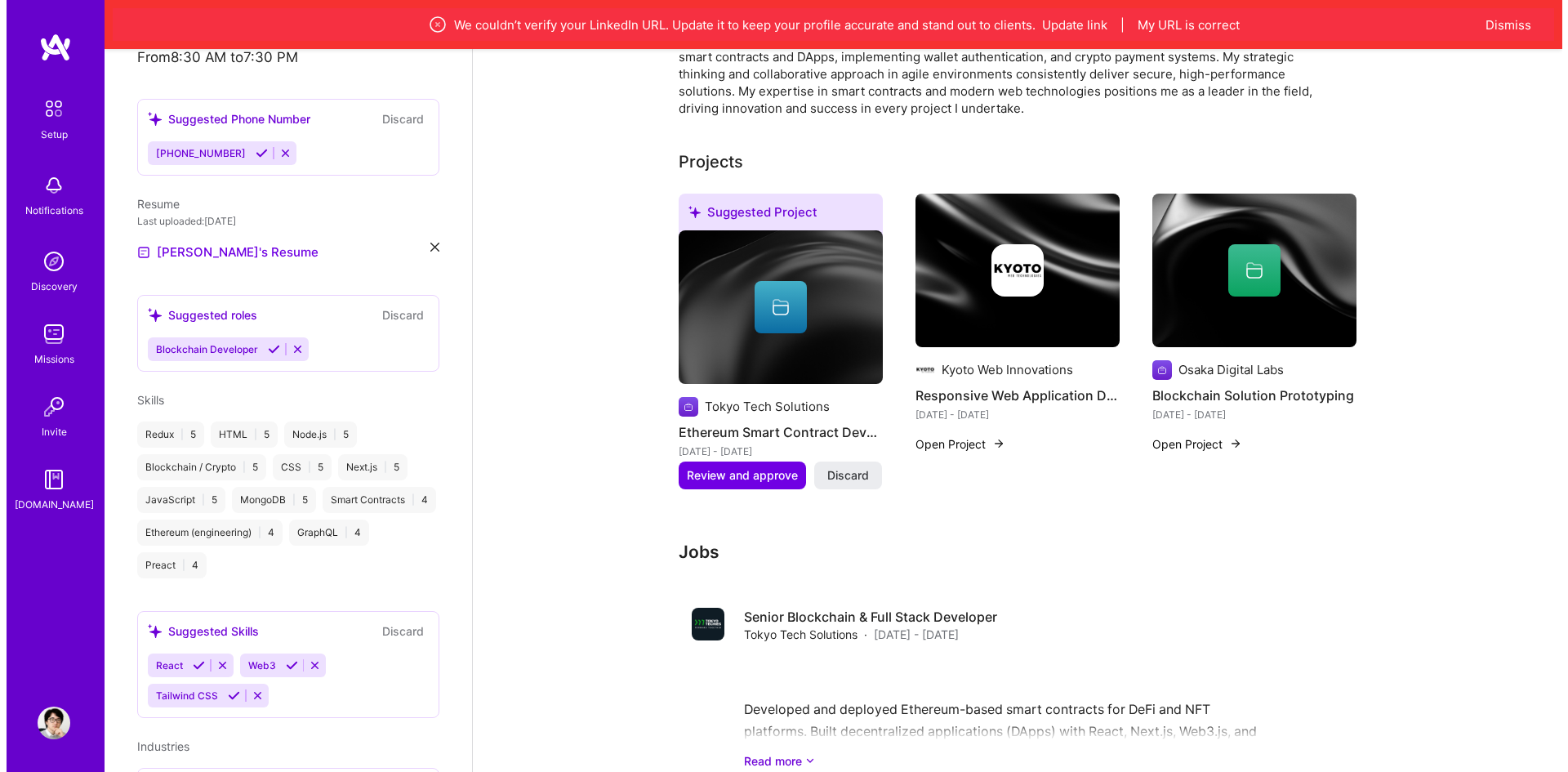
scroll to position [468, 0]
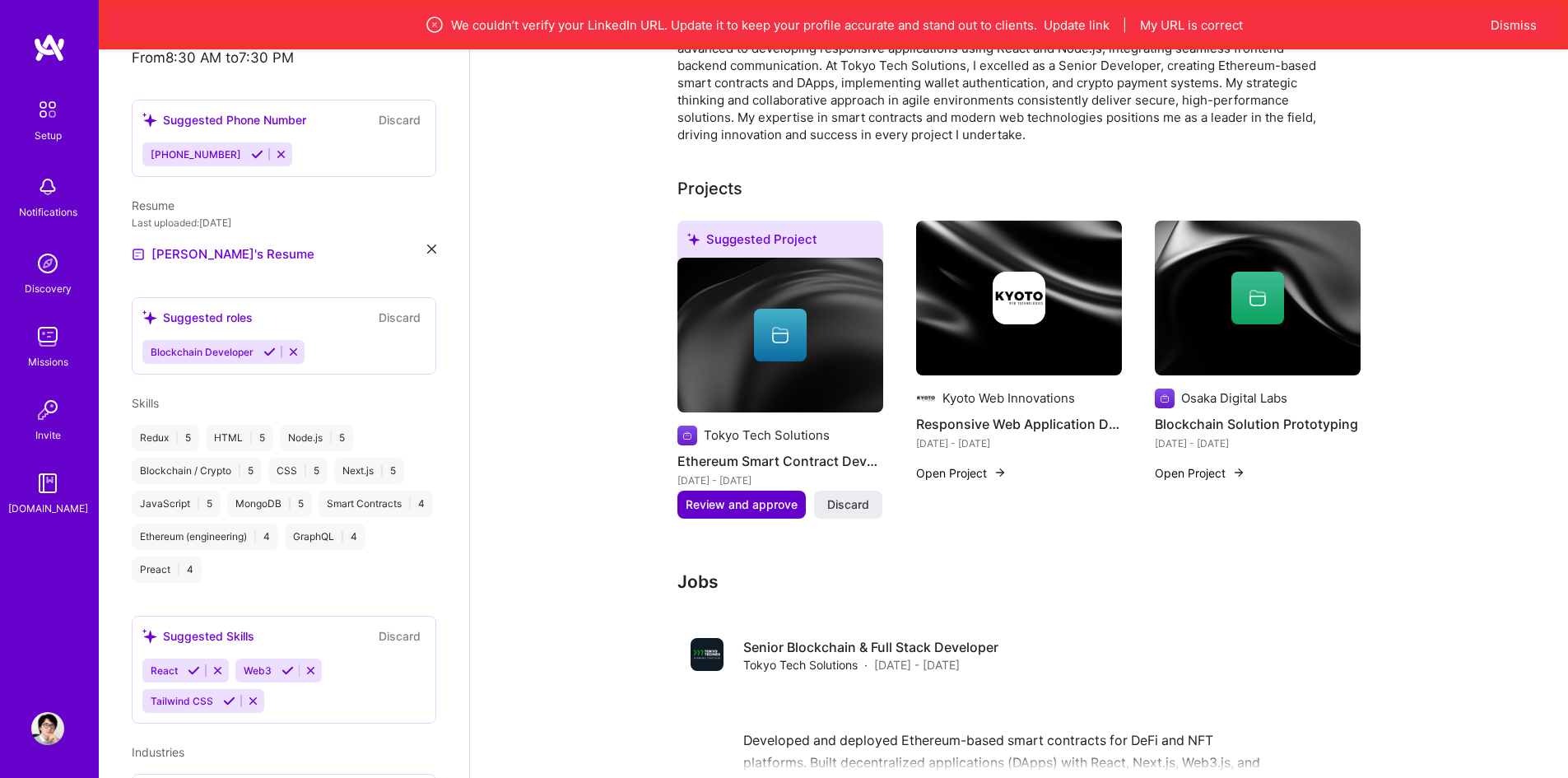
click at [741, 495] on button "Review and approve" at bounding box center [741, 504] width 129 height 28
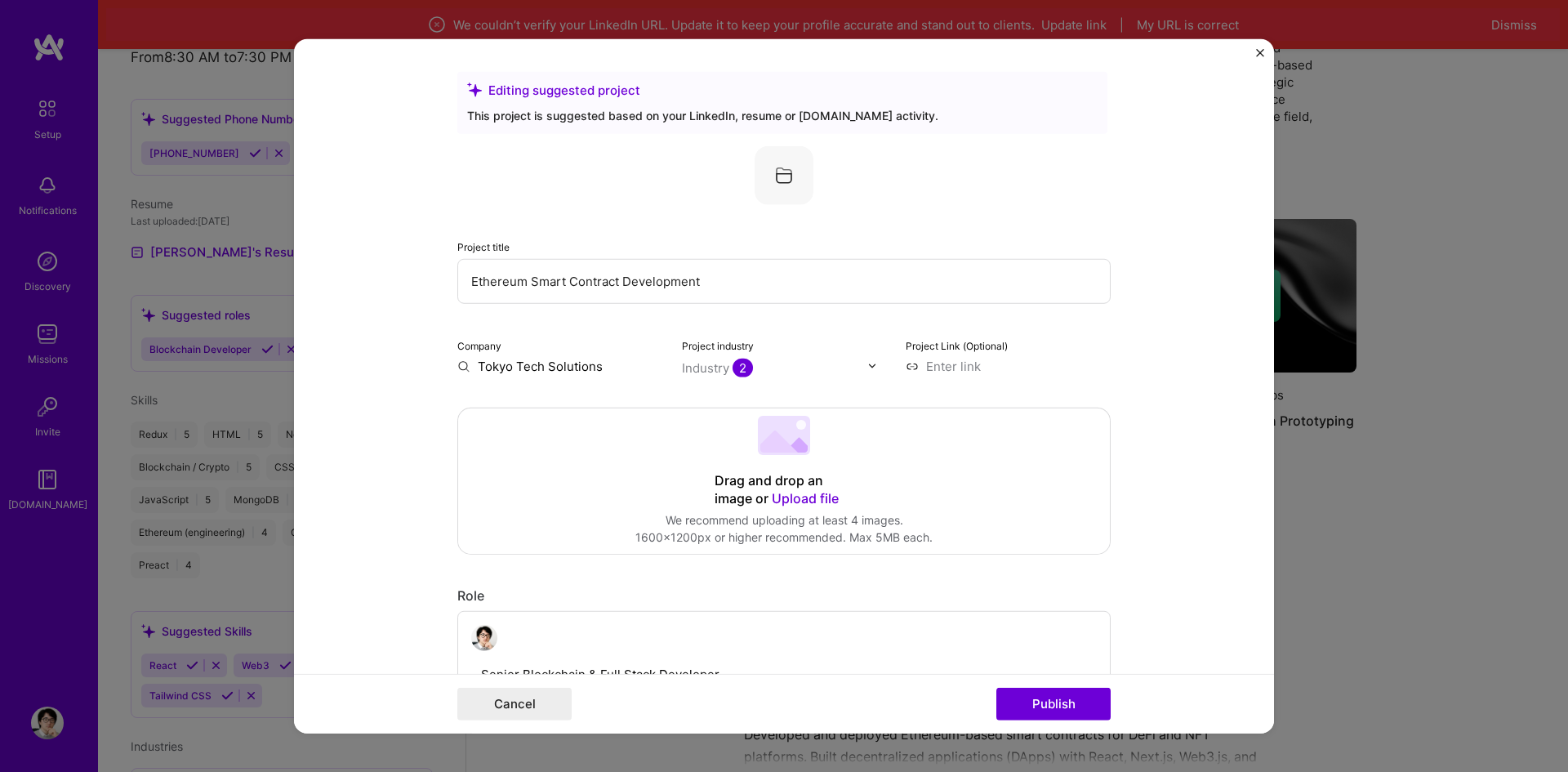
click at [662, 288] on input "Ethereum Smart Contract Development" at bounding box center [784, 280] width 653 height 45
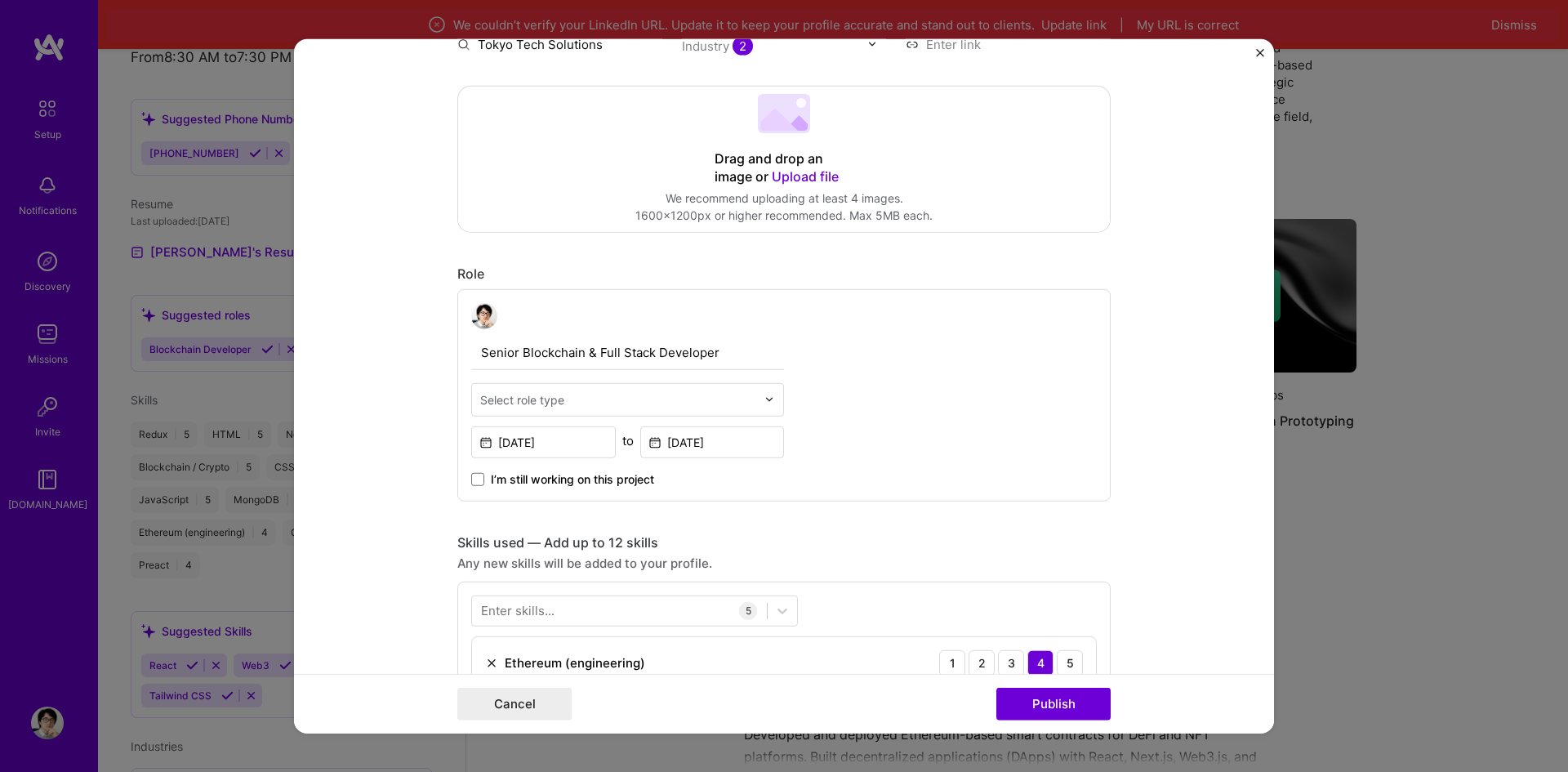
scroll to position [408, 0]
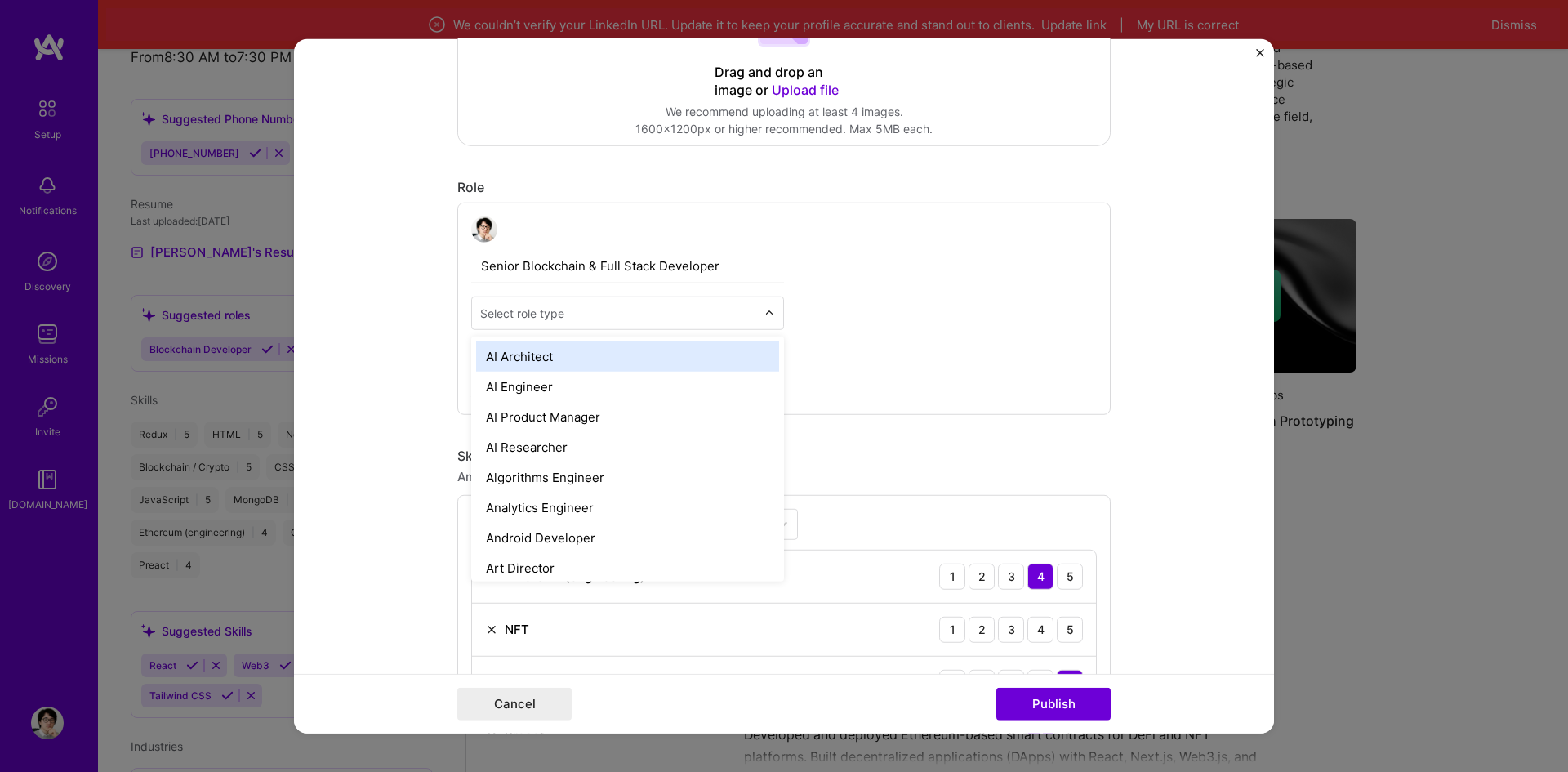
click at [673, 312] on input "text" at bounding box center [617, 312] width 276 height 17
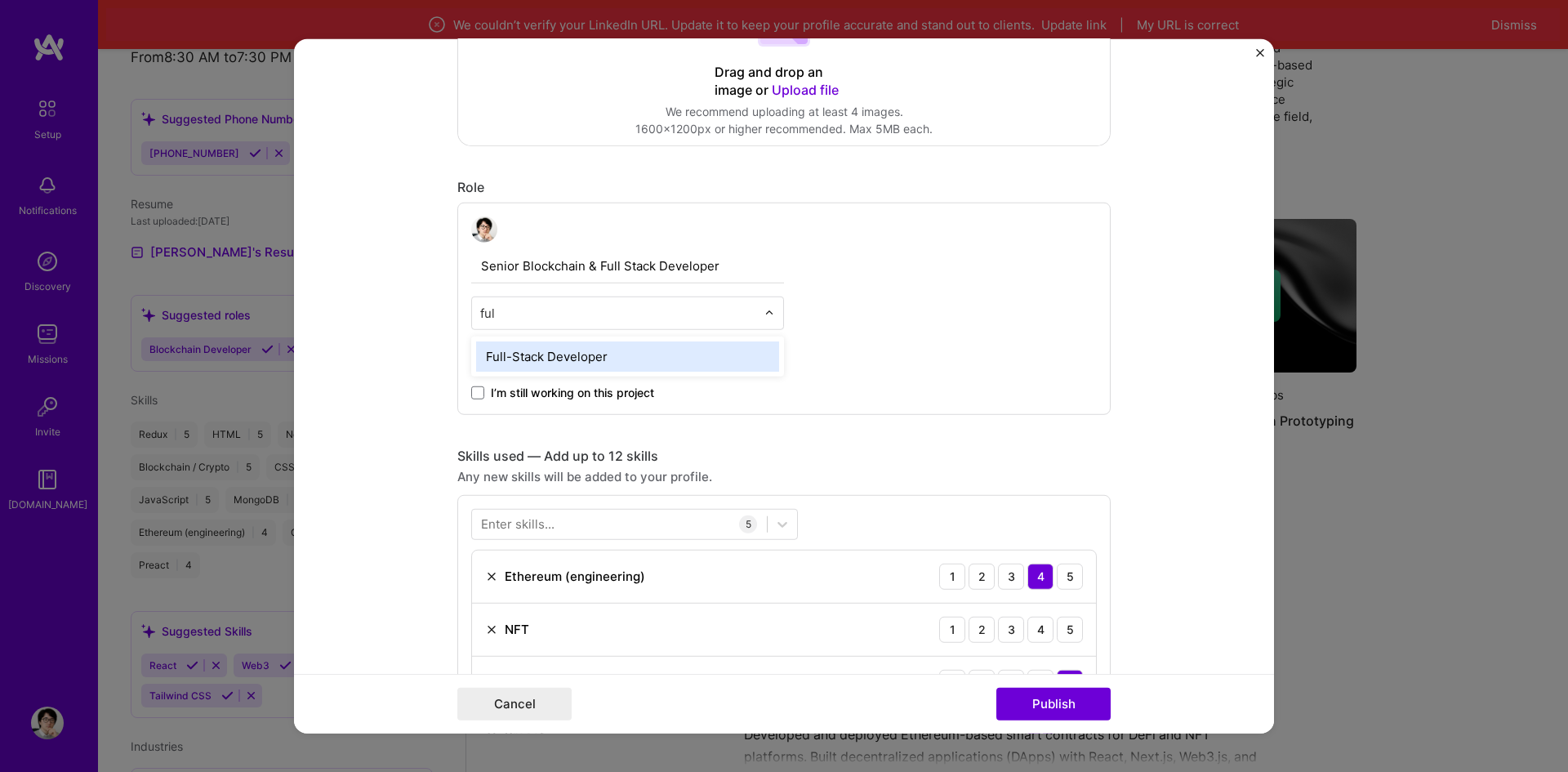
type input "full"
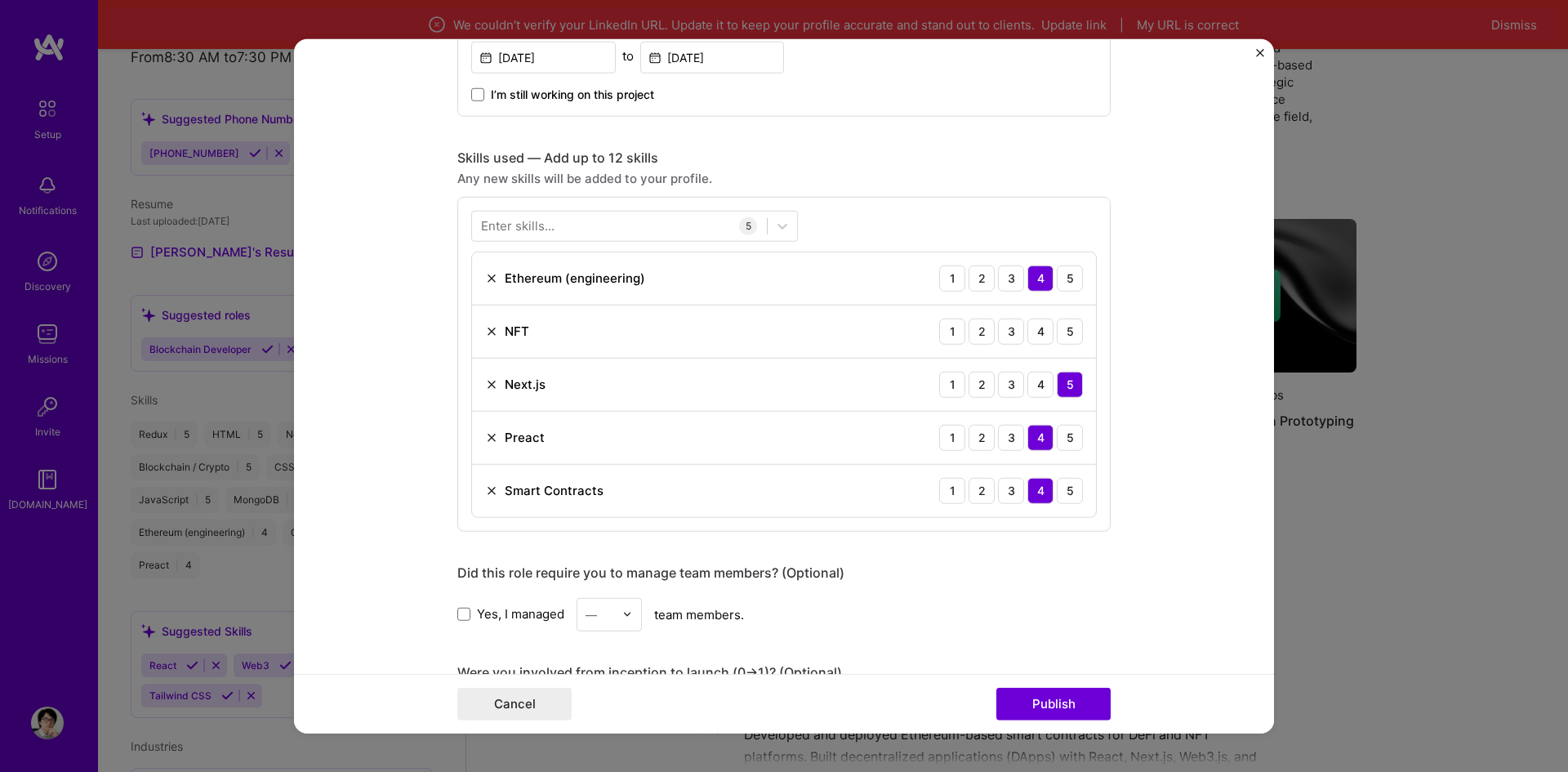
scroll to position [735, 0]
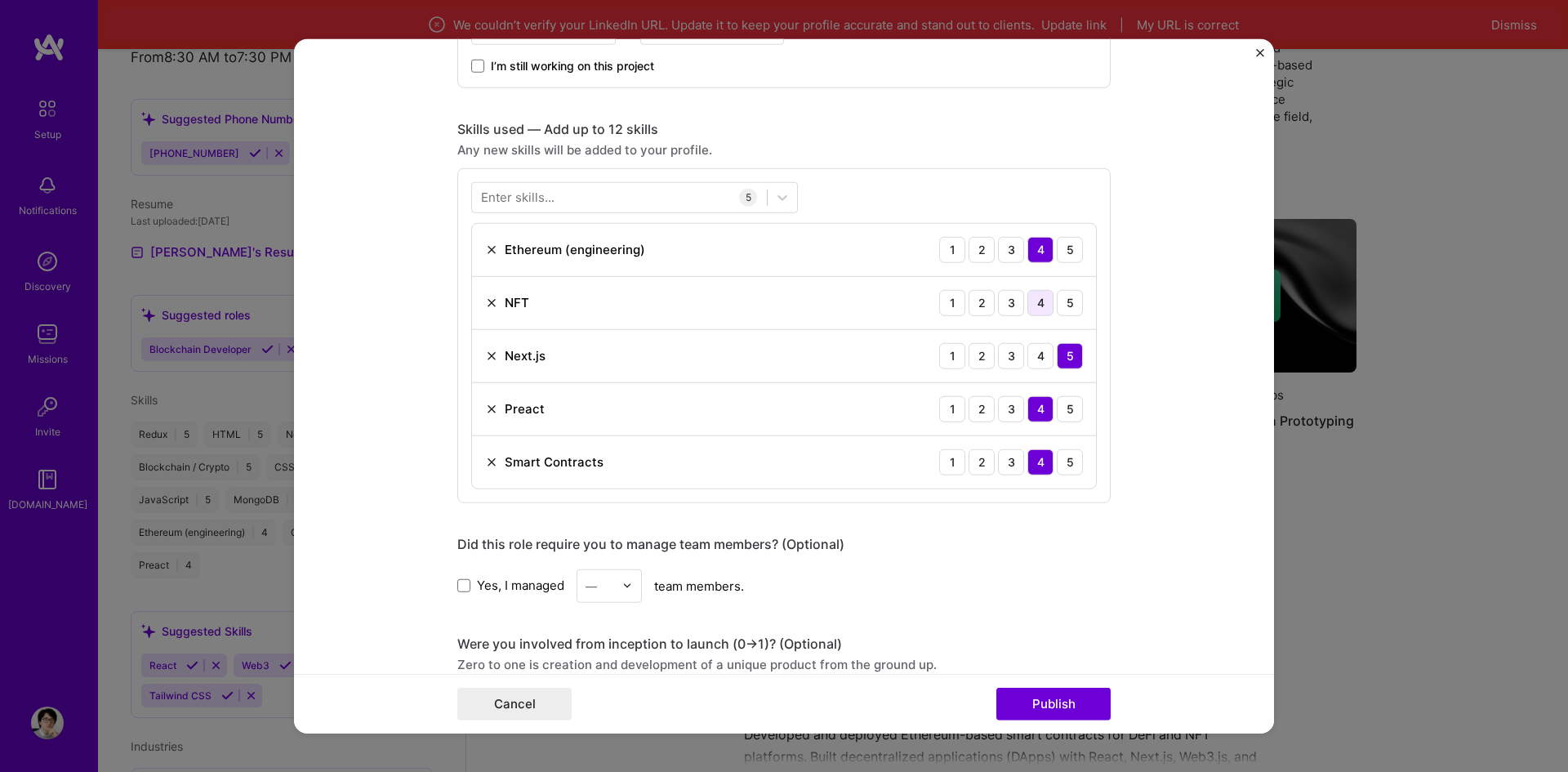
click at [1043, 302] on div "4" at bounding box center [1040, 302] width 26 height 26
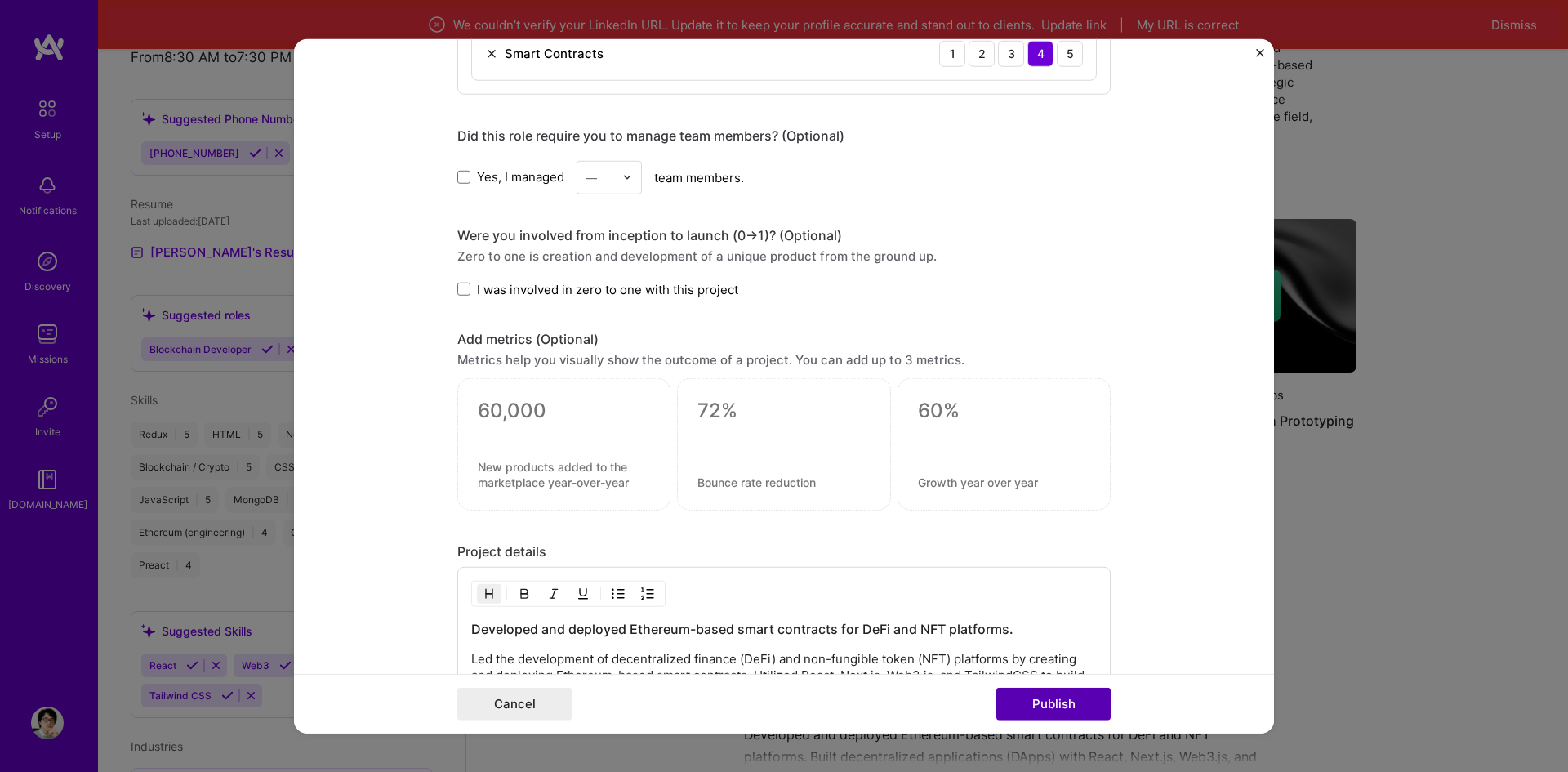
click at [1028, 705] on button "Publish" at bounding box center [1053, 704] width 115 height 33
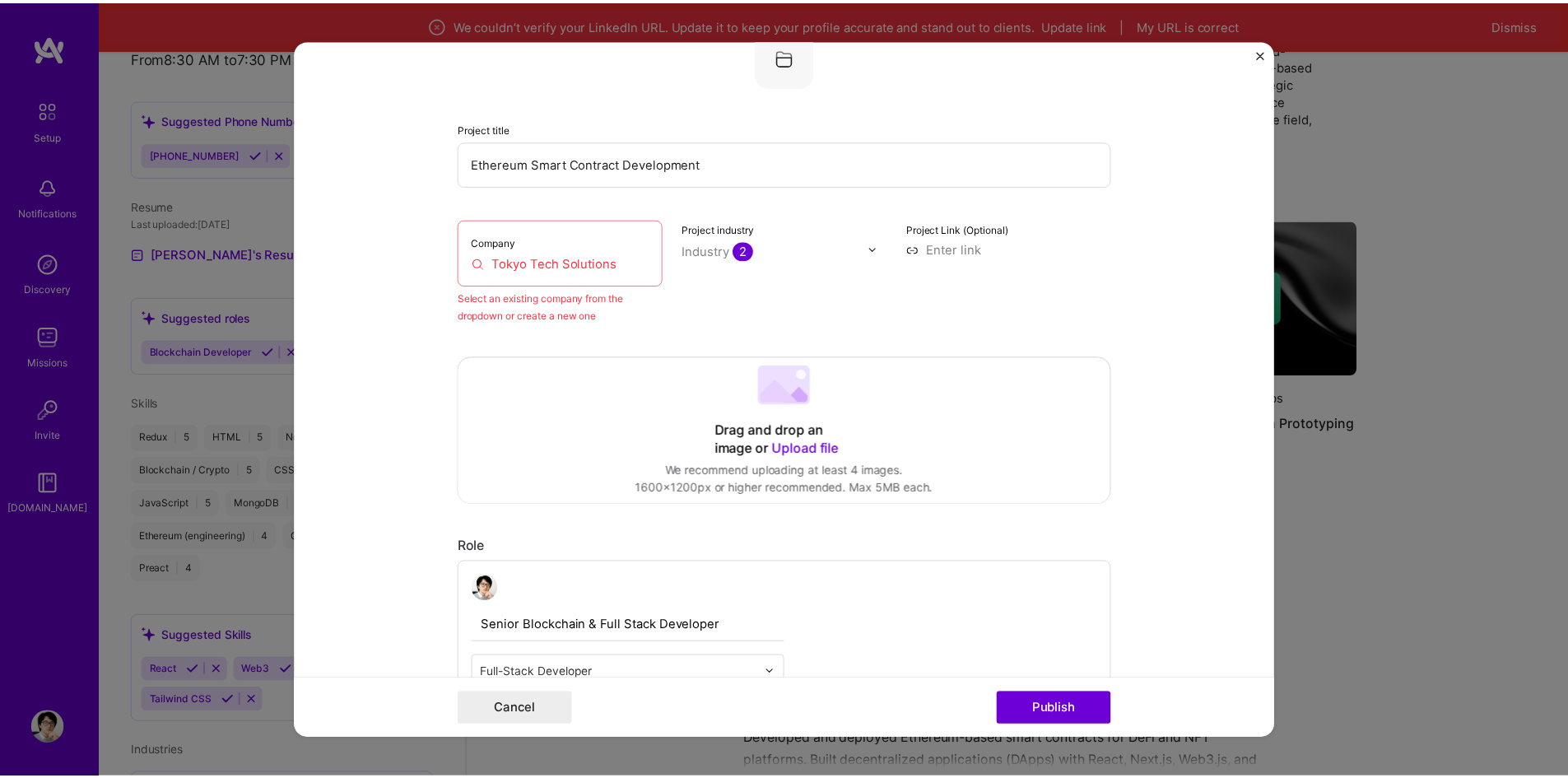
scroll to position [108, 0]
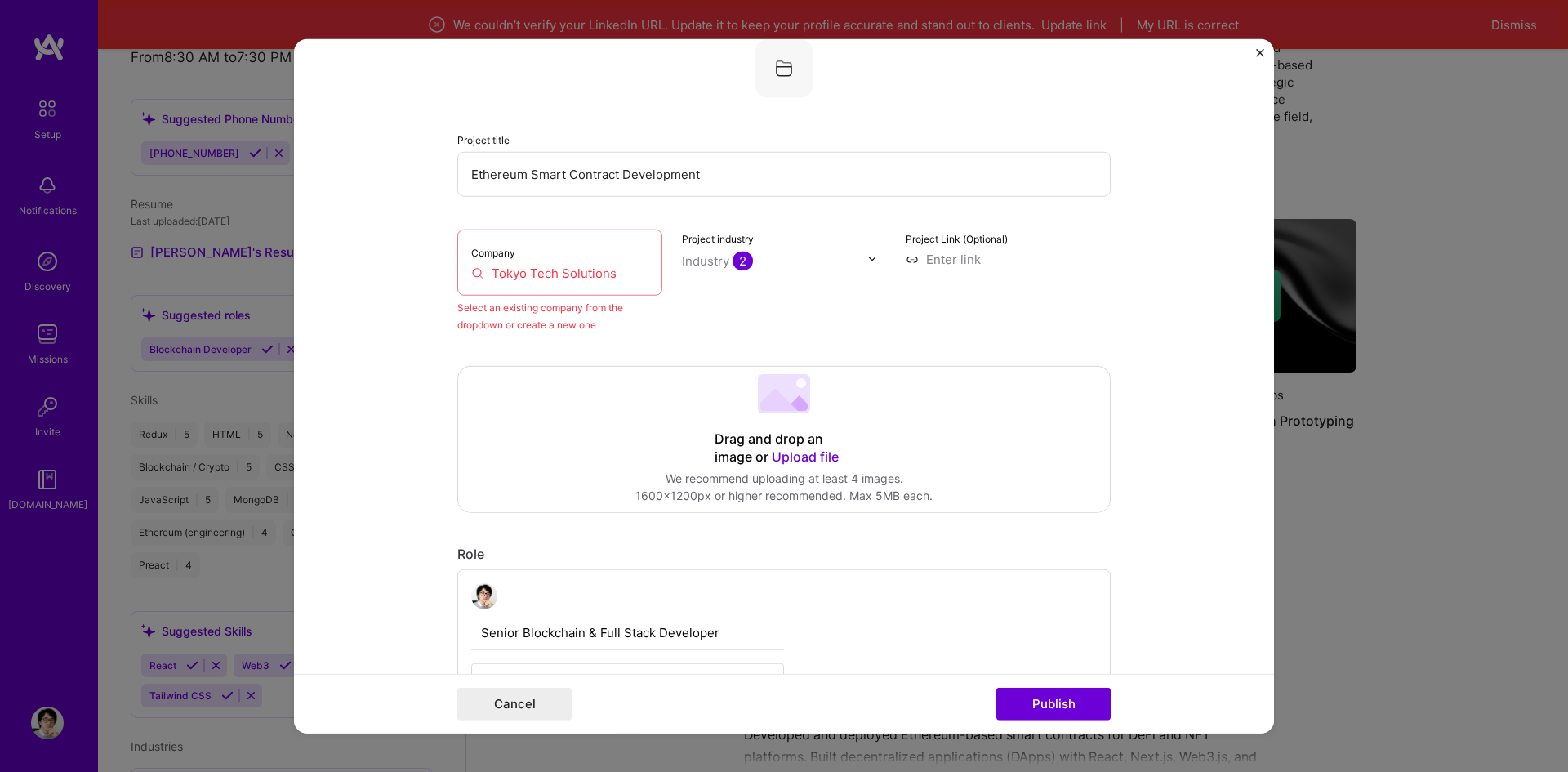
click at [576, 278] on input "Tokyo Tech Solutions" at bounding box center [560, 272] width 177 height 17
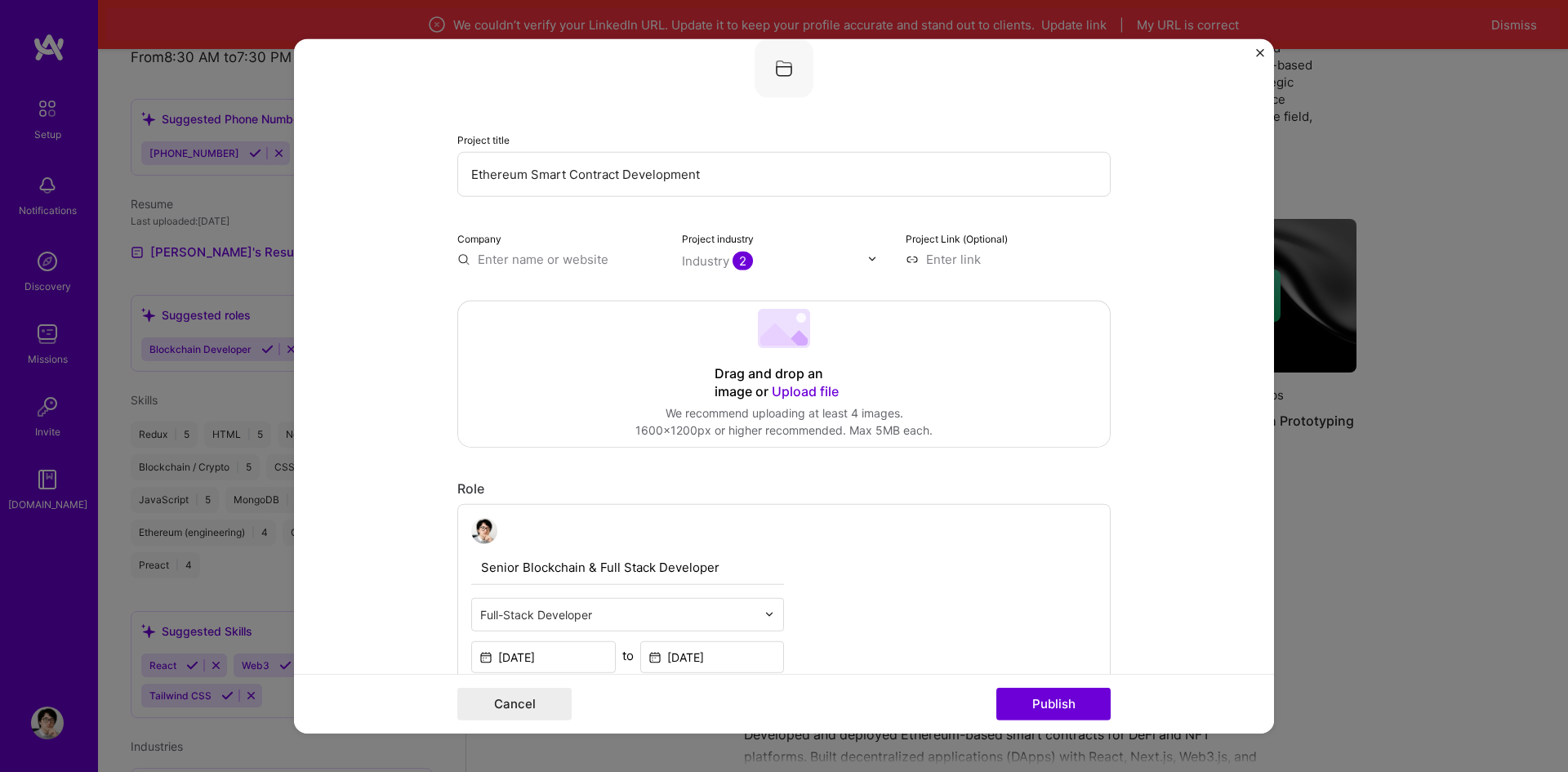
click at [559, 267] on input "text" at bounding box center [559, 258] width 205 height 17
paste input "Tokyo Tech Solutions"
type input "Tokyo Tech Solutions"
click at [541, 261] on input "Tokyo Tech Solutions" at bounding box center [559, 258] width 205 height 17
click at [612, 296] on div "Tokyo Tech Solutions" at bounding box center [618, 296] width 140 height 28
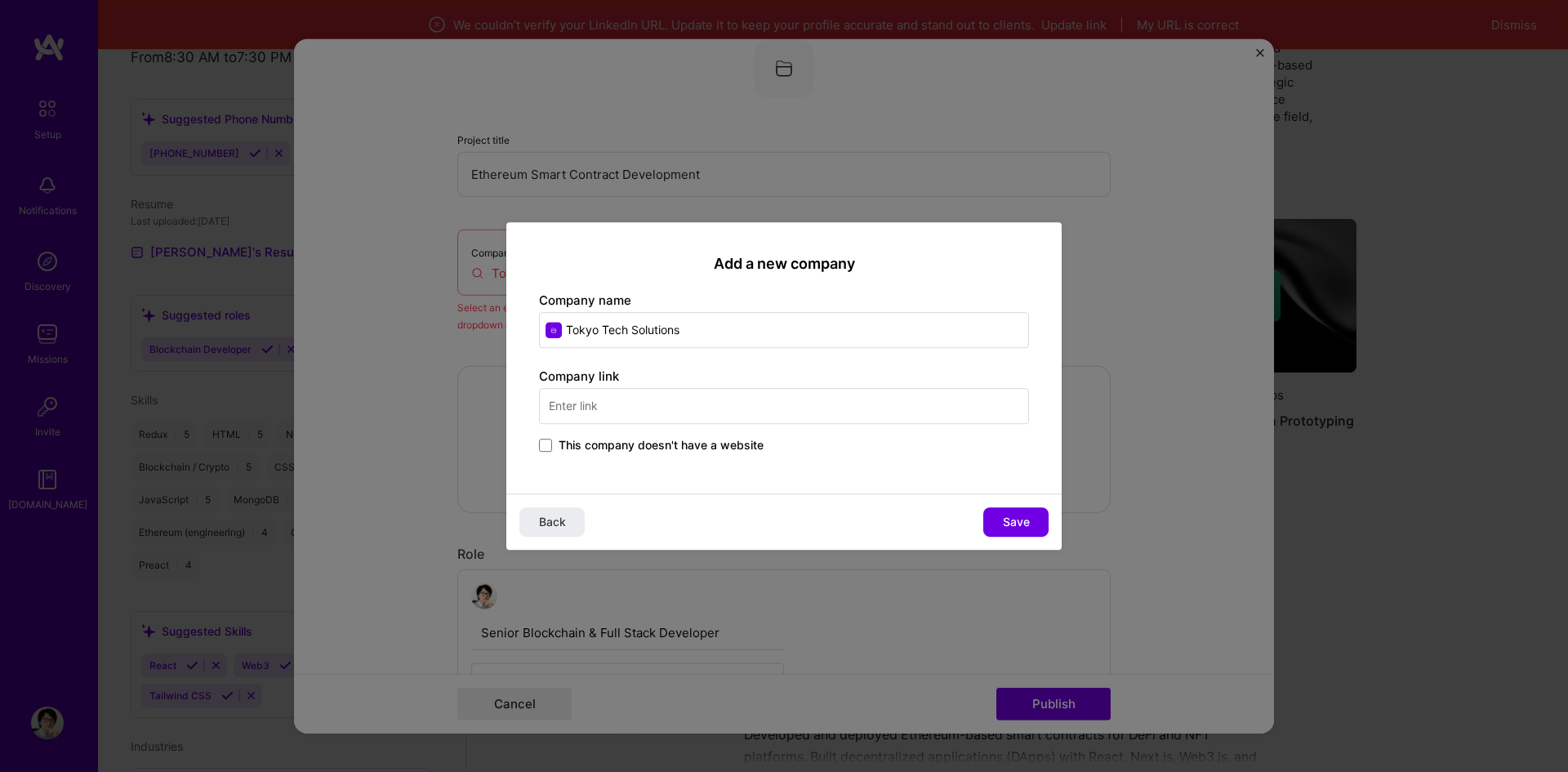
click at [661, 405] on input "text" at bounding box center [784, 406] width 490 height 36
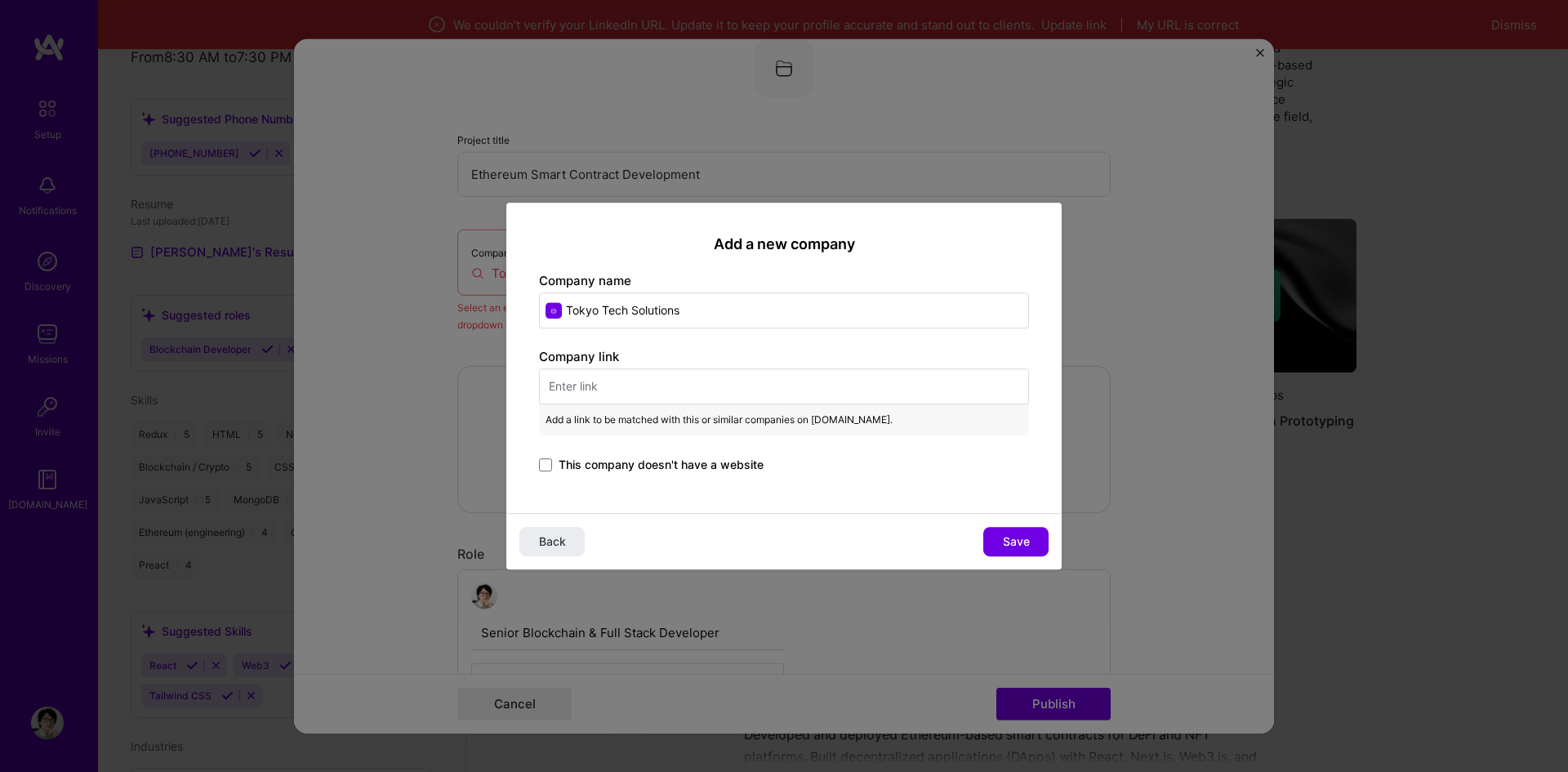
paste input "https://www.tokyotechies.com/?utm_source=chatgpt.com"
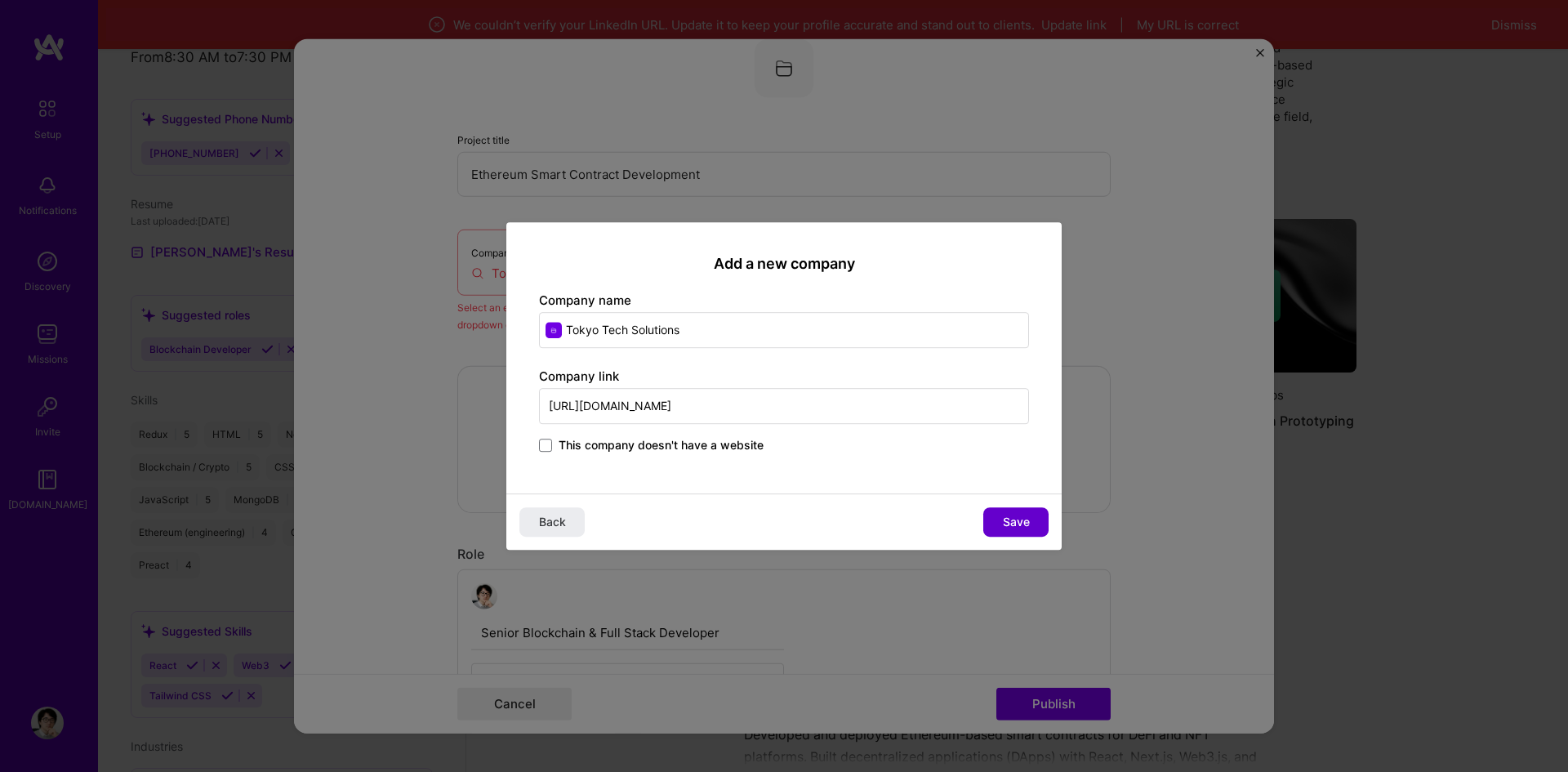
type input "https://www.tokyotechies.com/"
click at [1007, 518] on span "Save" at bounding box center [1016, 522] width 27 height 17
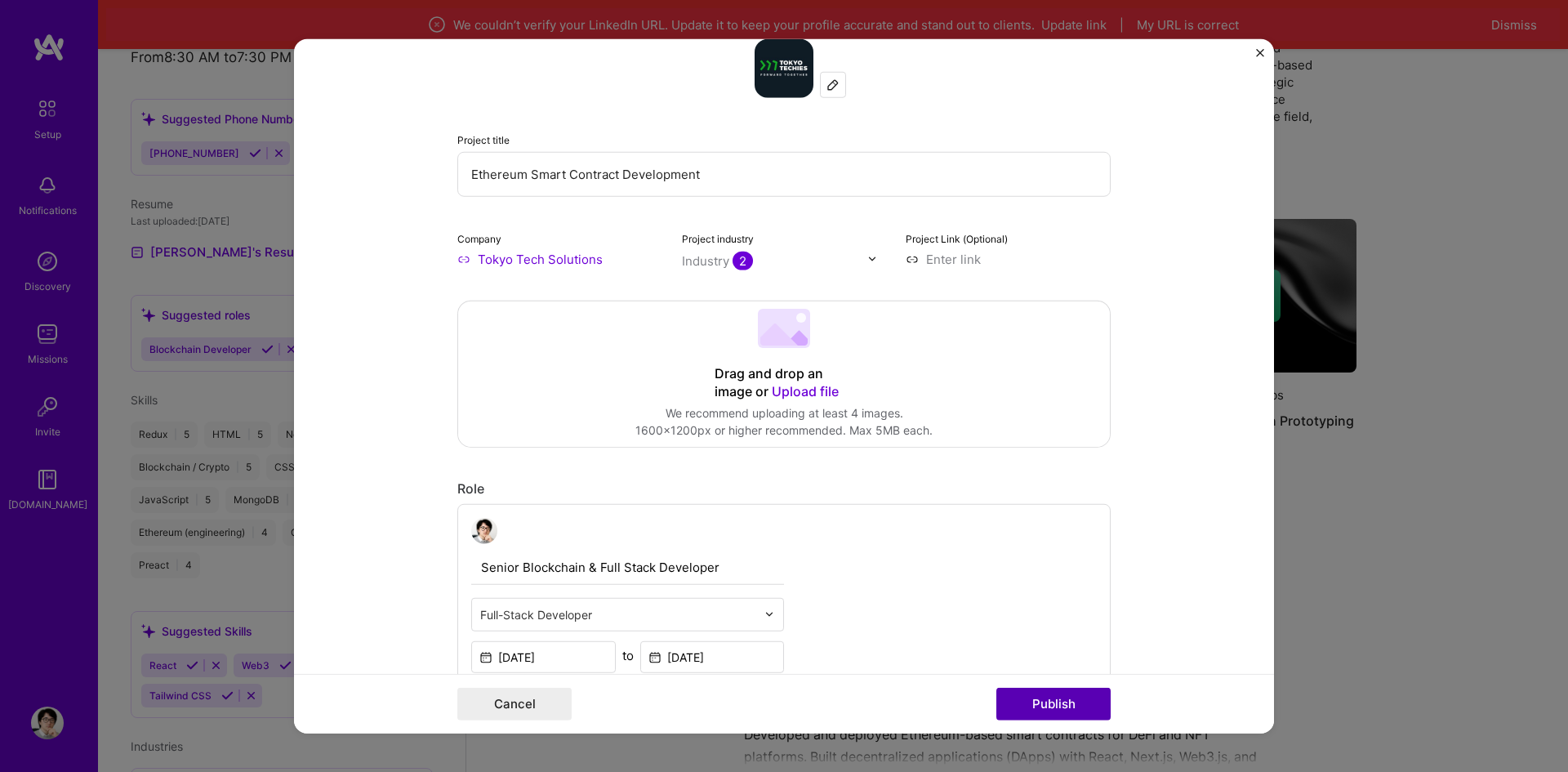
click at [1057, 696] on button "Publish" at bounding box center [1053, 704] width 115 height 33
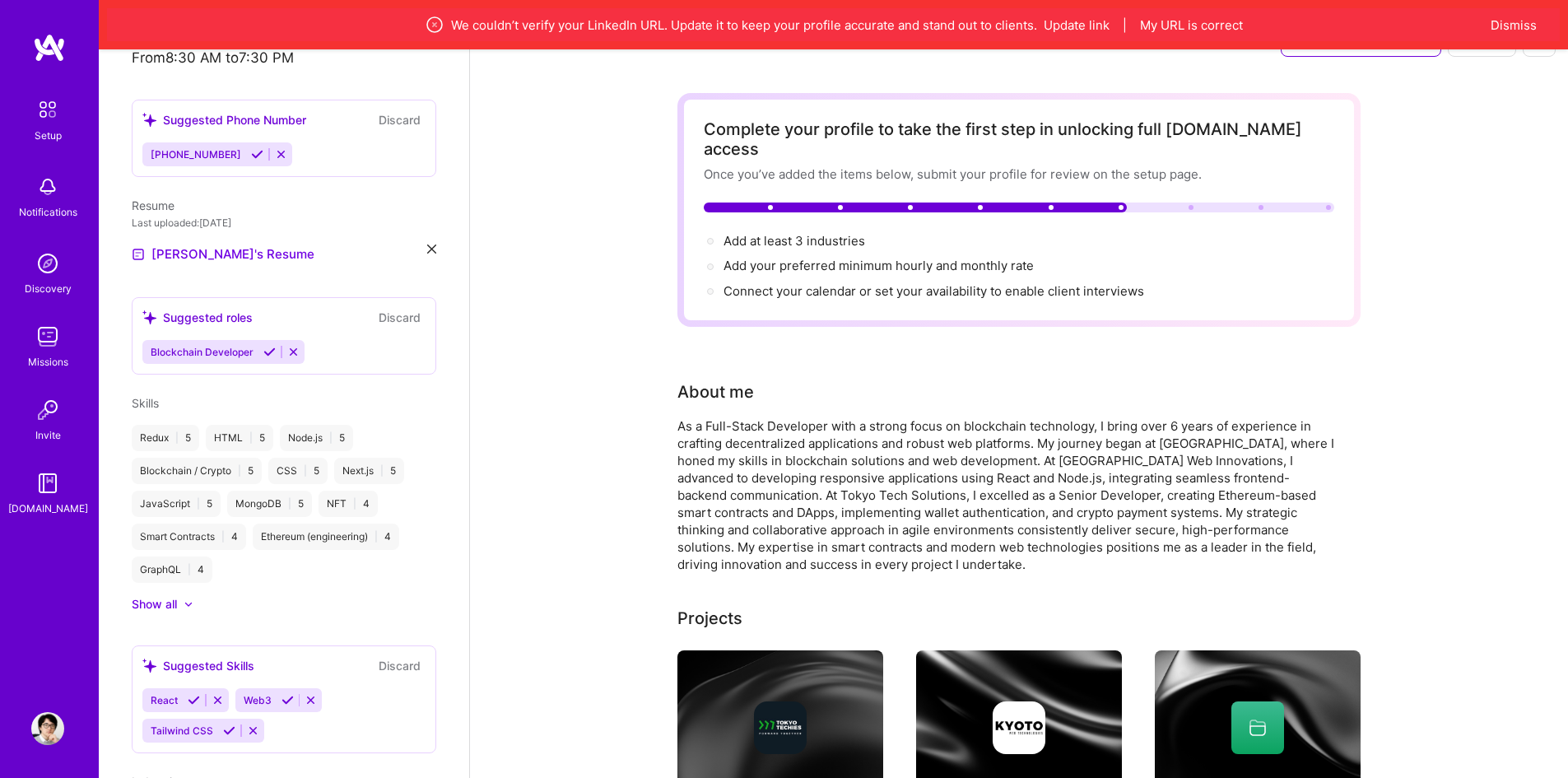
scroll to position [0, 0]
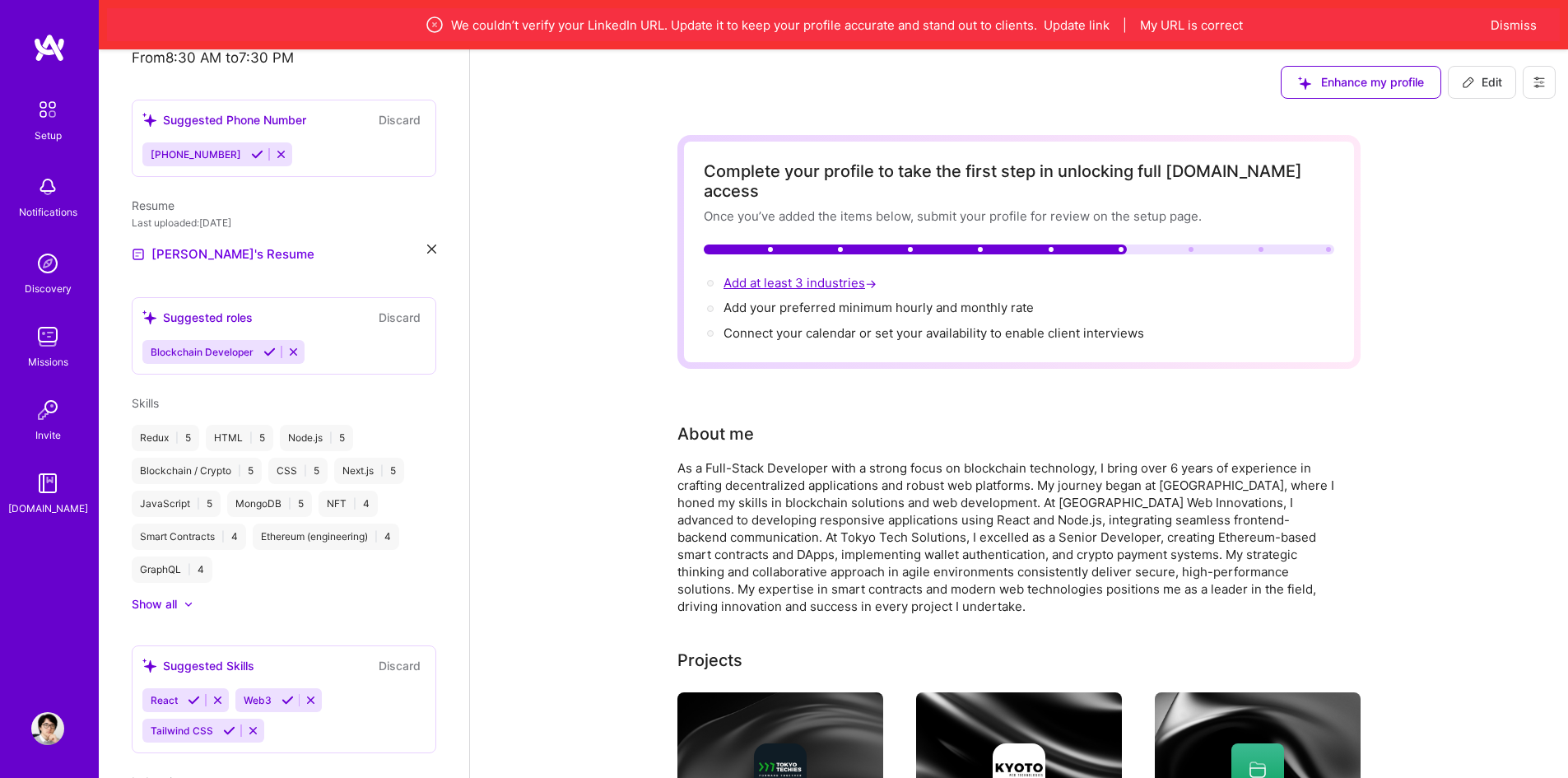
click at [800, 275] on span "Add at least 3 industries →" at bounding box center [801, 282] width 156 height 16
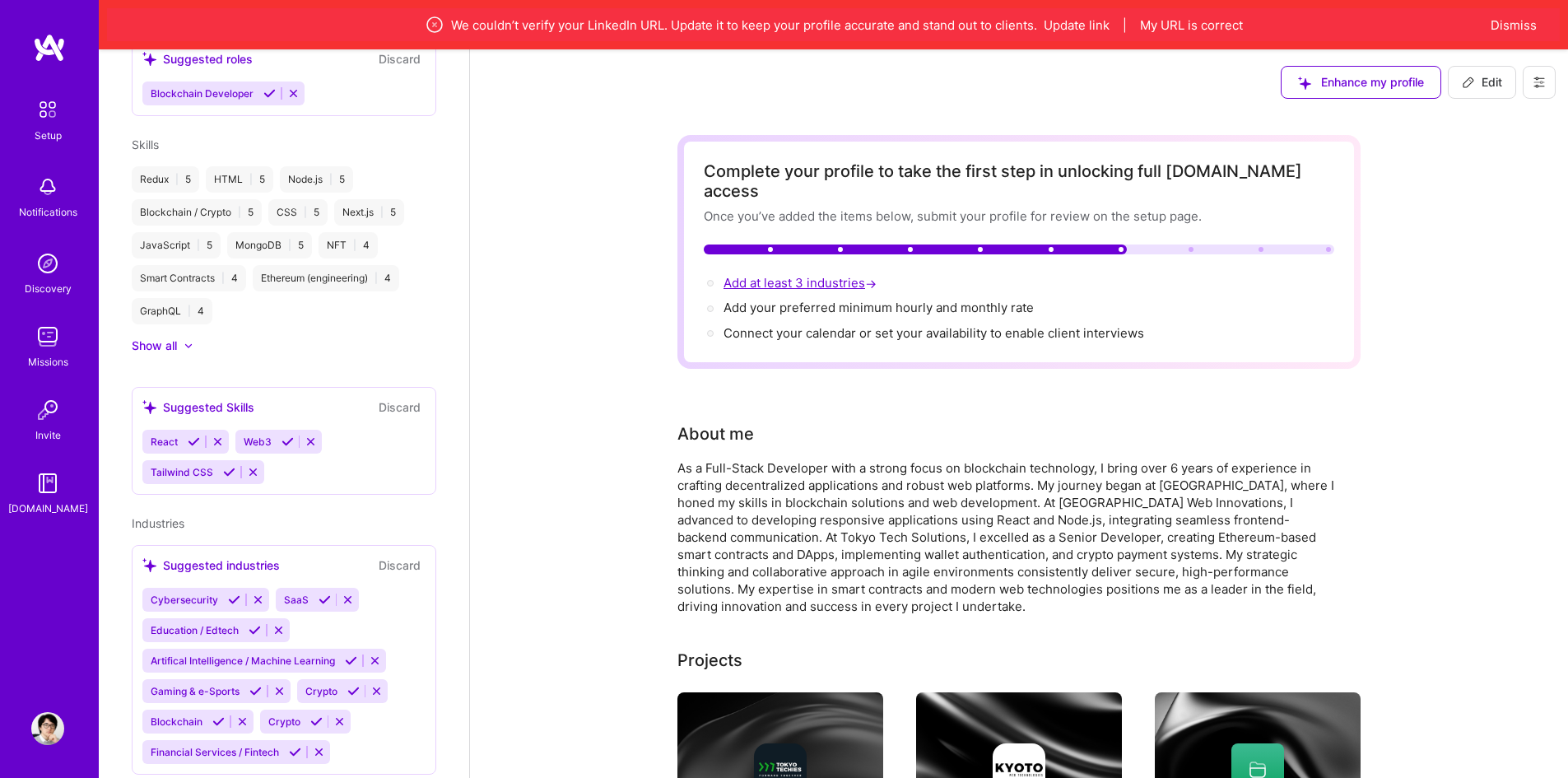
select select "US"
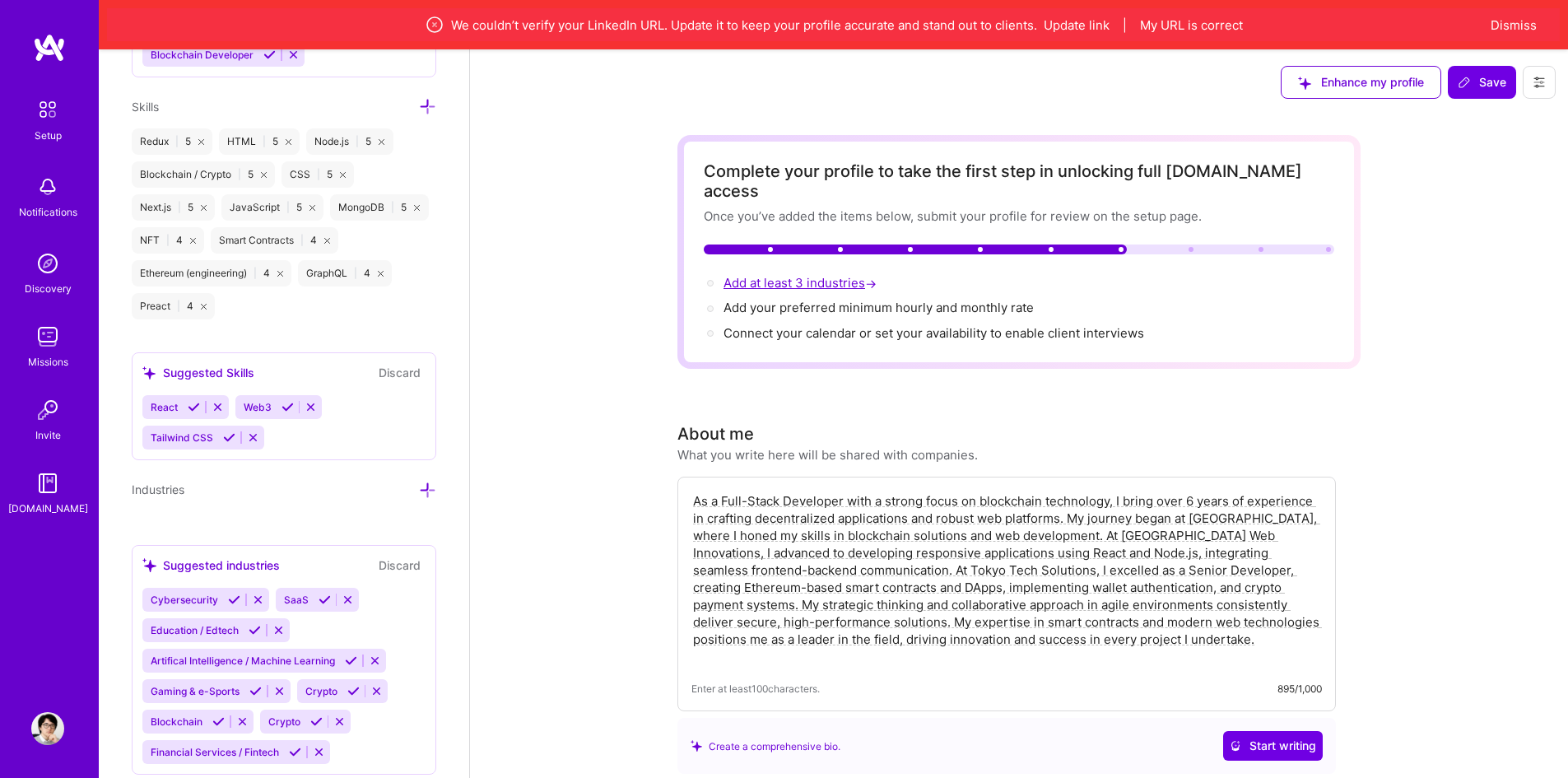
click at [774, 275] on span "Add at least 3 industries →" at bounding box center [801, 282] width 156 height 16
click at [794, 300] on span "Add your preferred minimum hourly and monthly rate →" at bounding box center [886, 307] width 326 height 16
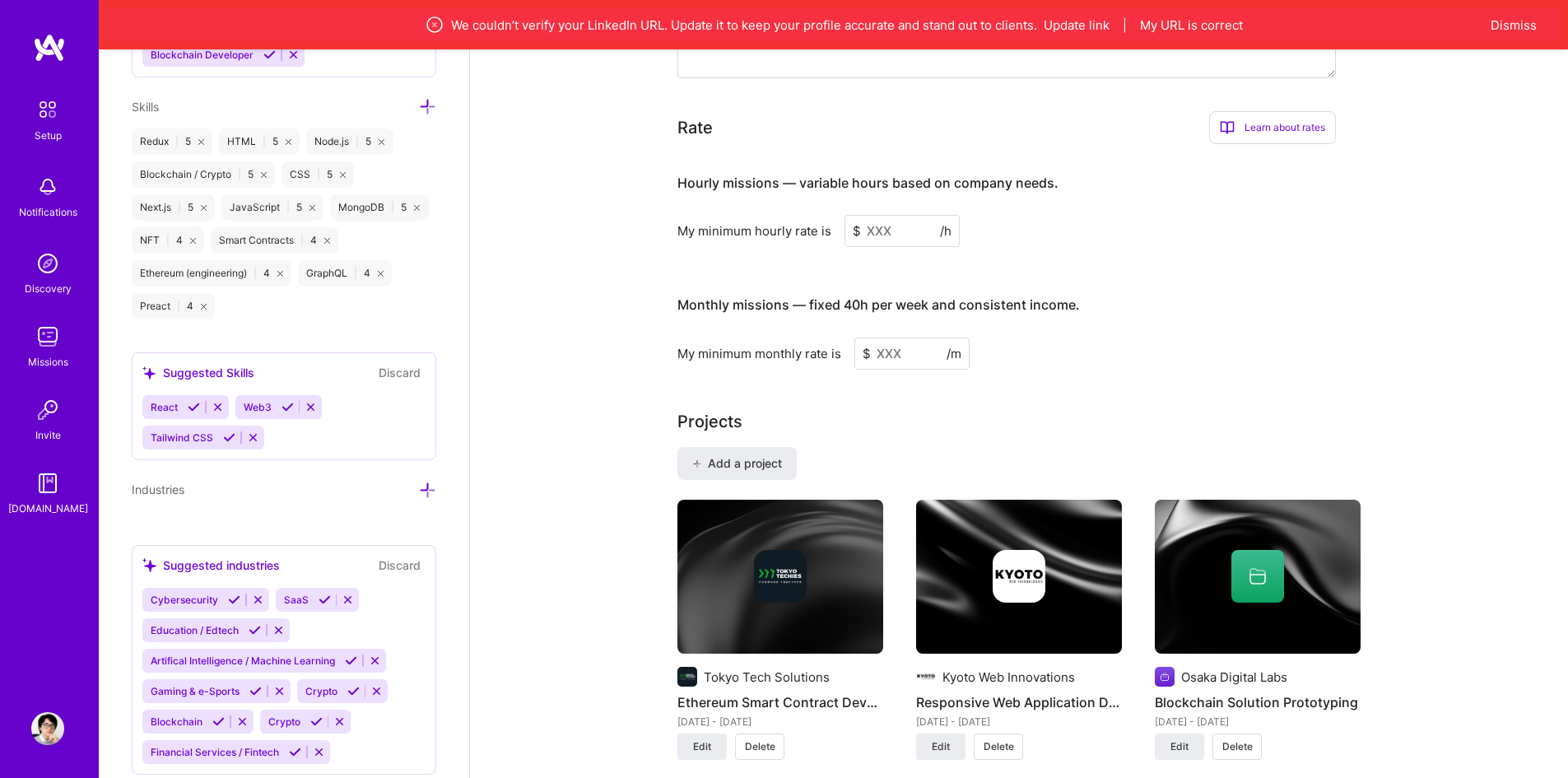
scroll to position [932, 0]
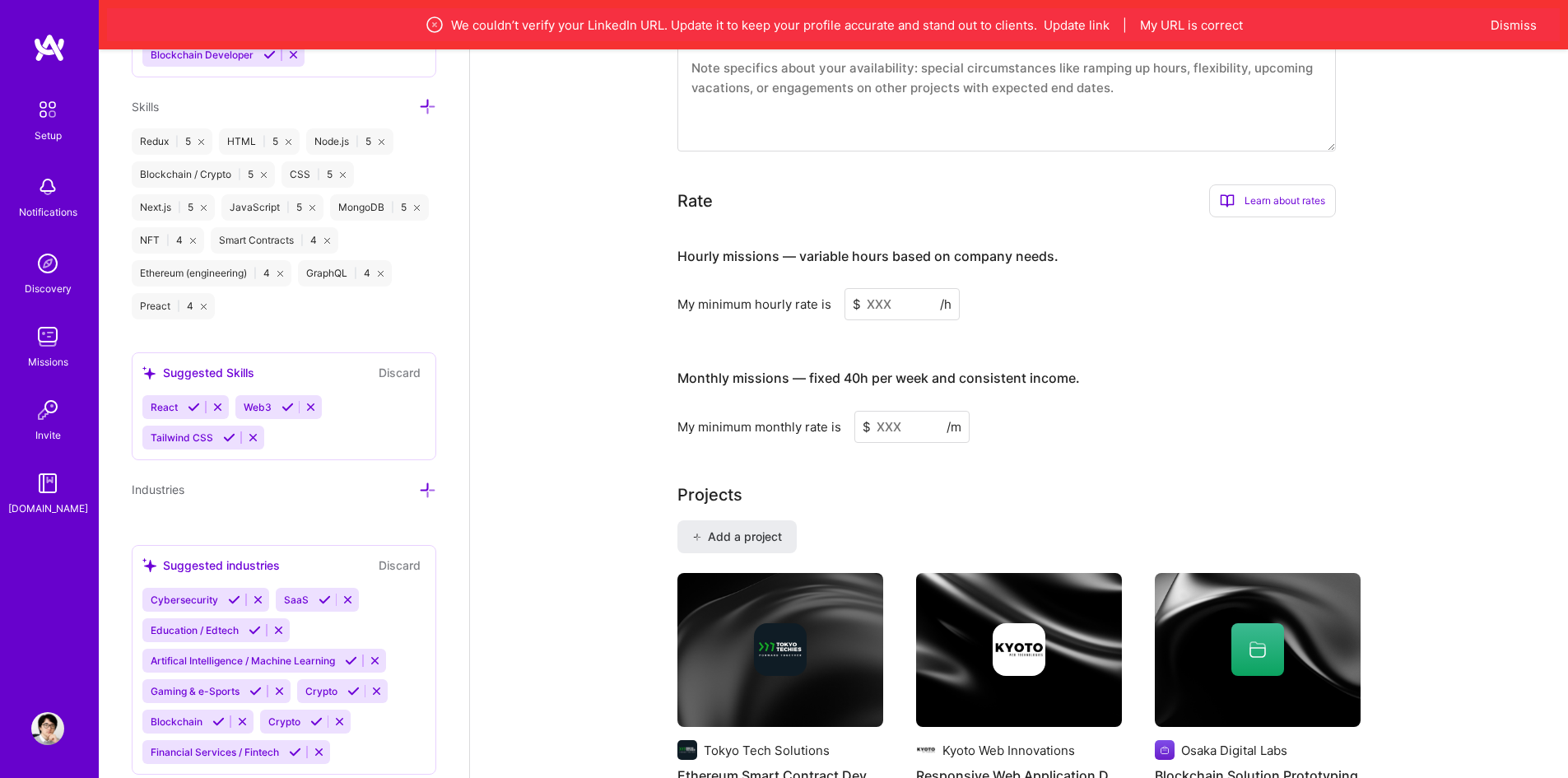
click at [899, 288] on input at bounding box center [902, 303] width 116 height 32
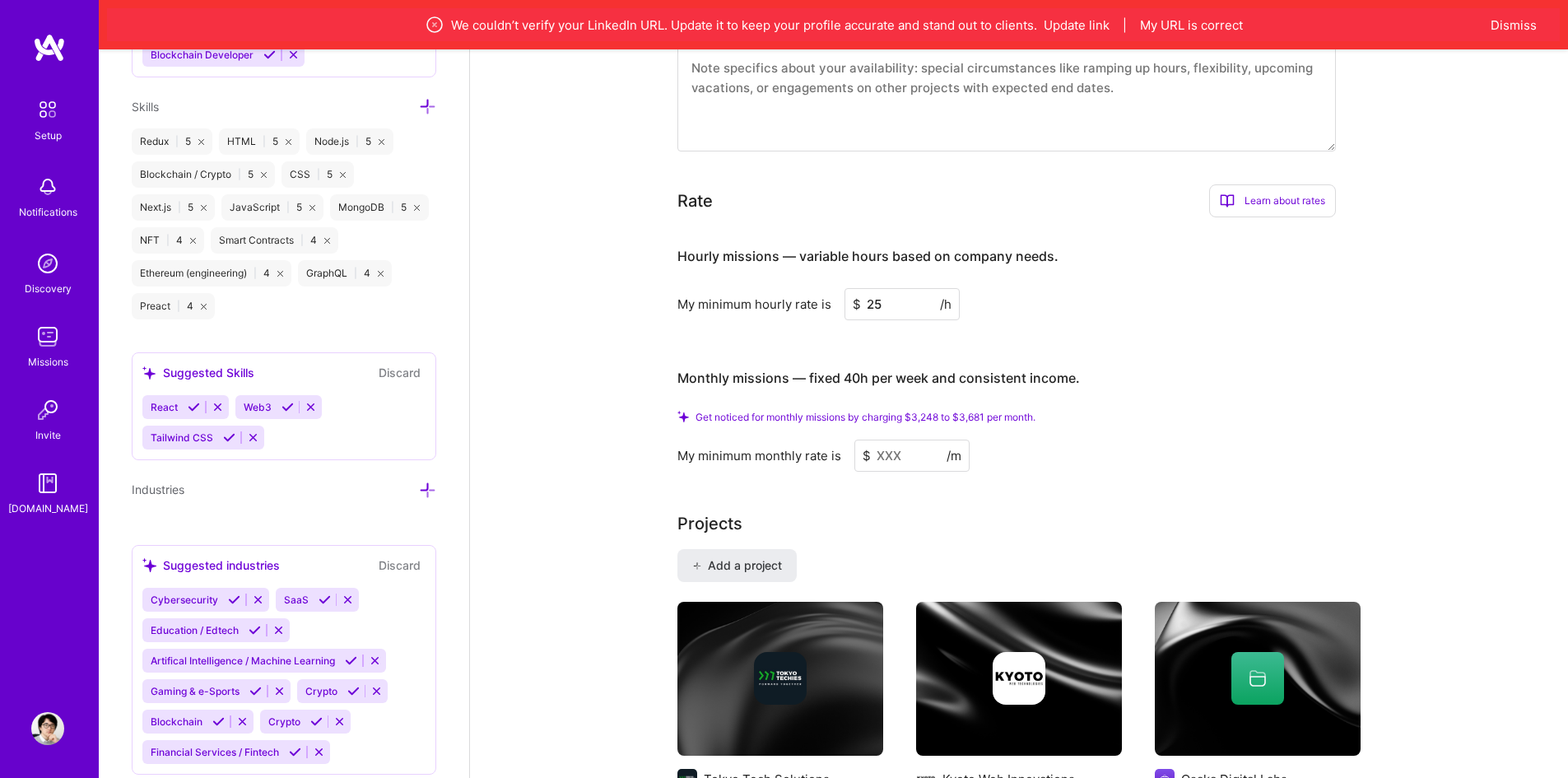
type input "25"
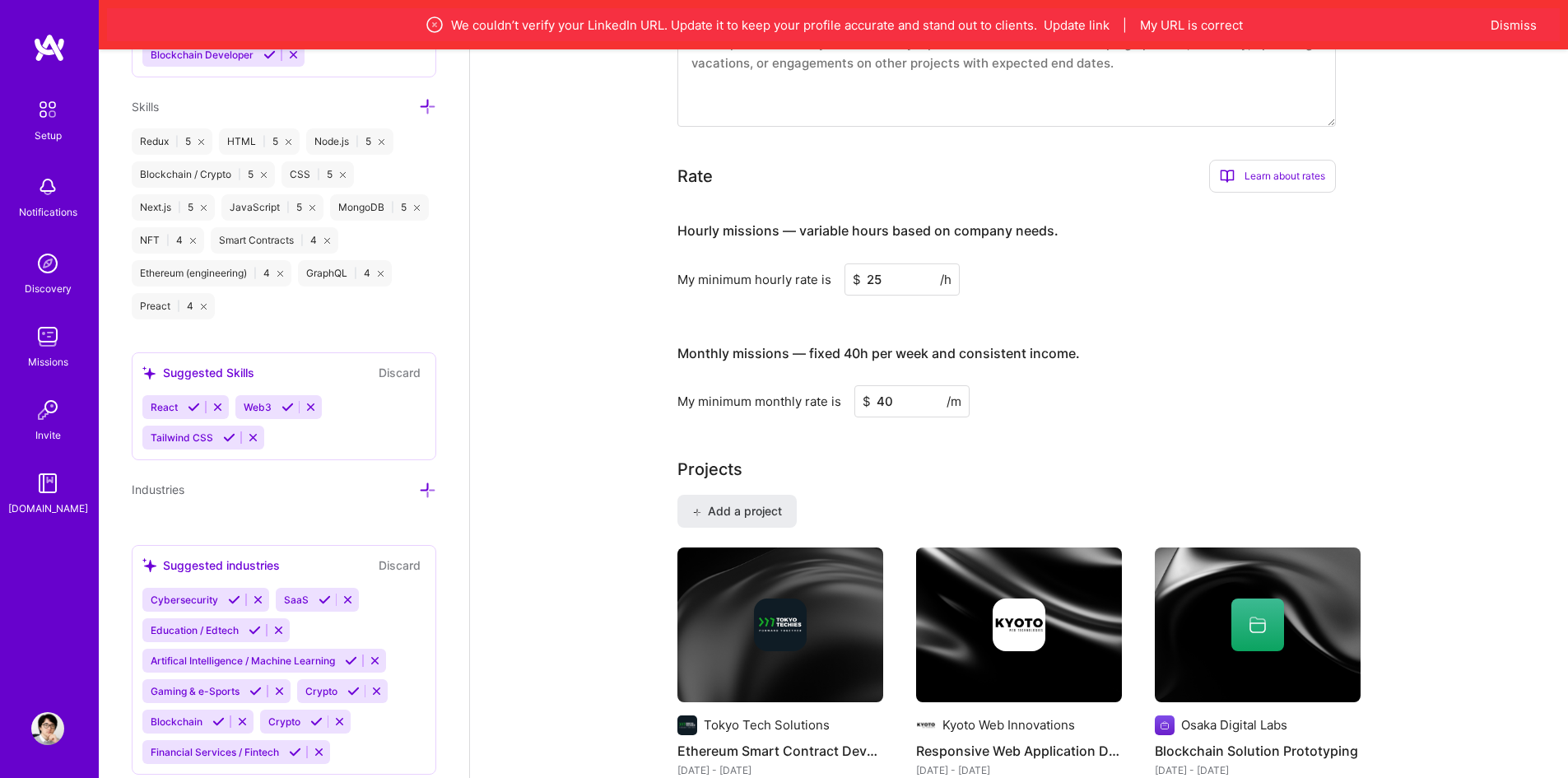
type input "4"
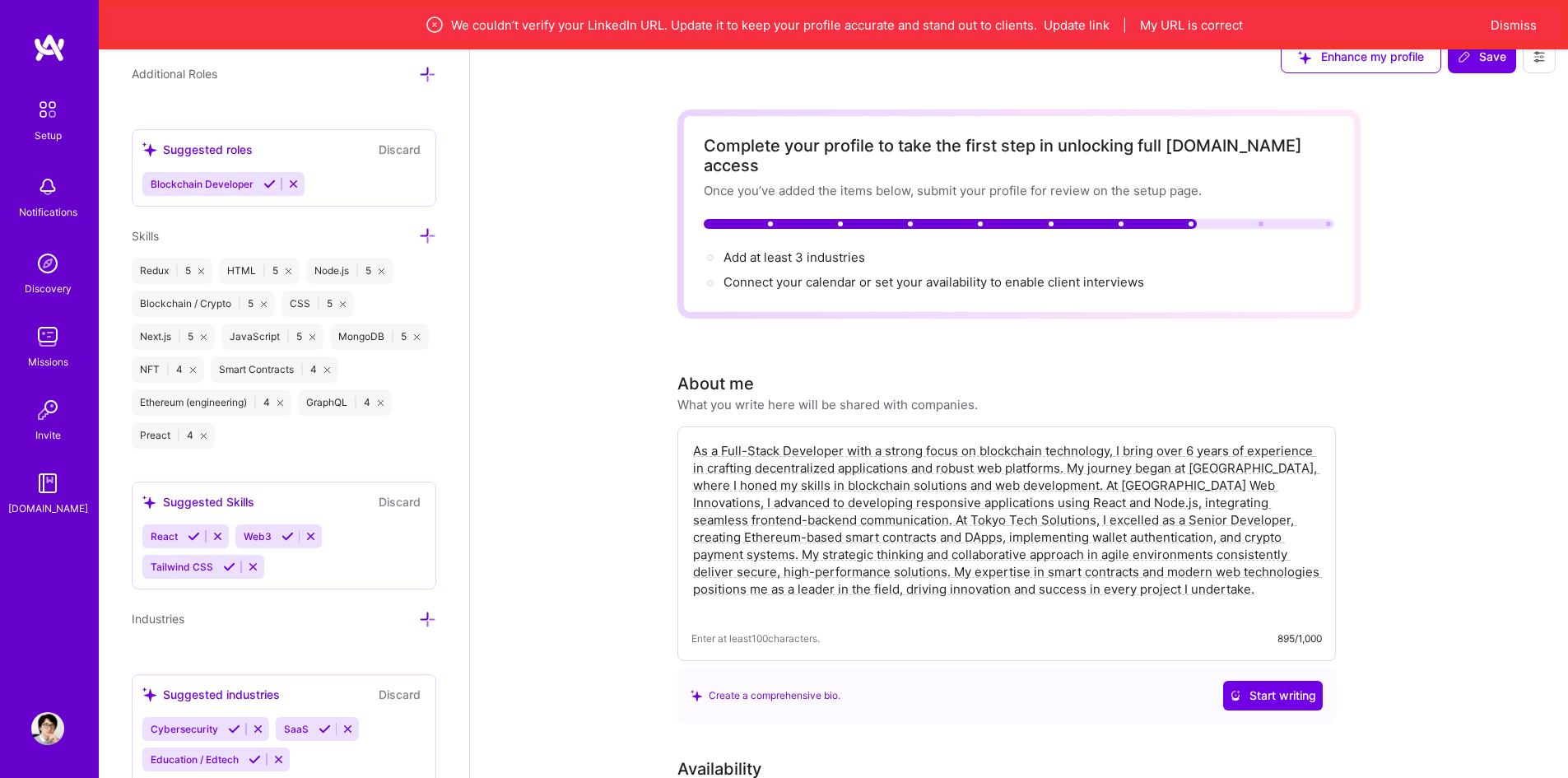
scroll to position [1149, 0]
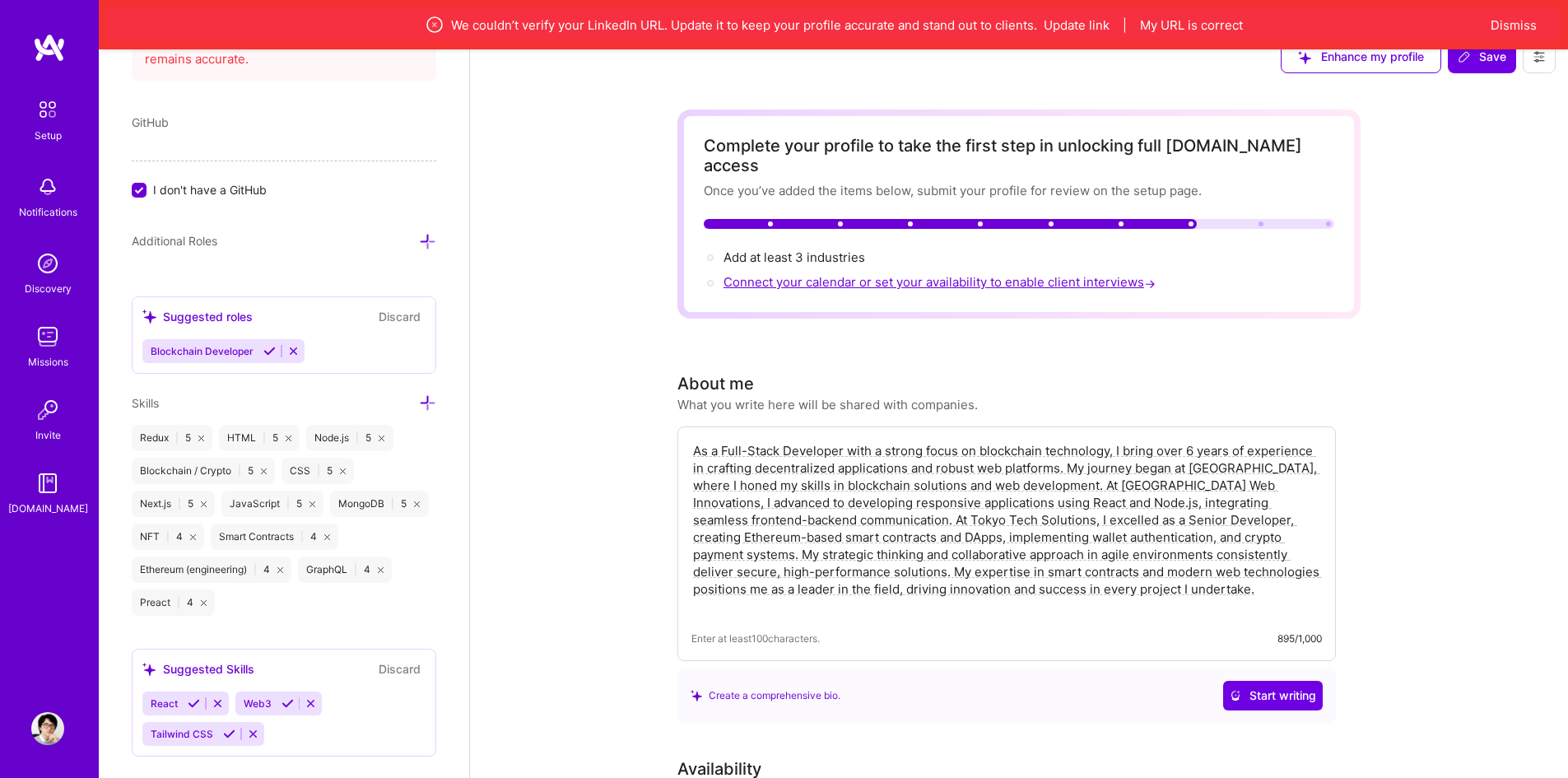
type input "3000"
click at [794, 274] on span "Connect your calendar or set your availability to enable client interviews →" at bounding box center [941, 281] width 436 height 16
click at [795, 250] on span "Add at least 3 industries →" at bounding box center [801, 257] width 156 height 16
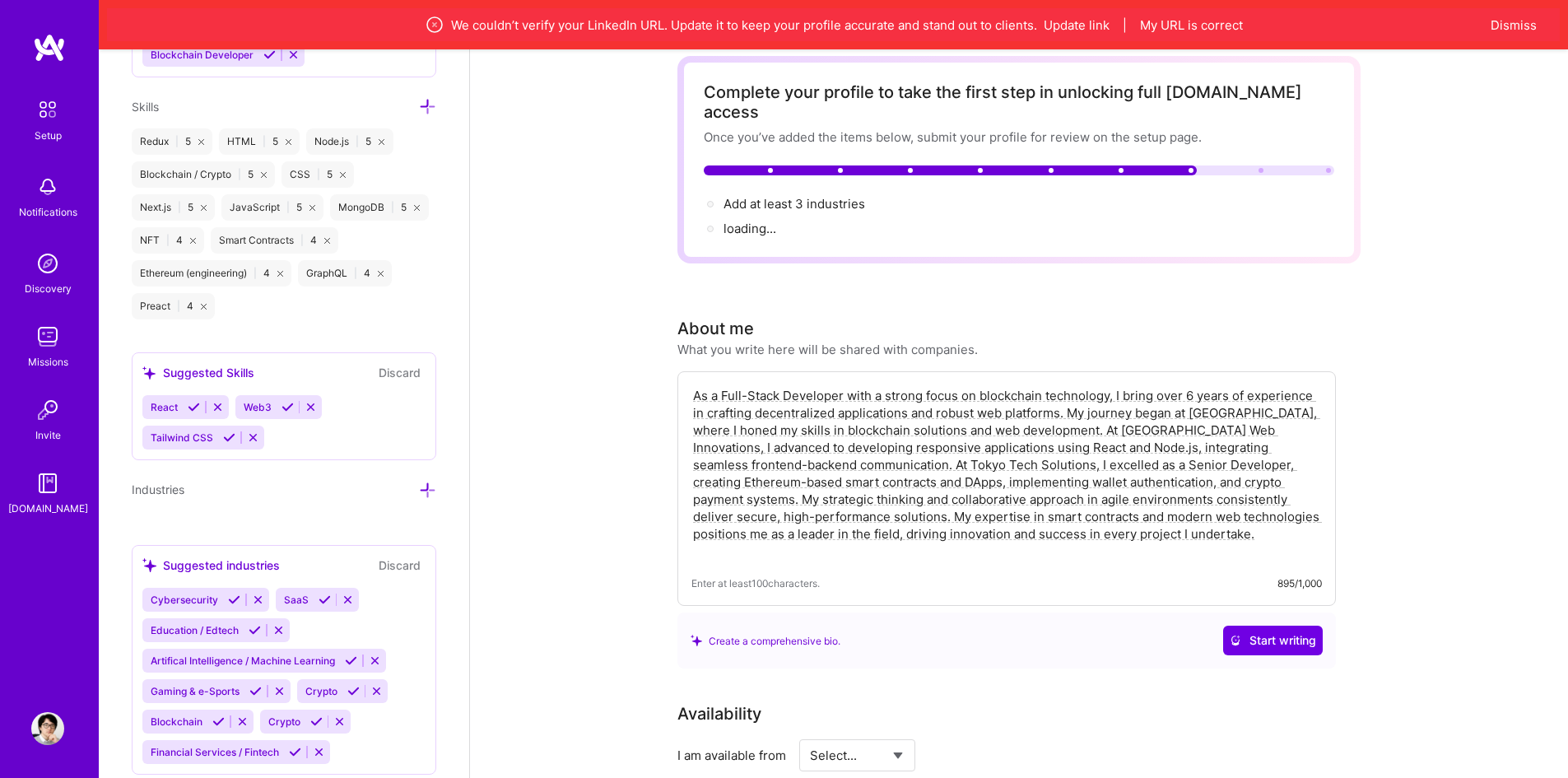
scroll to position [108, 0]
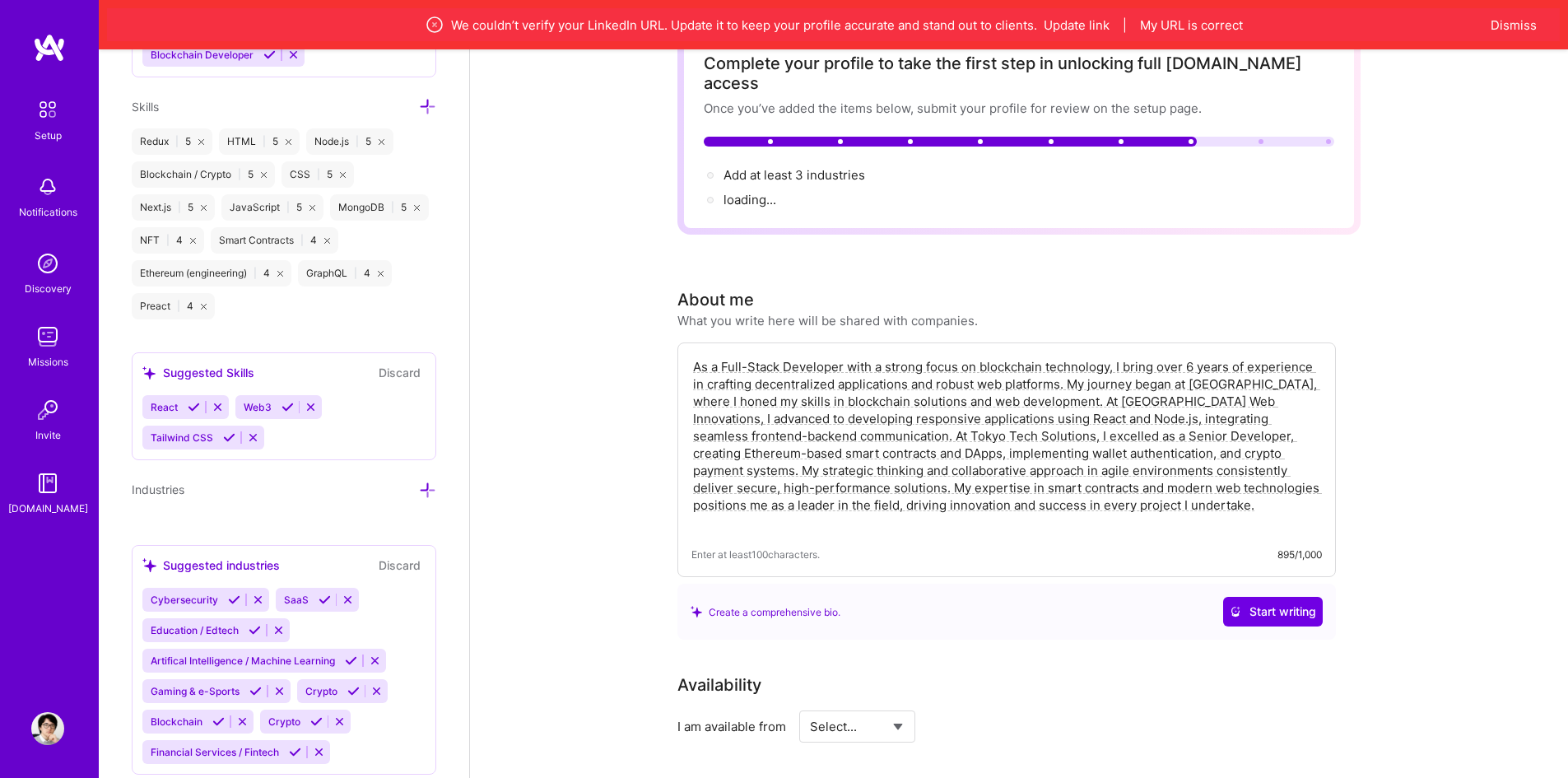
click at [419, 494] on icon at bounding box center [427, 490] width 18 height 18
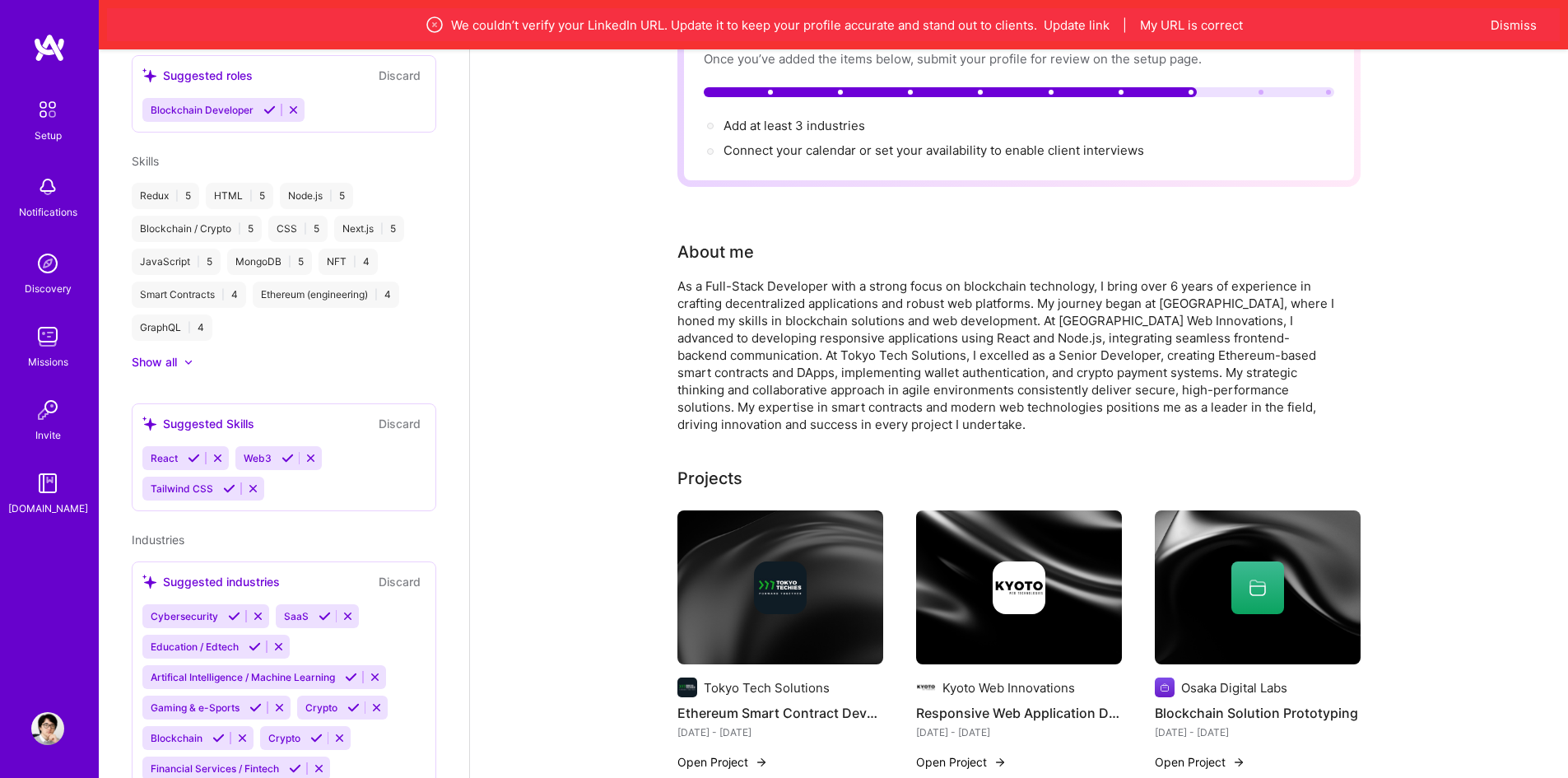
scroll to position [661, 0]
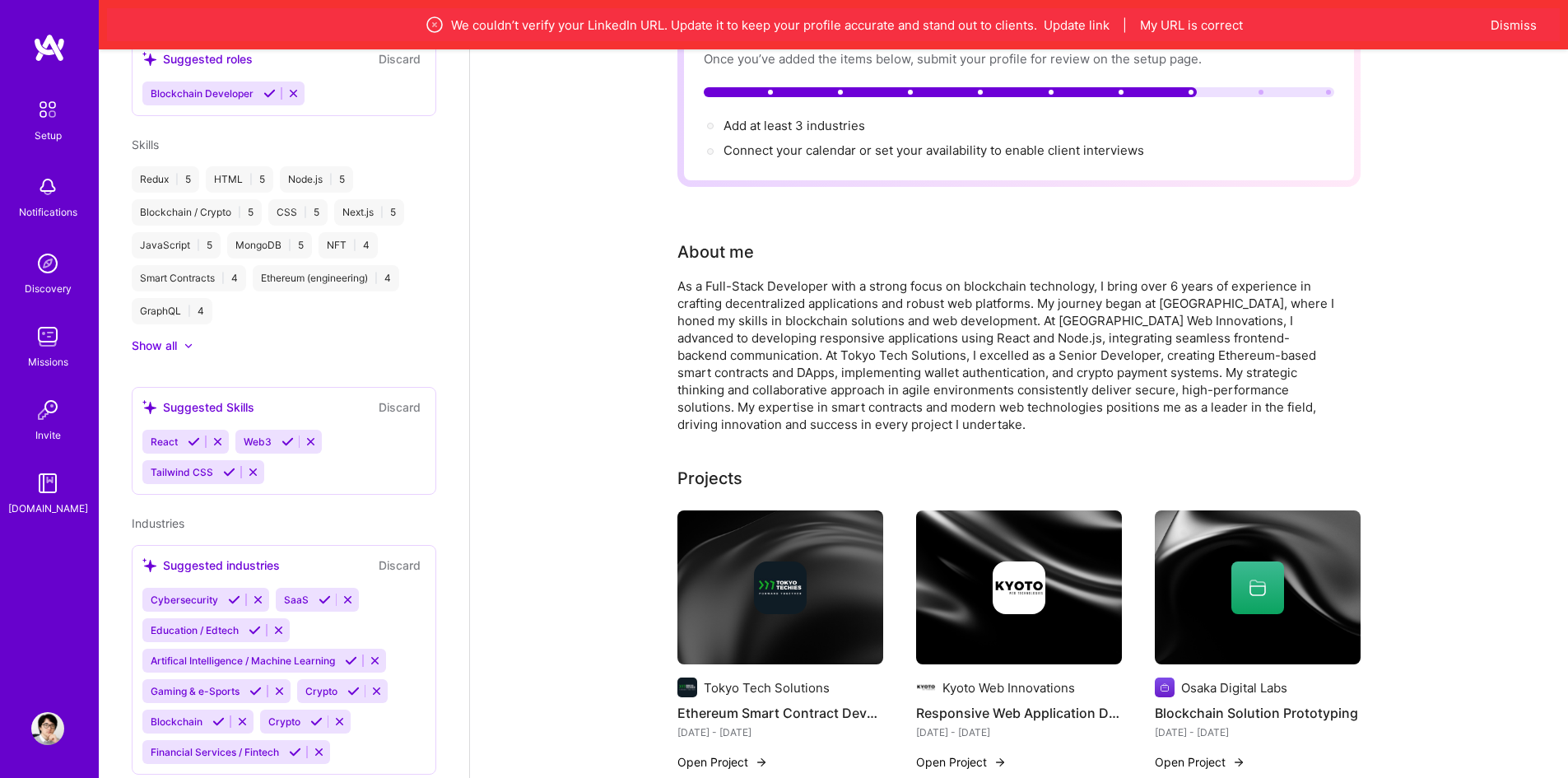
click at [313, 515] on div "Industries Suggested industries Discard Cybersecurity SaaS Education / Edtech A…" at bounding box center [283, 644] width 304 height 260
click at [184, 524] on span "Industries" at bounding box center [157, 523] width 53 height 14
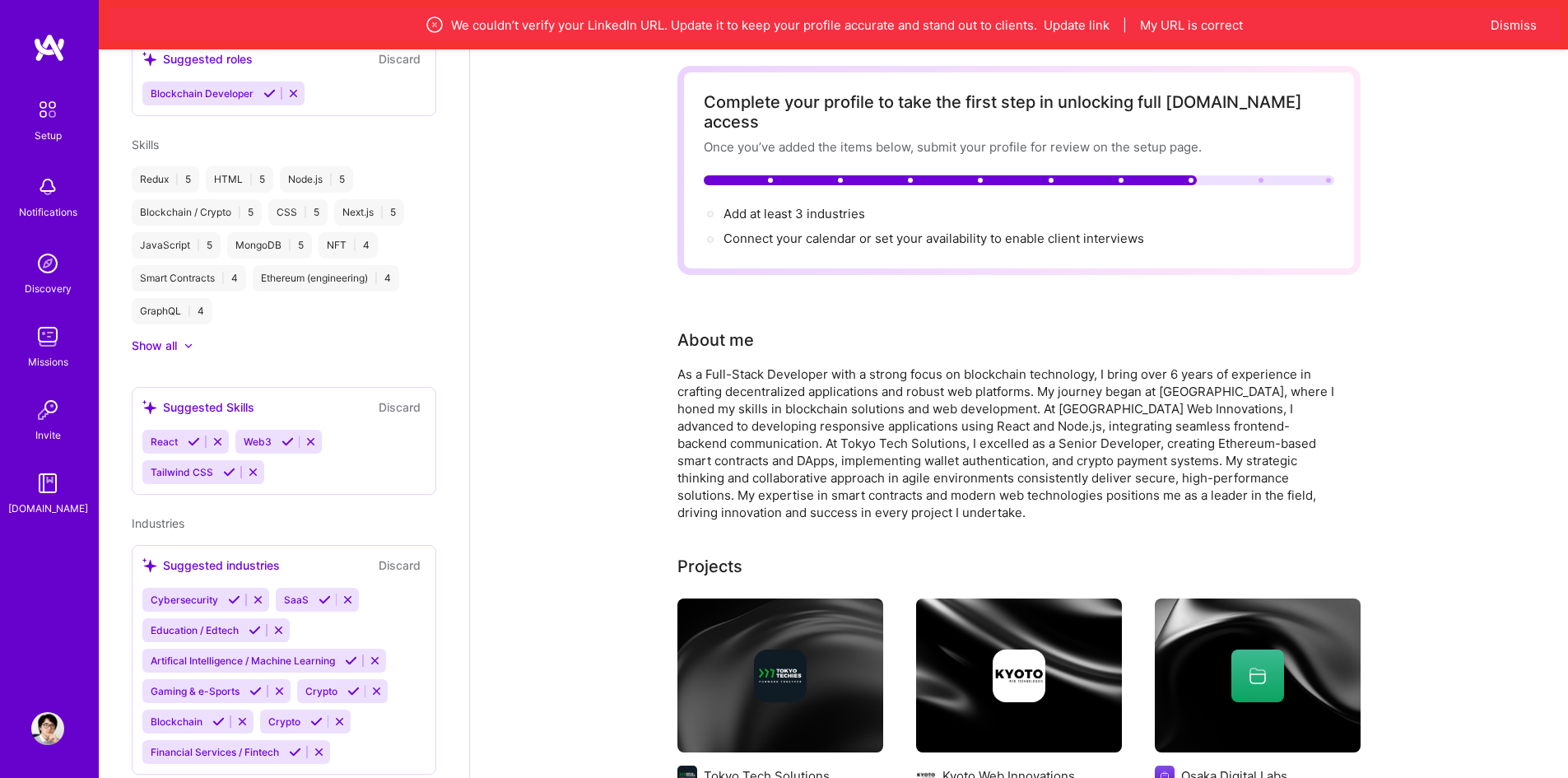
scroll to position [0, 0]
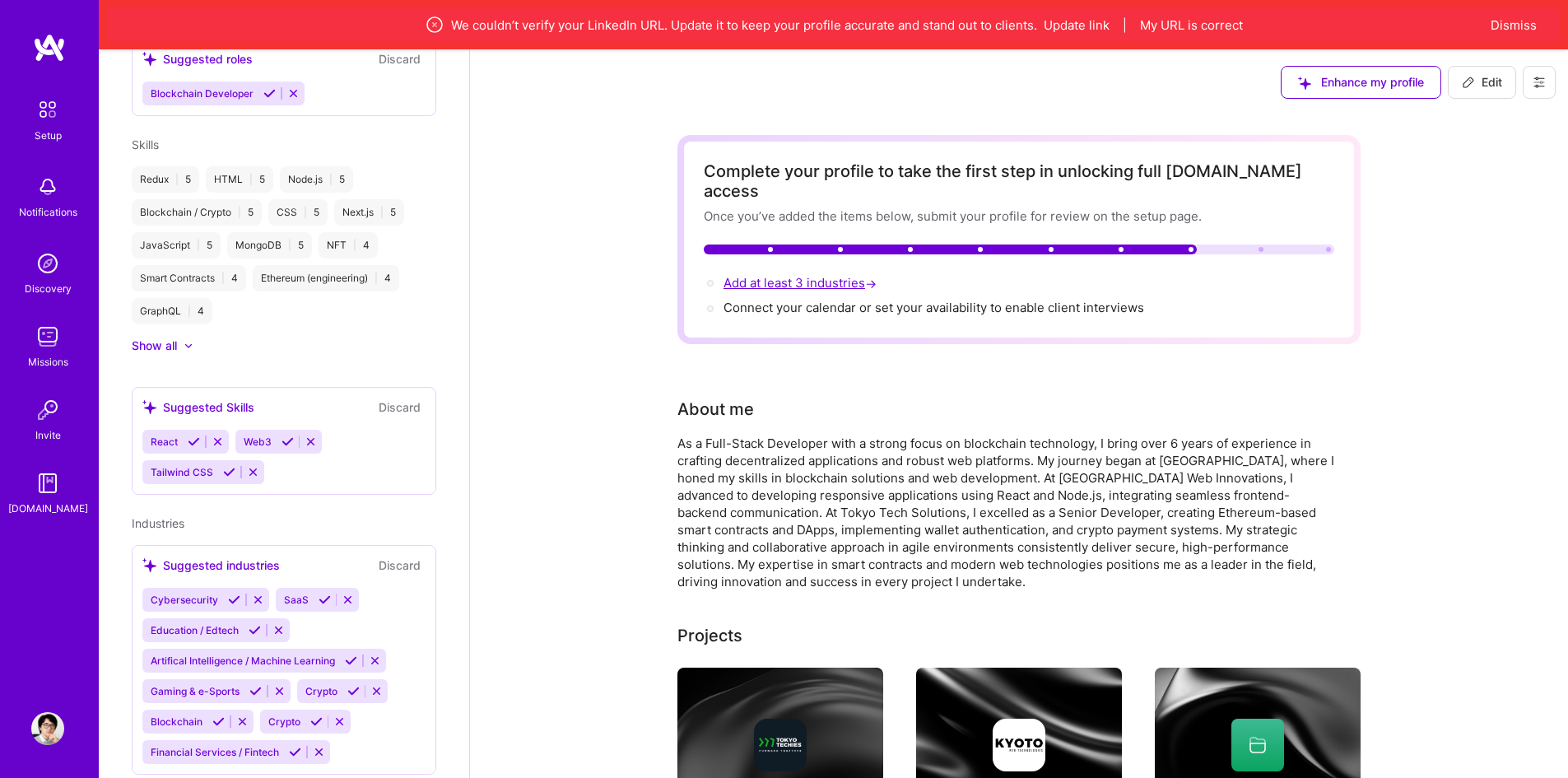
click at [804, 275] on span "Add at least 3 industries →" at bounding box center [801, 282] width 156 height 16
select select "US"
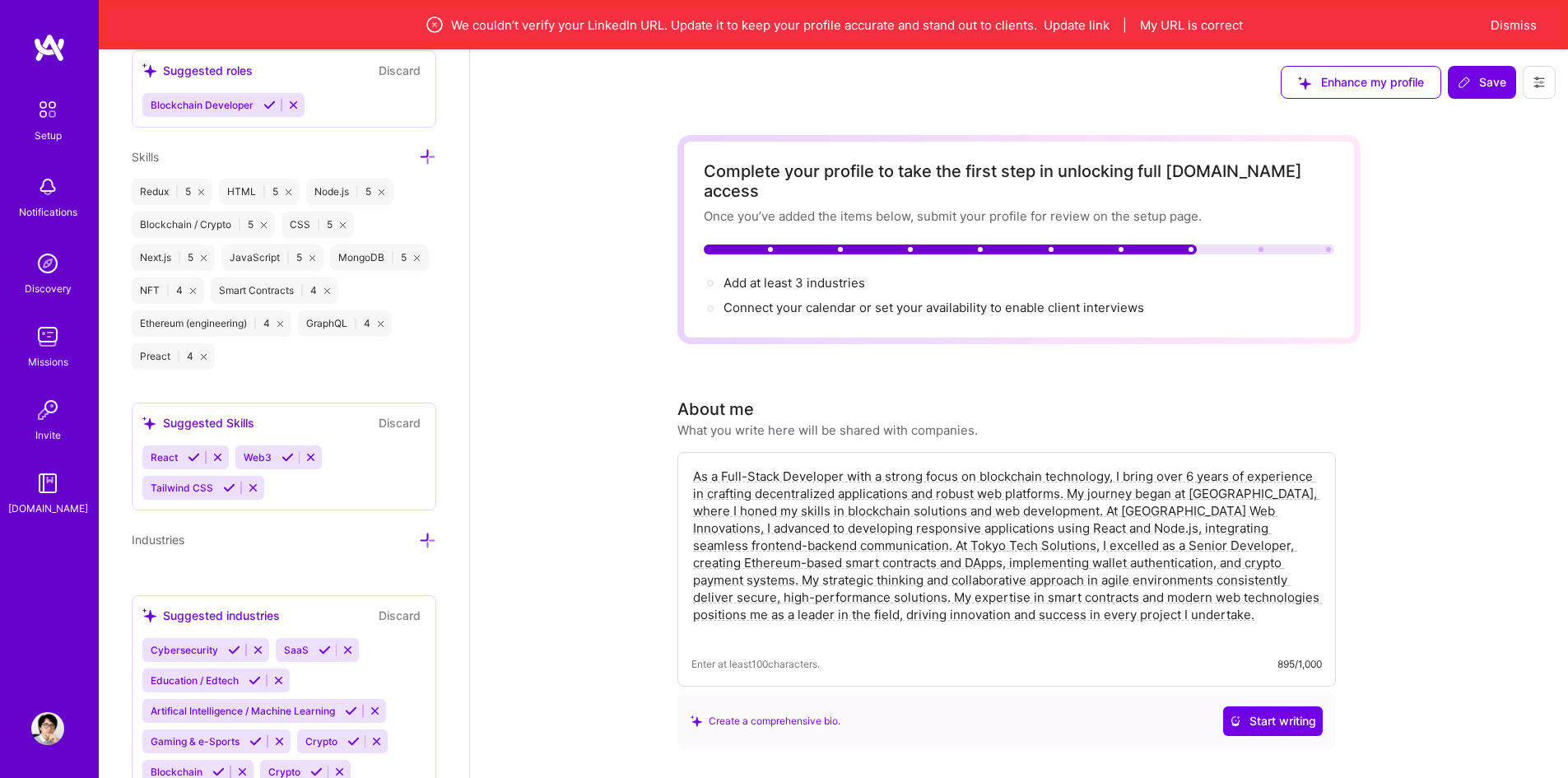
scroll to position [1478, 0]
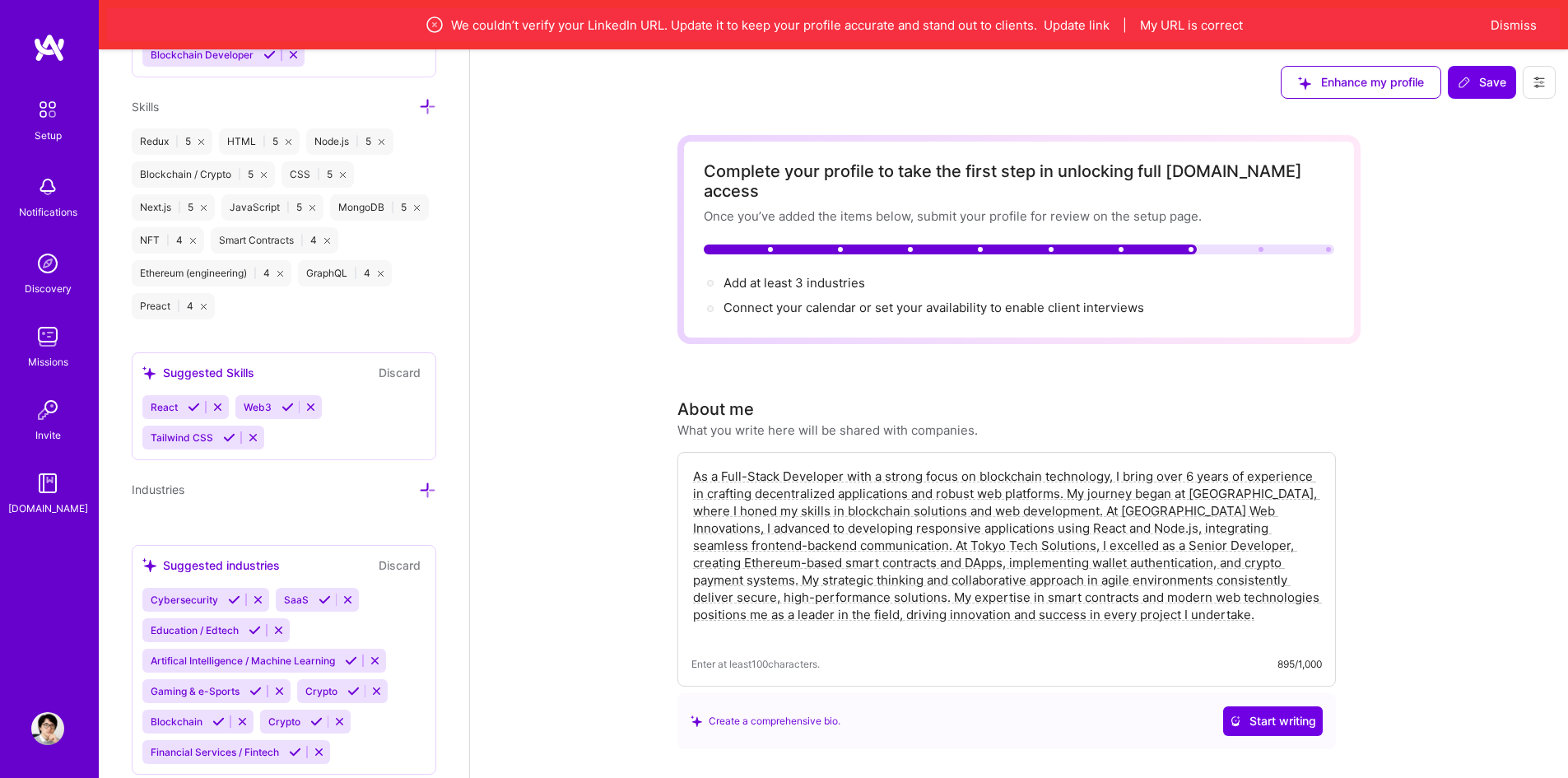
click at [419, 491] on icon at bounding box center [427, 490] width 18 height 18
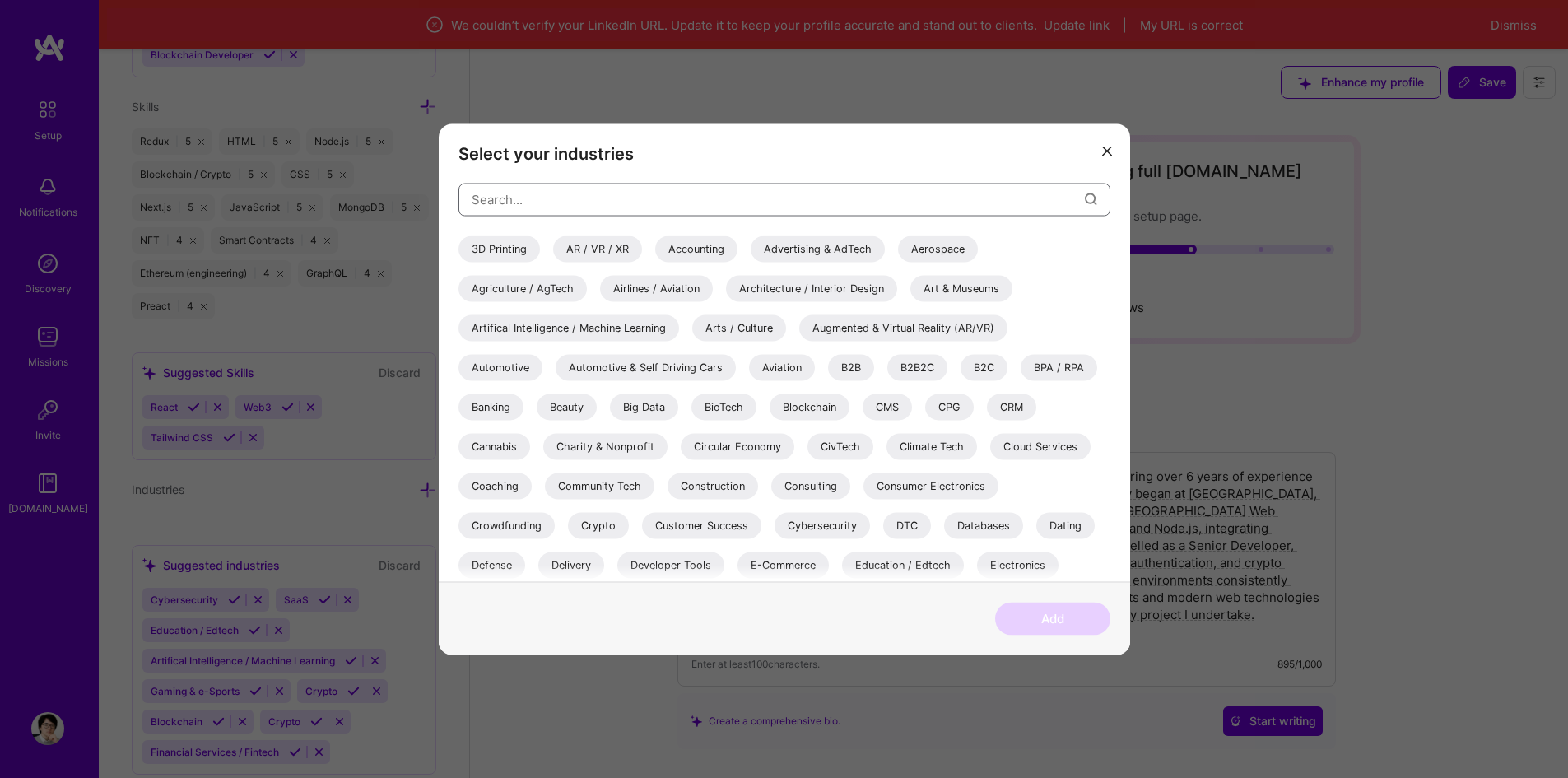
click at [683, 207] on input "modal" at bounding box center [778, 199] width 613 height 42
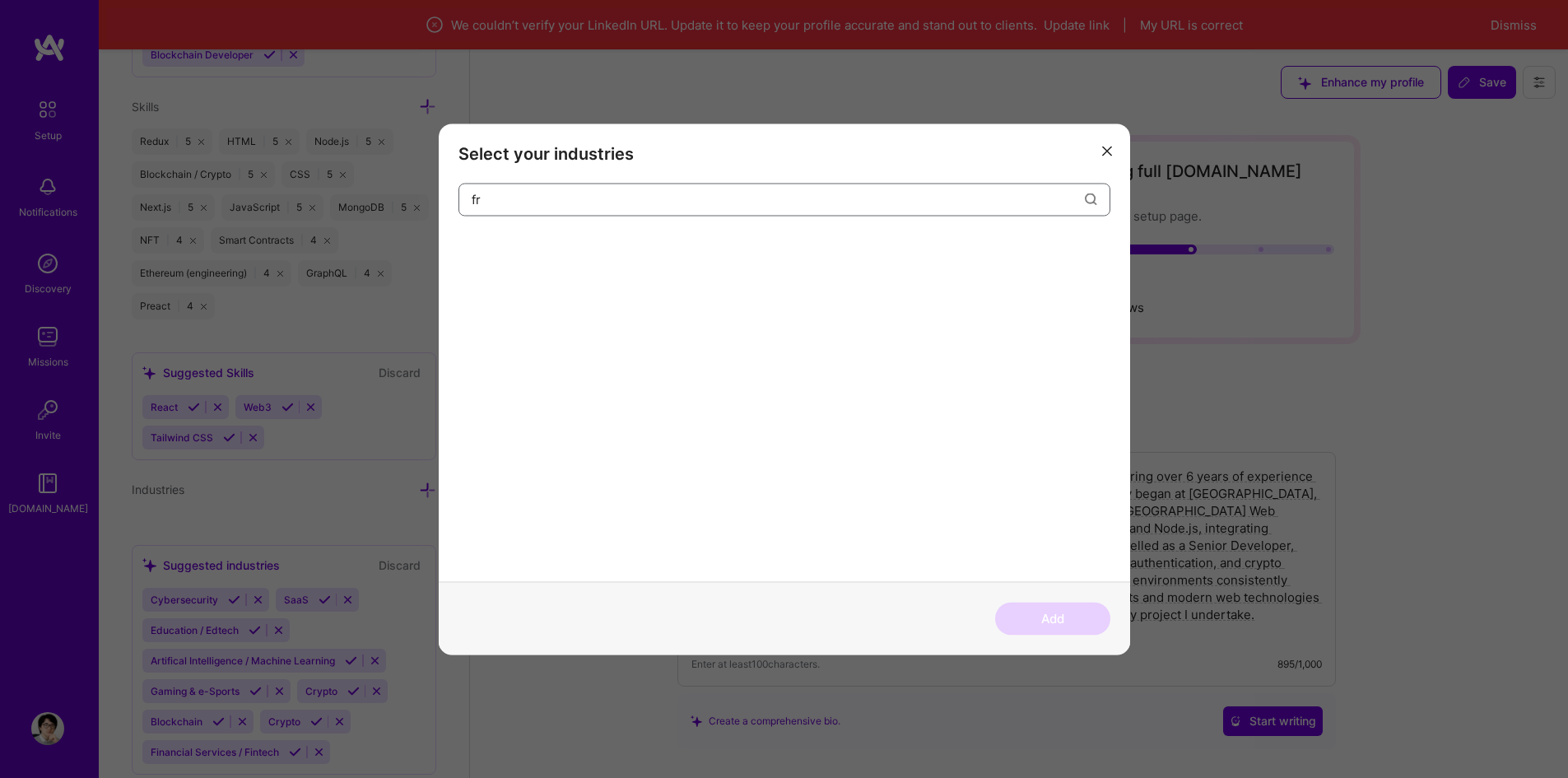
type input "f"
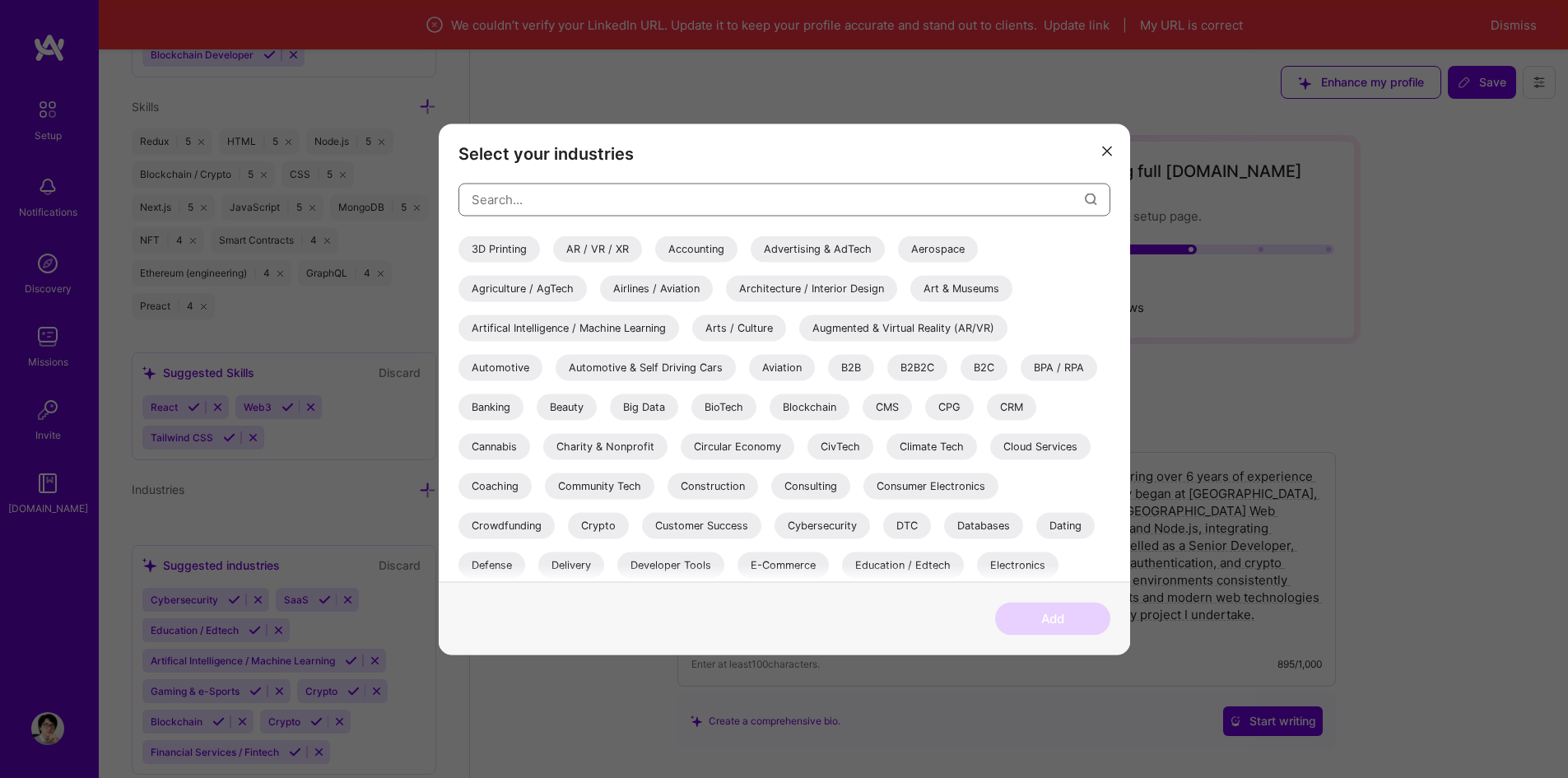
scroll to position [82, 0]
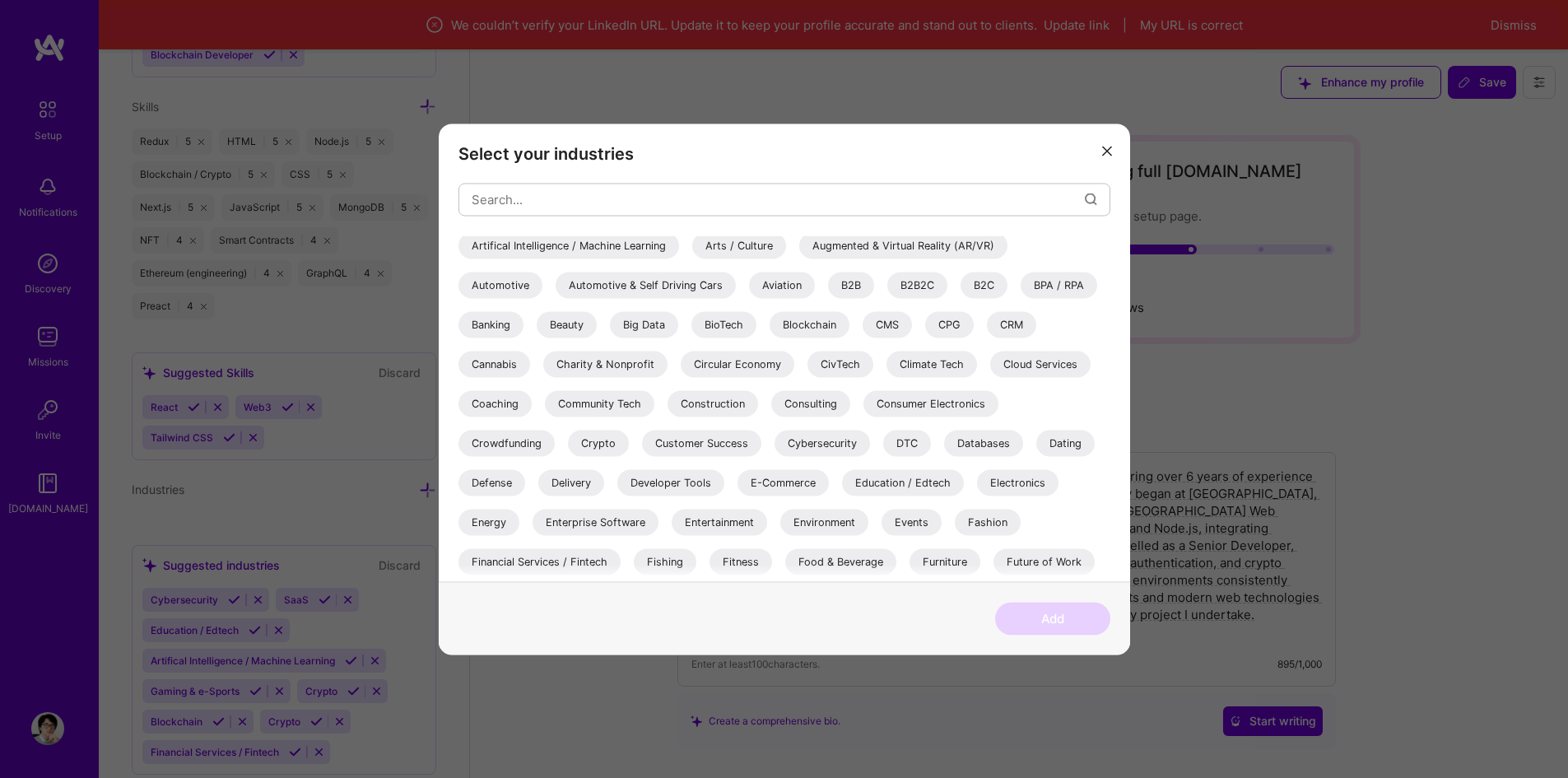
click at [816, 333] on div "Blockchain" at bounding box center [809, 324] width 80 height 26
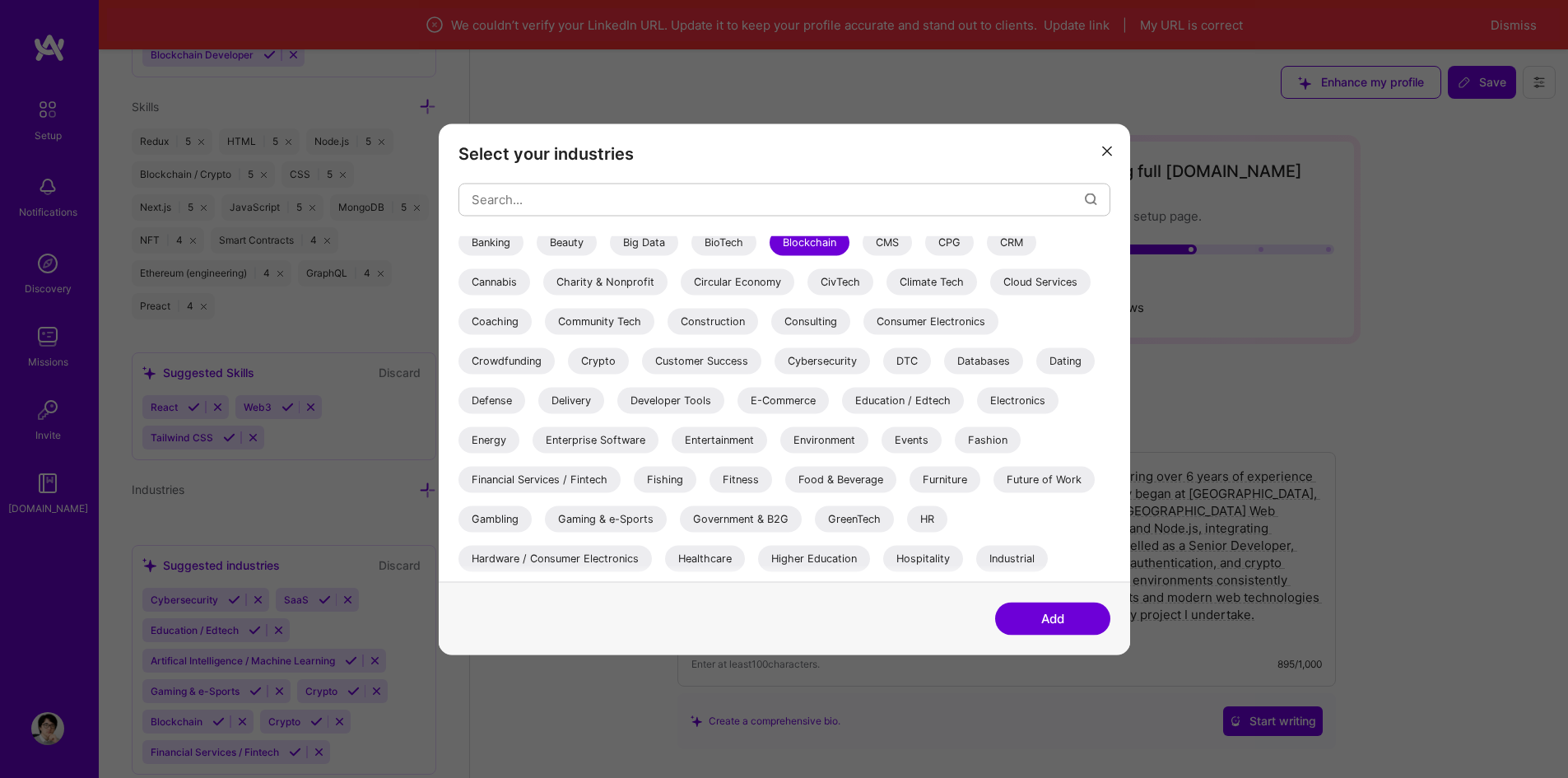
click at [787, 401] on div "E-Commerce" at bounding box center [783, 400] width 92 height 26
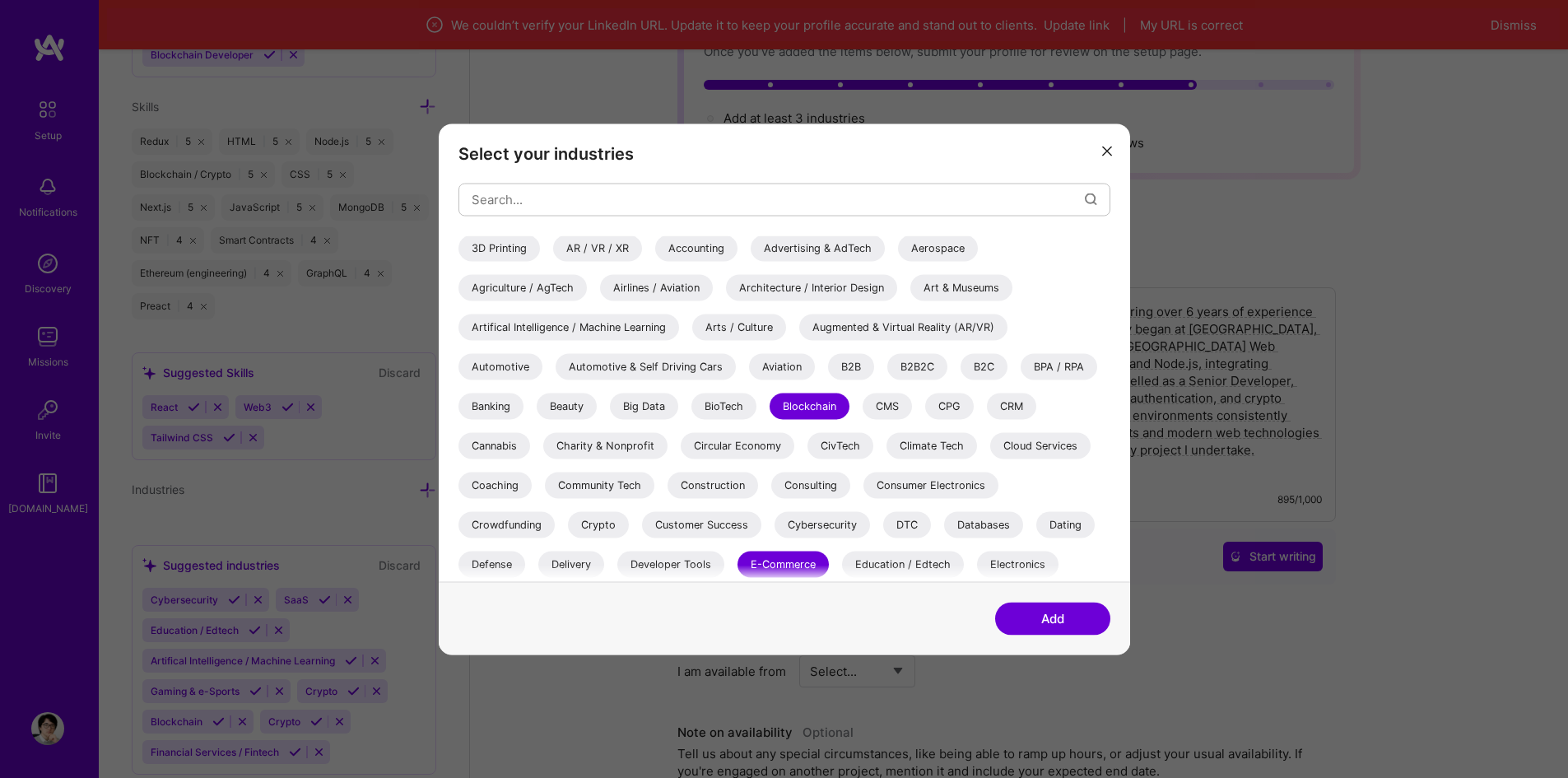
scroll to position [0, 0]
click at [906, 410] on div "CMS" at bounding box center [887, 406] width 49 height 26
click at [1041, 452] on div "Cloud Services" at bounding box center [1041, 446] width 101 height 26
click at [993, 522] on div "Databases" at bounding box center [983, 525] width 79 height 26
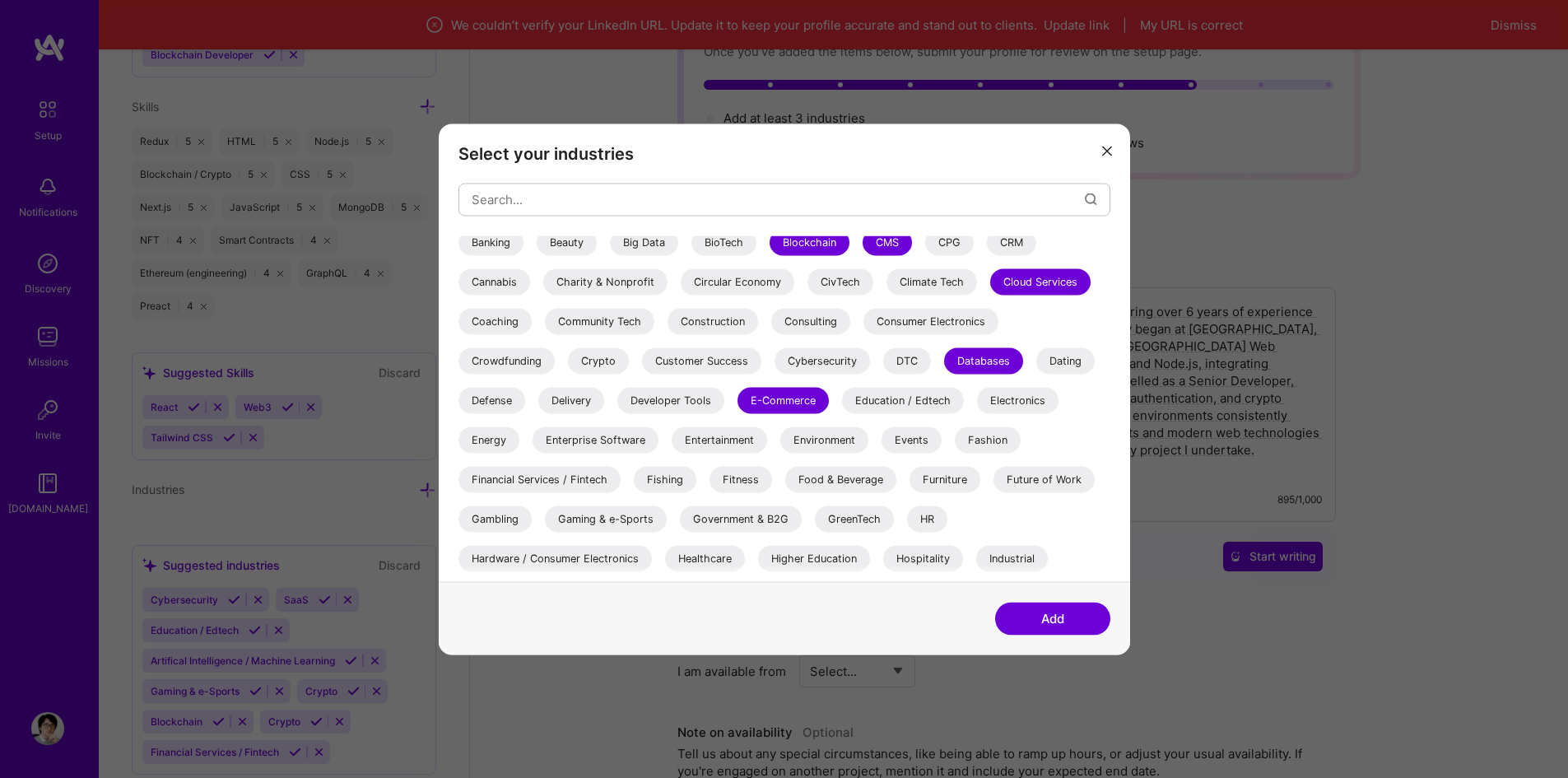
scroll to position [247, 0]
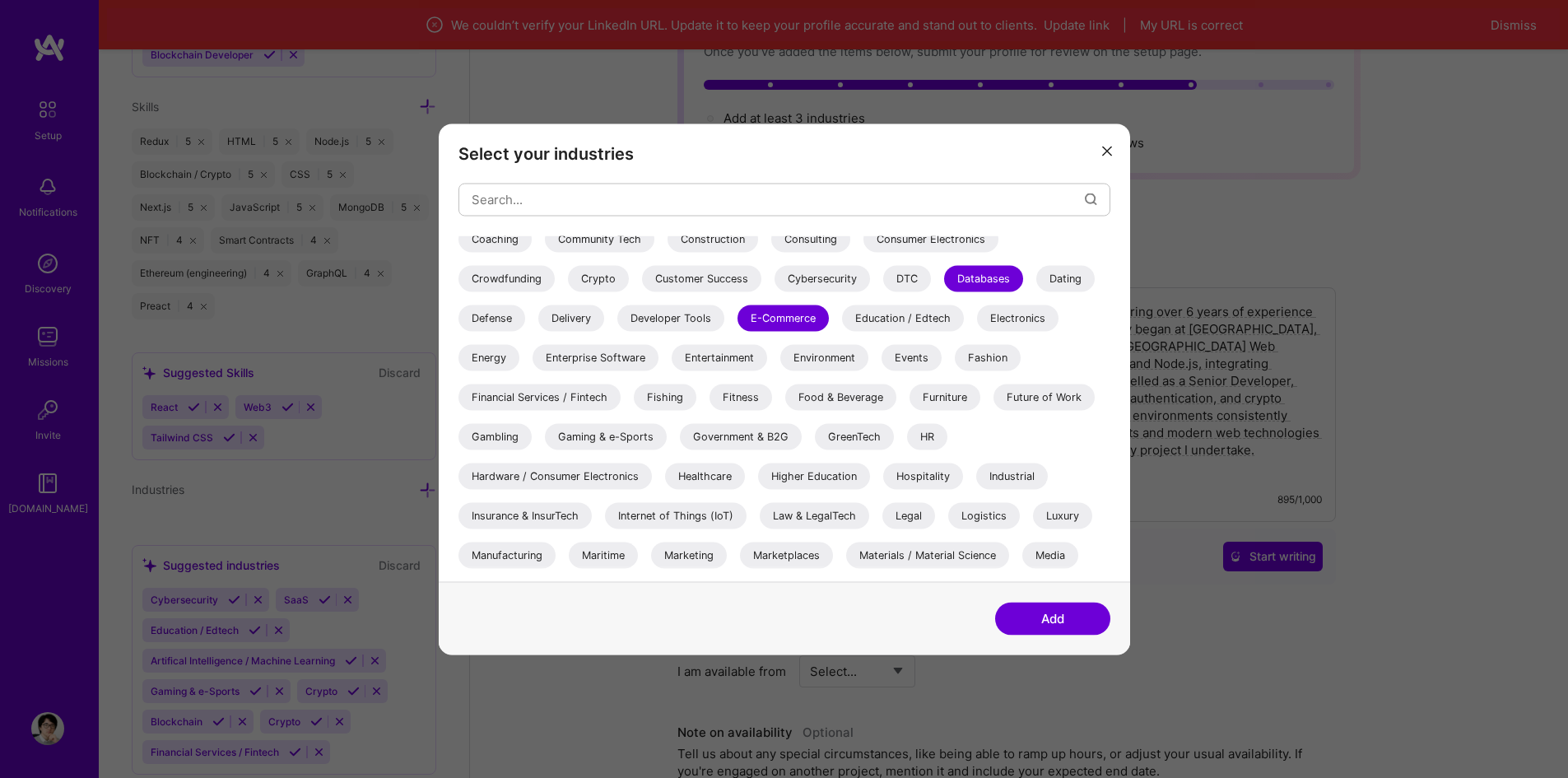
click at [698, 520] on div "Internet of Things (IoT)" at bounding box center [675, 515] width 142 height 26
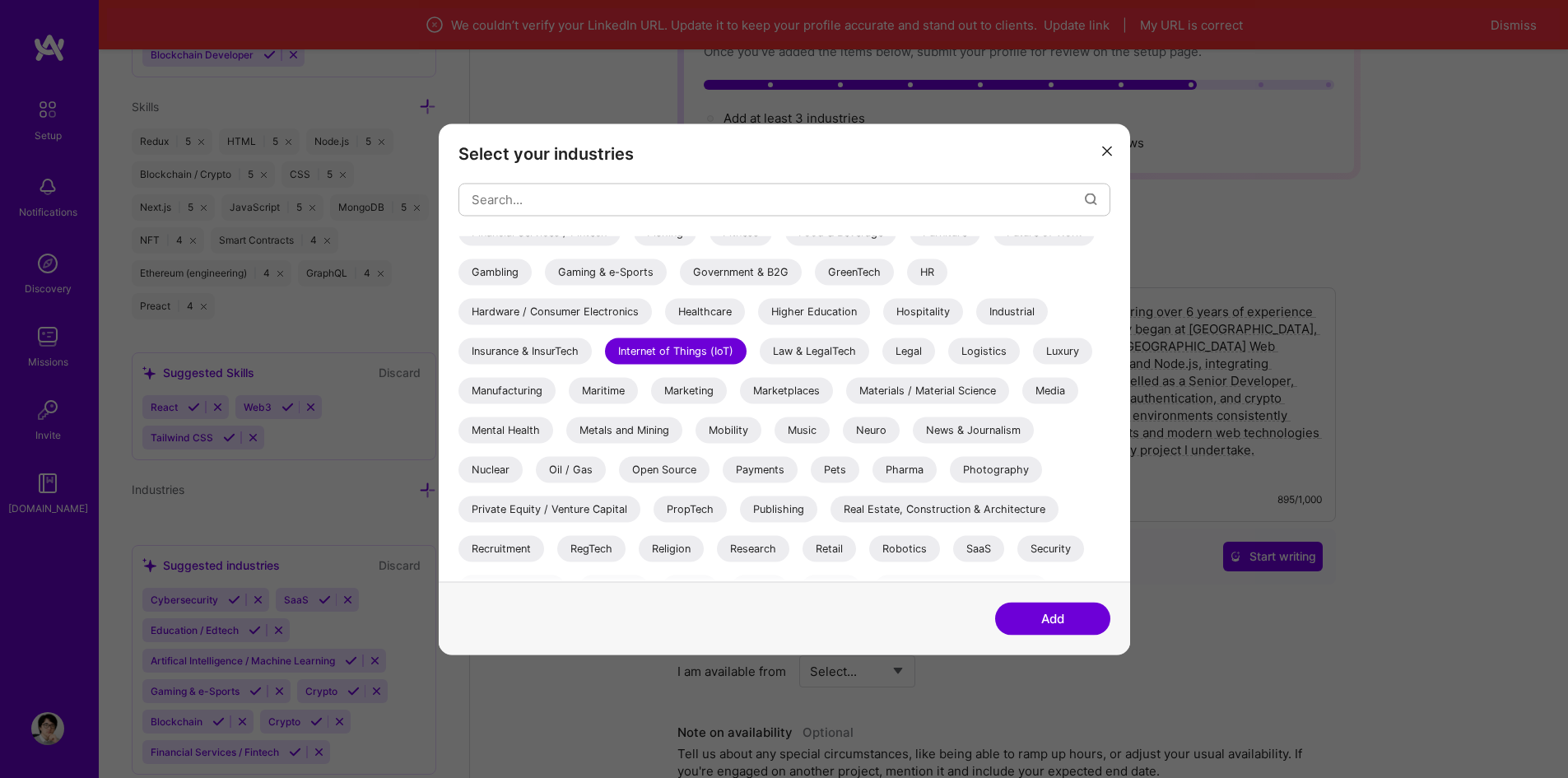
scroll to position [477, 0]
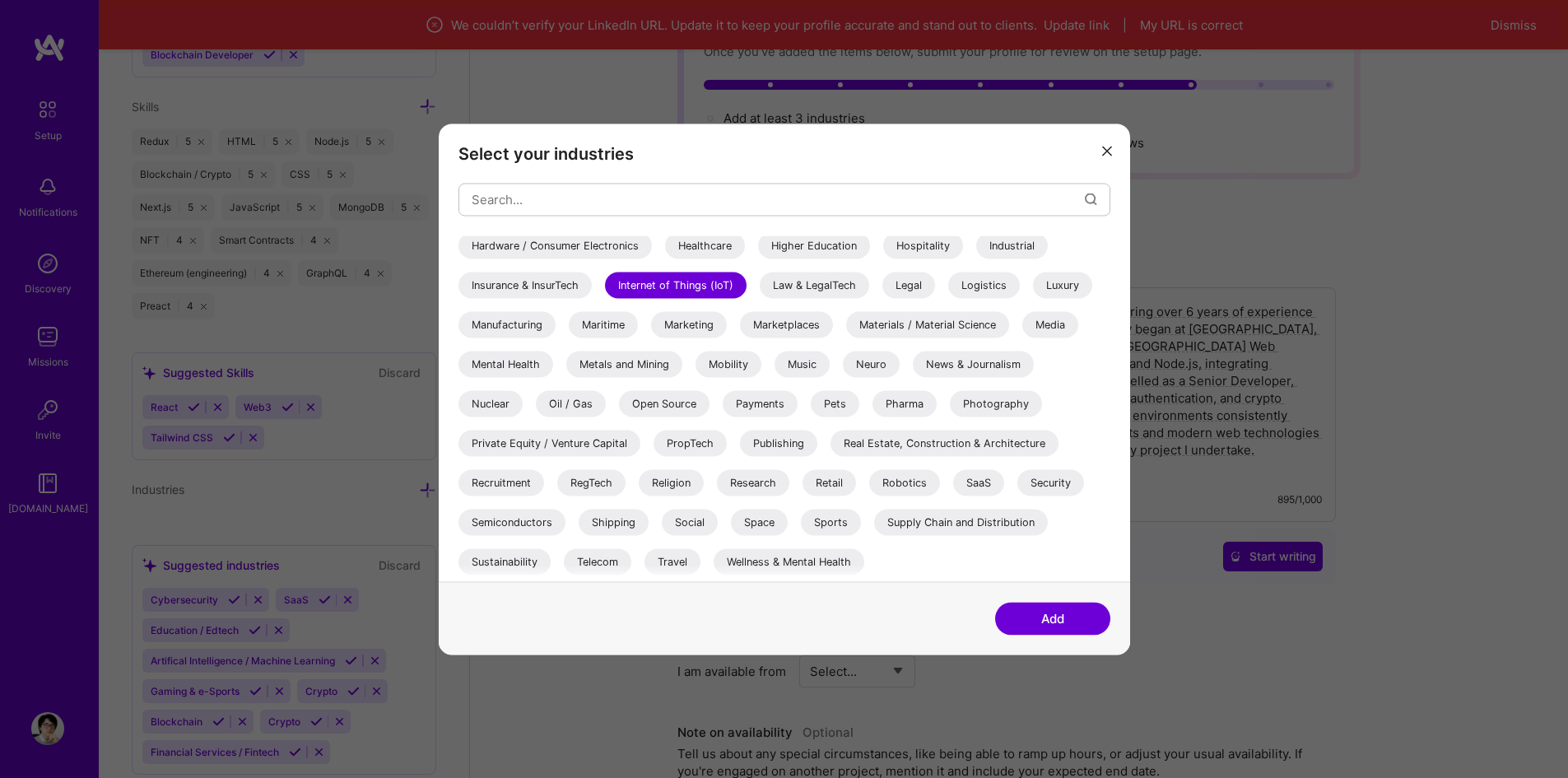
click at [1038, 621] on button "Add" at bounding box center [1053, 619] width 116 height 33
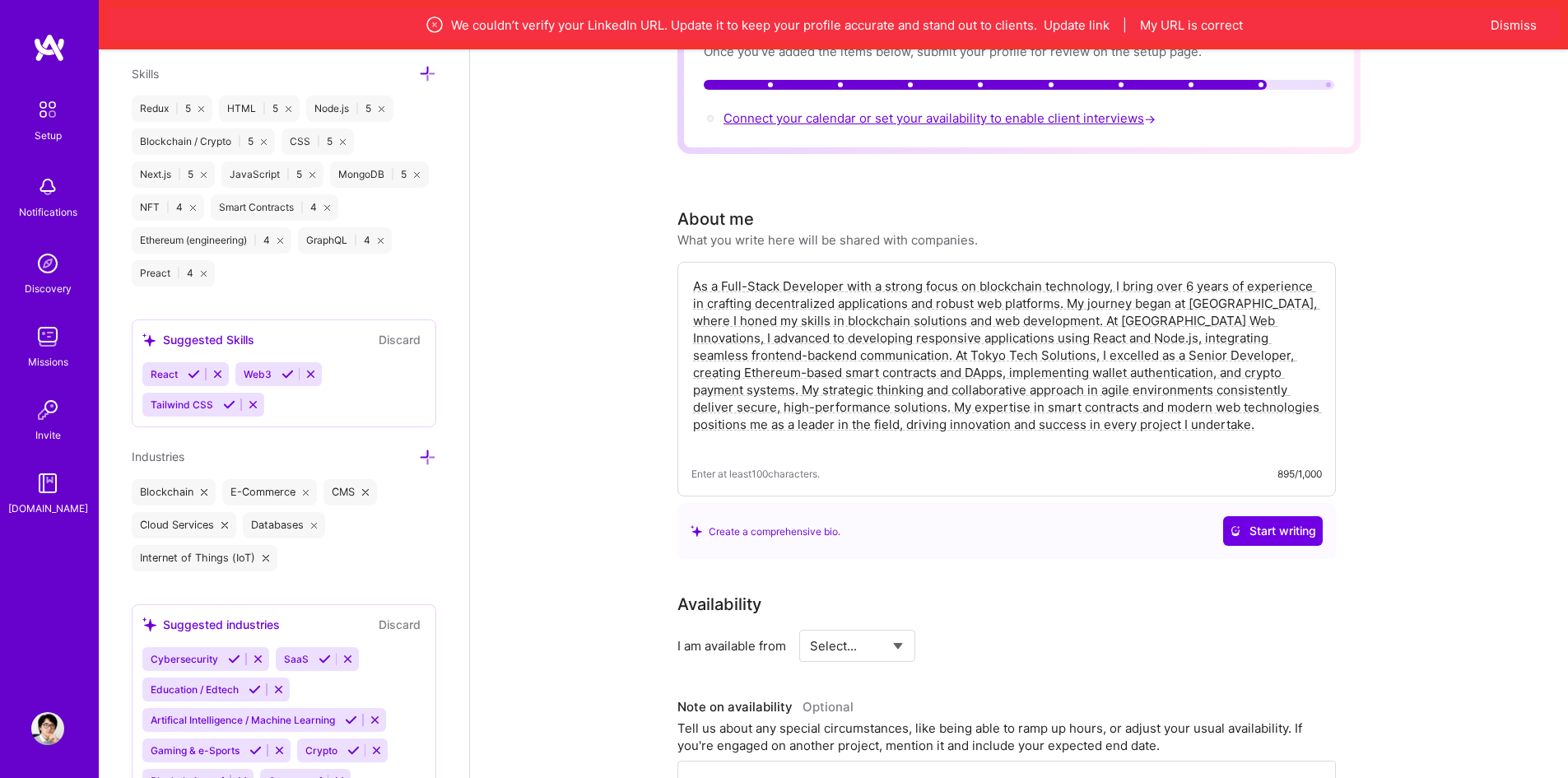
click at [867, 110] on span "Connect your calendar or set your availability to enable client interviews →" at bounding box center [941, 117] width 436 height 16
click at [1498, 24] on button "Dismiss" at bounding box center [1514, 25] width 46 height 18
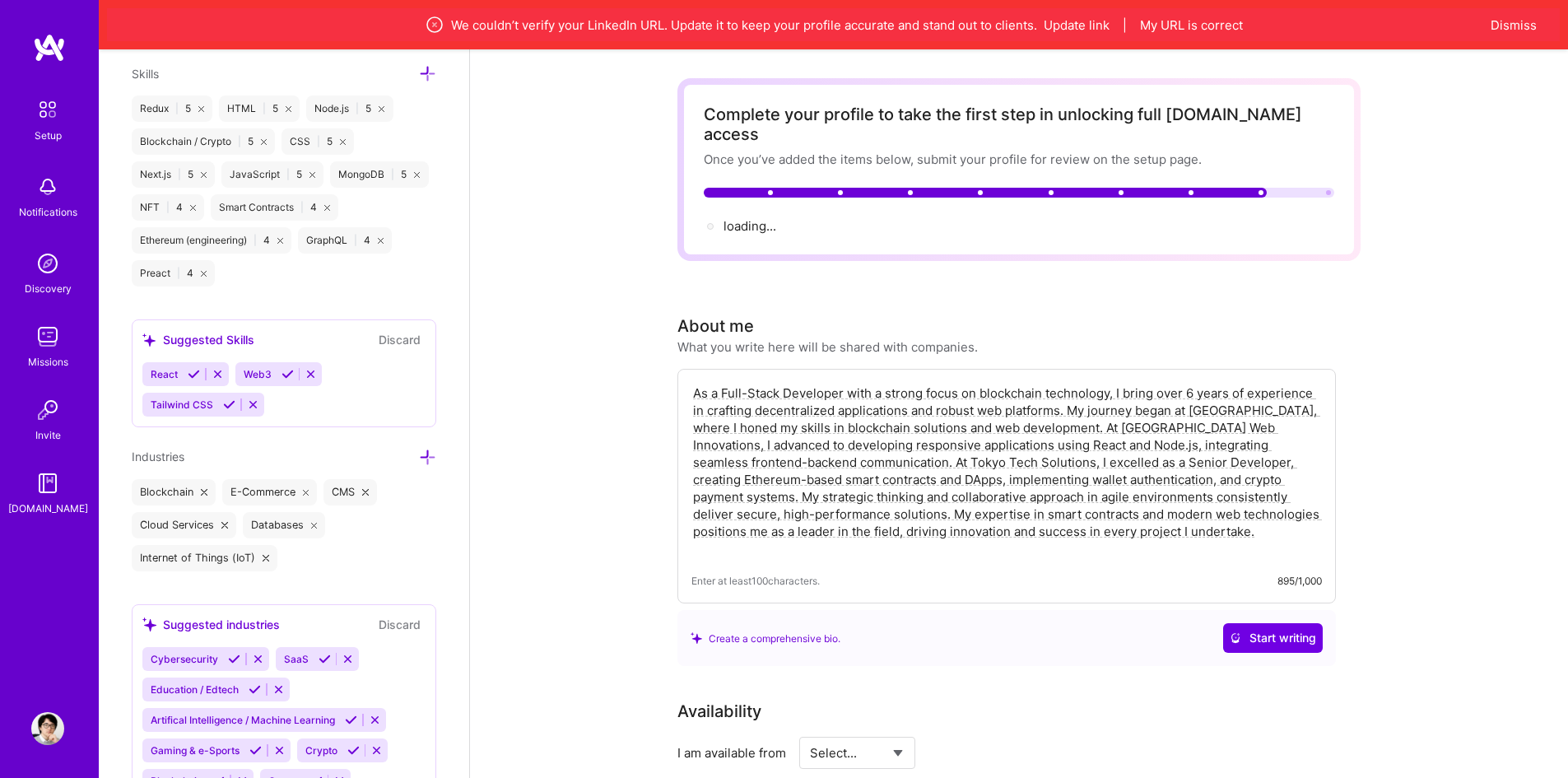
scroll to position [49, 0]
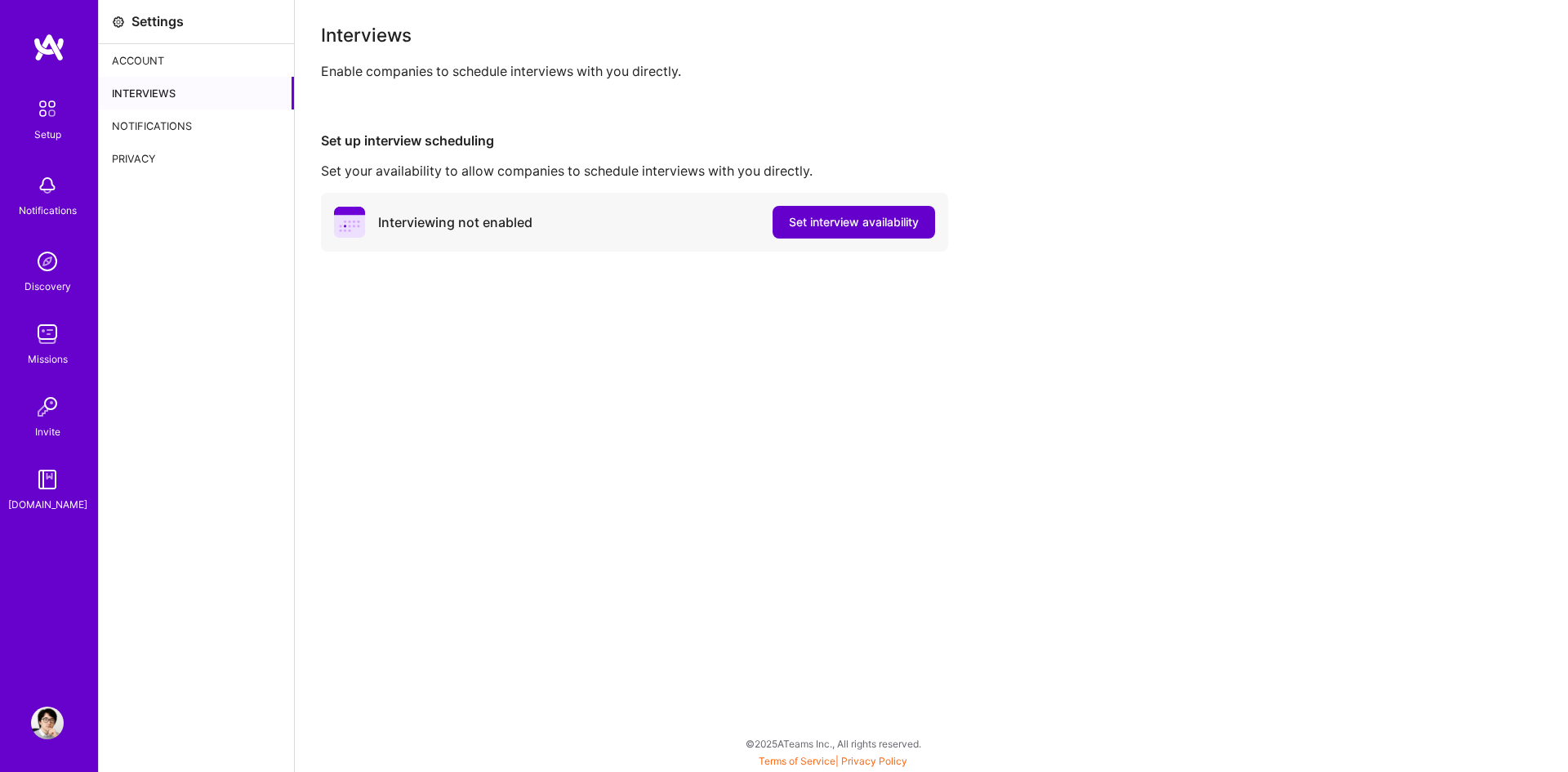
click at [880, 237] on button "Set interview availability" at bounding box center [853, 222] width 162 height 33
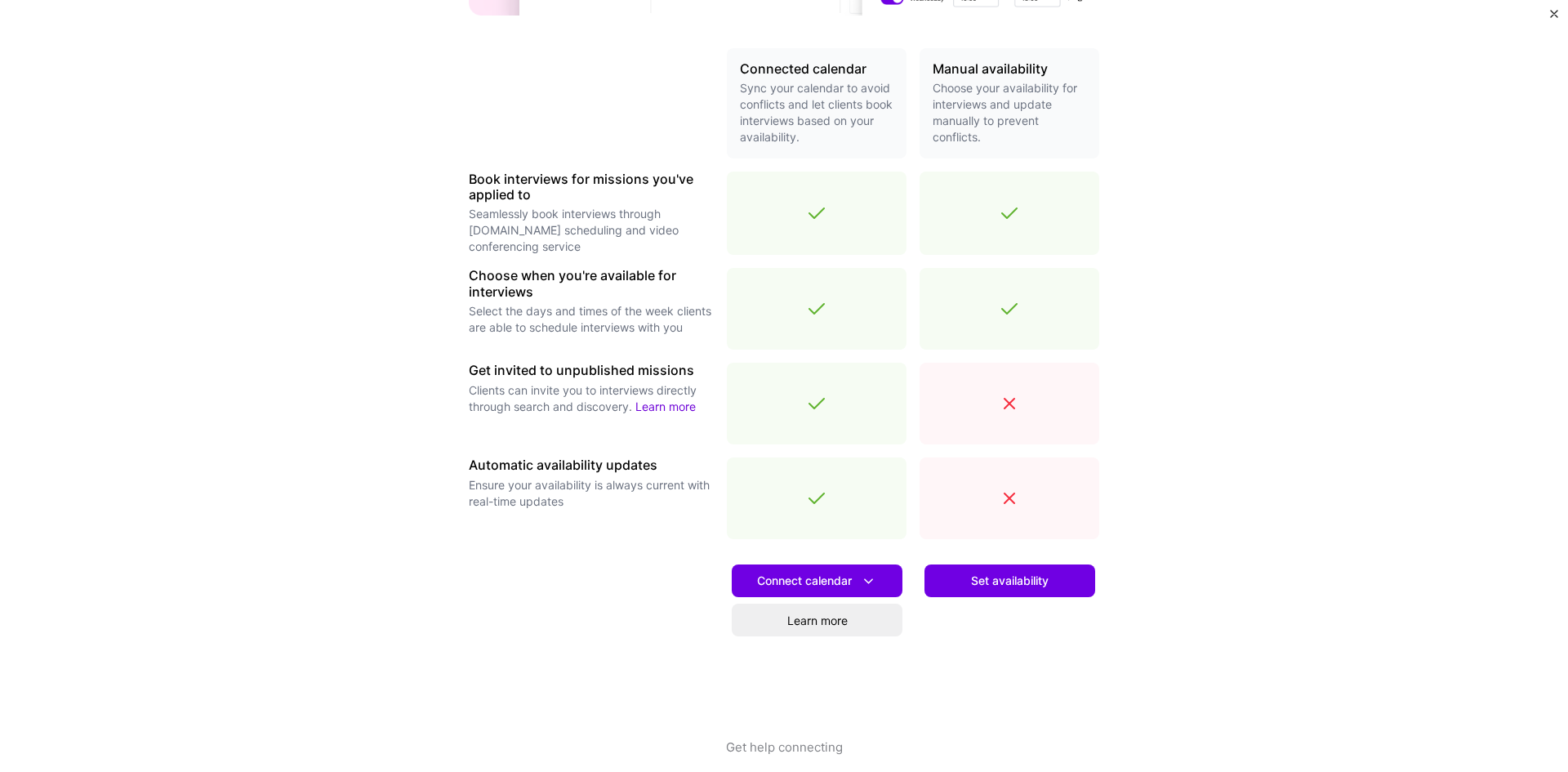
scroll to position [373, 0]
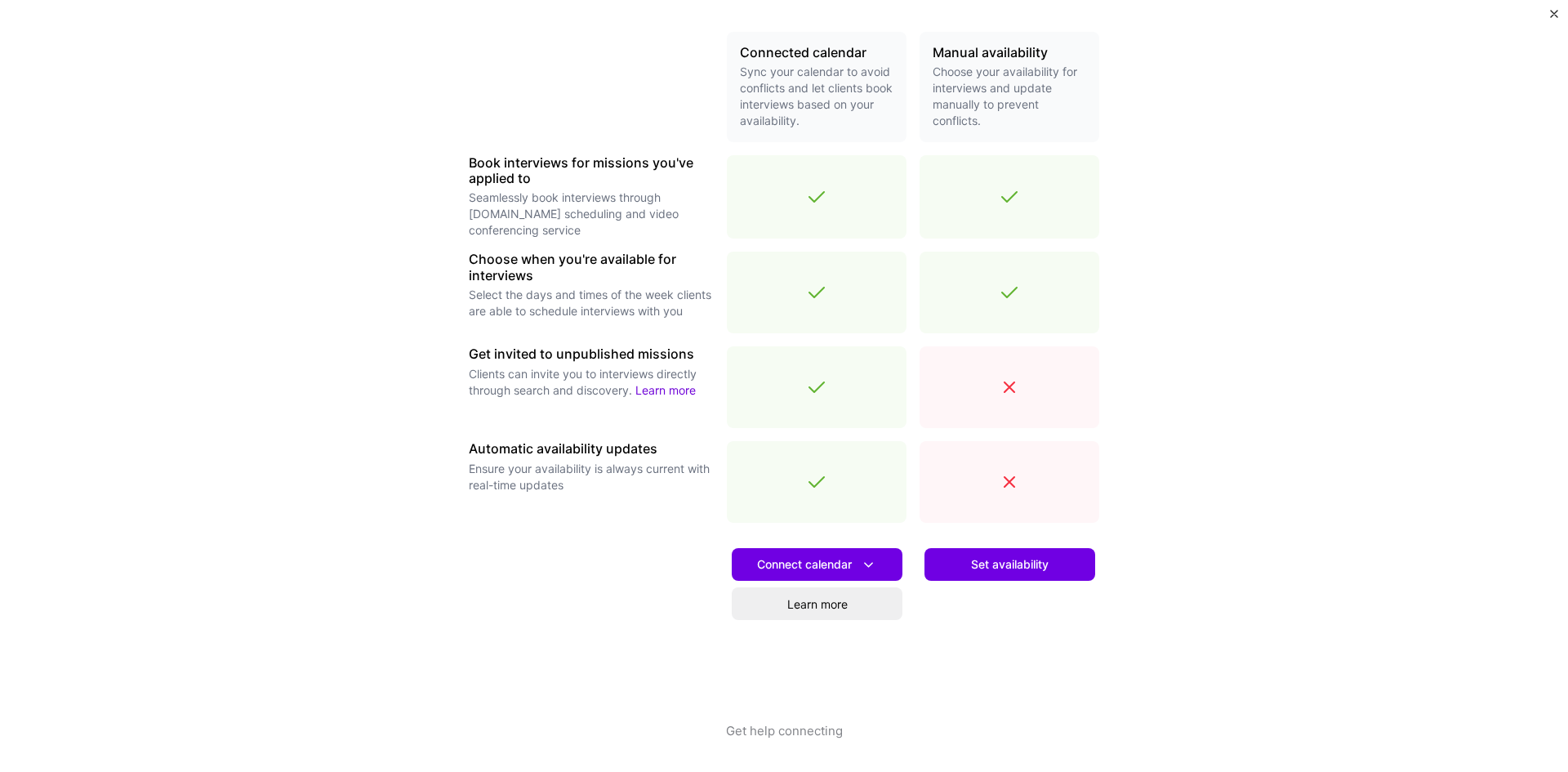
click at [1017, 380] on div at bounding box center [1009, 386] width 180 height 82
click at [1003, 391] on icon at bounding box center [1008, 386] width 19 height 19
drag, startPoint x: 998, startPoint y: 405, endPoint x: 992, endPoint y: 466, distance: 61.3
click at [993, 422] on div at bounding box center [1009, 386] width 180 height 82
click at [992, 493] on div at bounding box center [1009, 482] width 180 height 82
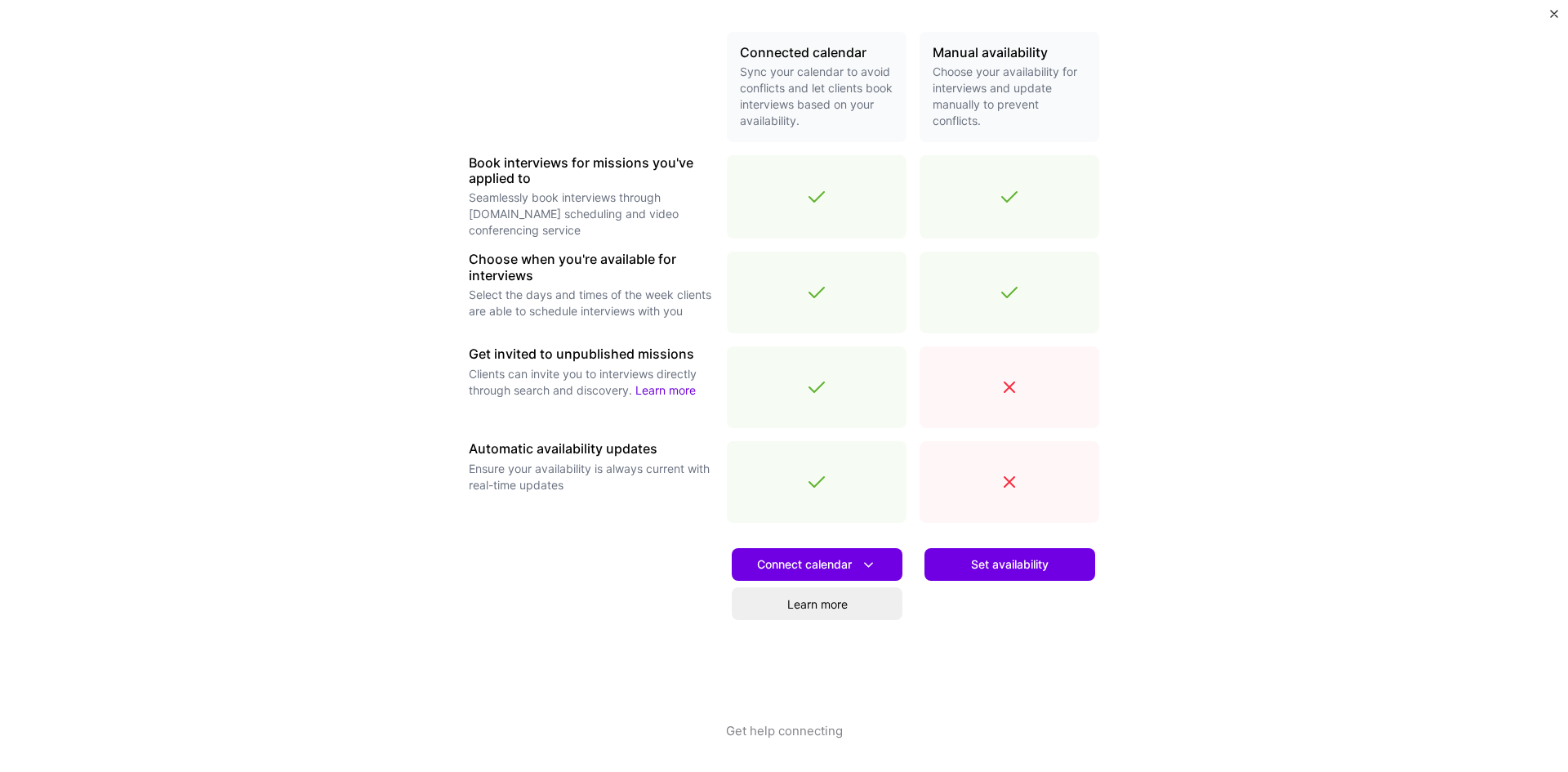
click at [984, 524] on div "Connected calendar Sync your calendar to avoid conflicts and let clients book i…" at bounding box center [784, 377] width 630 height 691
click at [845, 561] on span "Connect calendar" at bounding box center [817, 565] width 120 height 17
click at [869, 607] on button "Google calendar" at bounding box center [795, 610] width 212 height 43
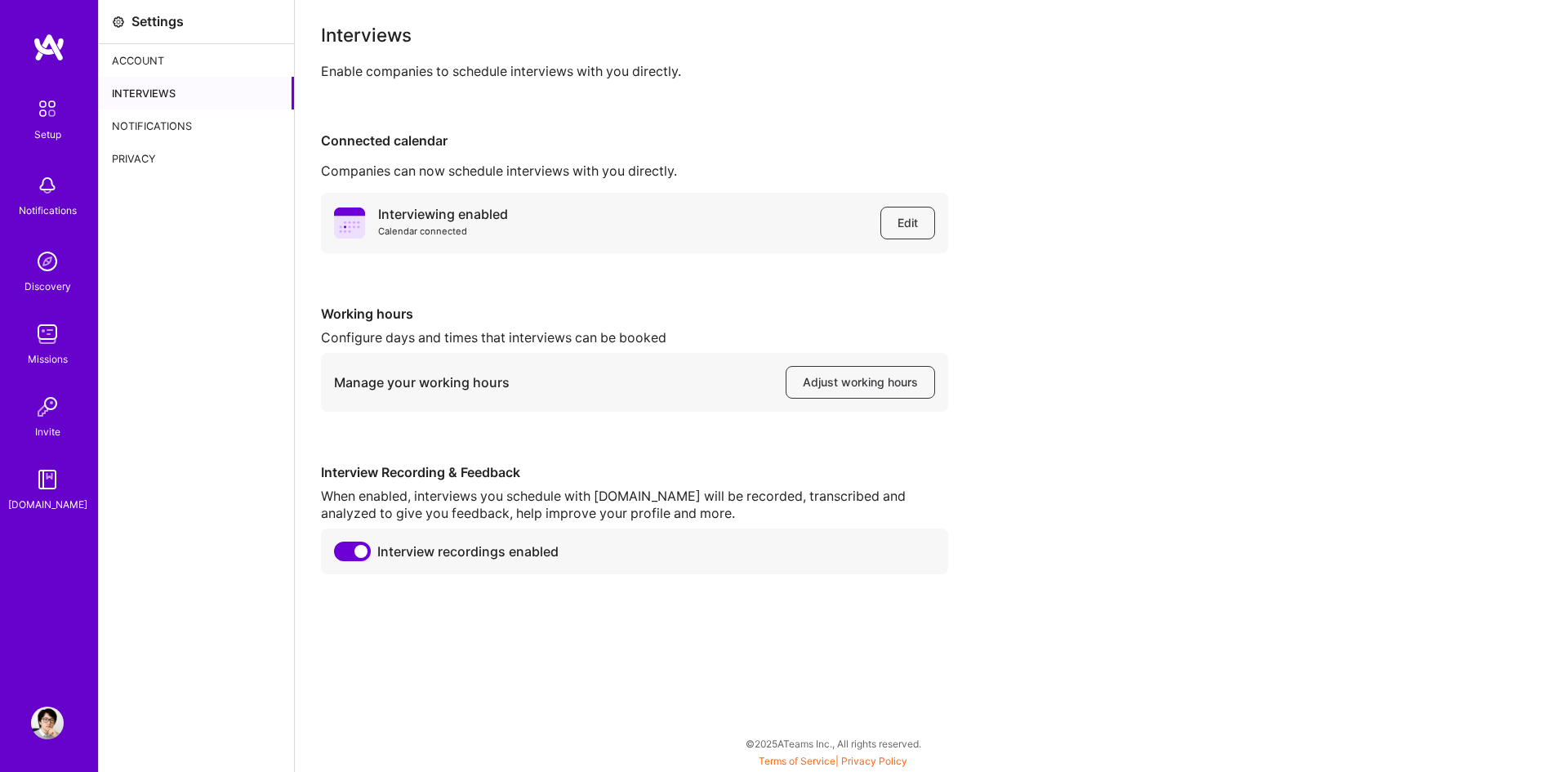
click at [182, 122] on div "Notifications" at bounding box center [196, 126] width 195 height 33
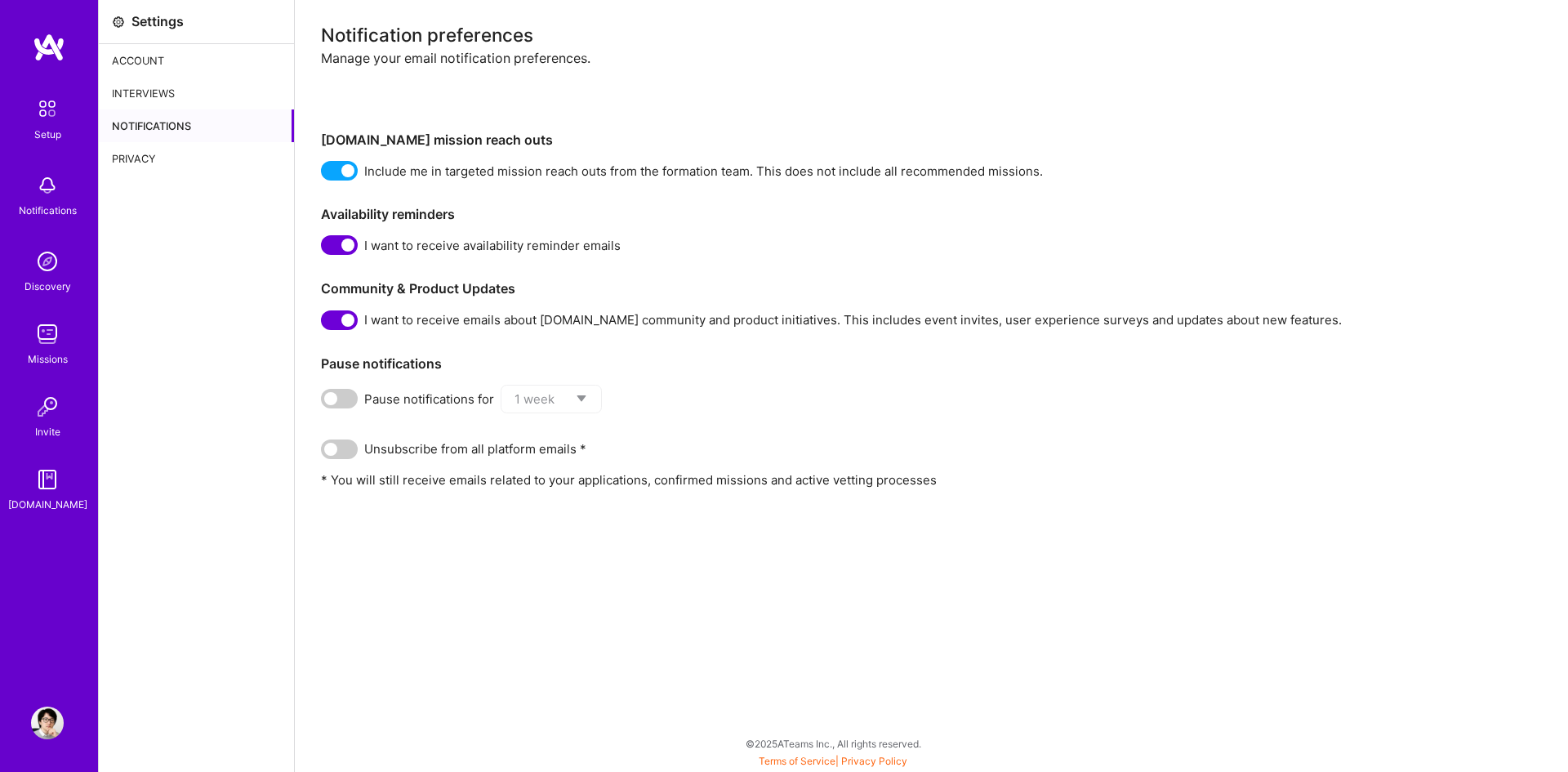
drag, startPoint x: 211, startPoint y: 168, endPoint x: 204, endPoint y: 161, distance: 9.9
click at [211, 167] on div "Privacy" at bounding box center [196, 159] width 195 height 33
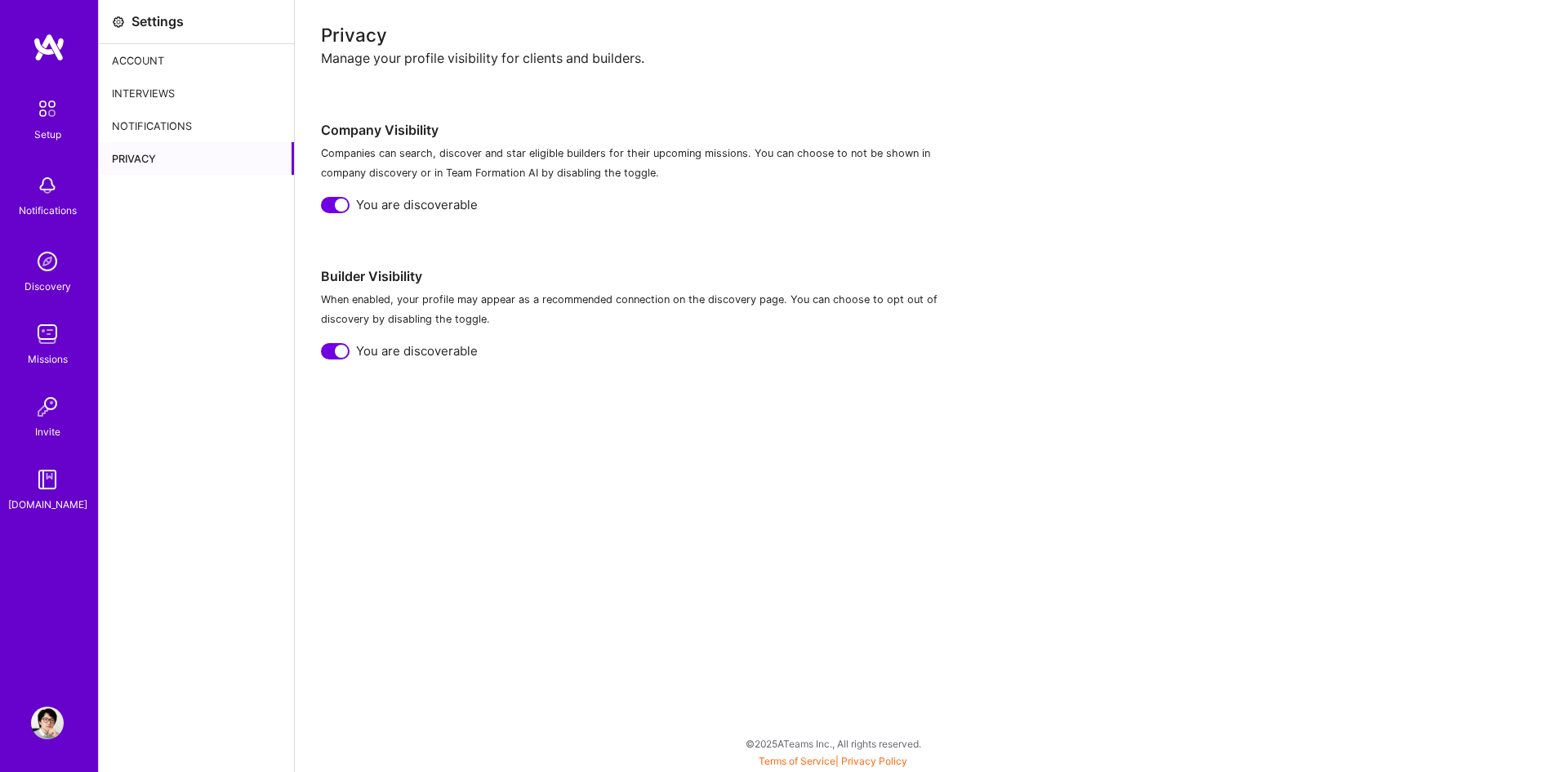
click at [57, 105] on img at bounding box center [47, 108] width 34 height 34
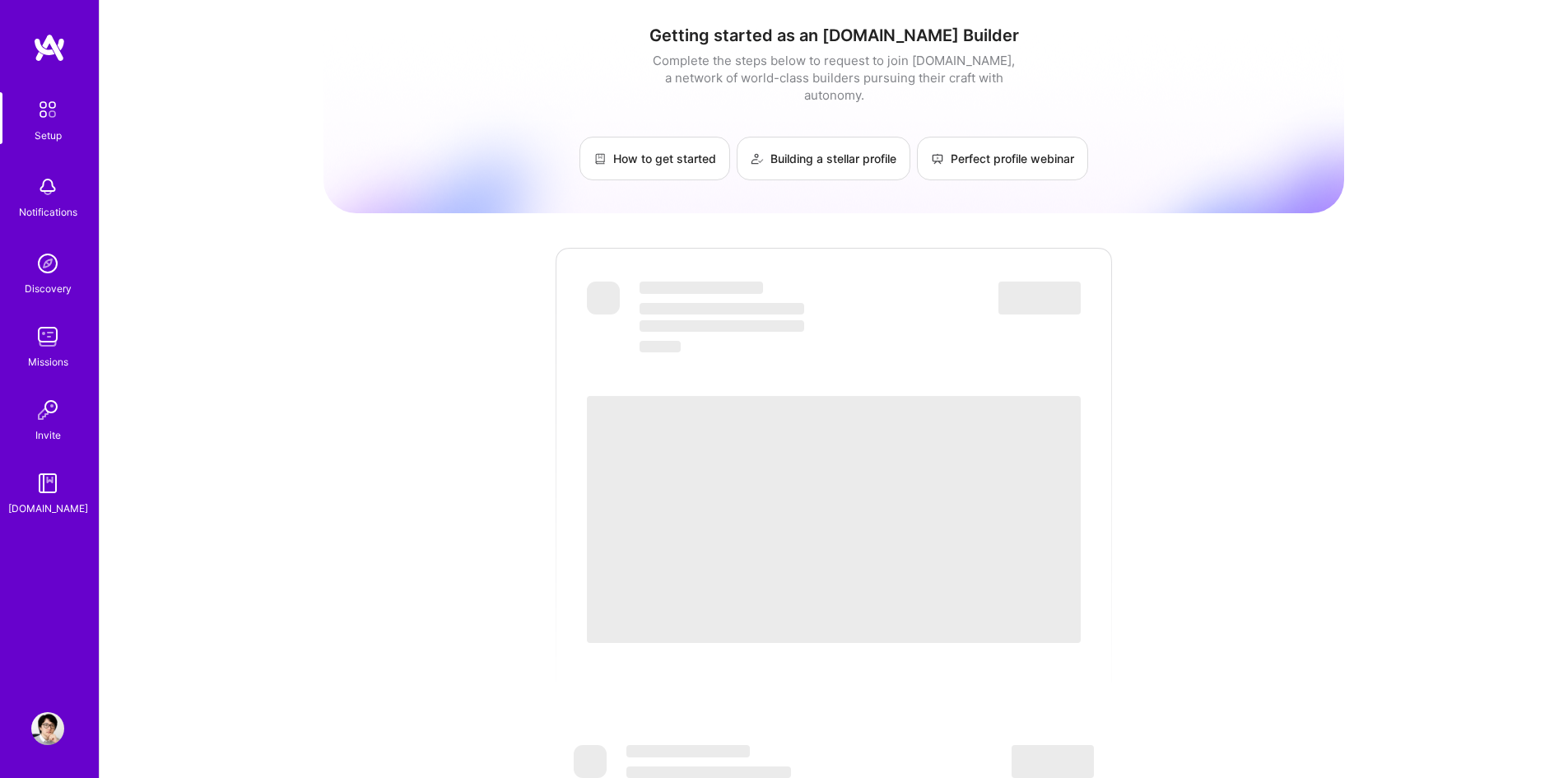
click at [62, 423] on img at bounding box center [48, 410] width 33 height 33
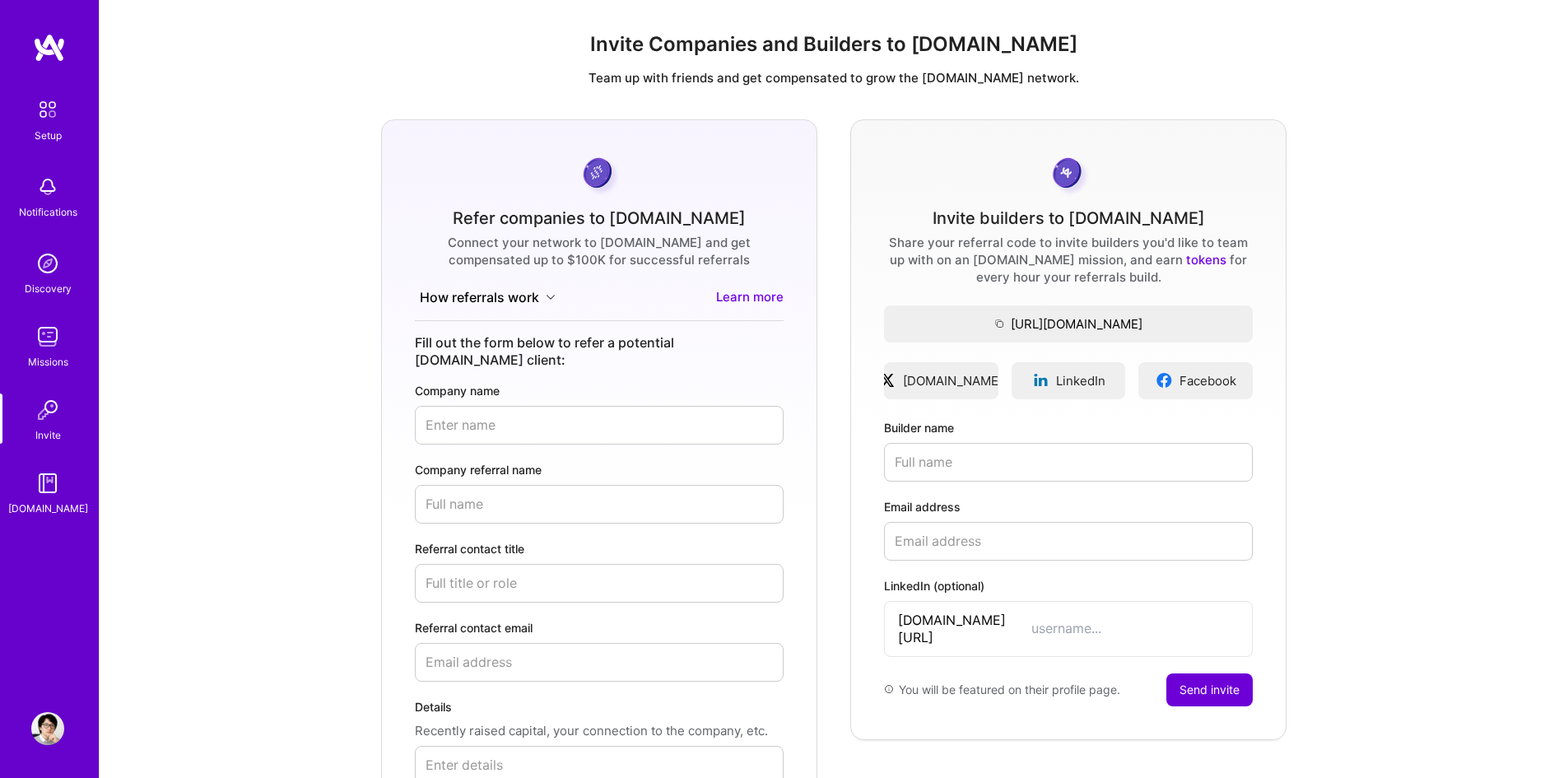
click at [70, 352] on link "Missions" at bounding box center [47, 345] width 102 height 50
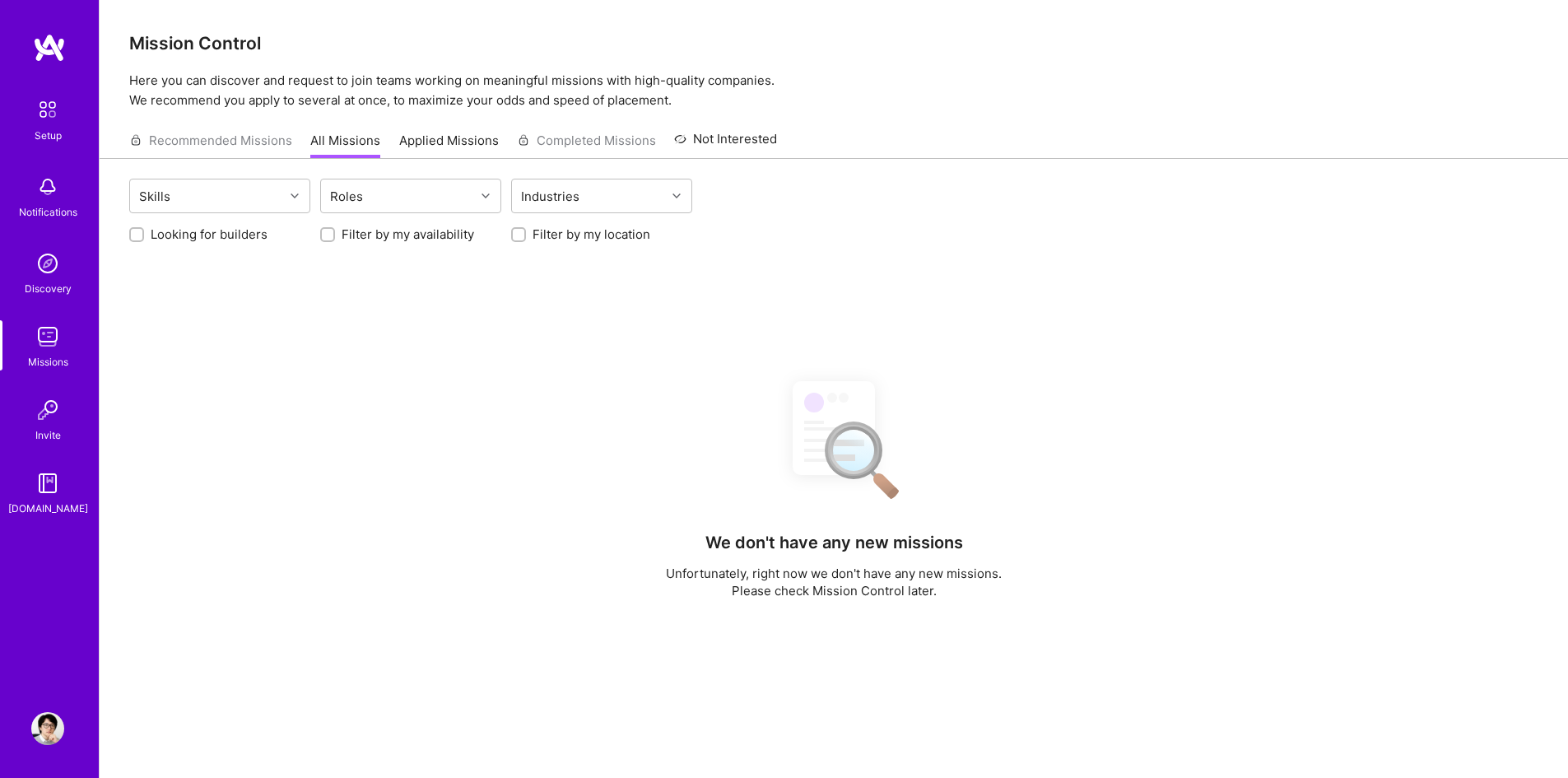
click at [58, 303] on div "Setup Notifications Discovery Missions Invite A.Guide" at bounding box center [49, 304] width 99 height 425
click at [58, 275] on img at bounding box center [48, 264] width 33 height 33
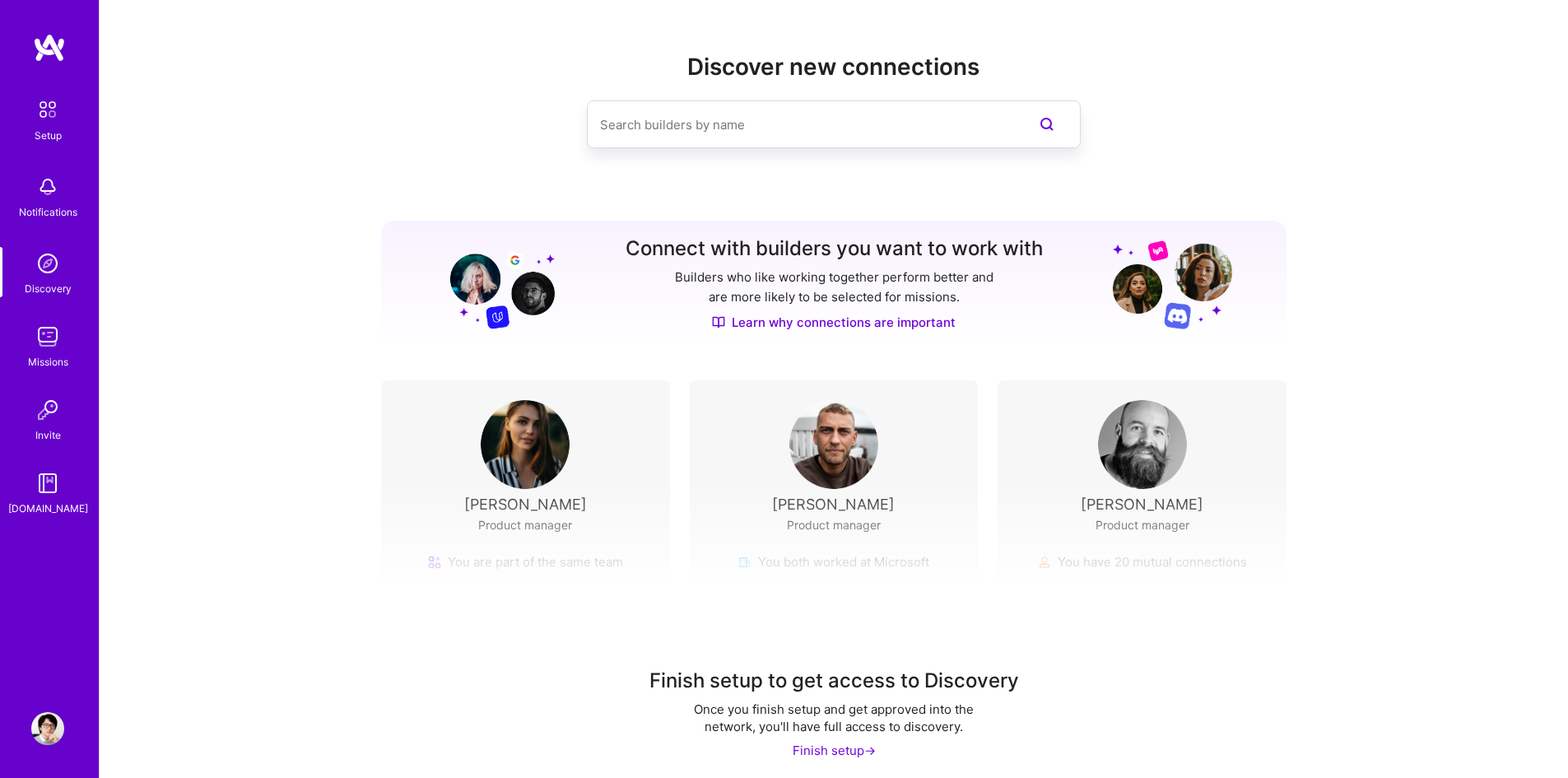
click at [58, 204] on div "Notifications" at bounding box center [47, 212] width 58 height 18
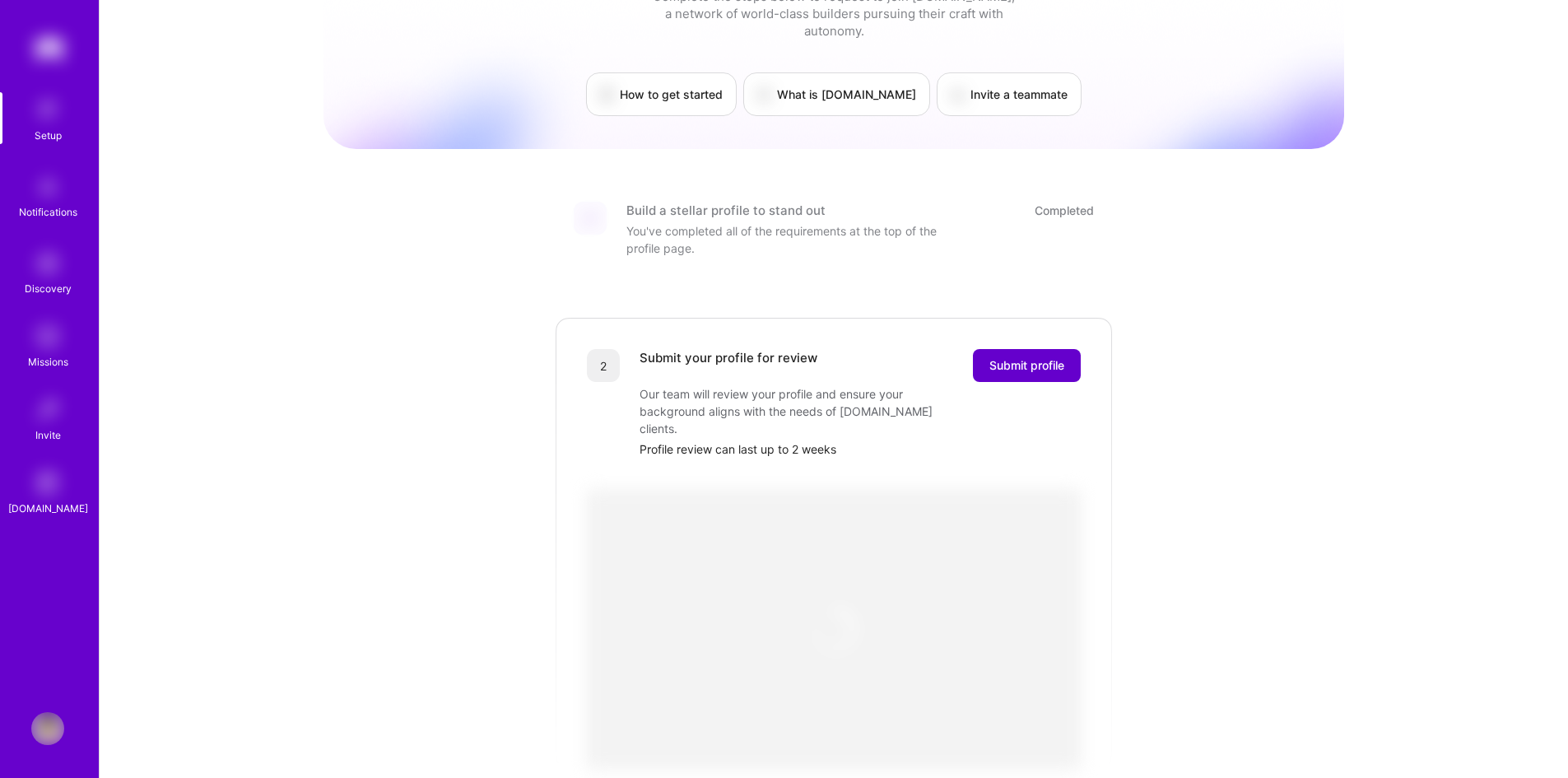
scroll to position [247, 0]
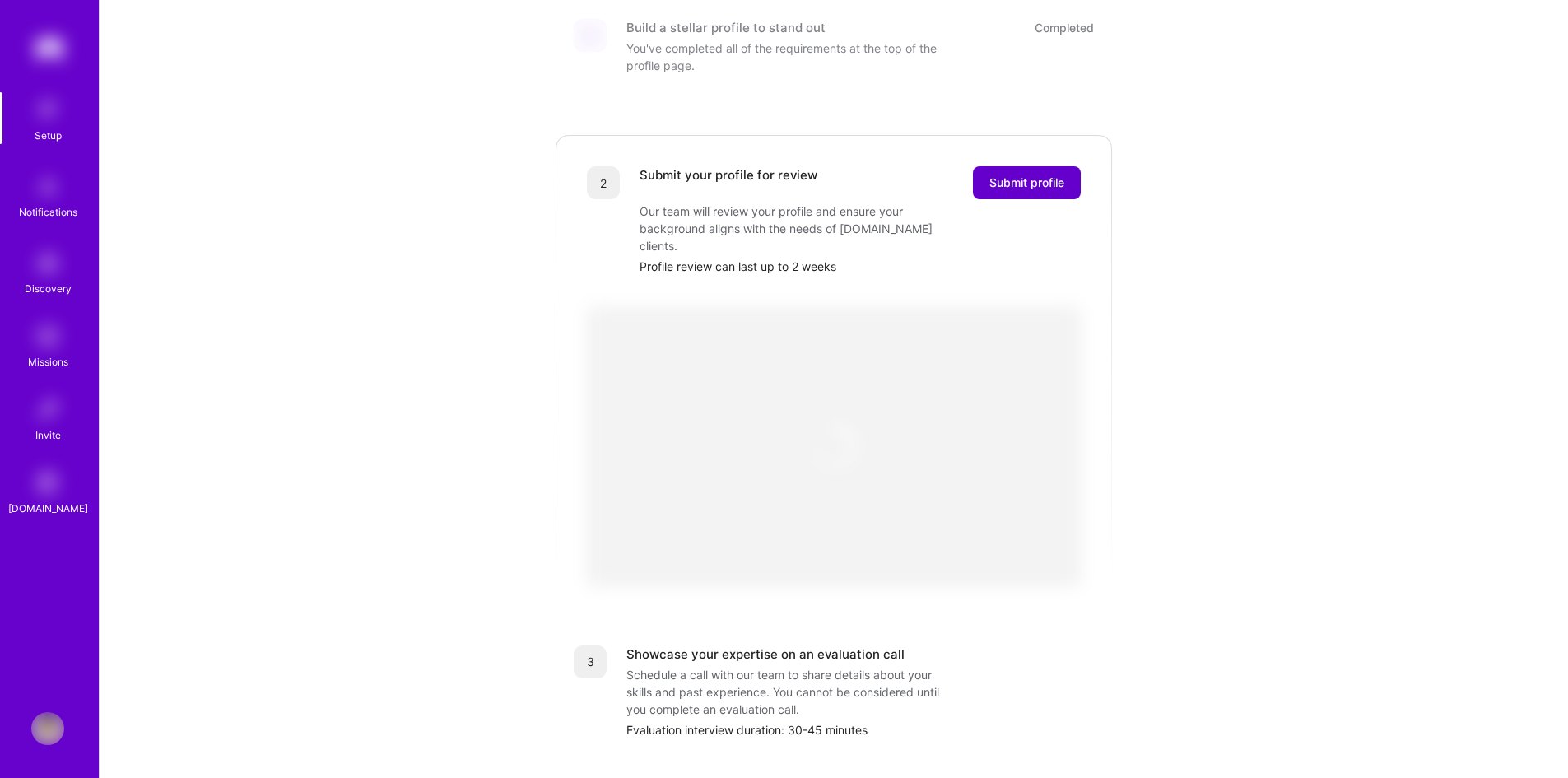
click at [1024, 175] on span "Submit profile" at bounding box center [1027, 183] width 75 height 17
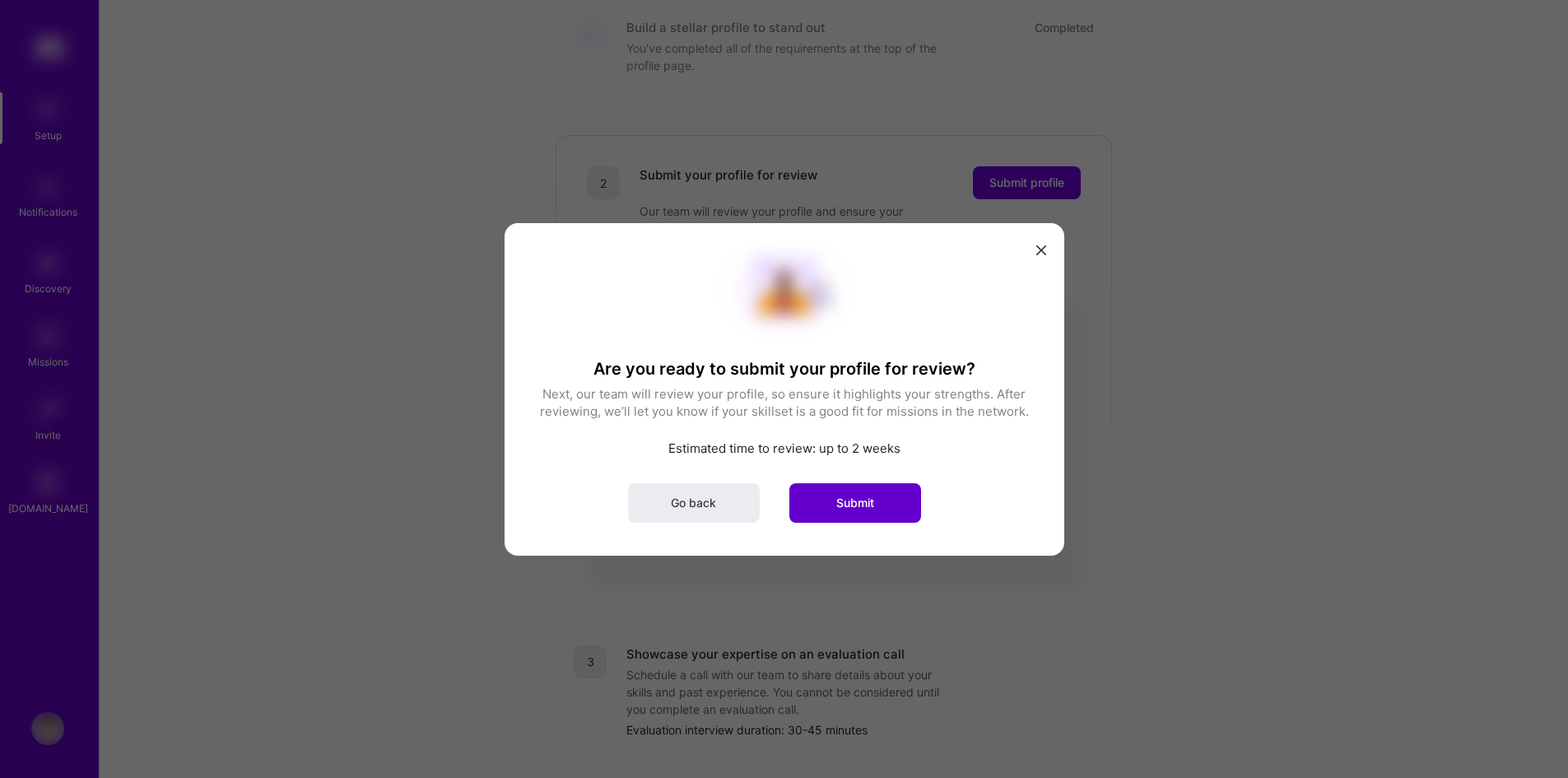
click at [827, 498] on button "Submit" at bounding box center [855, 502] width 131 height 40
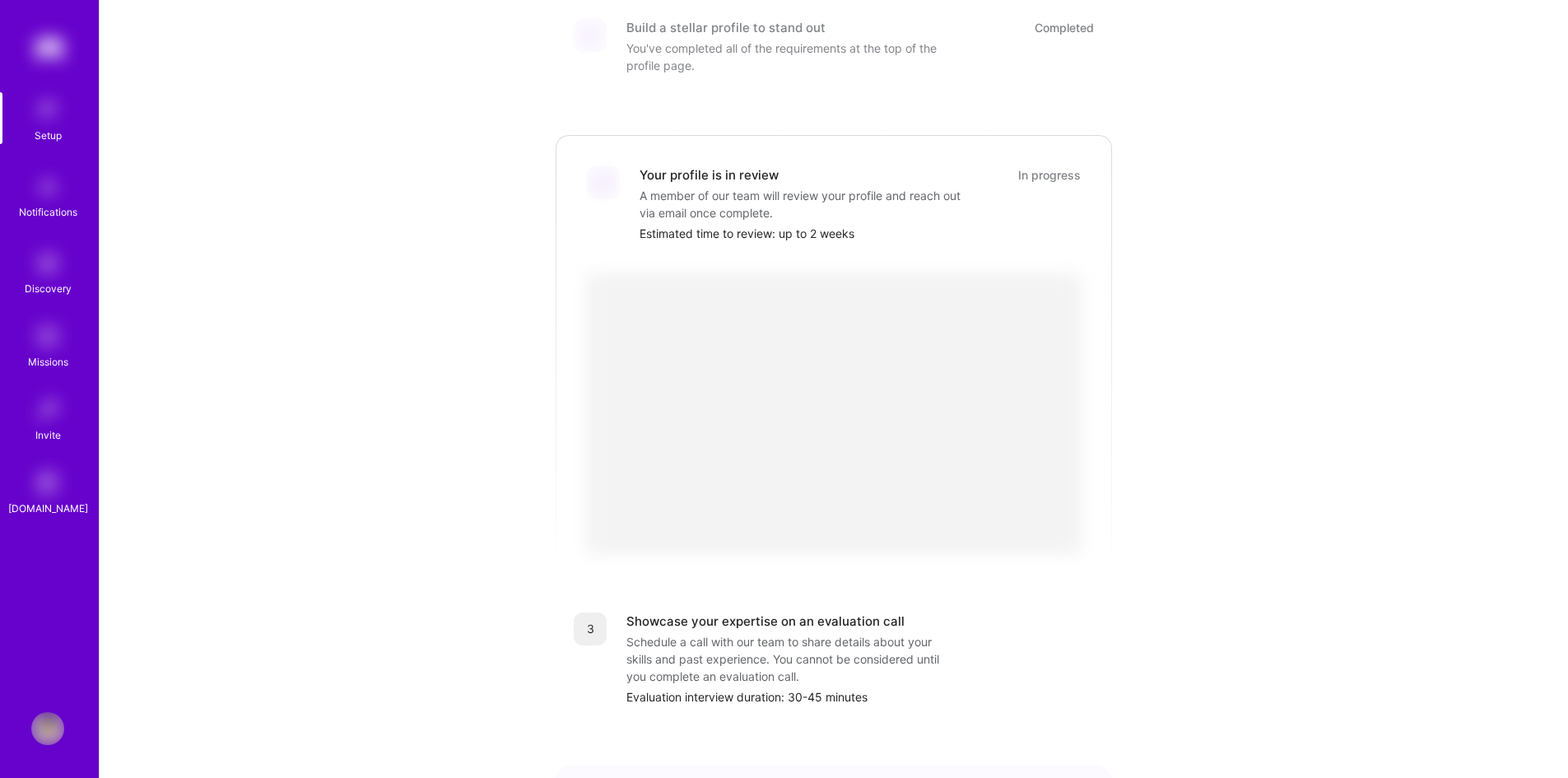
scroll to position [420, 0]
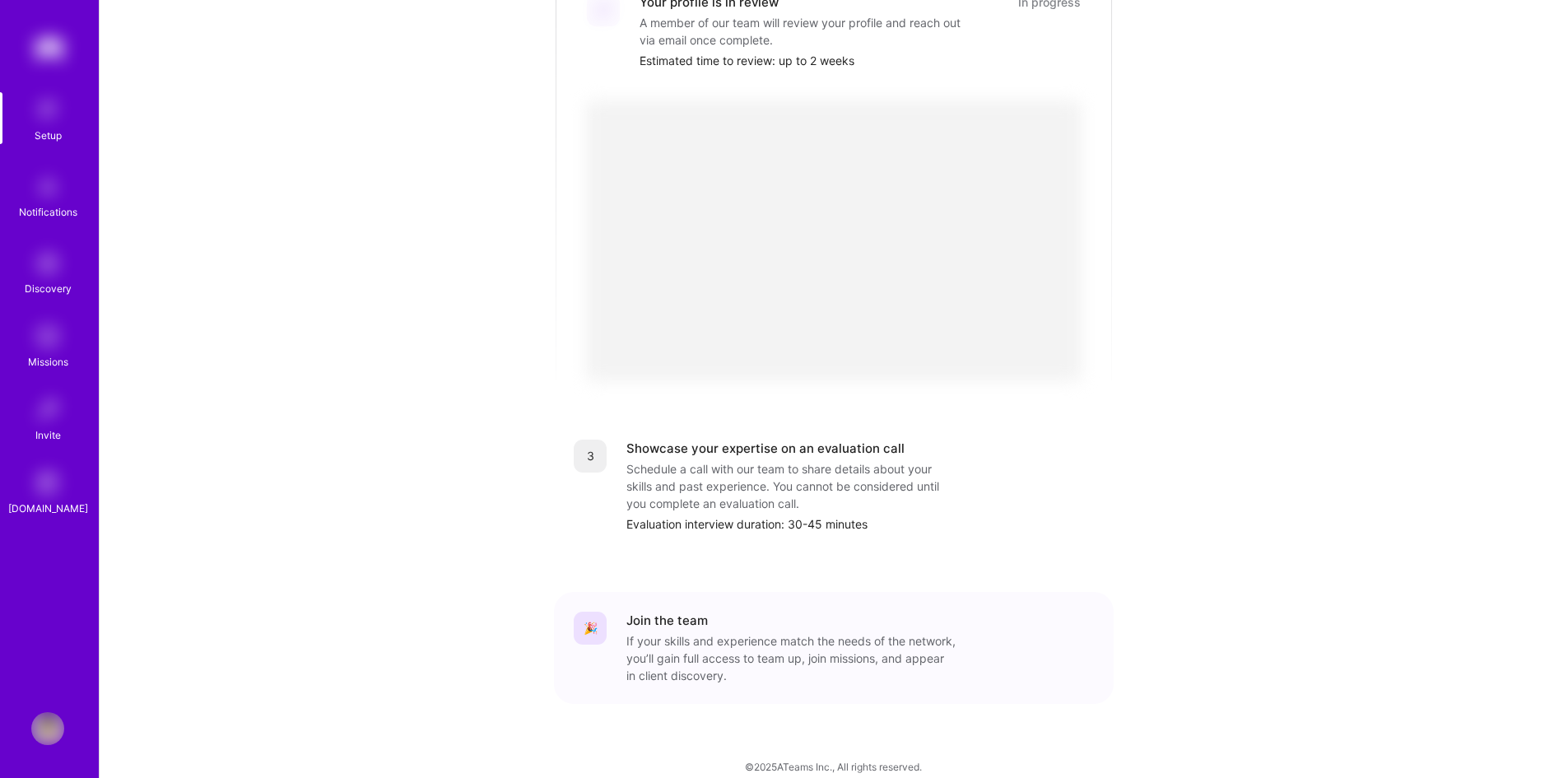
click at [688, 465] on div "Schedule a call with our team to share details about your skills and past exper…" at bounding box center [791, 486] width 329 height 52
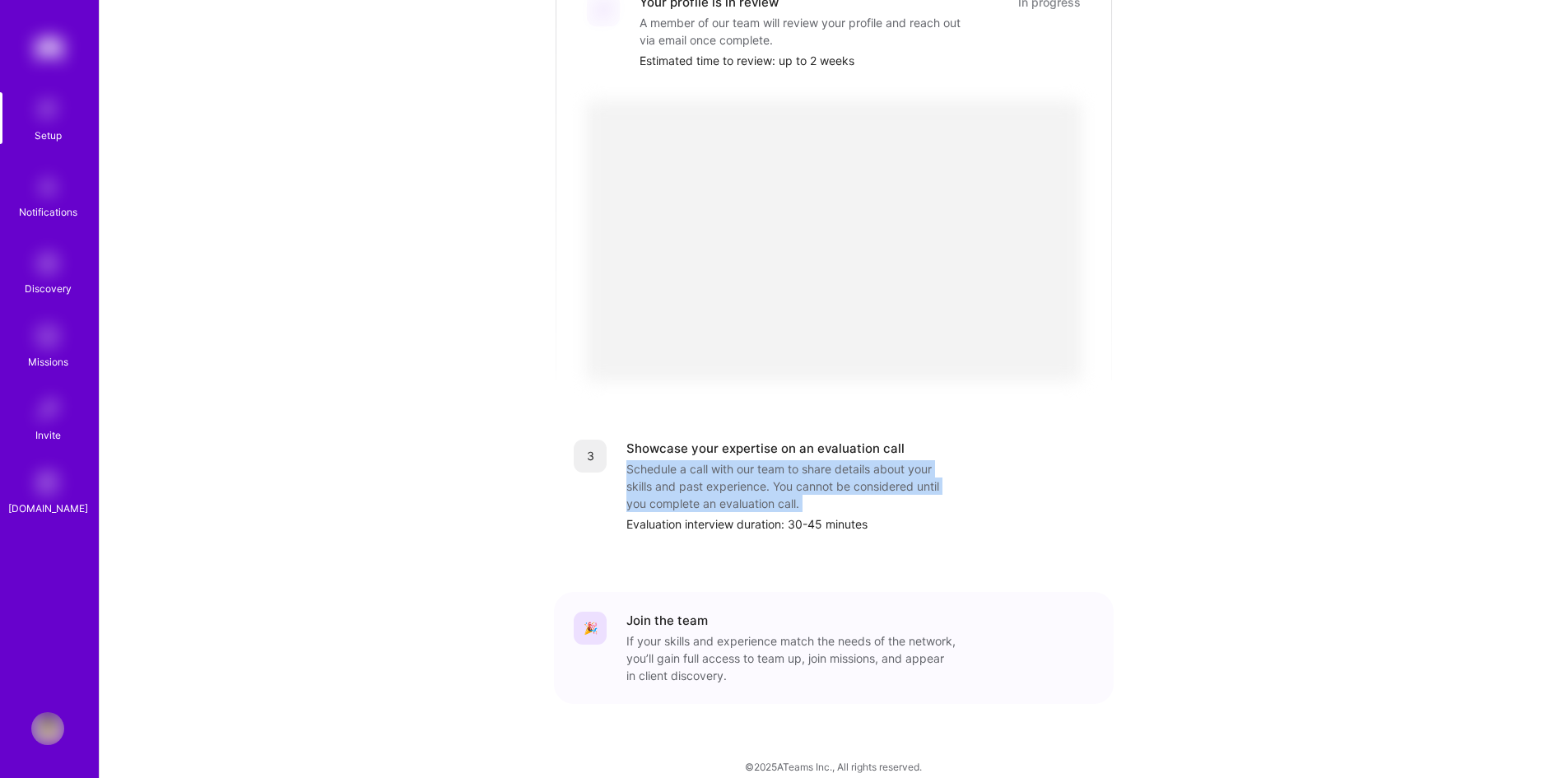
click at [688, 465] on div "Schedule a call with our team to share details about your skills and past exper…" at bounding box center [791, 486] width 329 height 52
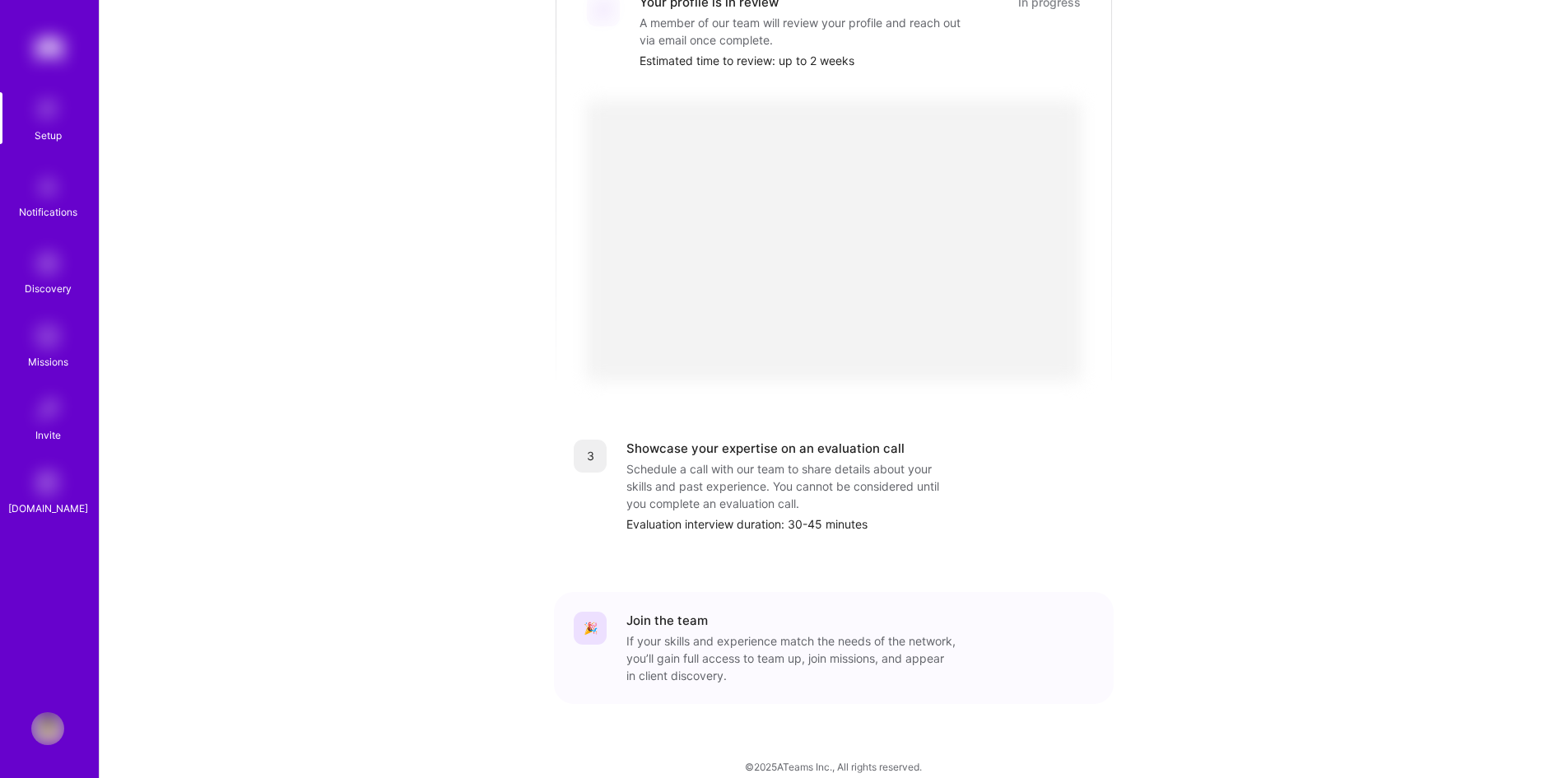
click at [782, 515] on div "Evaluation interview duration: 30-45 minutes" at bounding box center [859, 524] width 467 height 18
